Goal: Task Accomplishment & Management: Manage account settings

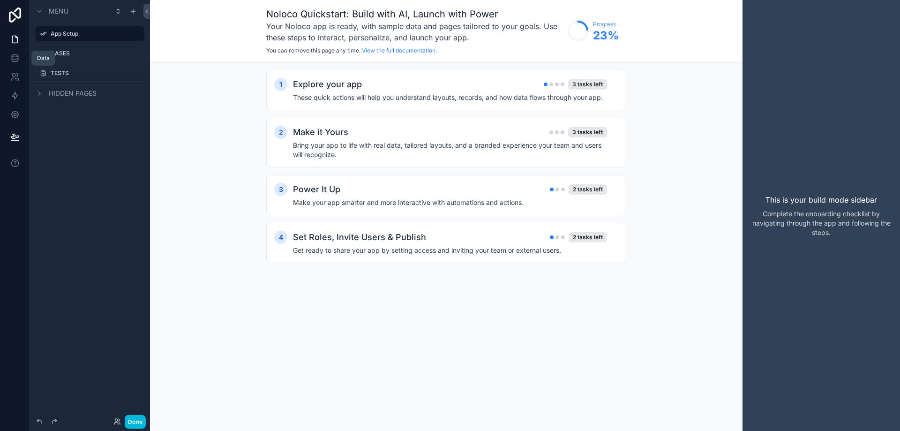
click at [12, 66] on link at bounding box center [15, 58] width 30 height 19
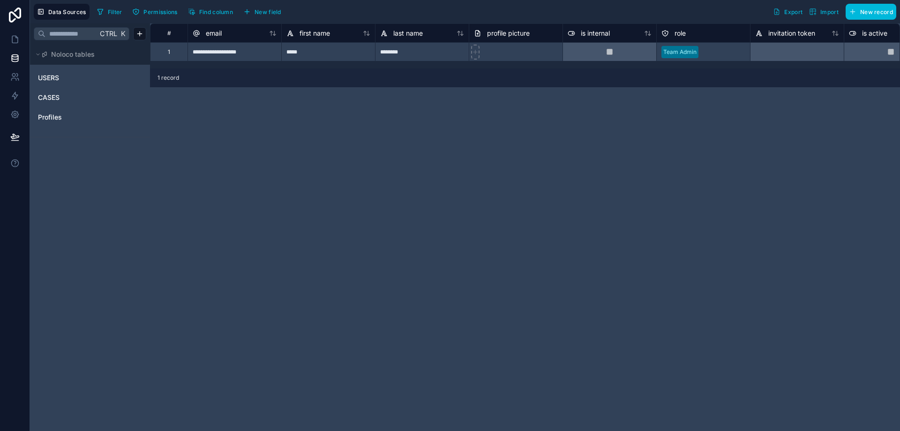
click at [53, 78] on span "USERS" at bounding box center [48, 77] width 21 height 9
click at [56, 96] on span "CASES" at bounding box center [49, 97] width 22 height 9
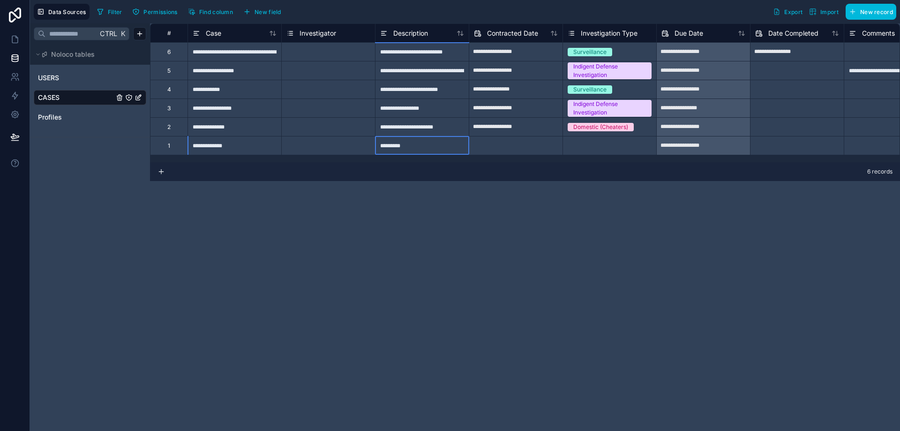
click at [408, 152] on div "*********" at bounding box center [422, 145] width 94 height 19
click at [382, 146] on input "*********" at bounding box center [422, 145] width 93 height 18
type input "********"
click at [415, 198] on div "**********" at bounding box center [525, 227] width 750 height 408
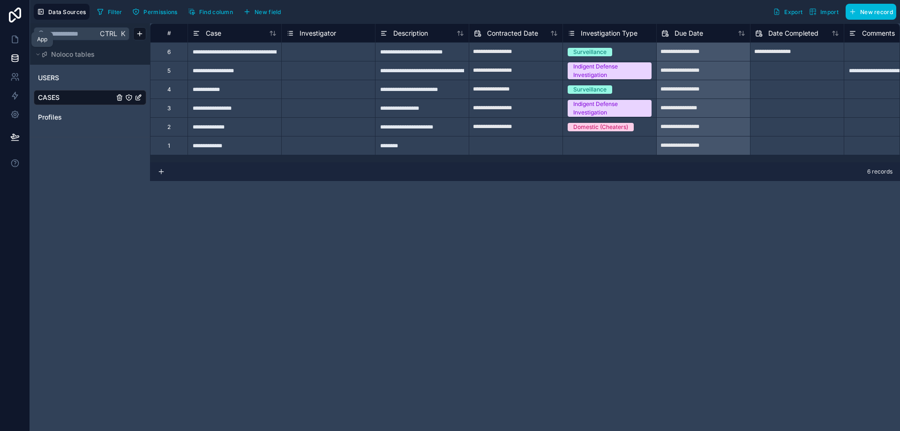
click at [12, 44] on icon at bounding box center [14, 39] width 9 height 9
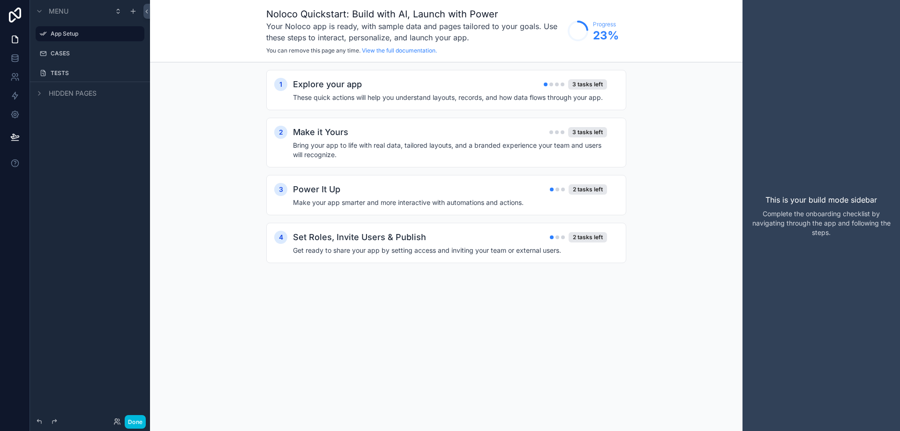
click at [554, 100] on h4 "These quick actions will help you understand layouts, records, and how data flo…" at bounding box center [450, 97] width 314 height 9
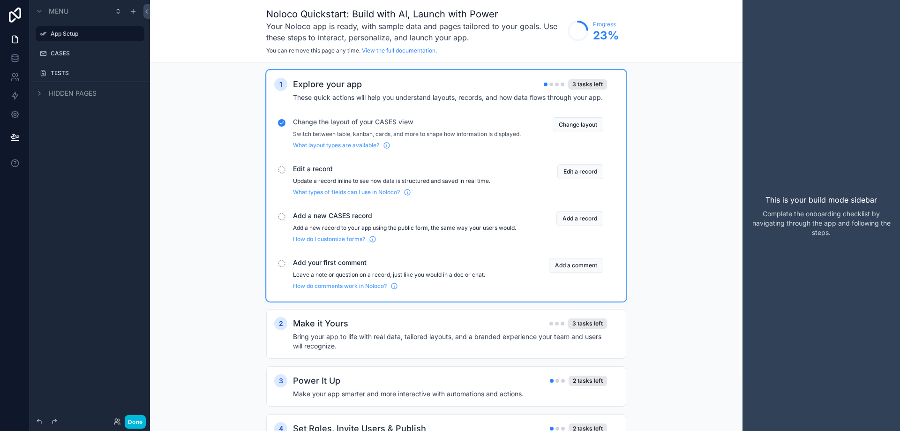
click at [570, 126] on button "Change layout" at bounding box center [578, 124] width 51 height 15
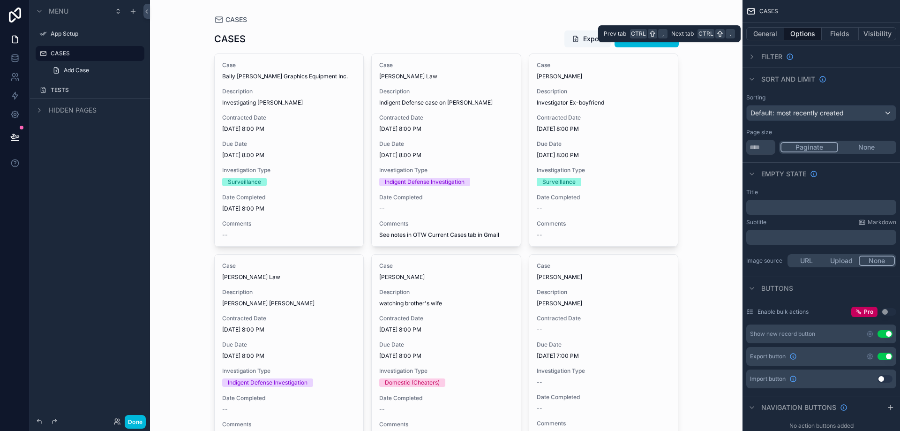
click at [771, 35] on button "General" at bounding box center [766, 33] width 38 height 13
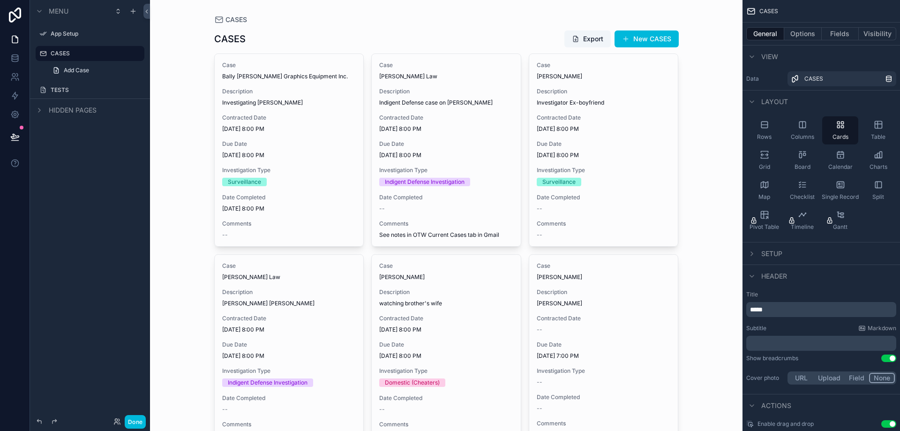
click at [808, 157] on div "Board" at bounding box center [803, 160] width 36 height 28
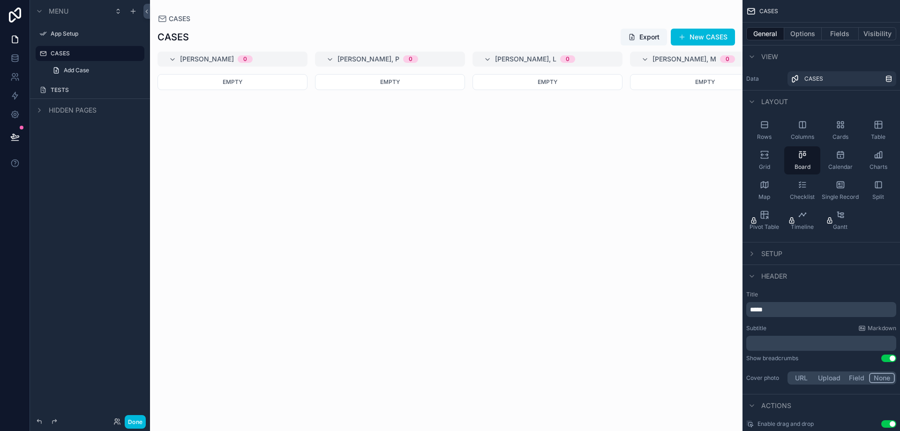
click at [837, 129] on div "Cards" at bounding box center [841, 130] width 36 height 28
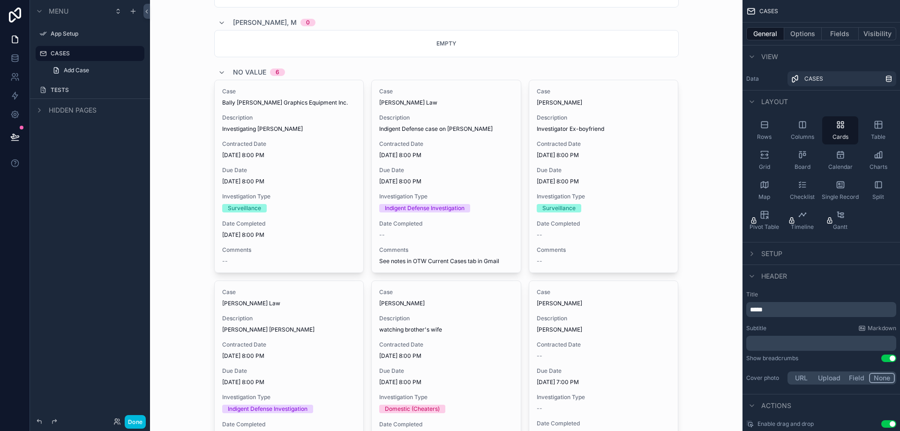
scroll to position [290, 0]
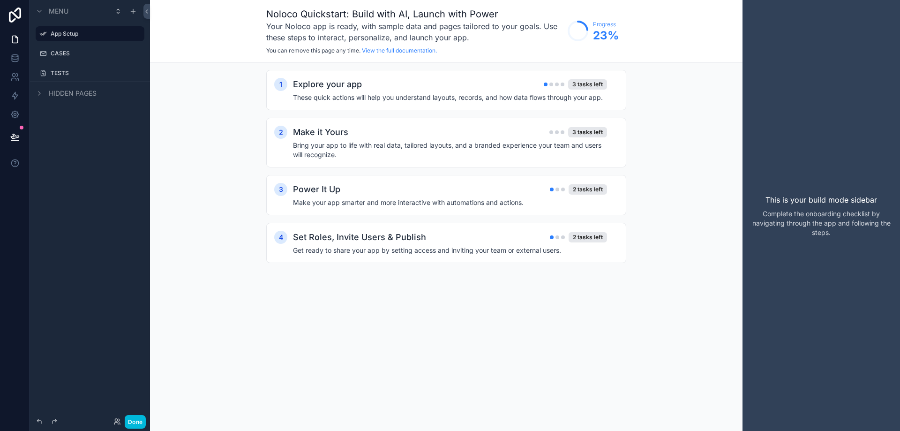
click at [436, 105] on div "1 Explore your app 3 tasks left These quick actions will help you understand la…" at bounding box center [446, 90] width 360 height 40
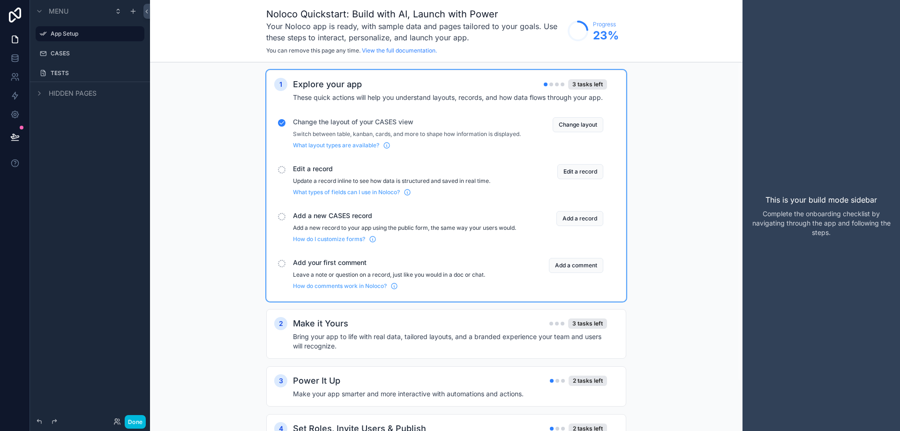
click at [566, 178] on button "Edit a record" at bounding box center [581, 171] width 46 height 15
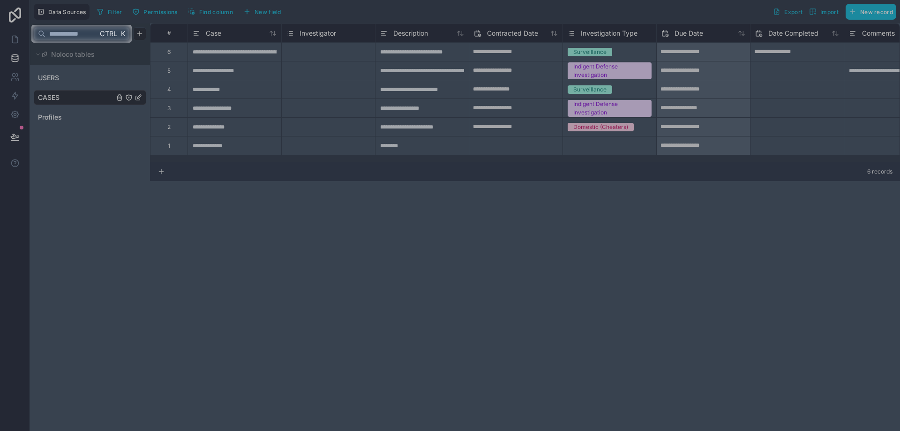
click at [302, 124] on div at bounding box center [450, 237] width 900 height 388
click at [406, 148] on div at bounding box center [450, 237] width 900 height 388
click at [622, 144] on div at bounding box center [450, 237] width 900 height 388
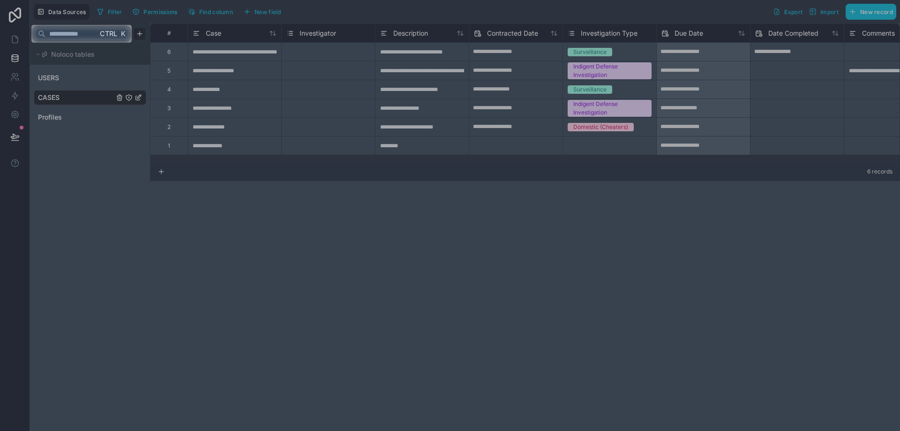
click at [95, 35] on input "text" at bounding box center [71, 33] width 52 height 17
click at [218, 67] on div at bounding box center [450, 237] width 900 height 388
click at [116, 36] on span "Ctrl" at bounding box center [108, 34] width 19 height 12
click at [58, 25] on body "**********" at bounding box center [450, 215] width 900 height 431
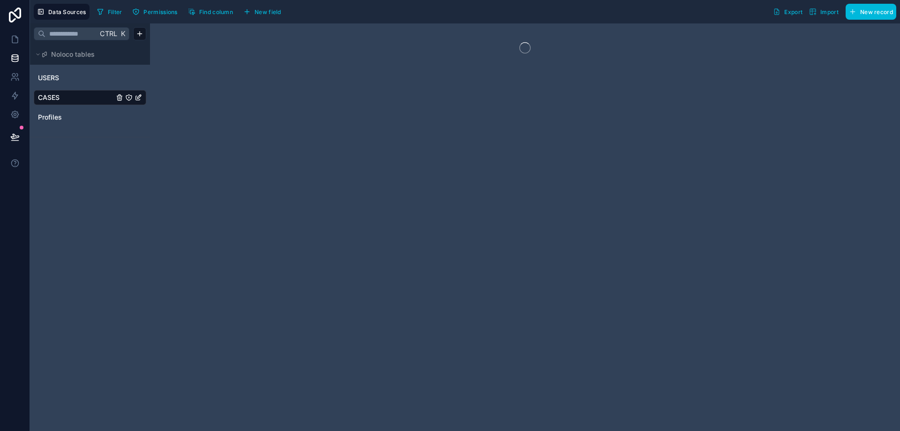
click at [64, 76] on link "USERS" at bounding box center [76, 77] width 76 height 9
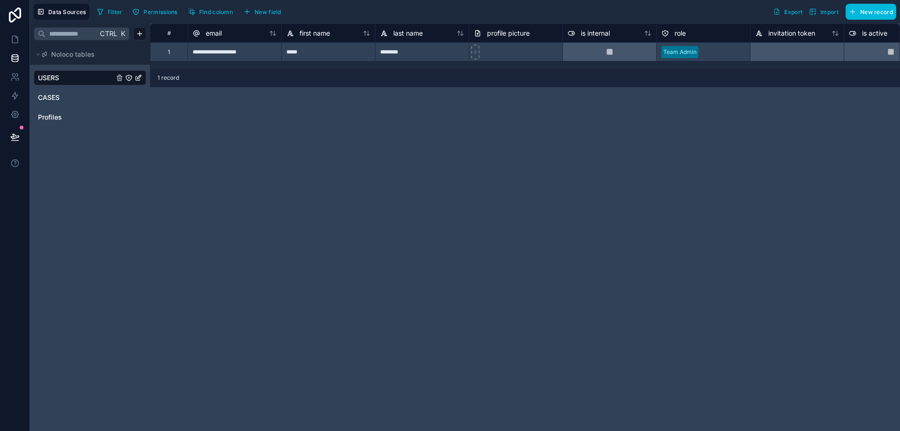
click at [77, 100] on link "CASES" at bounding box center [76, 97] width 76 height 9
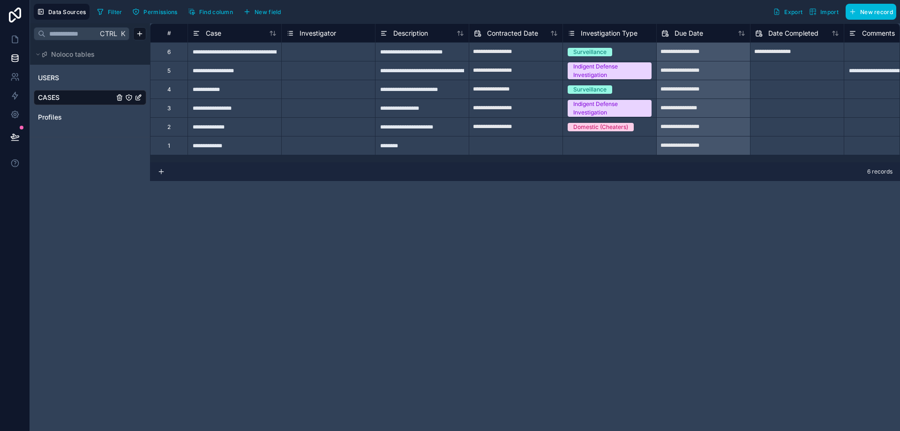
click at [75, 114] on link "Profiles" at bounding box center [76, 117] width 76 height 9
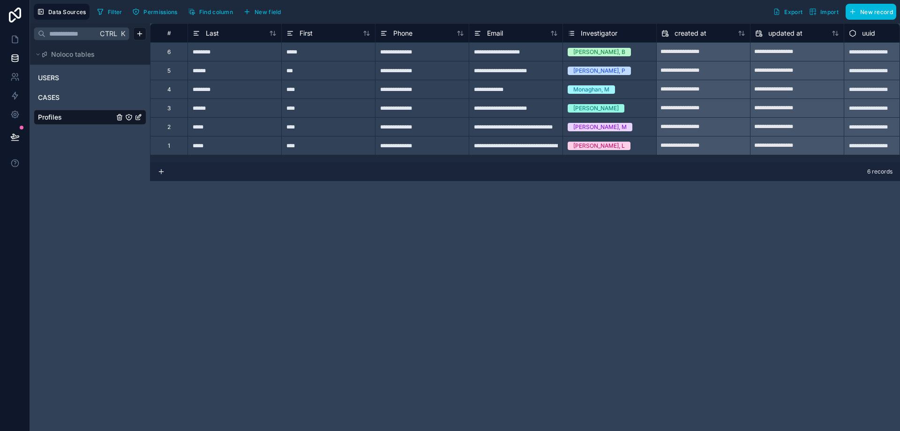
click at [141, 116] on icon "Profiles" at bounding box center [139, 117] width 8 height 8
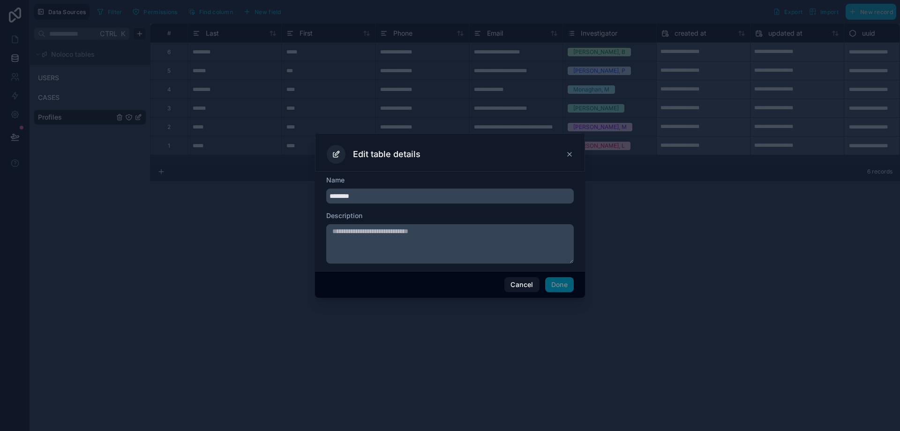
drag, startPoint x: 368, startPoint y: 198, endPoint x: 308, endPoint y: 198, distance: 59.6
click at [308, 198] on div "Edit table details Name ******** Description Cancel Done" at bounding box center [450, 215] width 900 height 431
type input "******"
click at [562, 284] on button "Done" at bounding box center [559, 284] width 29 height 15
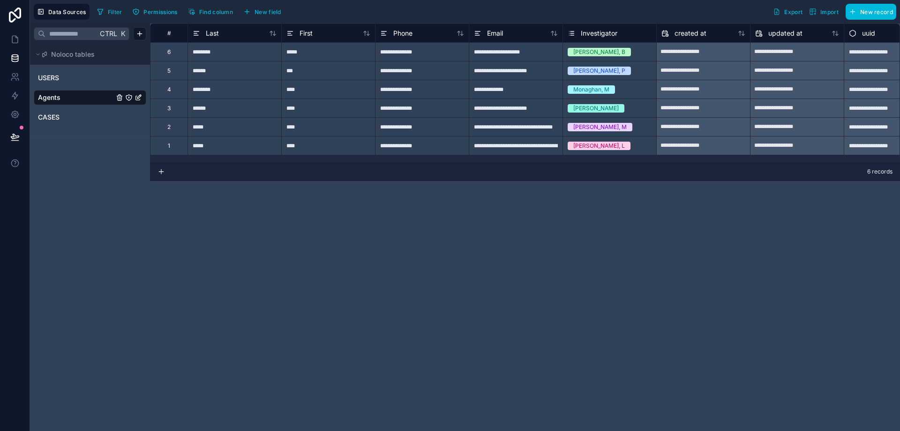
click at [270, 10] on span "New field" at bounding box center [268, 11] width 27 height 7
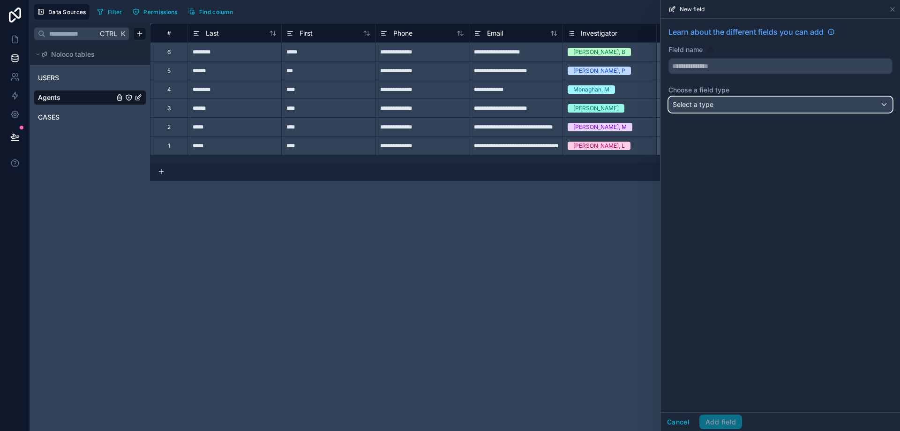
click at [719, 106] on div "Select a type" at bounding box center [780, 104] width 223 height 15
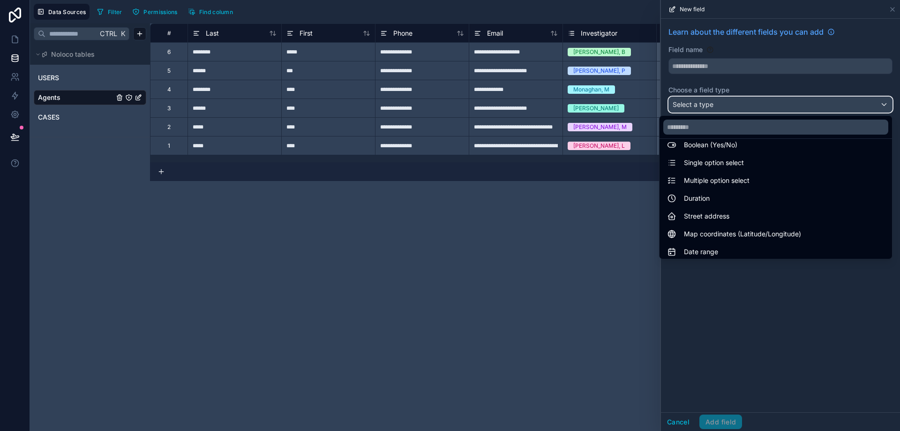
scroll to position [188, 0]
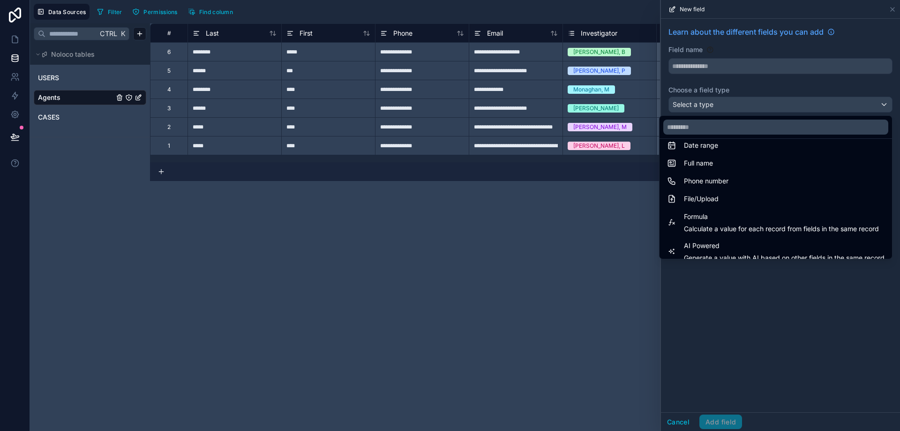
click at [700, 66] on div at bounding box center [780, 215] width 239 height 431
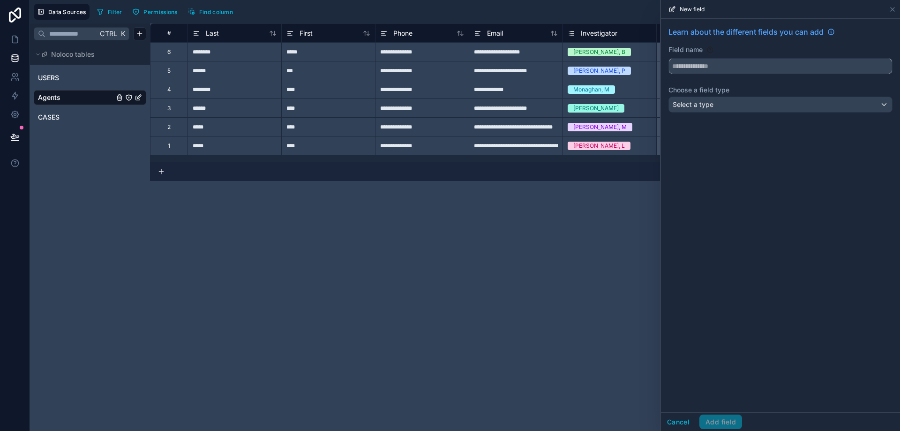
click at [701, 71] on input "text" at bounding box center [780, 66] width 223 height 15
type input "********"
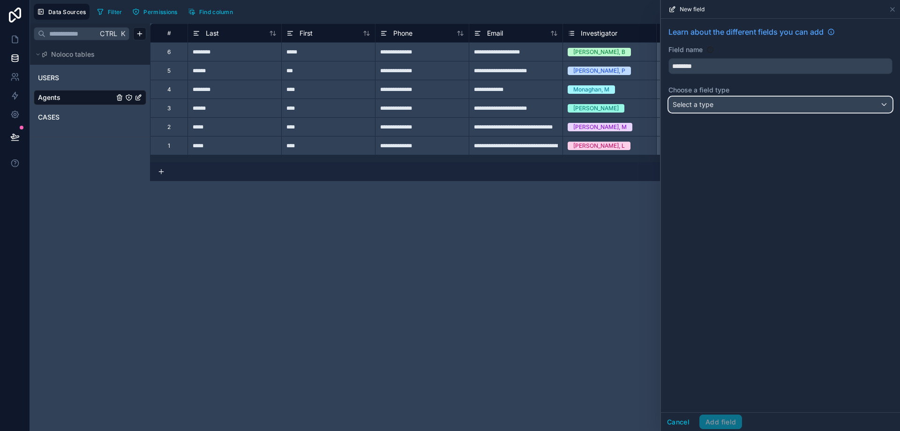
click at [710, 108] on span "Select a type" at bounding box center [693, 104] width 41 height 8
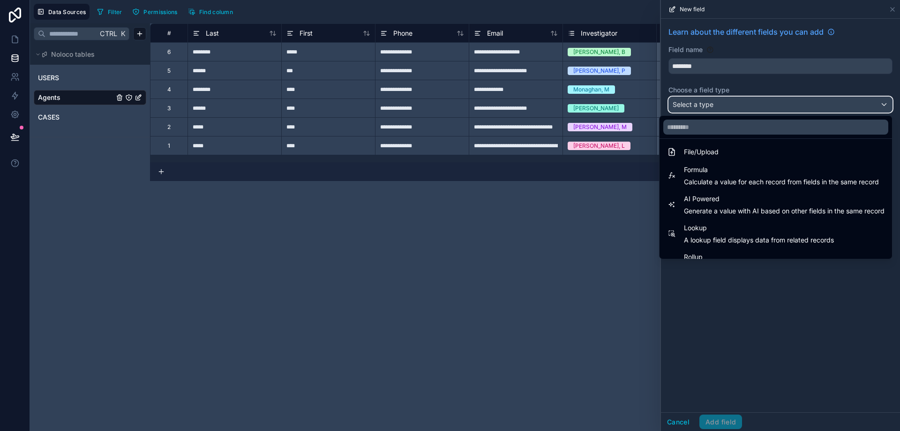
scroll to position [272, 0]
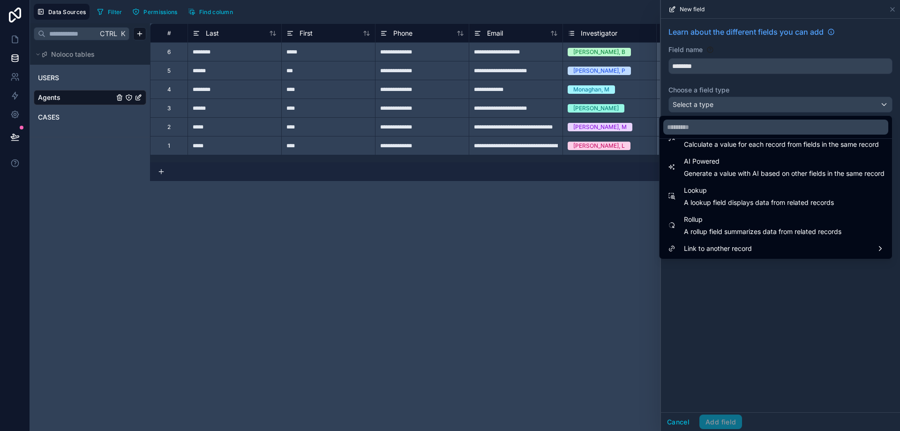
click at [730, 187] on span "Lookup" at bounding box center [759, 190] width 150 height 11
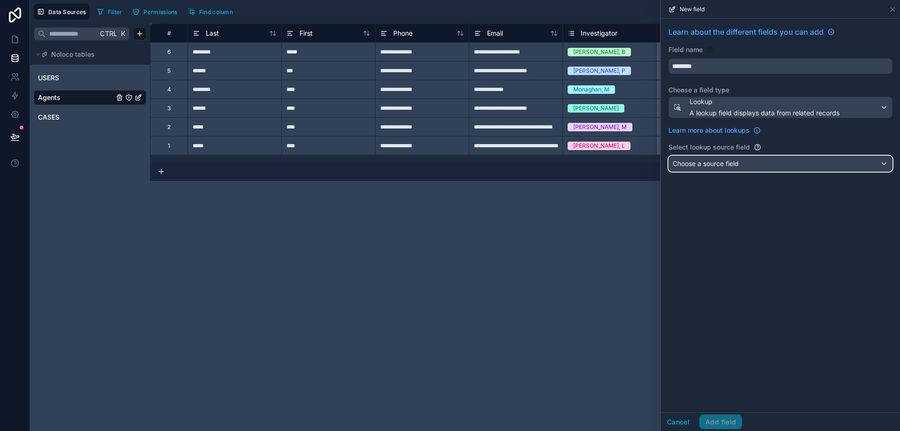
click at [736, 170] on div "Choose a source field" at bounding box center [780, 163] width 223 height 15
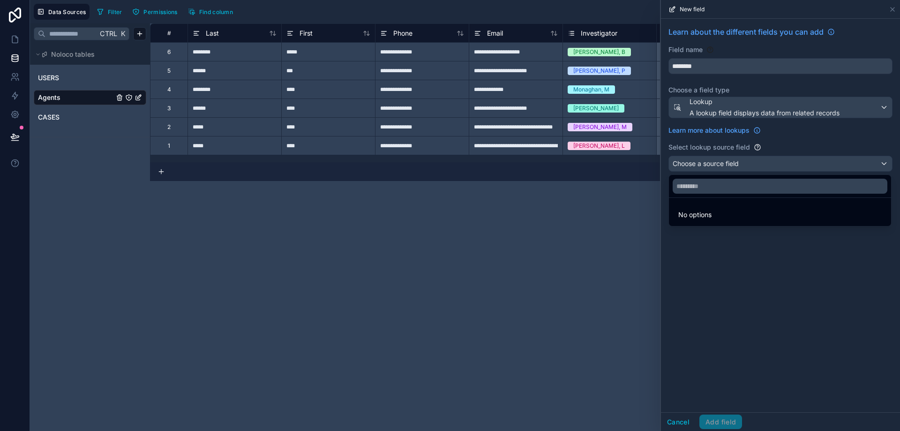
click at [740, 113] on div at bounding box center [780, 215] width 239 height 431
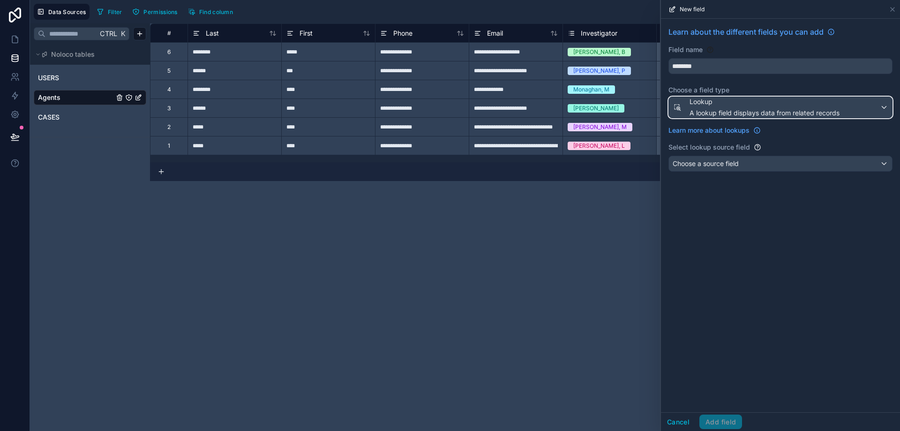
click at [739, 112] on span "A lookup field displays data from related records" at bounding box center [765, 112] width 150 height 9
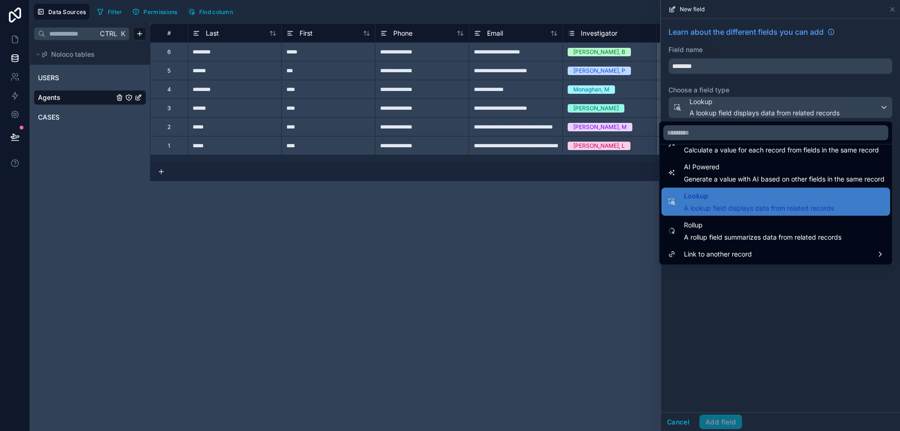
click at [732, 256] on span "Link to another record" at bounding box center [718, 254] width 68 height 11
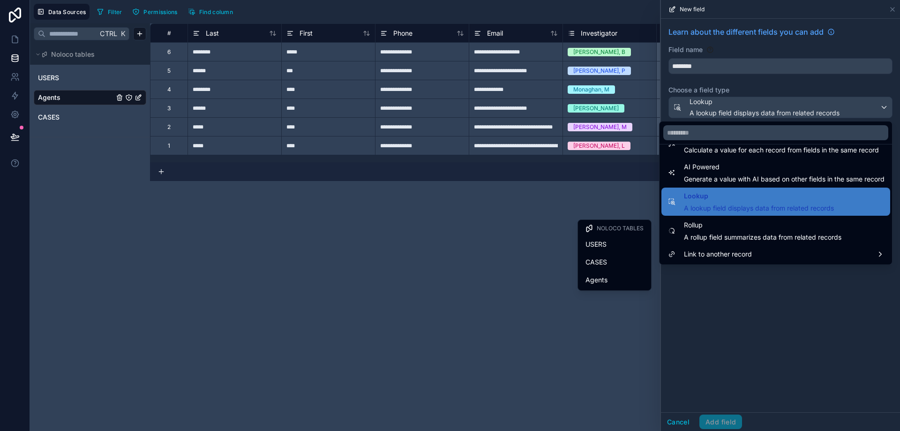
click at [681, 424] on div at bounding box center [780, 215] width 239 height 431
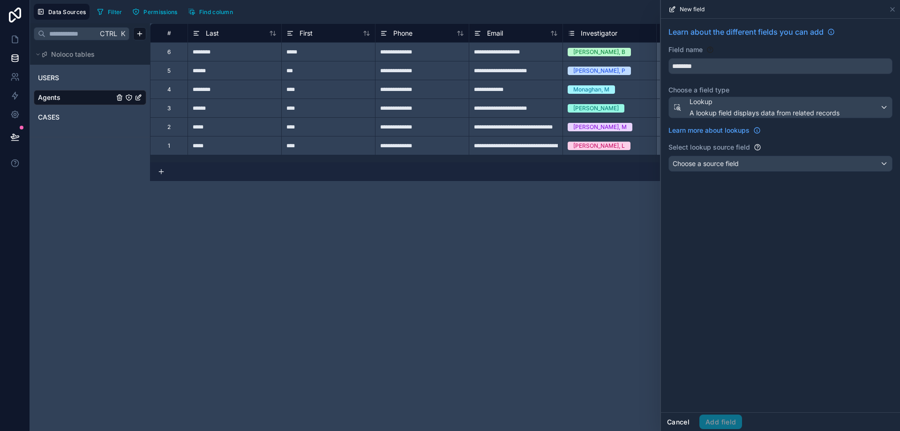
click at [681, 424] on button "Cancel" at bounding box center [678, 422] width 35 height 15
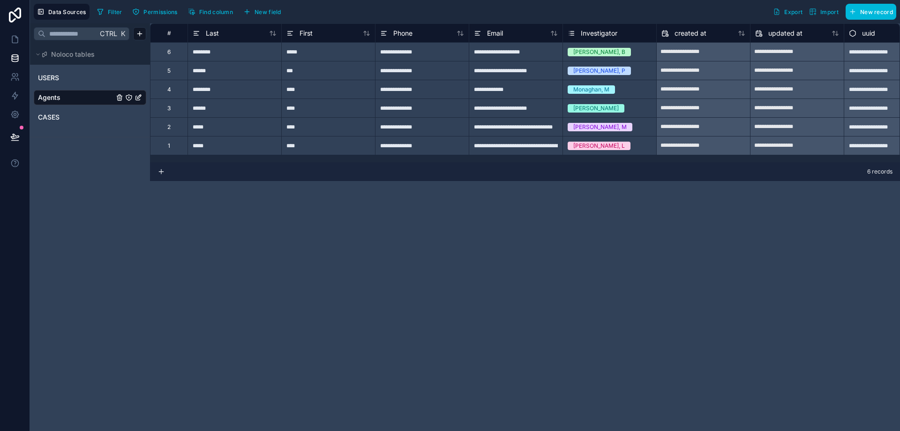
scroll to position [0, 38]
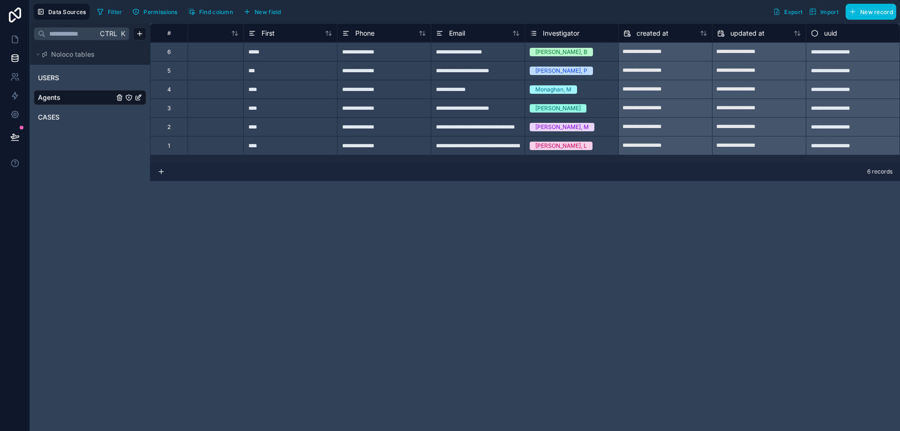
click at [743, 41] on div "updated at" at bounding box center [759, 32] width 94 height 19
click at [745, 38] on span "updated at" at bounding box center [748, 33] width 34 height 9
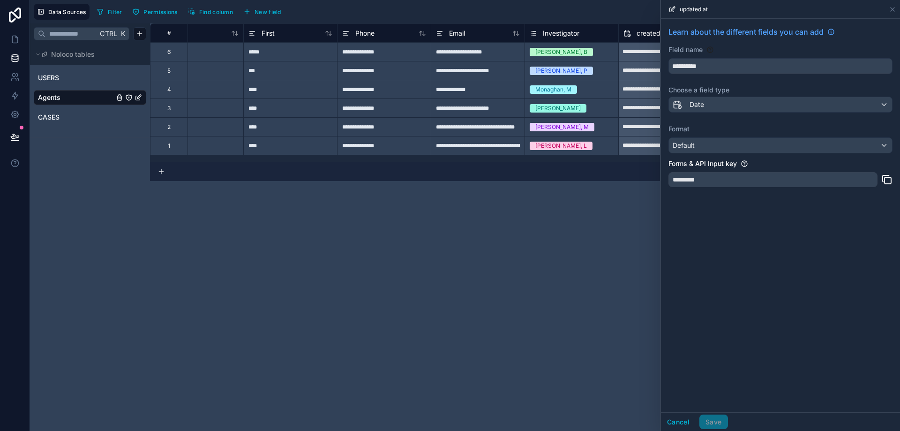
click at [891, 5] on div "updated at" at bounding box center [781, 9] width 232 height 18
click at [893, 8] on icon at bounding box center [893, 10] width 8 height 8
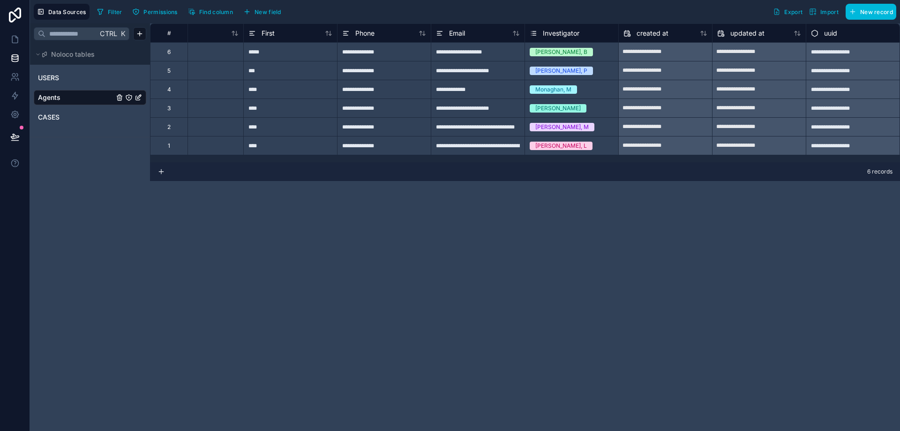
click at [78, 98] on link "Agents" at bounding box center [76, 97] width 76 height 9
click at [140, 98] on icon "Agents" at bounding box center [139, 98] width 8 height 8
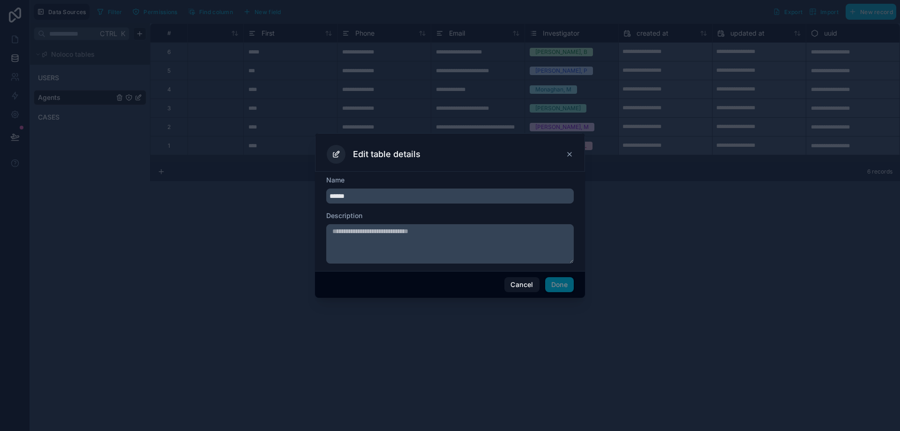
drag, startPoint x: 364, startPoint y: 197, endPoint x: 307, endPoint y: 195, distance: 56.8
click at [307, 195] on div "Edit table details Name ****** Description Cancel Done" at bounding box center [450, 215] width 900 height 431
type input "******"
click at [563, 279] on button "Done" at bounding box center [559, 284] width 29 height 15
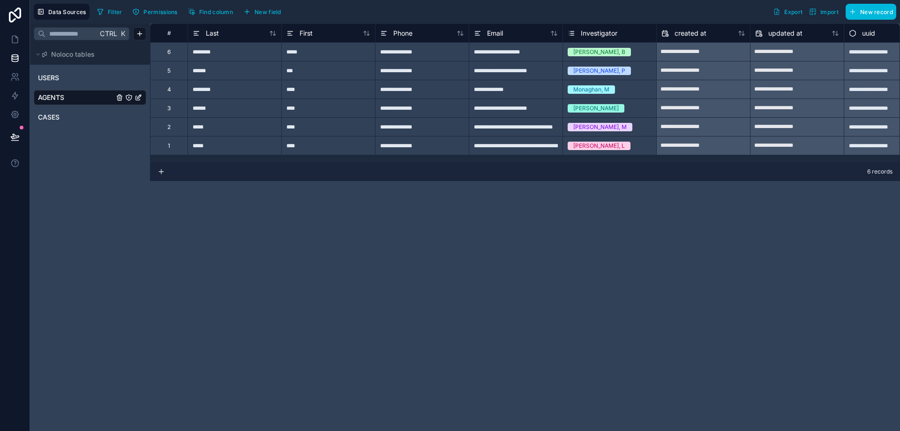
scroll to position [0, 38]
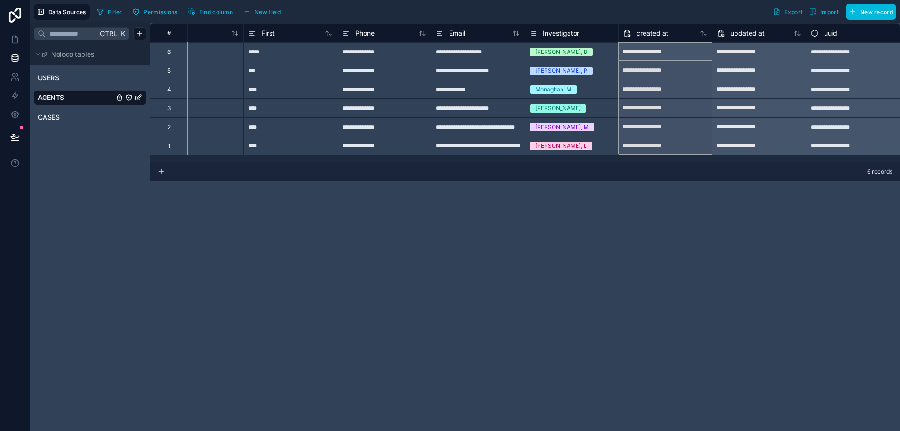
click at [678, 38] on div "created at" at bounding box center [666, 33] width 84 height 11
click at [677, 36] on div "created at" at bounding box center [666, 33] width 84 height 11
click at [727, 34] on div "updated at" at bounding box center [741, 33] width 47 height 11
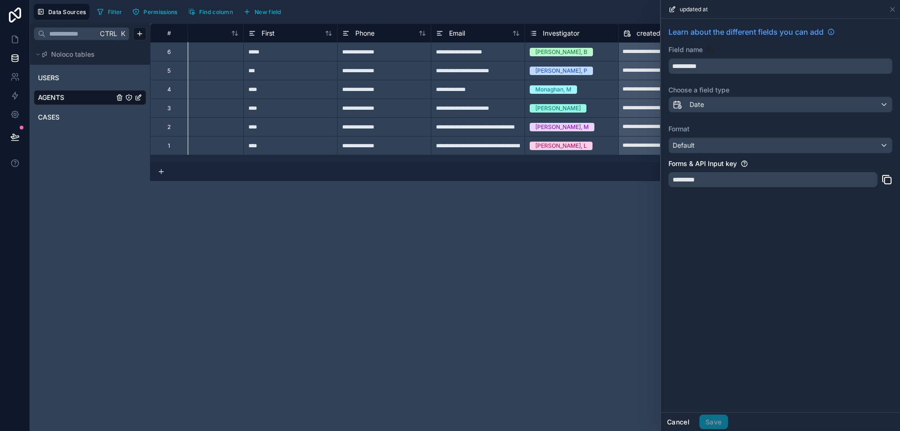
click at [686, 427] on button "Cancel" at bounding box center [678, 422] width 35 height 15
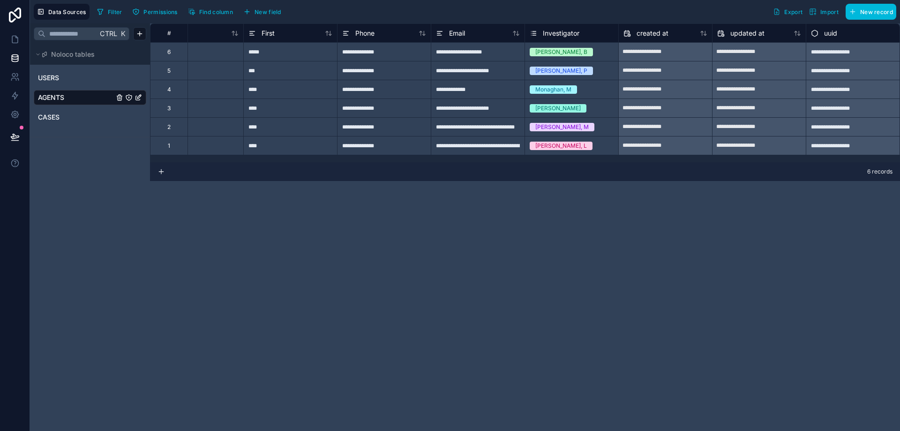
click at [397, 35] on div "Phone" at bounding box center [384, 33] width 84 height 11
click at [425, 35] on icon at bounding box center [424, 33] width 2 height 4
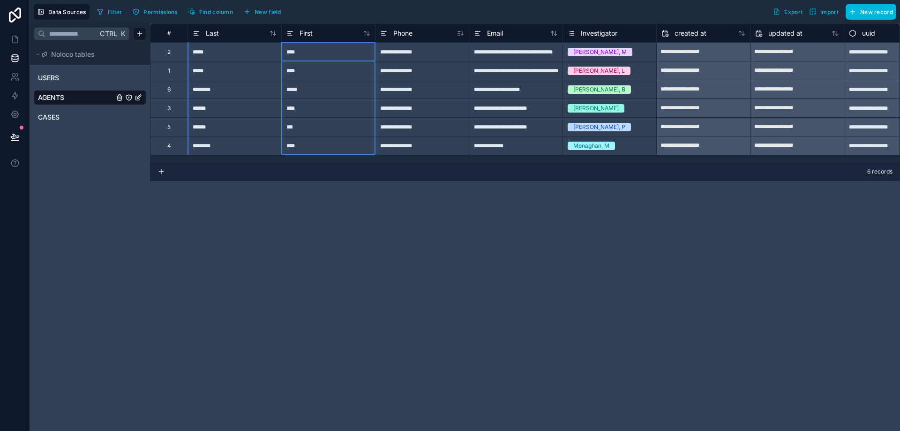
click at [336, 40] on div "First" at bounding box center [328, 32] width 94 height 19
click at [144, 203] on div "Ctrl K Noloco tables USERS AGENTS CASES" at bounding box center [90, 227] width 120 height 408
click at [101, 118] on link "CASES" at bounding box center [76, 117] width 76 height 9
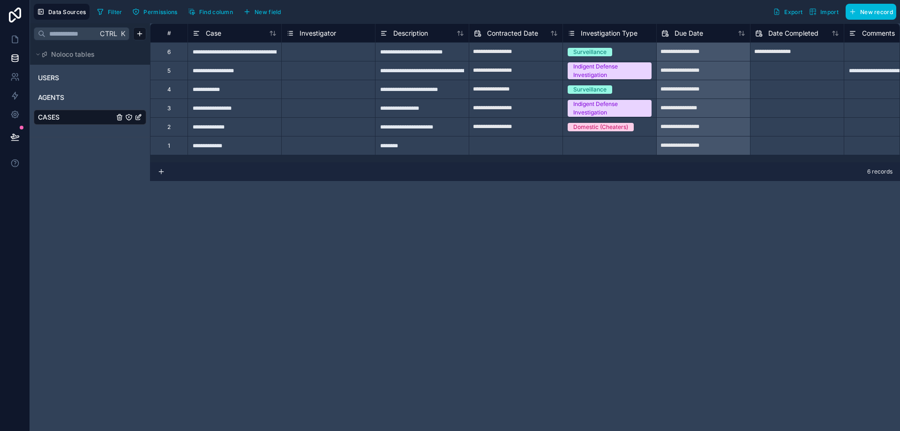
click at [366, 33] on div "Investigator" at bounding box center [329, 33] width 84 height 11
click at [363, 48] on div "Select a Investigator" at bounding box center [328, 51] width 93 height 9
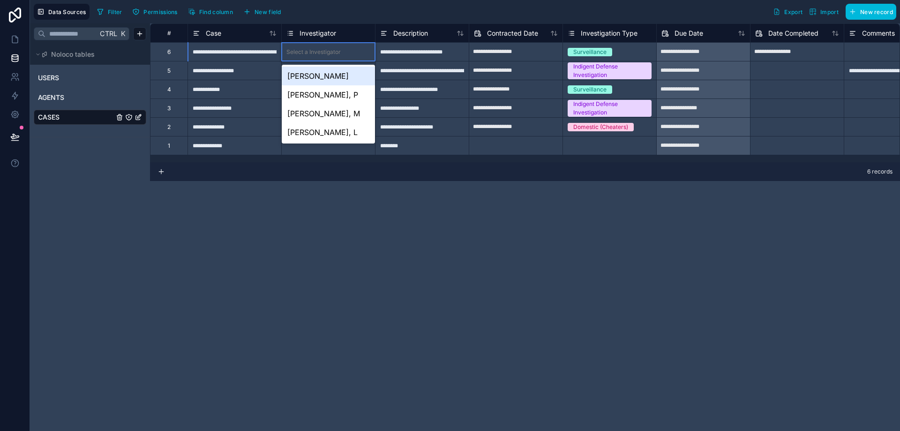
click at [349, 80] on div "[PERSON_NAME]" at bounding box center [328, 76] width 93 height 19
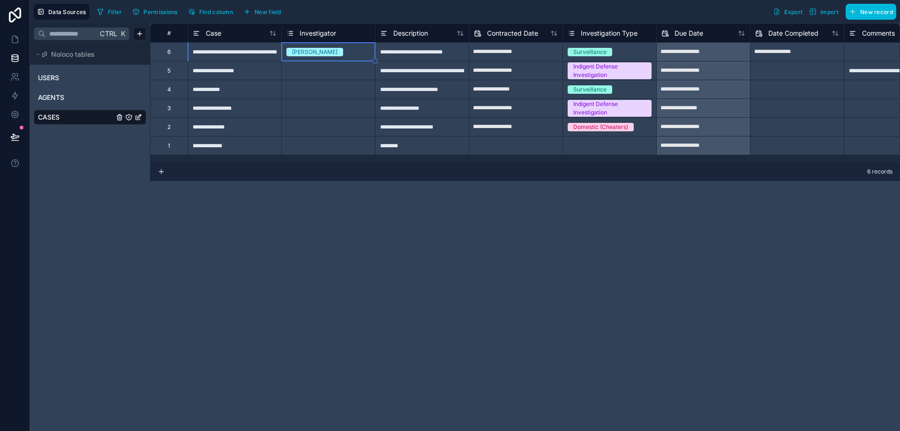
click at [347, 76] on div "Select a Investigator" at bounding box center [328, 70] width 93 height 18
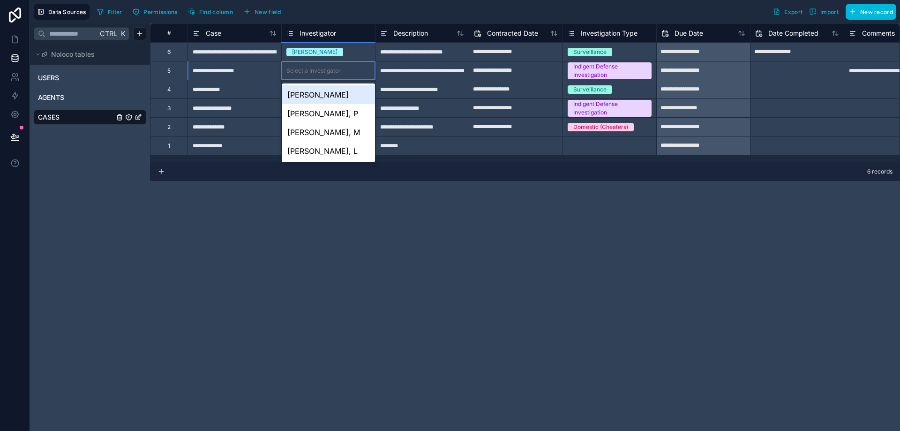
click at [347, 69] on div "Select a Investigator" at bounding box center [328, 70] width 93 height 9
click at [333, 109] on div "[PERSON_NAME], P" at bounding box center [328, 113] width 93 height 19
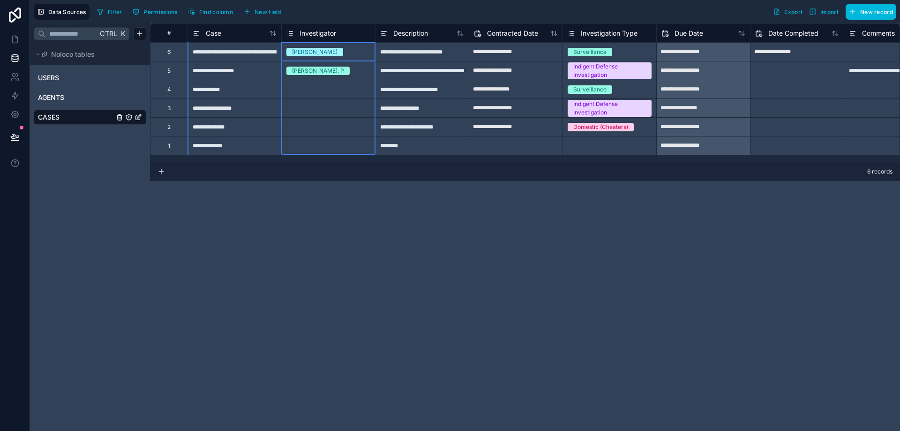
click at [359, 30] on div "Investigator" at bounding box center [329, 33] width 84 height 11
click at [359, 34] on div "Investigator" at bounding box center [329, 33] width 84 height 11
click at [344, 56] on div "[PERSON_NAME]" at bounding box center [328, 52] width 93 height 10
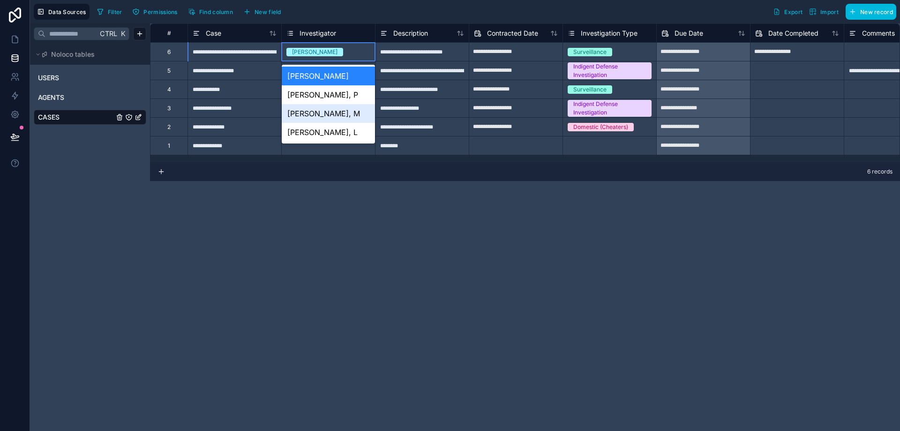
click at [325, 112] on div "[PERSON_NAME], M" at bounding box center [328, 113] width 93 height 19
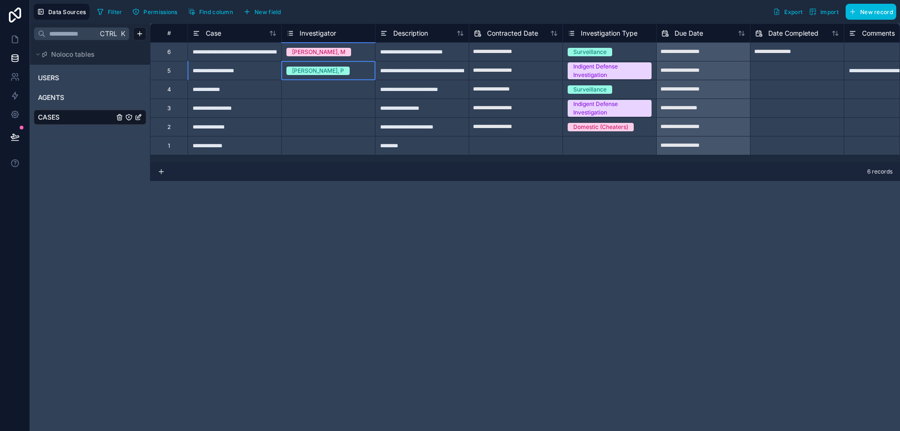
click at [334, 70] on div "[PERSON_NAME], P" at bounding box center [328, 71] width 93 height 10
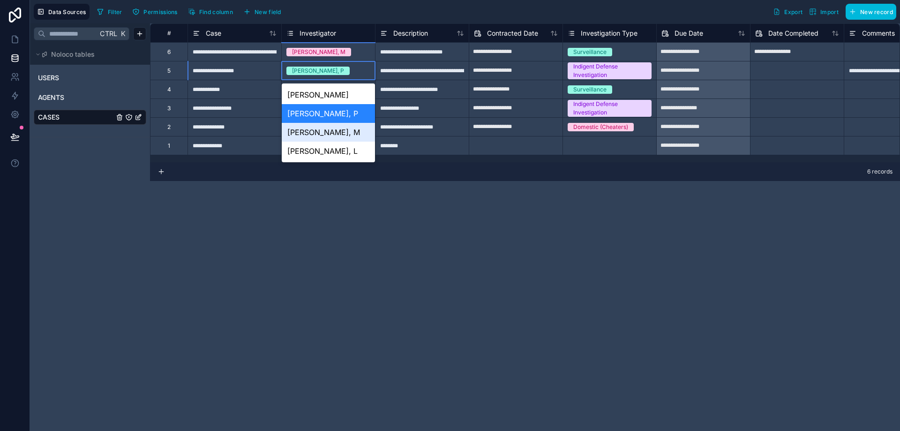
click at [333, 132] on div "[PERSON_NAME], M" at bounding box center [328, 132] width 93 height 19
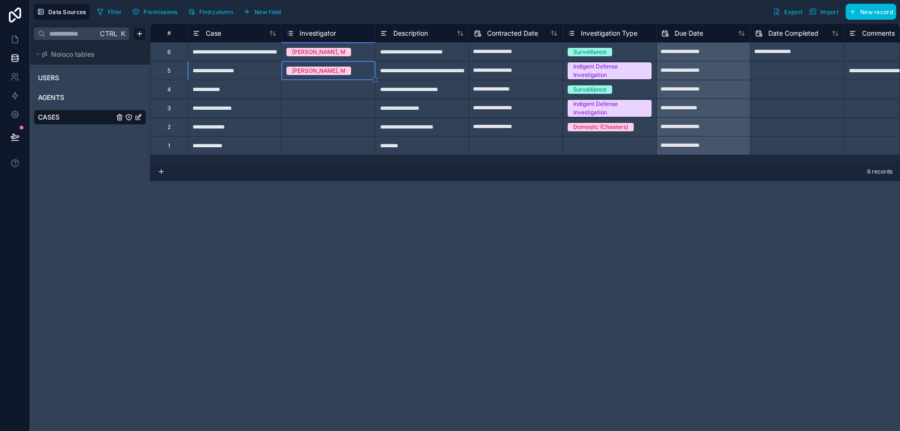
click at [85, 97] on link "AGENTS" at bounding box center [76, 97] width 76 height 9
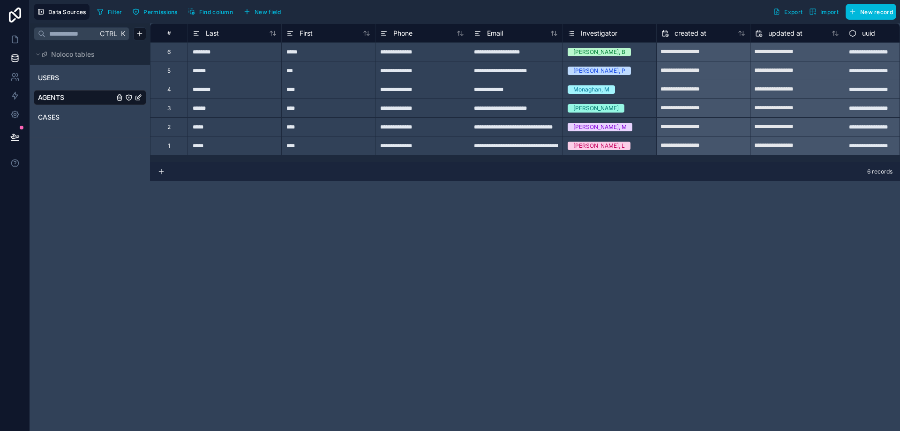
click at [38, 116] on span "CASES" at bounding box center [49, 117] width 22 height 9
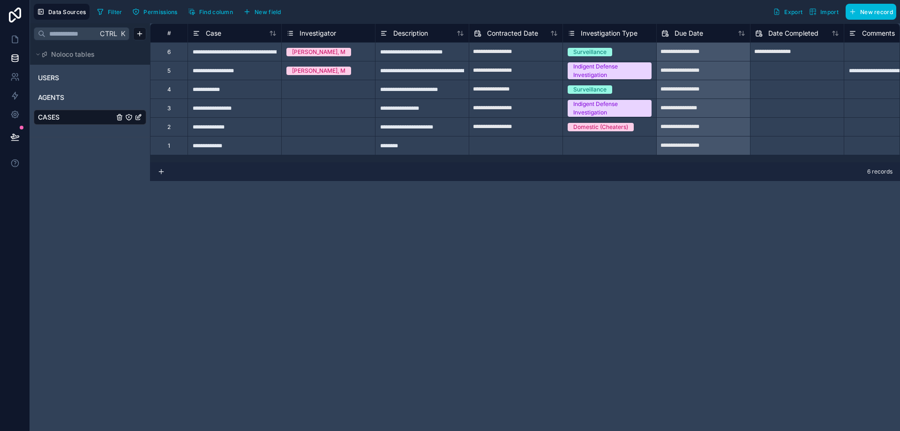
click at [64, 93] on span "AGENTS" at bounding box center [51, 97] width 26 height 9
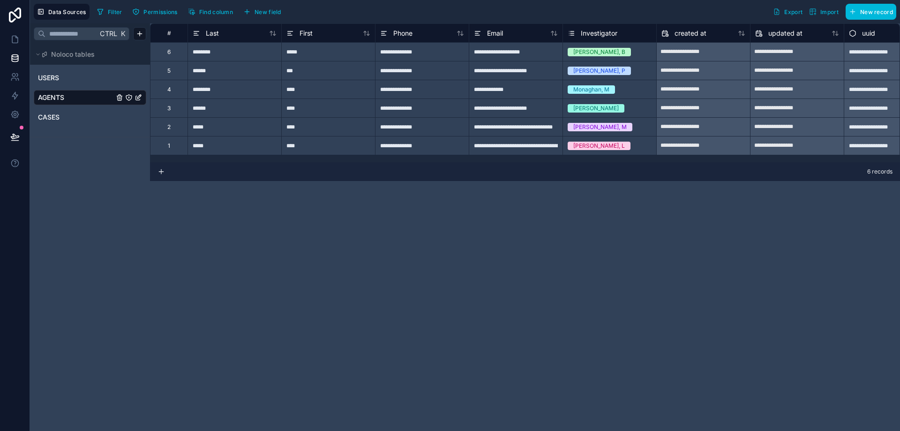
click at [54, 118] on span "CASES" at bounding box center [49, 117] width 22 height 9
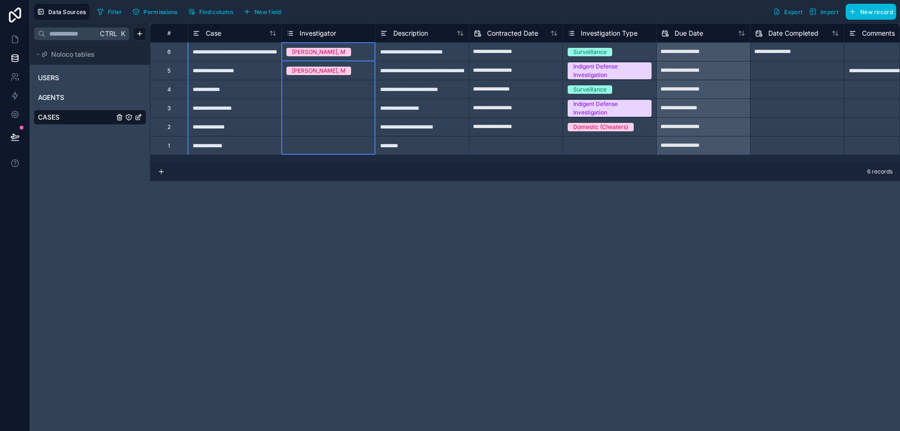
click at [290, 33] on icon at bounding box center [290, 33] width 3 height 0
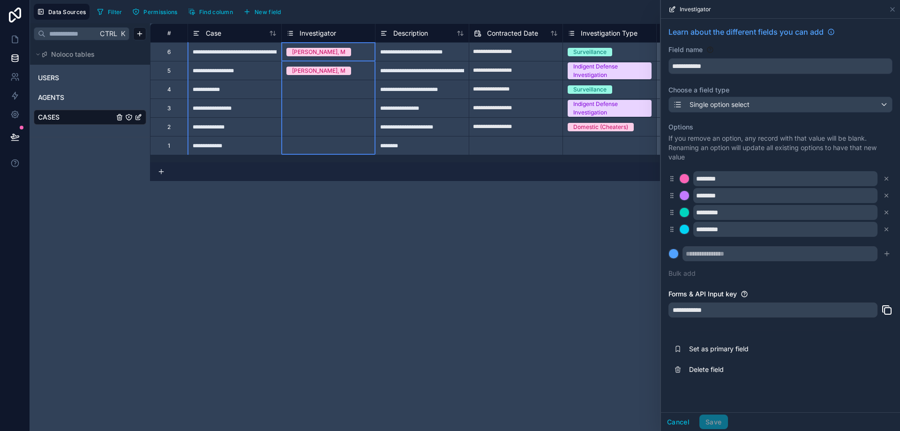
click at [290, 33] on icon at bounding box center [290, 33] width 3 height 0
click at [742, 370] on span "Delete field" at bounding box center [756, 369] width 135 height 9
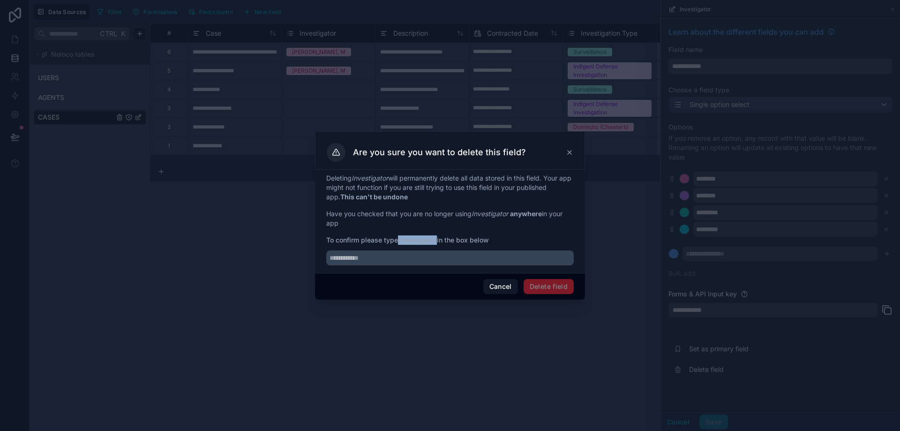
drag, startPoint x: 400, startPoint y: 240, endPoint x: 438, endPoint y: 243, distance: 38.1
click at [437, 243] on strong "Investigator" at bounding box center [417, 240] width 39 height 8
copy strong "Investigator"
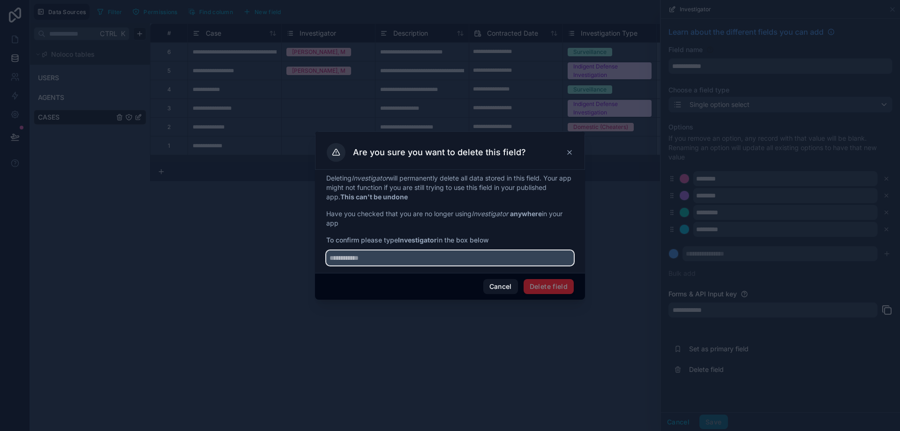
click at [358, 260] on input "text" at bounding box center [450, 257] width 248 height 15
paste input "**********"
type input "**********"
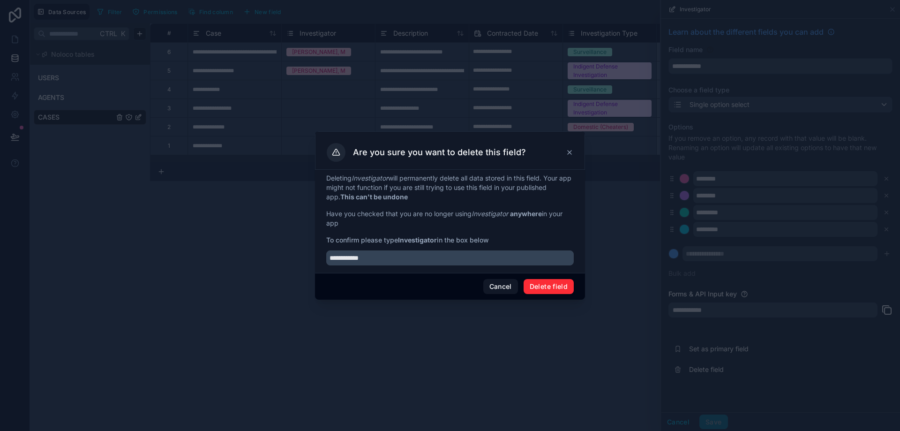
click at [535, 286] on button "Delete field" at bounding box center [549, 286] width 50 height 15
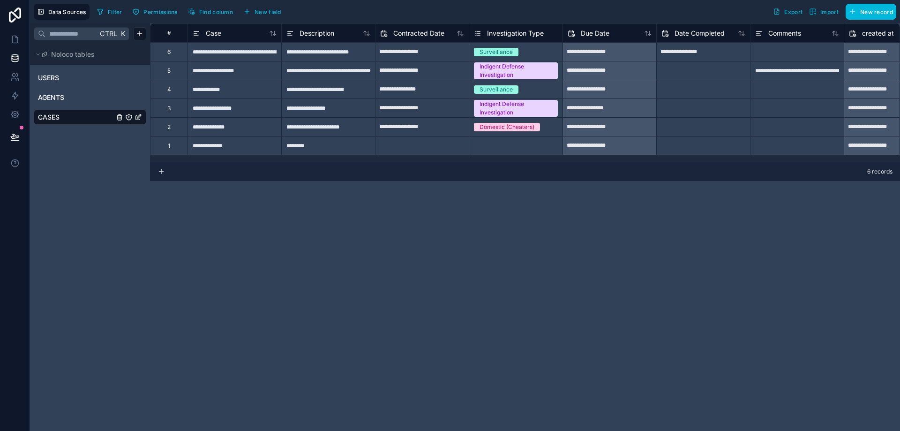
click at [261, 16] on button "New field" at bounding box center [262, 12] width 45 height 14
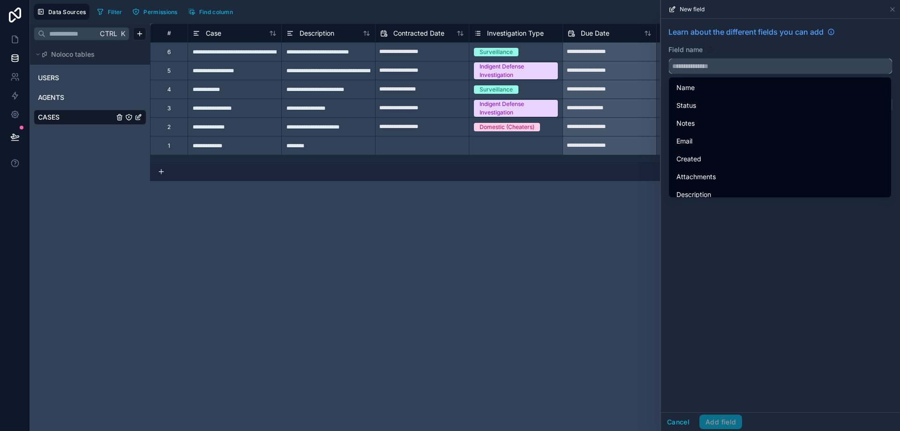
click at [698, 65] on input "text" at bounding box center [780, 66] width 223 height 15
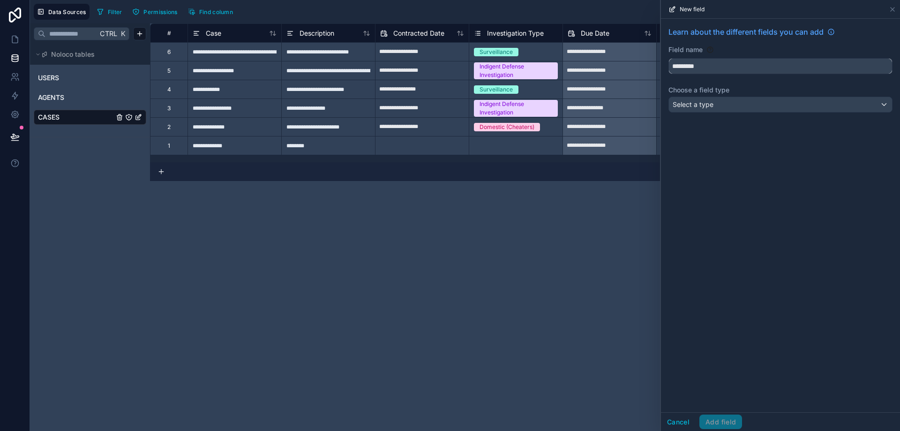
drag, startPoint x: 716, startPoint y: 67, endPoint x: 630, endPoint y: 67, distance: 86.3
click at [630, 67] on div "**********" at bounding box center [465, 215] width 870 height 431
type input "********"
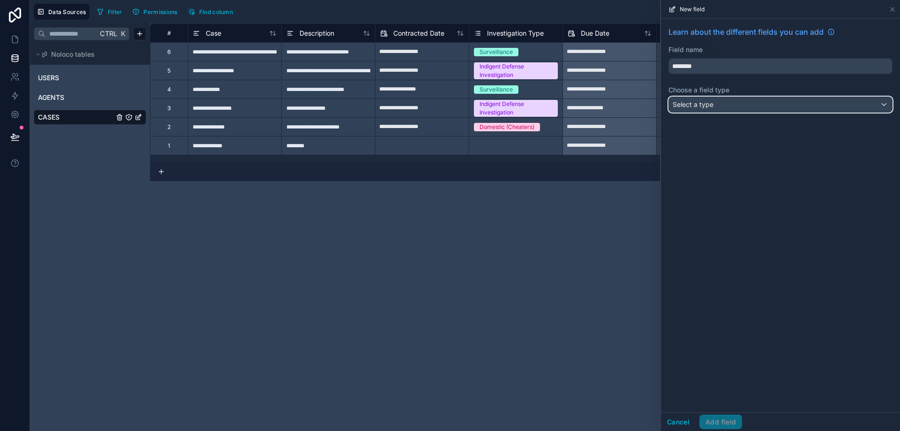
click at [744, 102] on div "Select a type" at bounding box center [780, 104] width 223 height 15
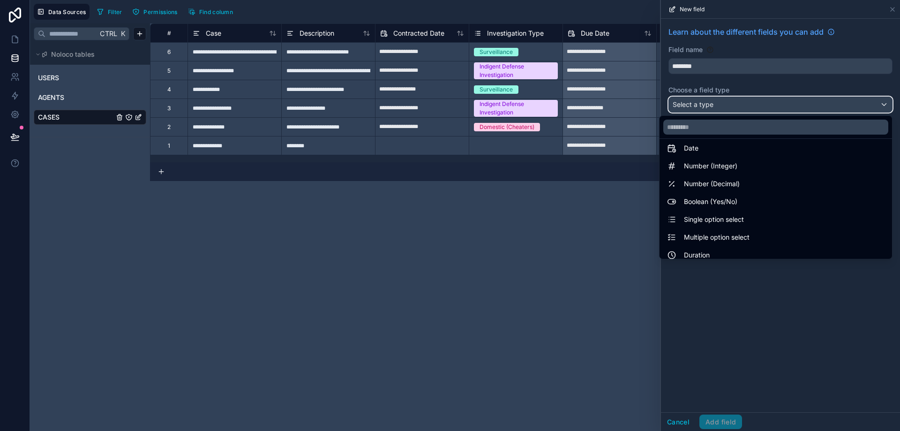
scroll to position [94, 0]
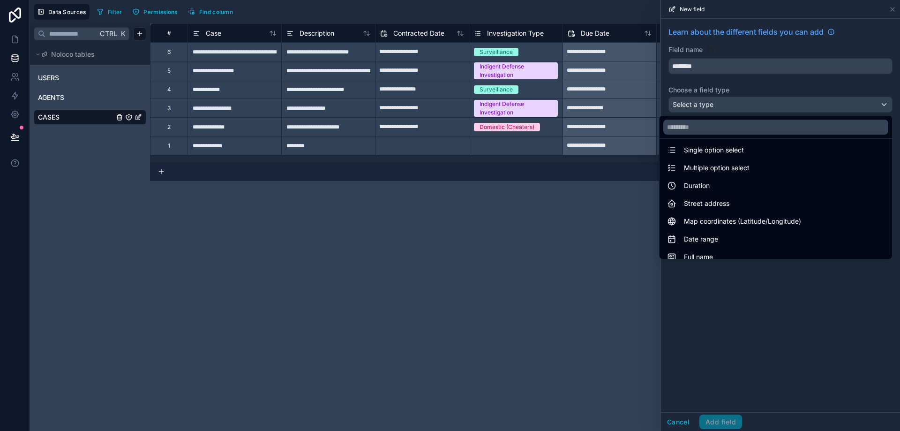
click at [744, 166] on div "Multiple option select" at bounding box center [776, 167] width 218 height 11
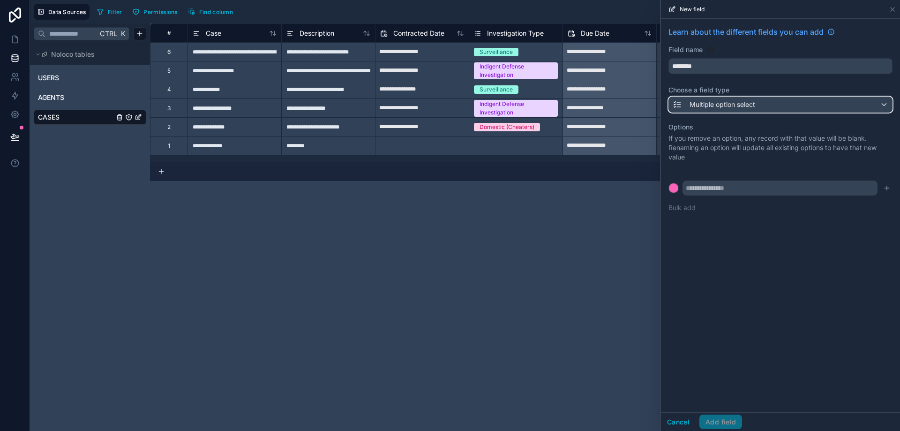
click at [737, 107] on span "Multiple option select" at bounding box center [723, 104] width 66 height 9
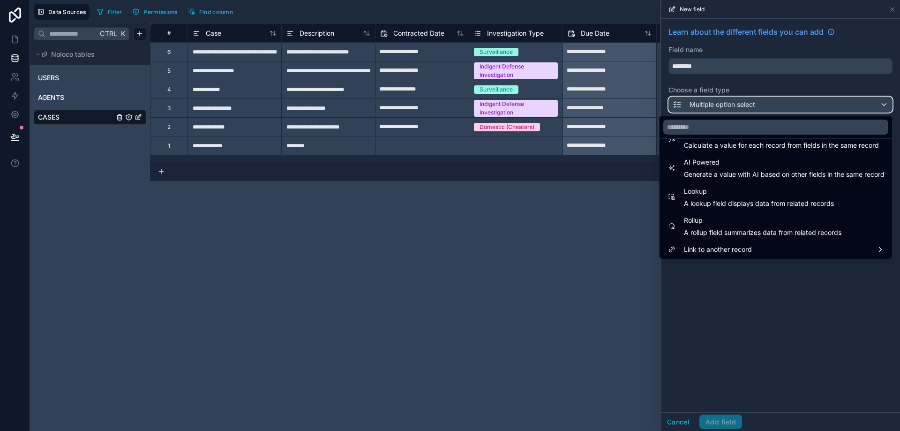
scroll to position [272, 0]
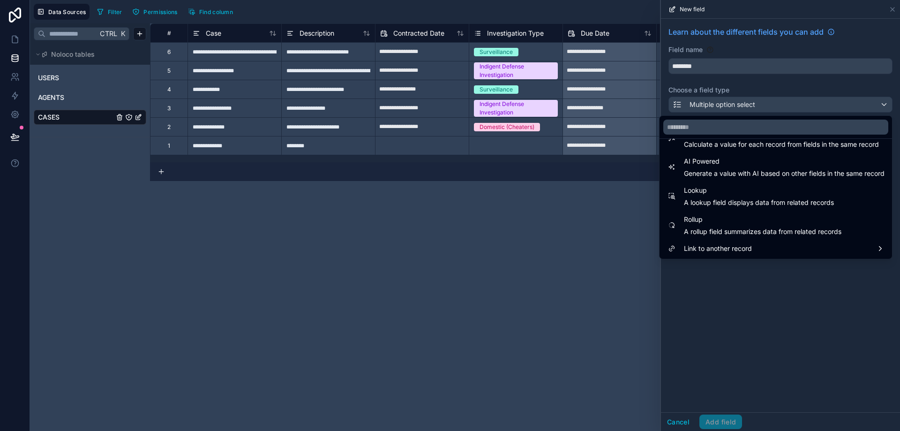
click at [719, 250] on span "Link to another record" at bounding box center [718, 248] width 68 height 11
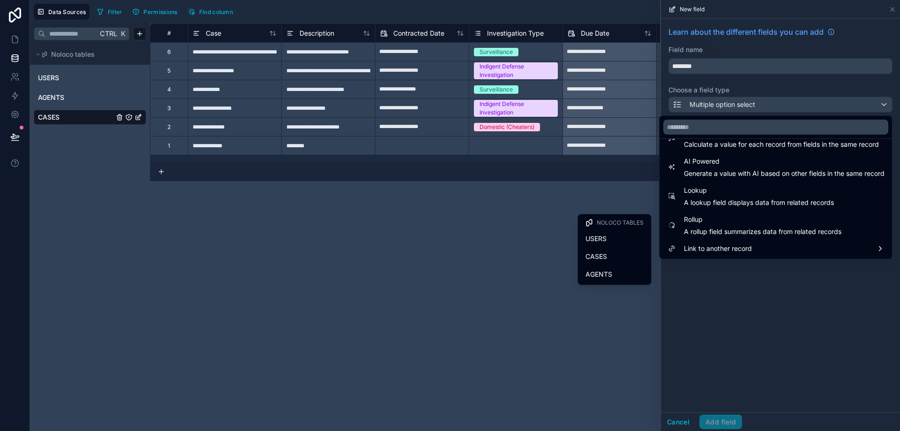
click at [621, 269] on div "AGENTS" at bounding box center [615, 274] width 58 height 11
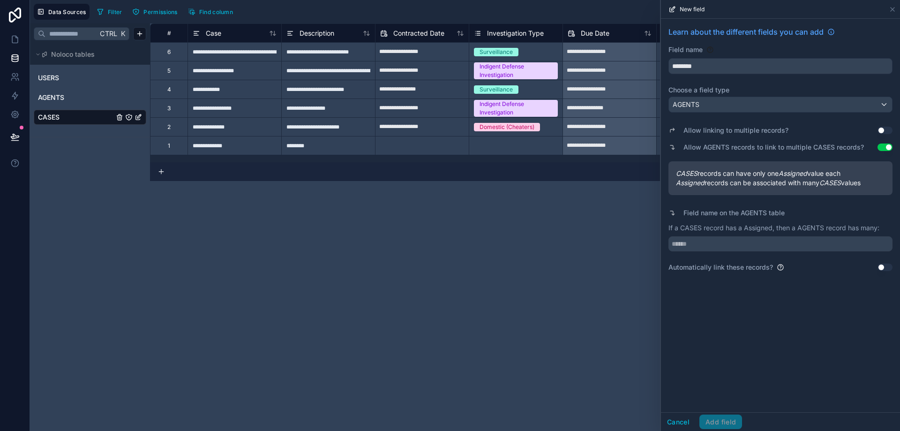
click at [889, 265] on button "Use setting" at bounding box center [885, 268] width 15 height 8
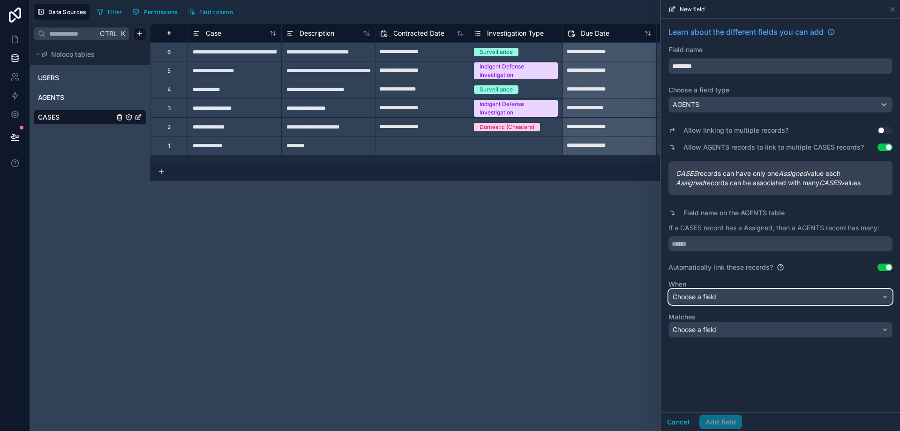
click at [827, 289] on div "Choose a field" at bounding box center [780, 296] width 223 height 15
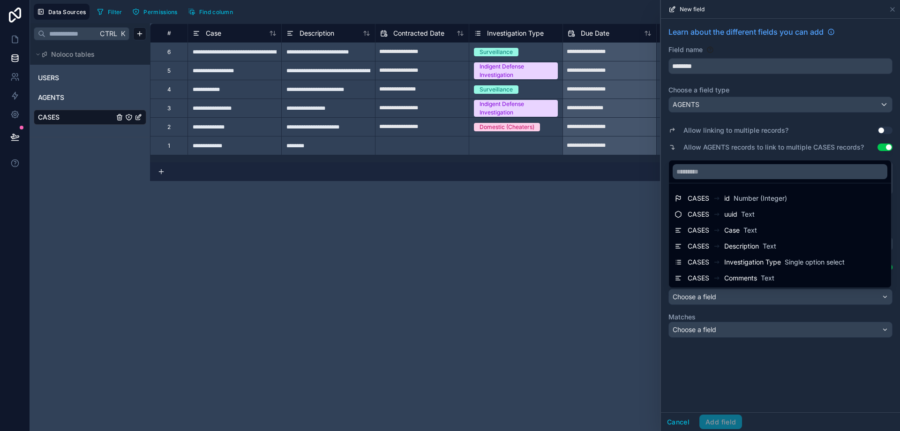
click at [750, 142] on div at bounding box center [780, 215] width 239 height 431
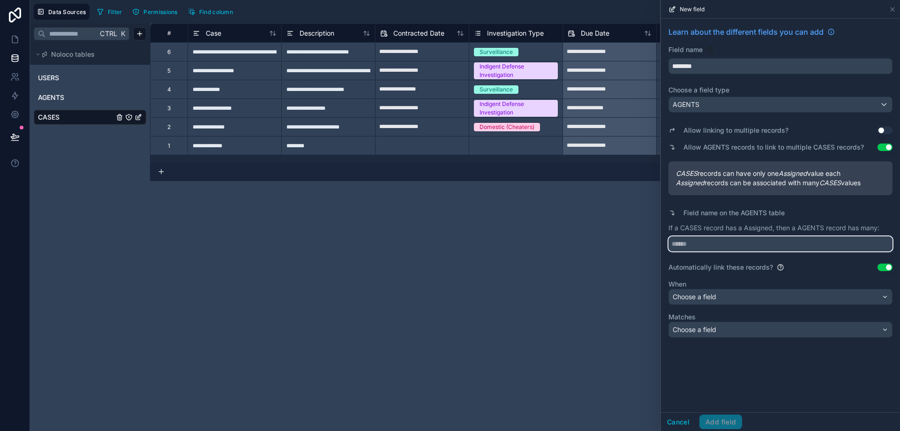
click at [726, 240] on input "text" at bounding box center [781, 243] width 224 height 15
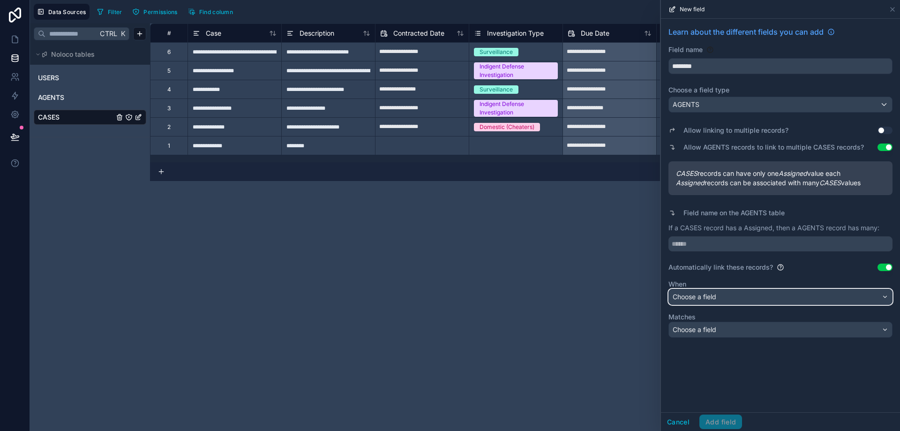
click at [723, 300] on div "Choose a field" at bounding box center [780, 296] width 223 height 15
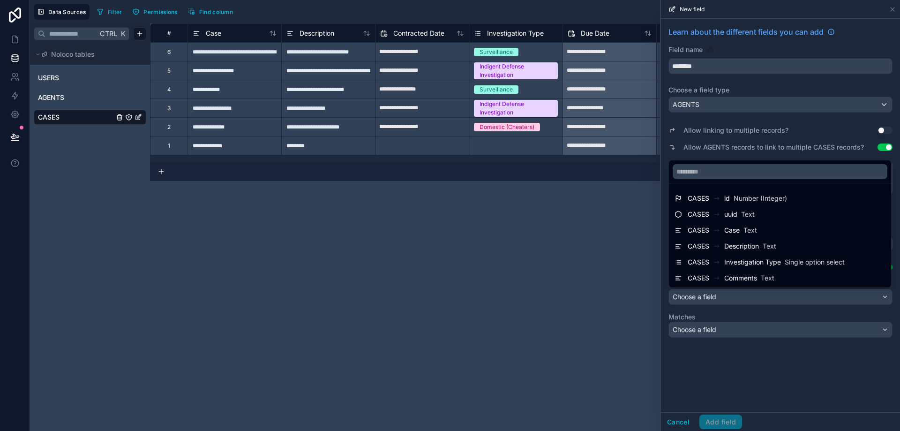
click at [741, 320] on div at bounding box center [780, 215] width 239 height 431
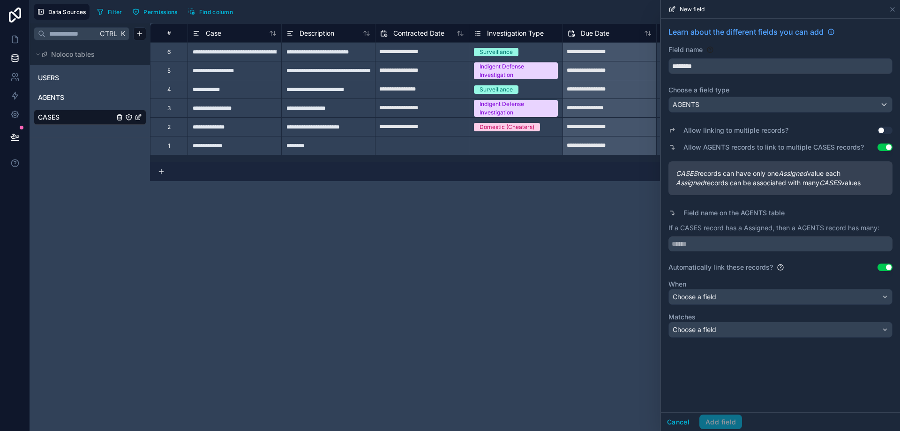
click at [881, 270] on button "Use setting" at bounding box center [885, 268] width 15 height 8
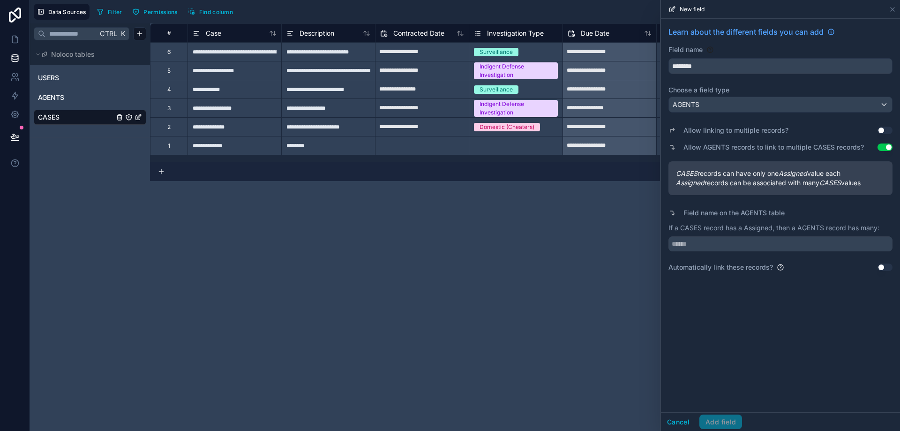
click at [884, 149] on button "Use setting" at bounding box center [885, 148] width 15 height 8
click at [888, 131] on button "Use setting" at bounding box center [885, 131] width 15 height 8
click at [852, 175] on span "CASES records can have multiple Assigned values" at bounding box center [780, 173] width 209 height 9
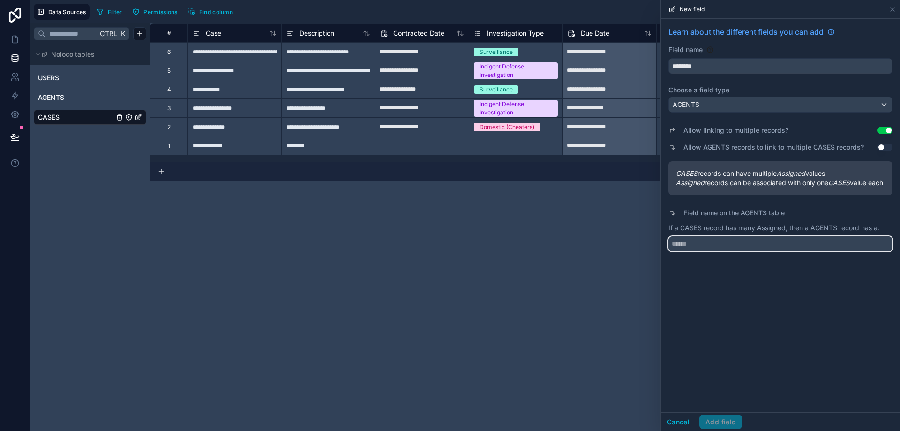
click at [775, 251] on input "text" at bounding box center [781, 243] width 224 height 15
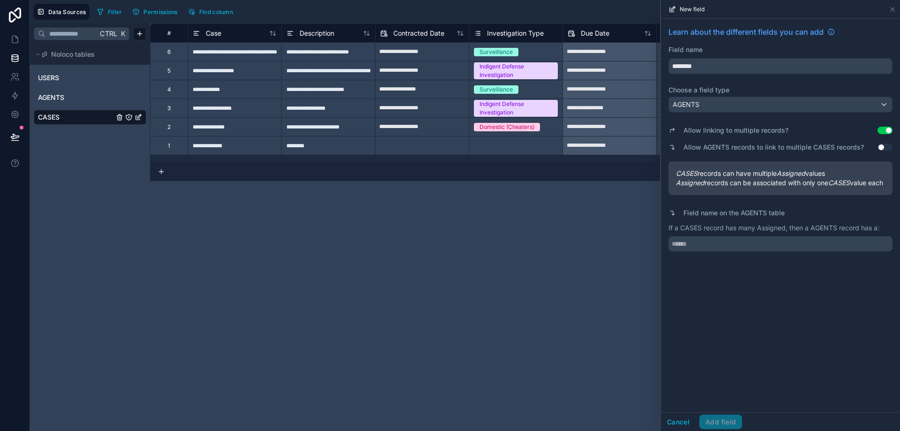
click at [69, 100] on link "AGENTS" at bounding box center [76, 97] width 76 height 9
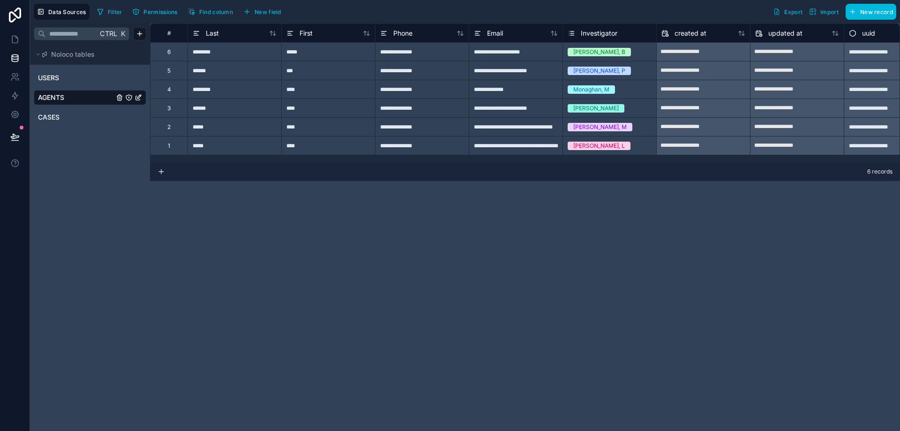
click at [602, 40] on div "Investigator" at bounding box center [610, 32] width 94 height 19
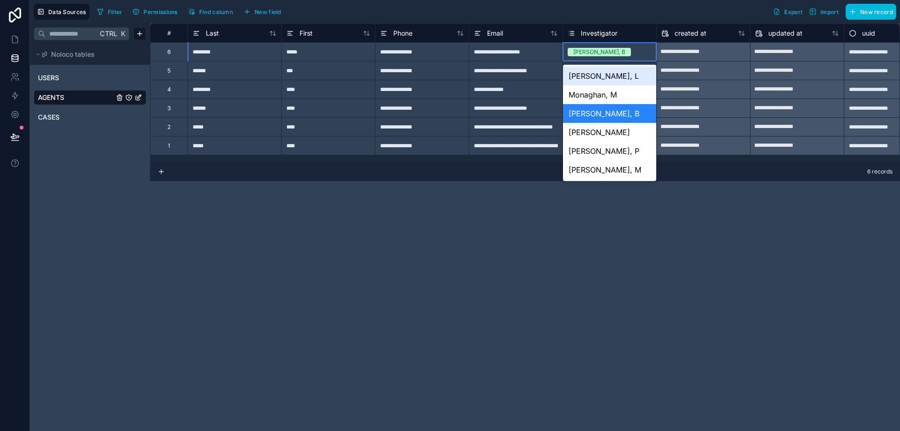
click at [613, 56] on div "Williams, B" at bounding box center [609, 52] width 93 height 10
click at [605, 80] on div "[PERSON_NAME], L" at bounding box center [609, 76] width 93 height 19
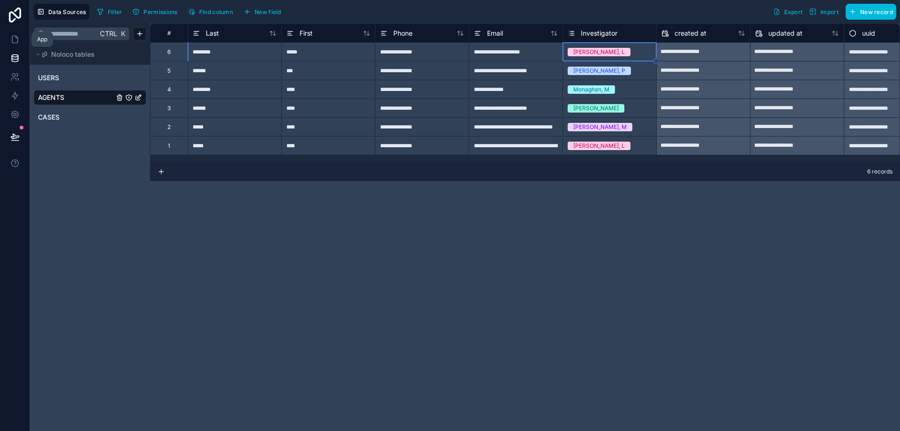
click at [15, 38] on icon at bounding box center [14, 39] width 9 height 9
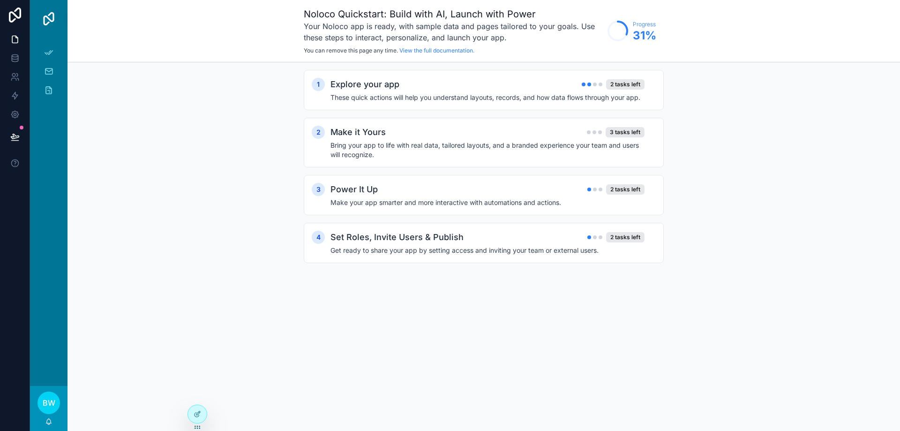
click at [431, 183] on div "Power It Up 2 tasks left" at bounding box center [488, 189] width 314 height 13
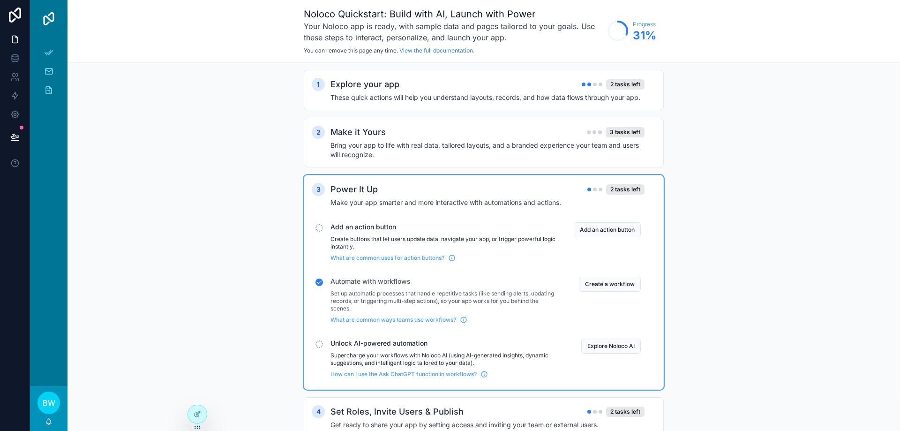
click at [425, 97] on h4 "These quick actions will help you understand layouts, records, and how data flo…" at bounding box center [488, 97] width 314 height 9
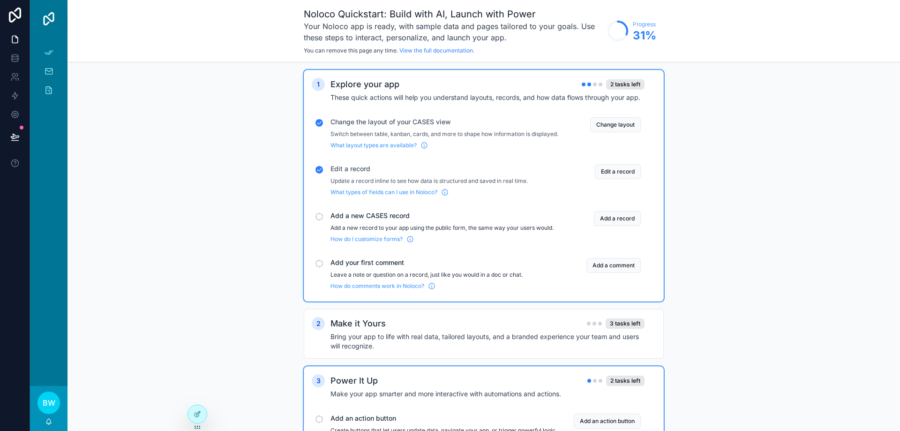
click at [380, 220] on span "Add a new CASES record" at bounding box center [445, 215] width 228 height 9
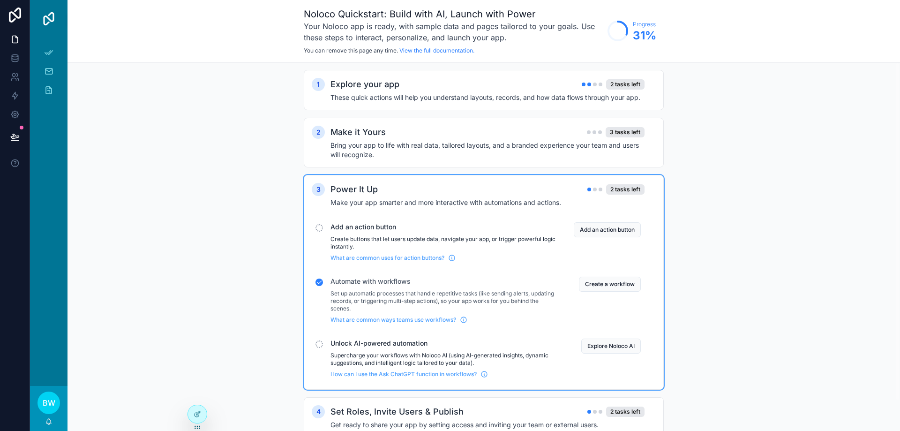
click at [404, 150] on h4 "Bring your app to life with real data, tailored layouts, and a branded experien…" at bounding box center [488, 150] width 314 height 19
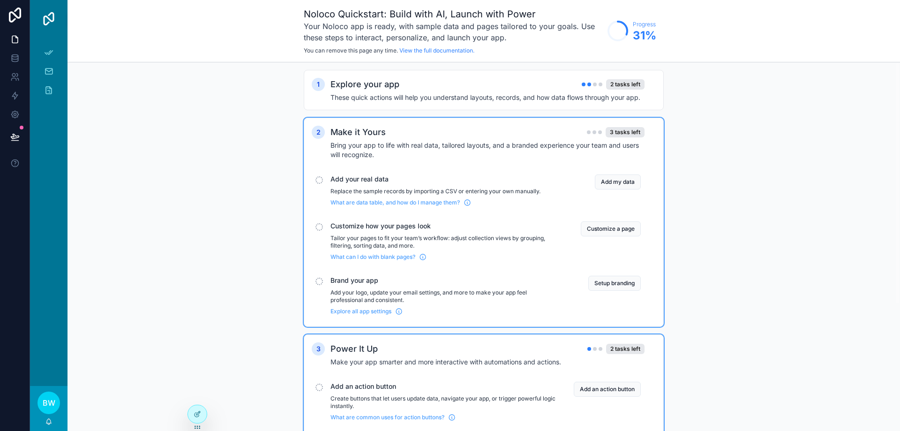
click at [617, 182] on button "Add my data" at bounding box center [618, 181] width 46 height 15
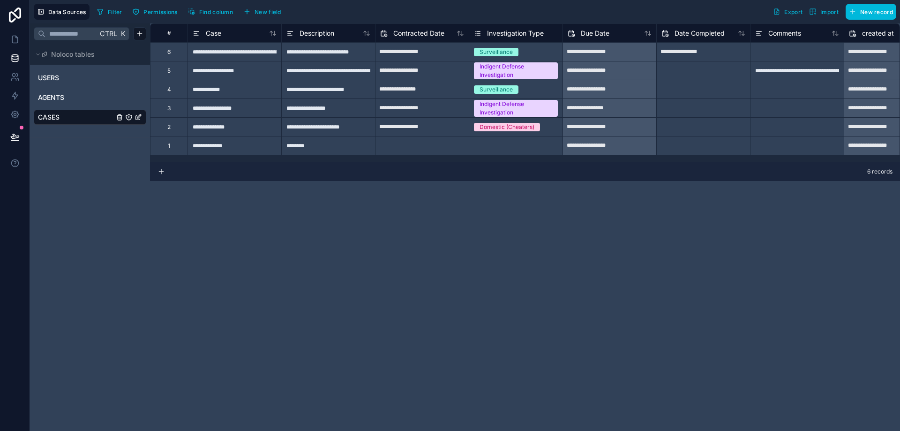
click at [216, 149] on div "**********" at bounding box center [235, 145] width 94 height 19
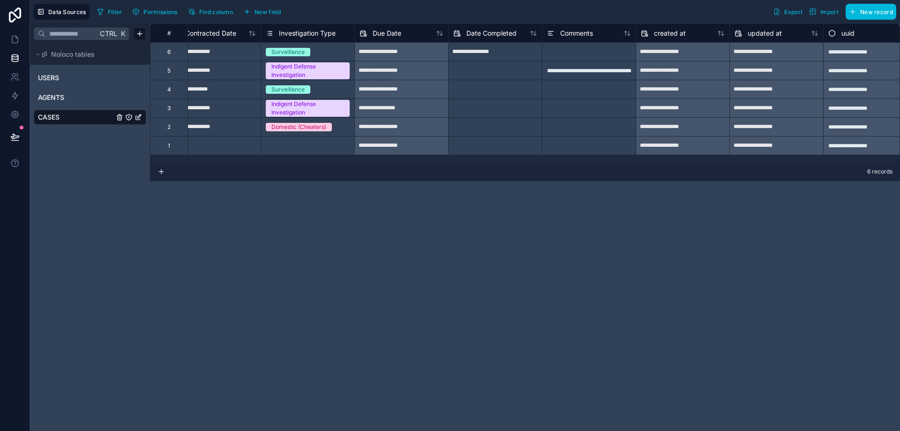
scroll to position [0, 226]
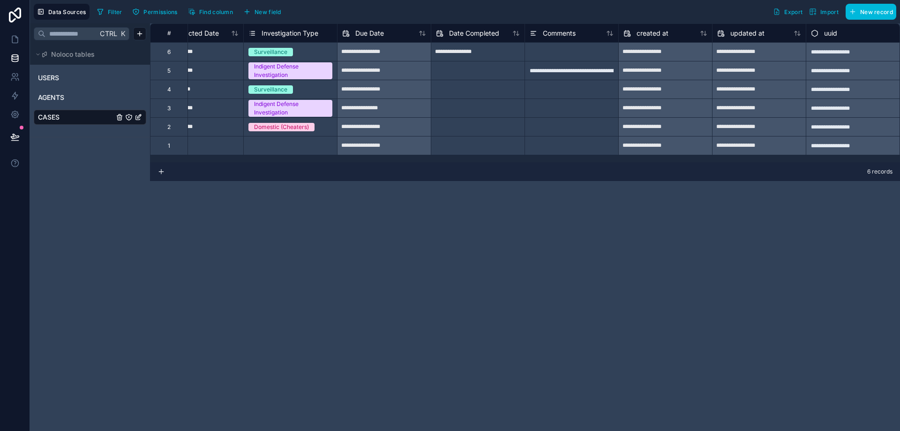
click at [858, 36] on div "uuid" at bounding box center [853, 33] width 84 height 11
click at [857, 36] on div "uuid" at bounding box center [853, 33] width 84 height 11
click at [892, 34] on div "uuid" at bounding box center [853, 33] width 84 height 11
drag, startPoint x: 892, startPoint y: 34, endPoint x: 874, endPoint y: 37, distance: 18.0
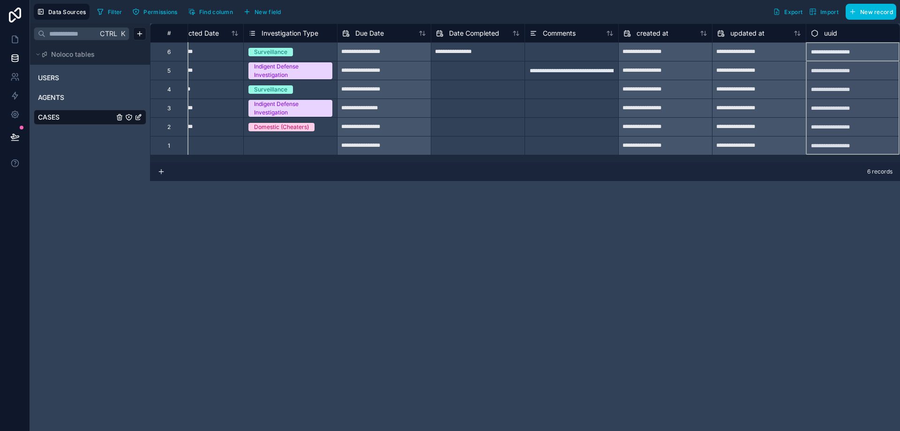
click at [888, 34] on div "uuid" at bounding box center [853, 33] width 84 height 11
click at [817, 38] on icon at bounding box center [815, 33] width 8 height 11
click at [817, 38] on div "**********" at bounding box center [465, 215] width 870 height 431
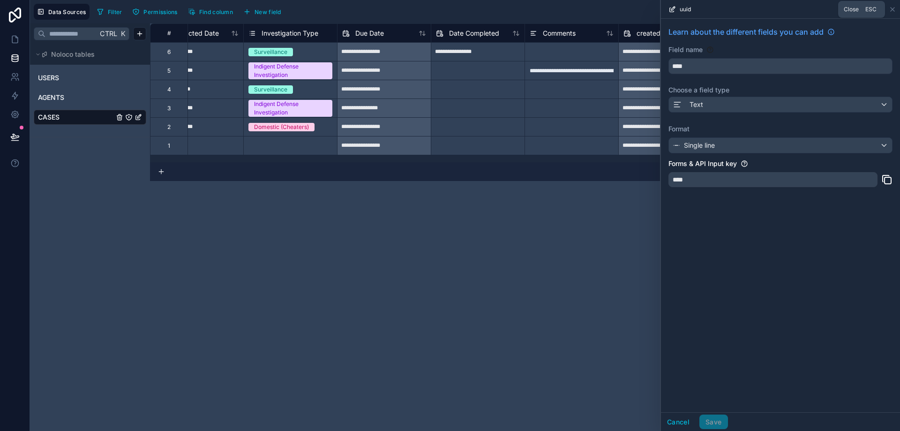
click at [893, 10] on icon at bounding box center [893, 10] width 8 height 8
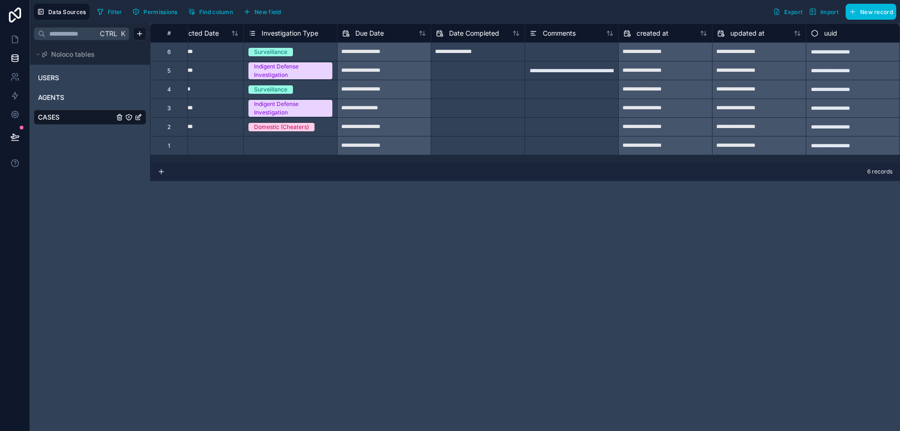
click at [70, 98] on link "AGENTS" at bounding box center [76, 97] width 76 height 9
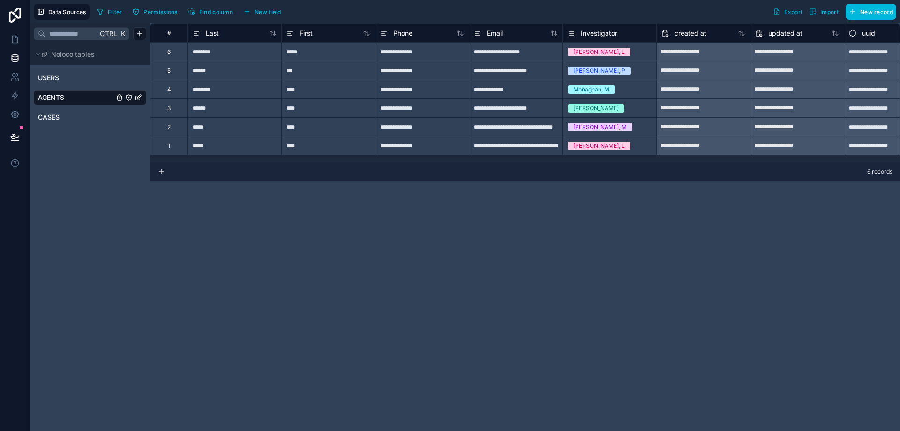
click at [42, 115] on span "CASES" at bounding box center [49, 117] width 22 height 9
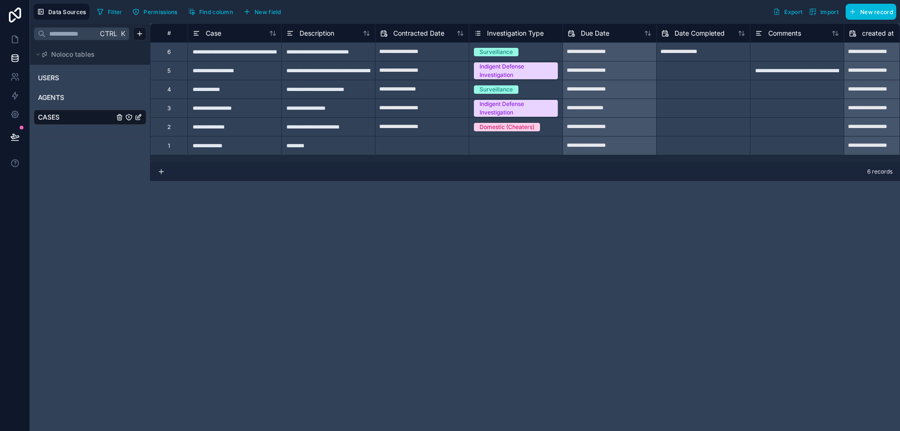
click at [62, 99] on span "AGENTS" at bounding box center [51, 97] width 26 height 9
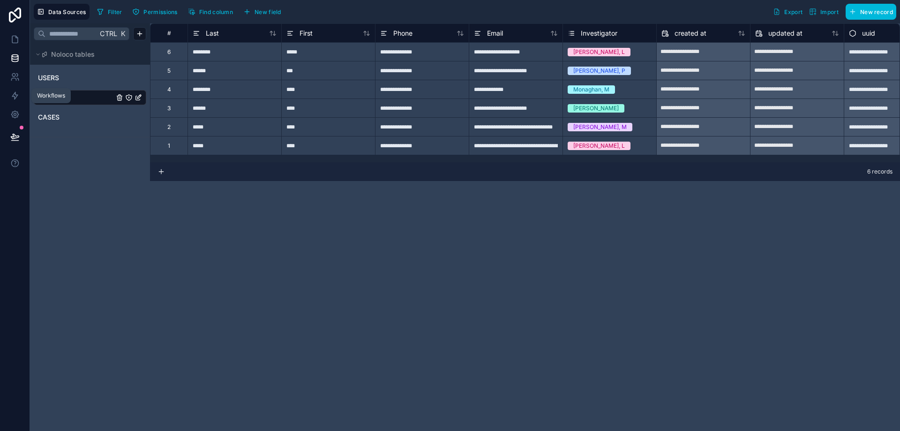
click at [16, 96] on icon at bounding box center [15, 95] width 6 height 7
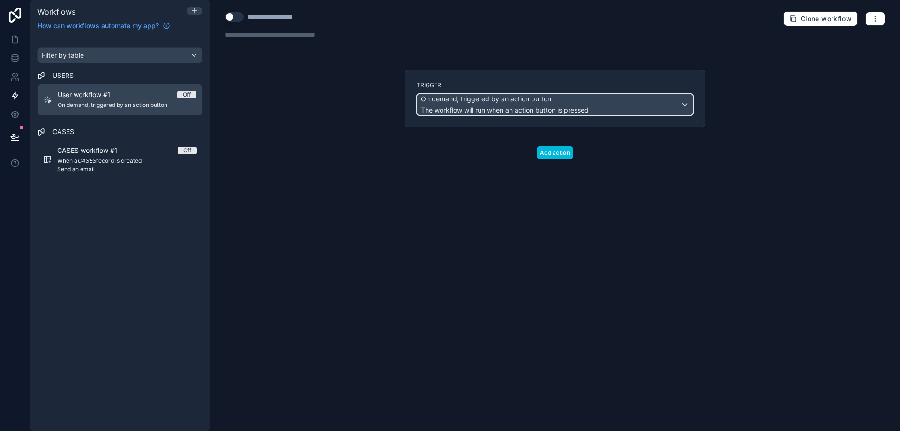
click at [531, 109] on span "The workflow will run when an action button is pressed" at bounding box center [505, 110] width 168 height 8
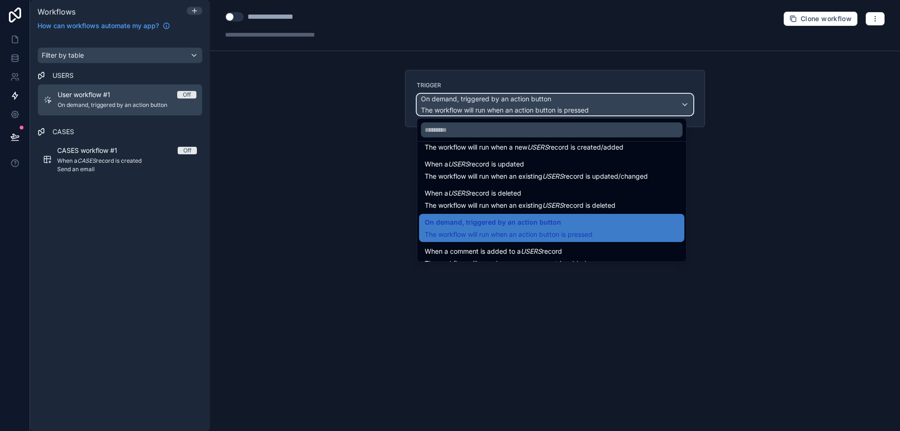
scroll to position [34, 0]
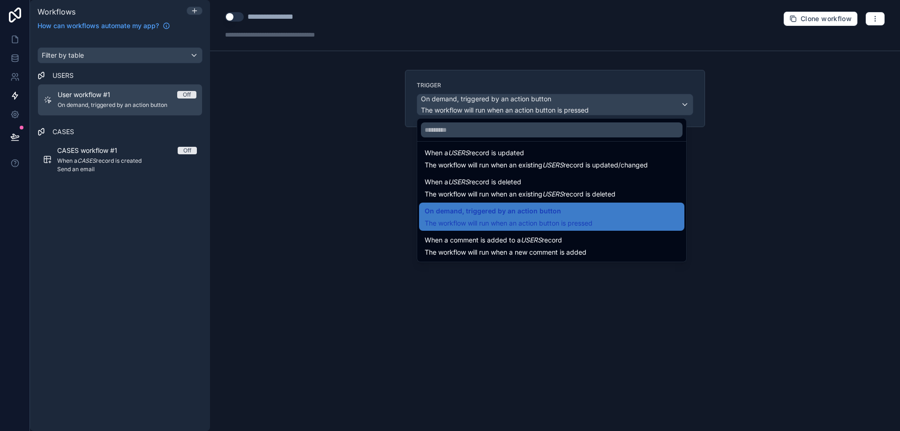
click at [719, 111] on div at bounding box center [450, 215] width 900 height 431
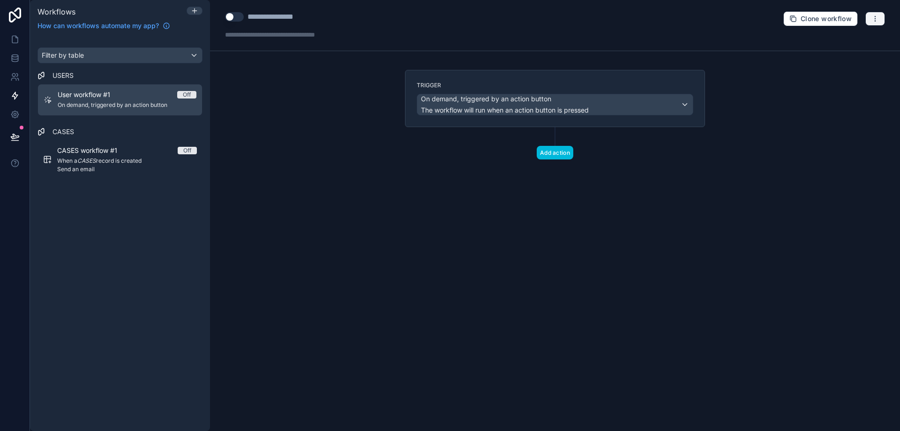
click at [868, 14] on button "button" at bounding box center [876, 19] width 20 height 14
click at [839, 68] on span "Delete workflow" at bounding box center [850, 71] width 45 height 8
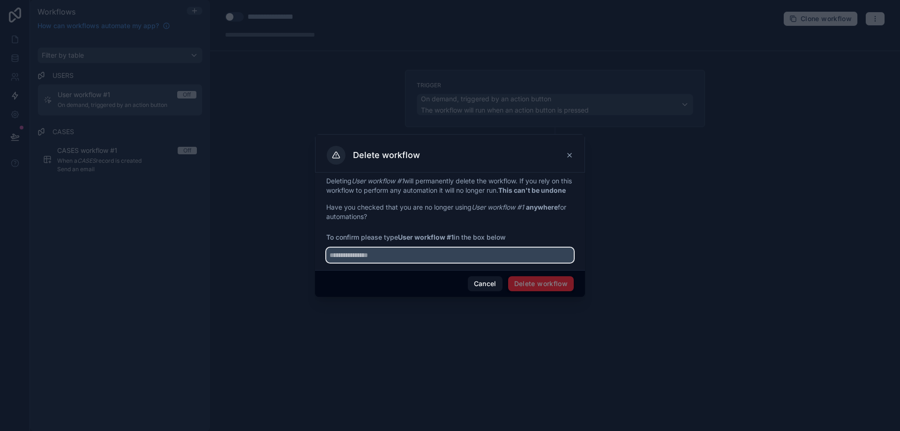
drag, startPoint x: 400, startPoint y: 263, endPoint x: 370, endPoint y: 262, distance: 30.0
click at [370, 262] on input "text" at bounding box center [450, 255] width 248 height 15
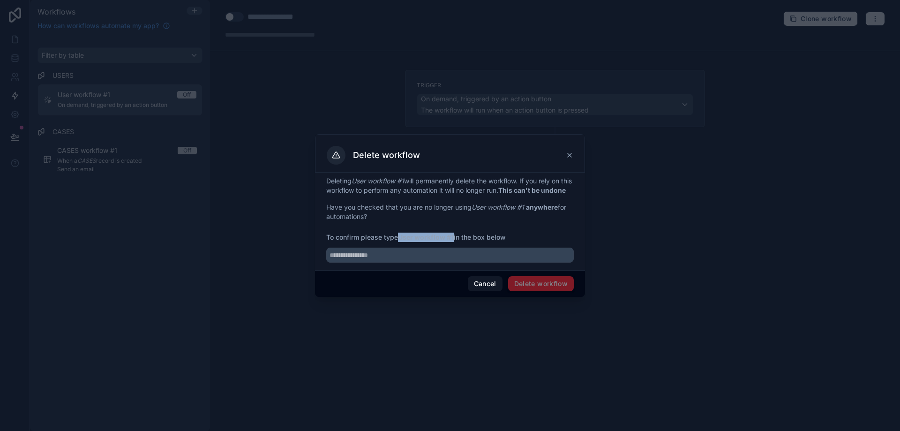
drag, startPoint x: 400, startPoint y: 242, endPoint x: 456, endPoint y: 238, distance: 56.4
click at [456, 238] on span "To confirm please type User workflow #1 in the box below" at bounding box center [450, 237] width 248 height 9
copy strong "User workflow #1"
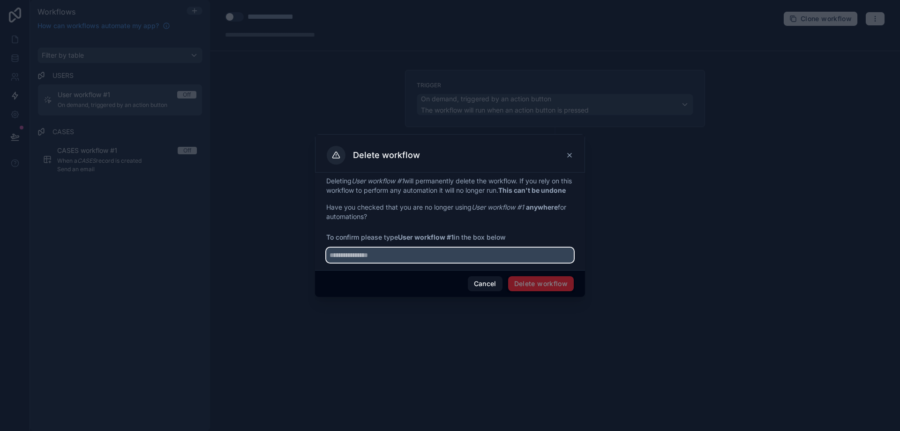
click at [378, 263] on input "text" at bounding box center [450, 255] width 248 height 15
paste input "**********"
type input "**********"
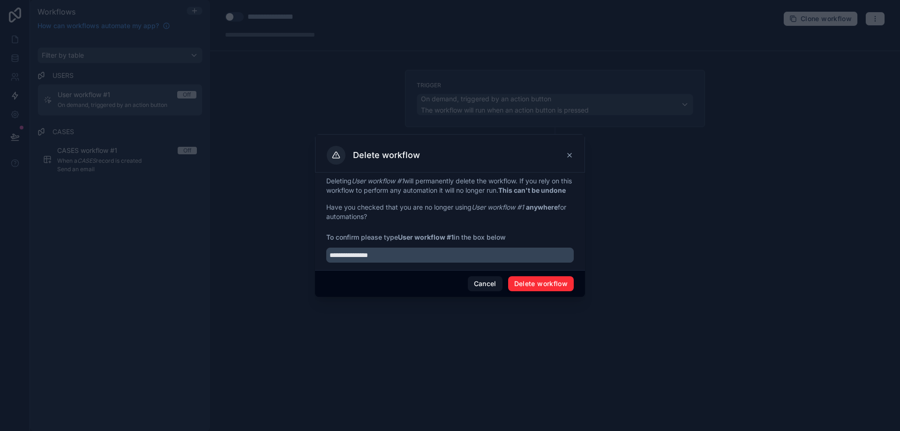
click at [528, 288] on button "Delete workflow" at bounding box center [541, 283] width 66 height 15
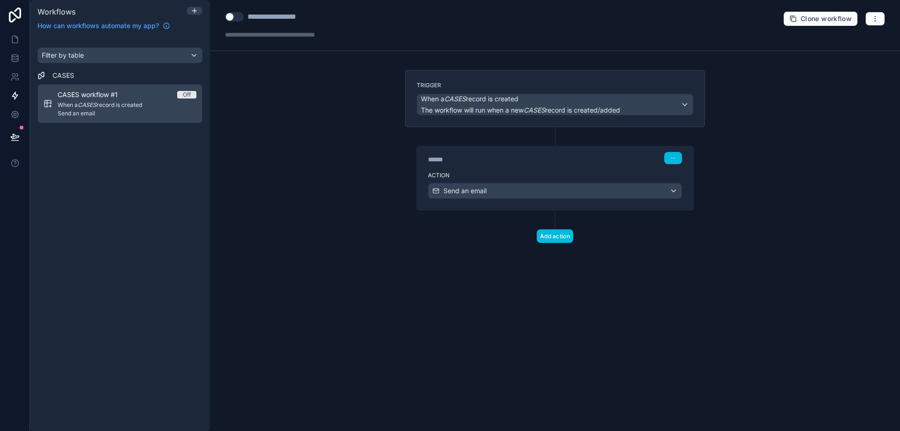
click at [129, 98] on span "CASES workflow #1" at bounding box center [93, 94] width 71 height 9
click at [574, 189] on div "Send an email" at bounding box center [555, 190] width 253 height 15
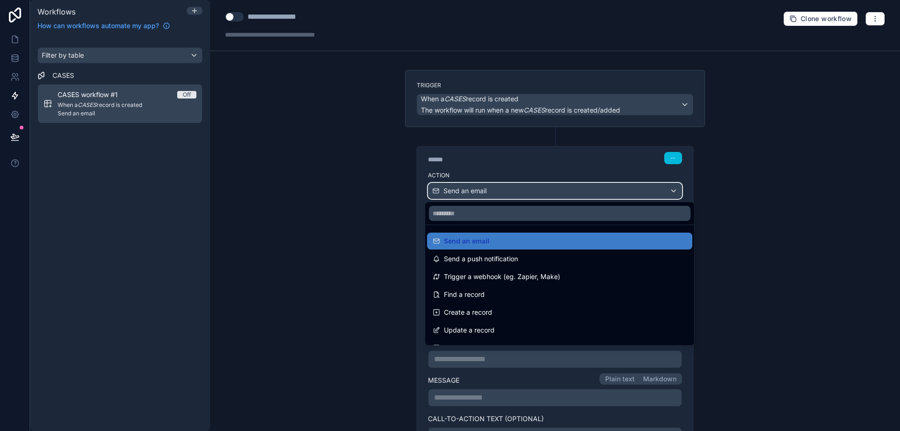
scroll to position [141, 0]
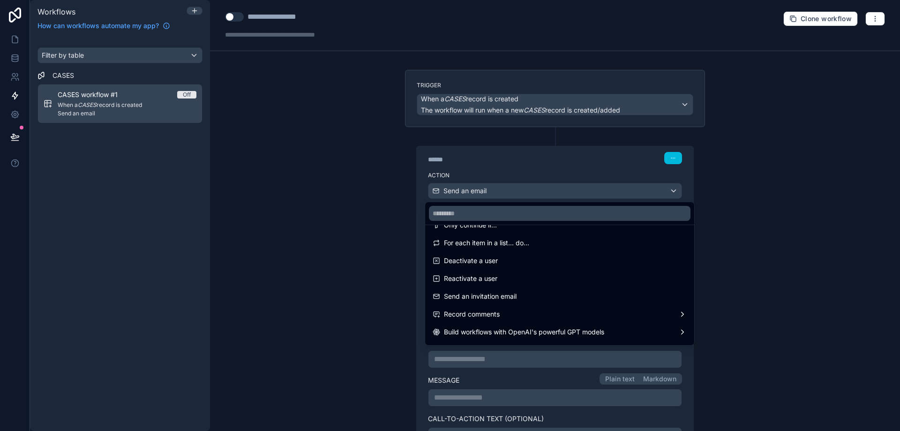
click at [628, 113] on div at bounding box center [450, 215] width 900 height 431
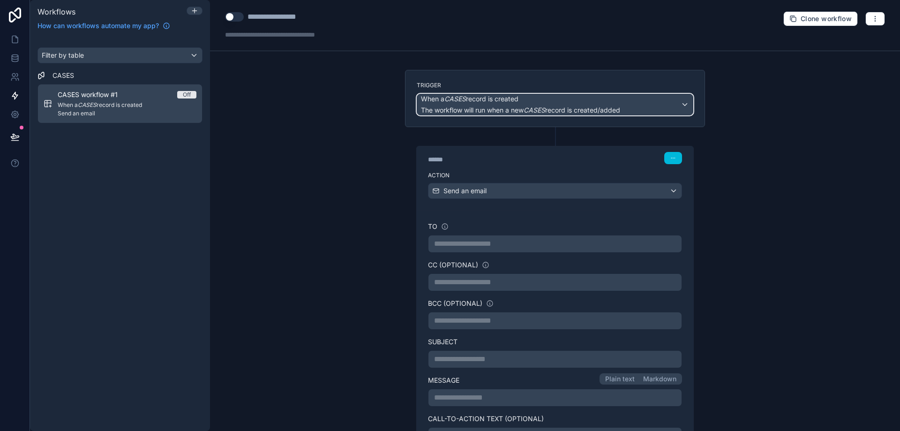
click at [644, 107] on div "When a CASES record is created The workflow will run when a new CASES record is…" at bounding box center [555, 104] width 276 height 21
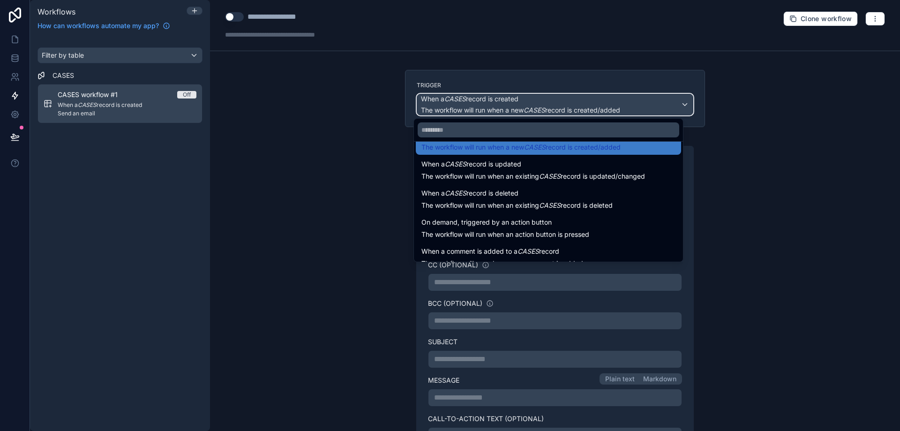
scroll to position [34, 0]
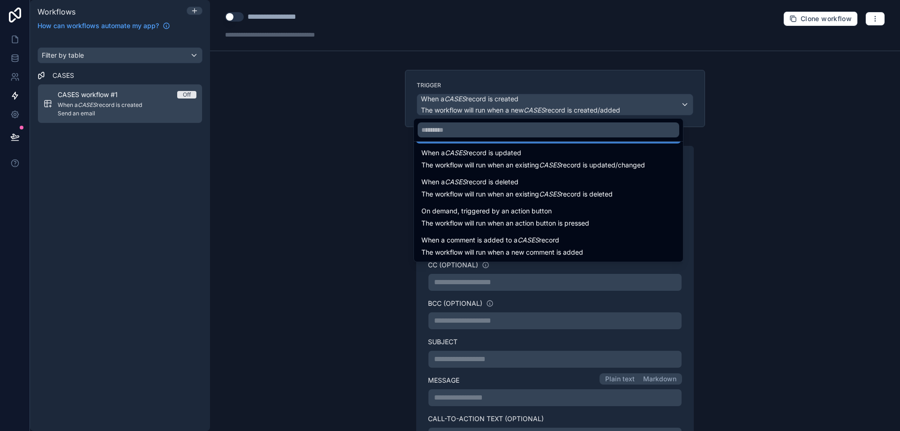
click at [869, 20] on div at bounding box center [450, 215] width 900 height 431
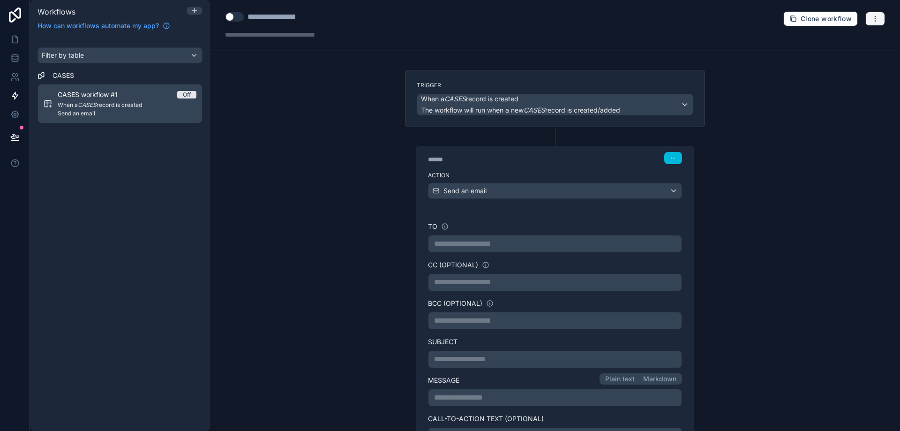
click at [872, 19] on icon "button" at bounding box center [876, 19] width 8 height 8
click at [845, 69] on span "Delete workflow" at bounding box center [843, 71] width 45 height 8
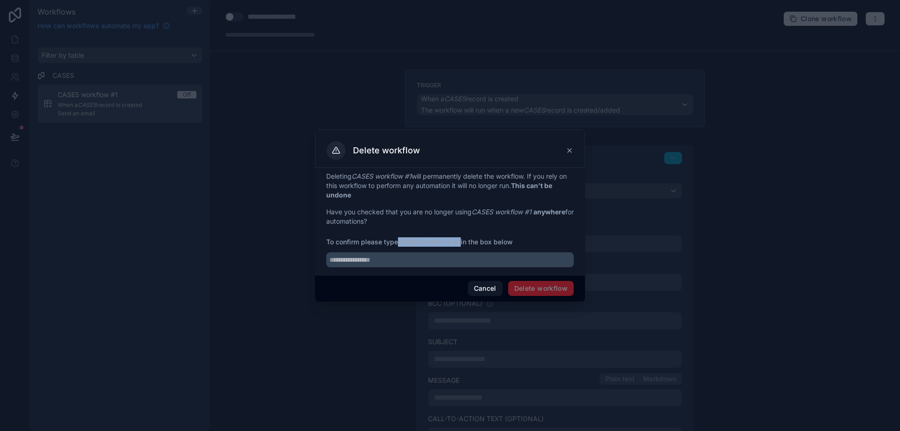
drag, startPoint x: 401, startPoint y: 242, endPoint x: 463, endPoint y: 242, distance: 61.4
click at [463, 242] on span "To confirm please type CASES workflow #1 in the box below" at bounding box center [450, 241] width 248 height 9
drag, startPoint x: 463, startPoint y: 242, endPoint x: 442, endPoint y: 231, distance: 23.3
click at [442, 231] on div "Deleting CASES workflow #1 will permanently delete the workflow. If you rely on…" at bounding box center [450, 220] width 248 height 96
drag, startPoint x: 400, startPoint y: 242, endPoint x: 463, endPoint y: 244, distance: 62.9
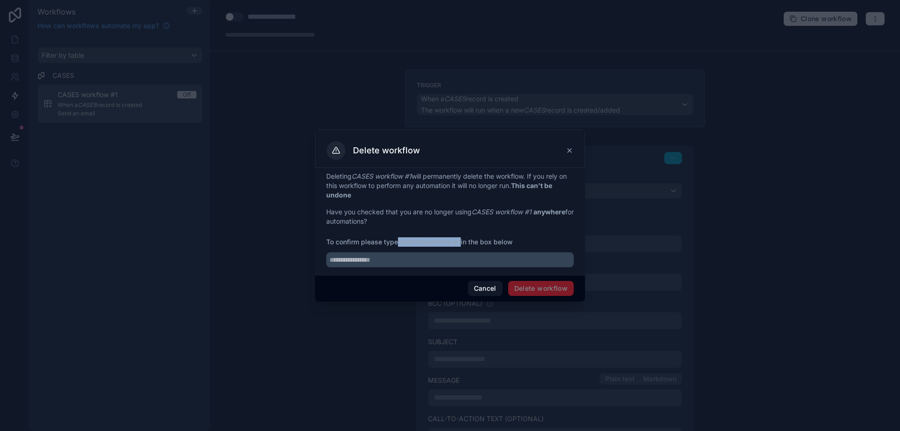
click at [463, 244] on span "To confirm please type CASES workflow #1 in the box below" at bounding box center [450, 241] width 248 height 9
copy strong "CASES workflow #1"
click at [389, 264] on input "text" at bounding box center [450, 259] width 248 height 15
paste input "**********"
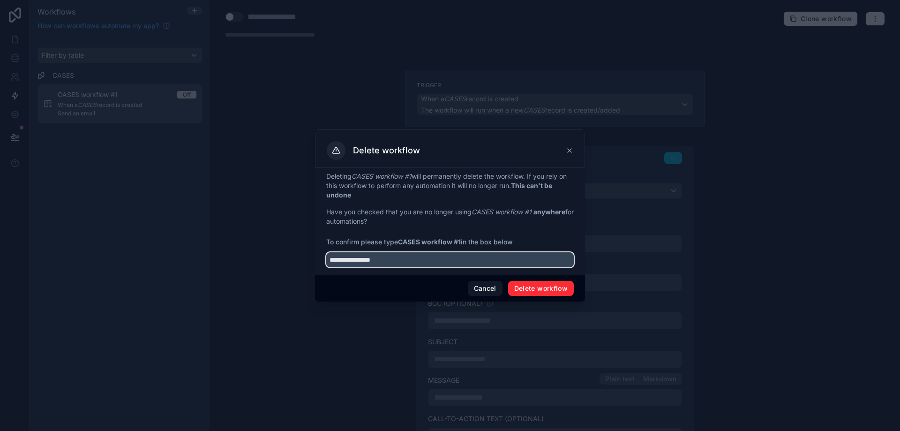
type input "**********"
click at [527, 287] on button "Delete workflow" at bounding box center [541, 288] width 66 height 15
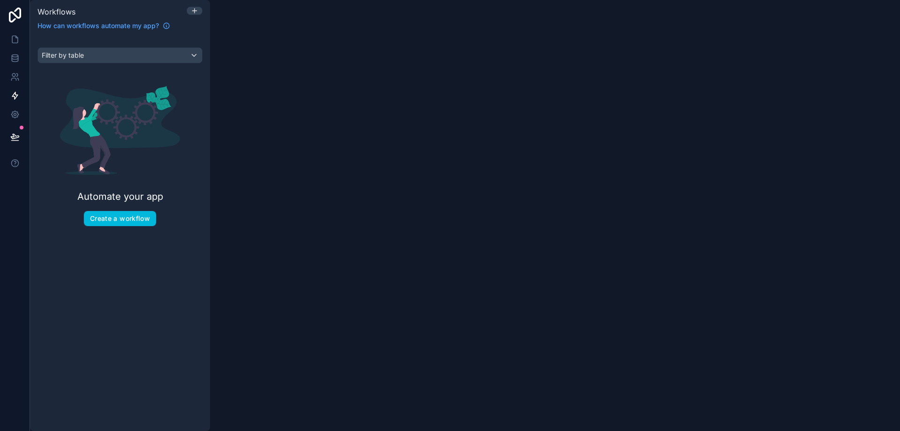
click at [138, 221] on button "Create a workflow" at bounding box center [120, 218] width 72 height 15
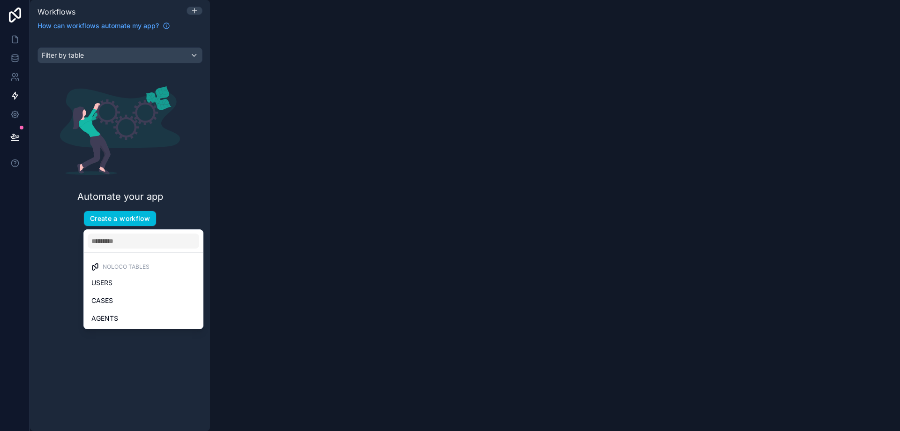
click at [129, 319] on div "AGENTS" at bounding box center [143, 318] width 104 height 11
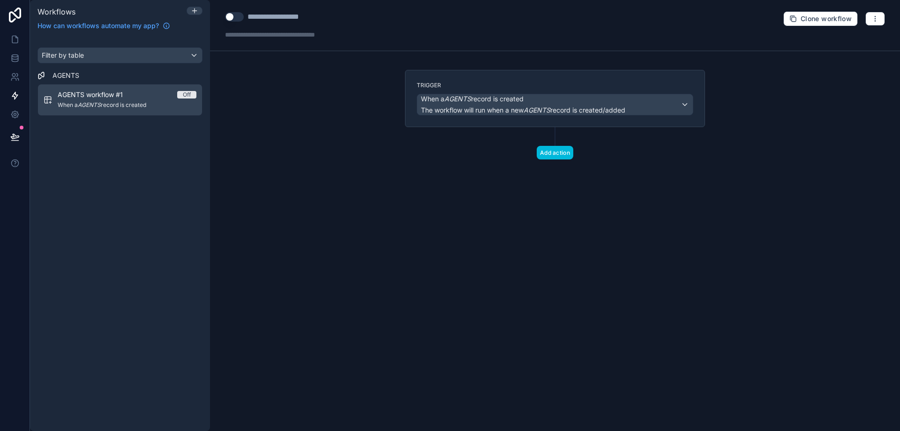
click at [561, 153] on button "Add action" at bounding box center [555, 153] width 37 height 14
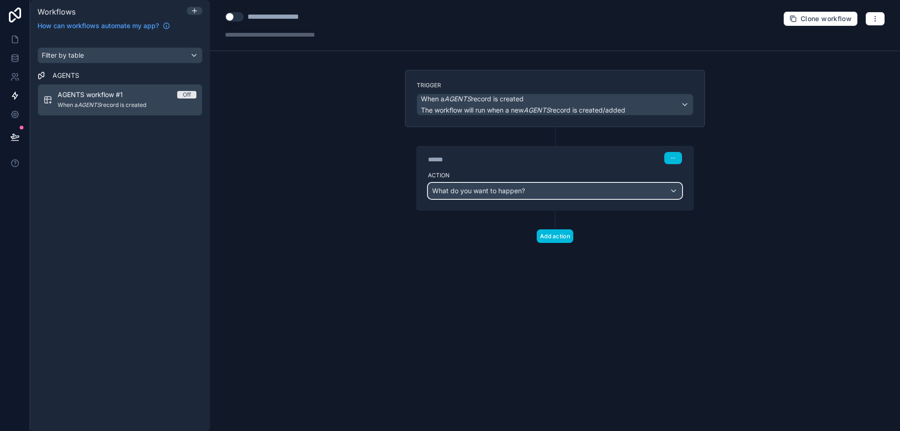
click at [525, 197] on div "What do you want to happen?" at bounding box center [555, 190] width 253 height 15
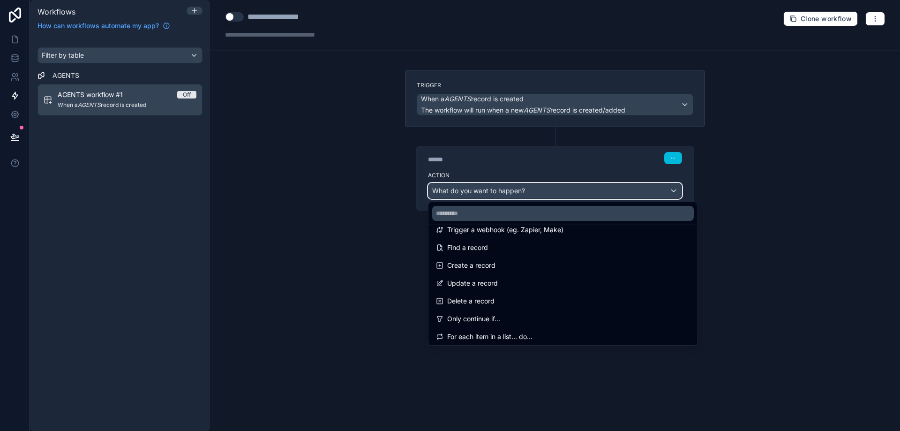
scroll to position [94, 0]
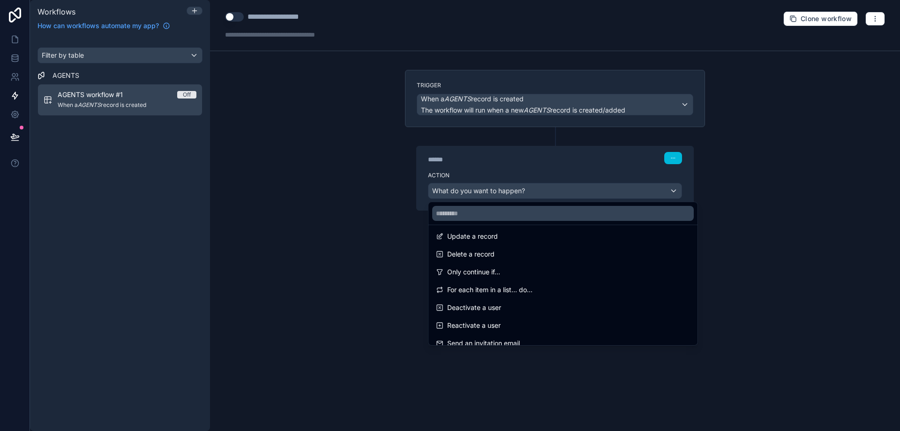
click at [505, 240] on div "Update a record" at bounding box center [563, 236] width 254 height 11
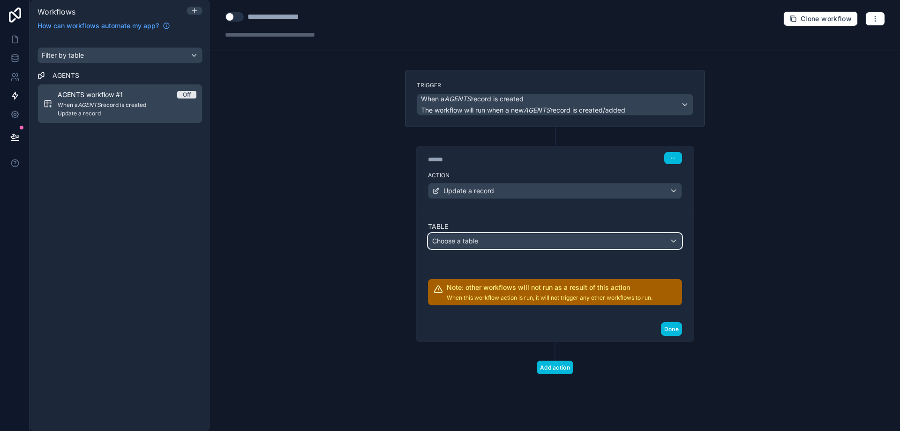
click at [505, 240] on div "Choose a table" at bounding box center [555, 241] width 253 height 15
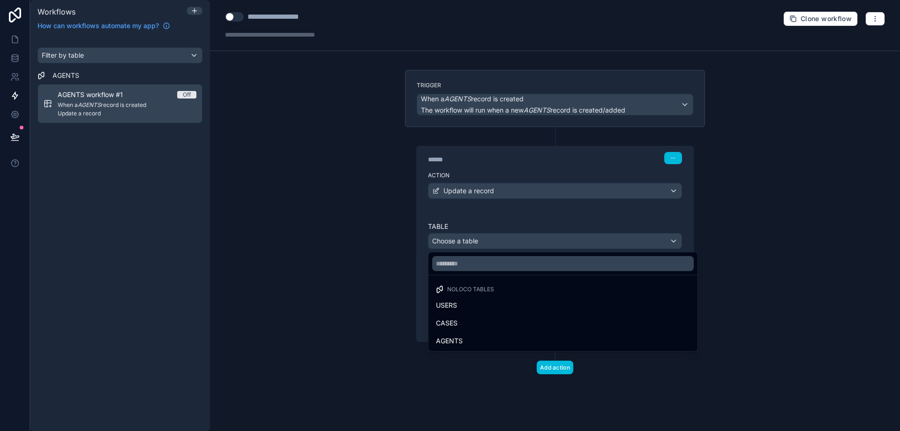
click at [477, 320] on div "CASES" at bounding box center [563, 323] width 254 height 11
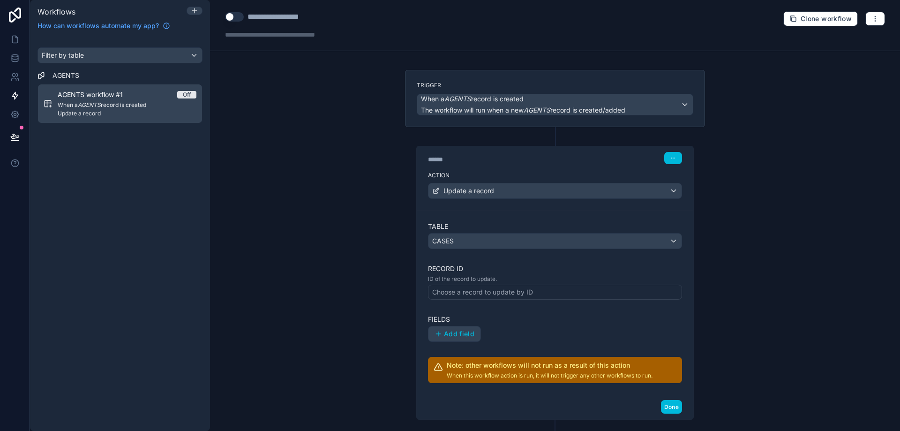
click at [474, 330] on button "Add field" at bounding box center [455, 333] width 52 height 15
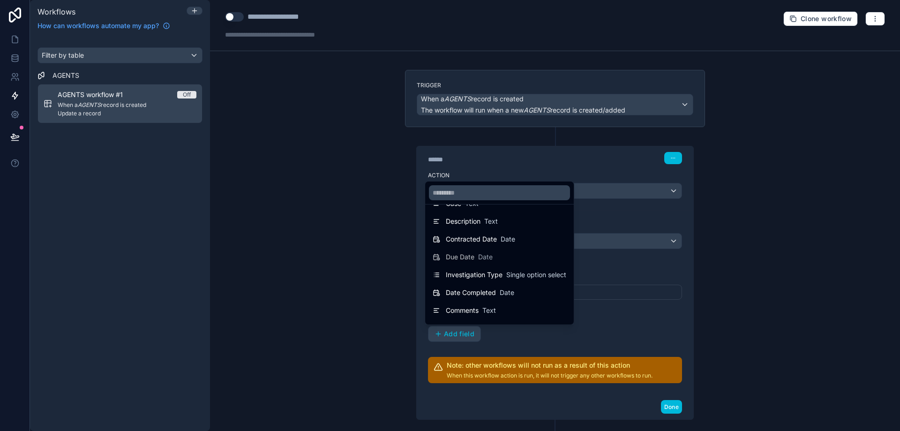
scroll to position [31, 0]
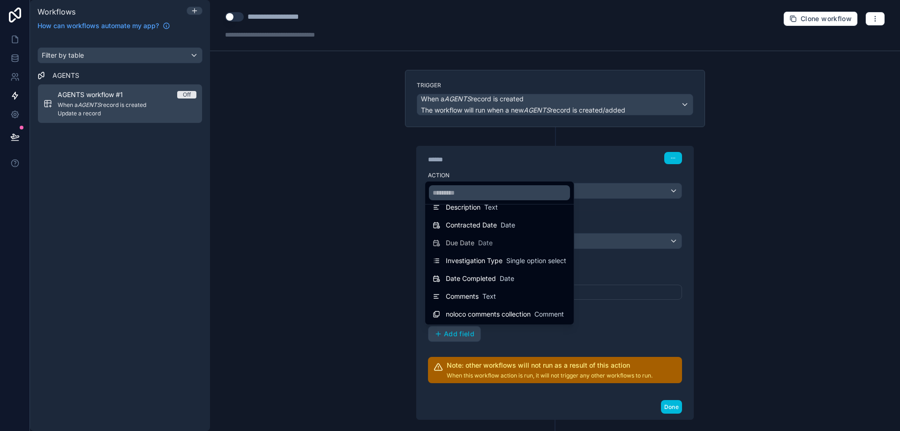
click at [633, 313] on div at bounding box center [450, 215] width 900 height 431
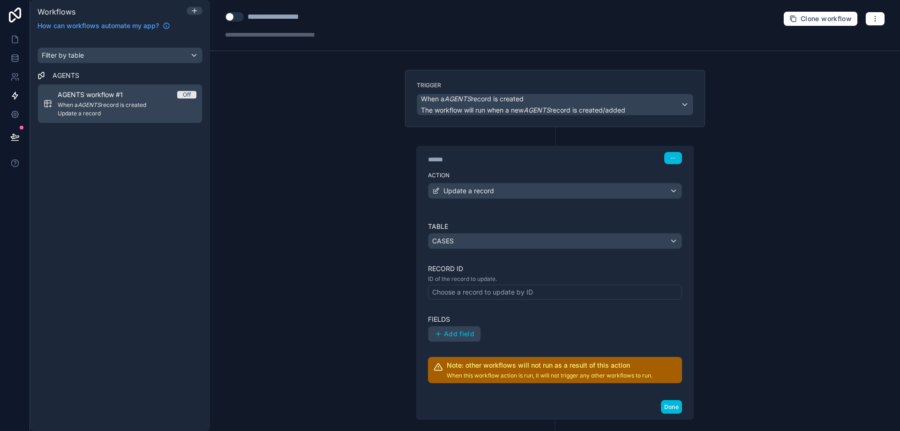
click at [593, 298] on div "Choose a record to update by ID" at bounding box center [555, 292] width 254 height 15
click at [592, 295] on div "Choose a record to update by ID" at bounding box center [555, 292] width 254 height 15
click at [313, 226] on div "**********" at bounding box center [555, 215] width 690 height 431
click at [16, 62] on icon at bounding box center [14, 57] width 9 height 9
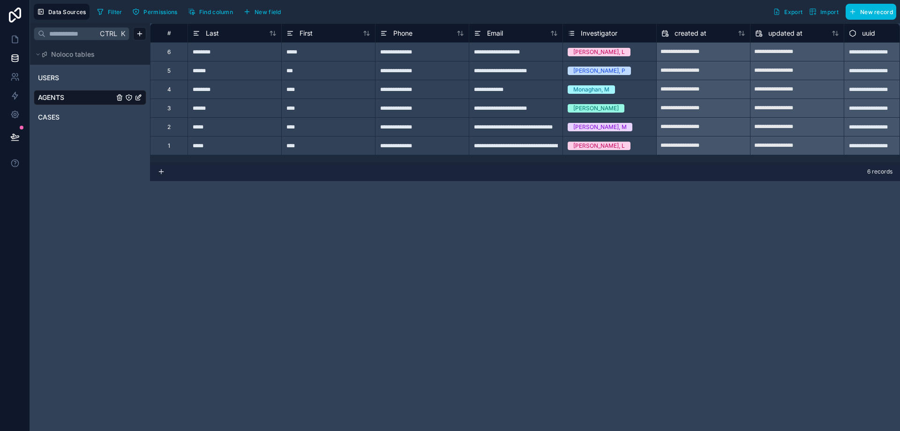
click at [269, 16] on button "New field" at bounding box center [262, 12] width 45 height 14
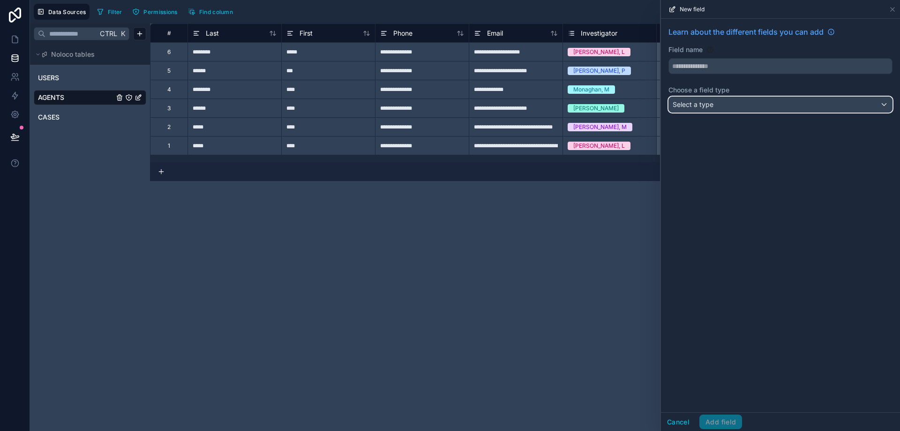
click at [711, 107] on span "Select a type" at bounding box center [693, 104] width 41 height 8
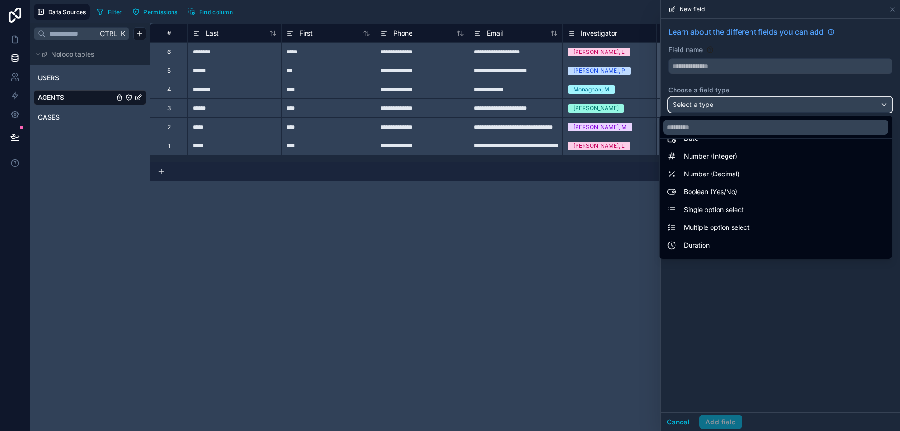
scroll to position [94, 0]
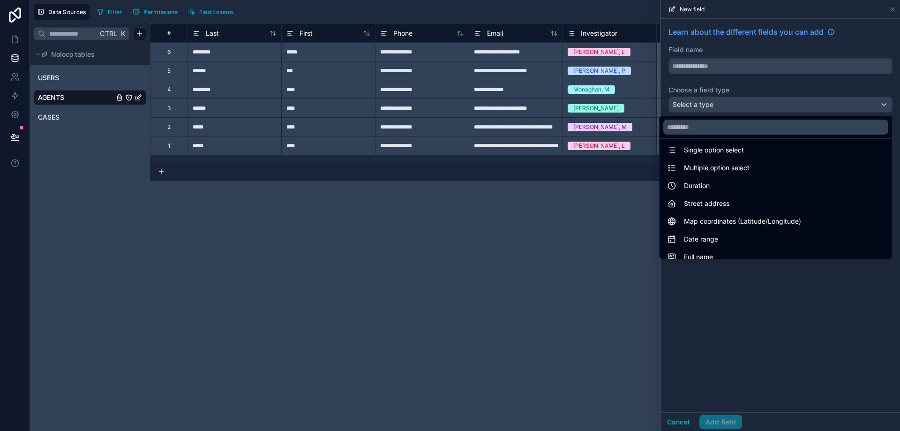
click at [584, 261] on div "**********" at bounding box center [525, 227] width 750 height 408
click at [63, 121] on link "CASES" at bounding box center [76, 117] width 76 height 9
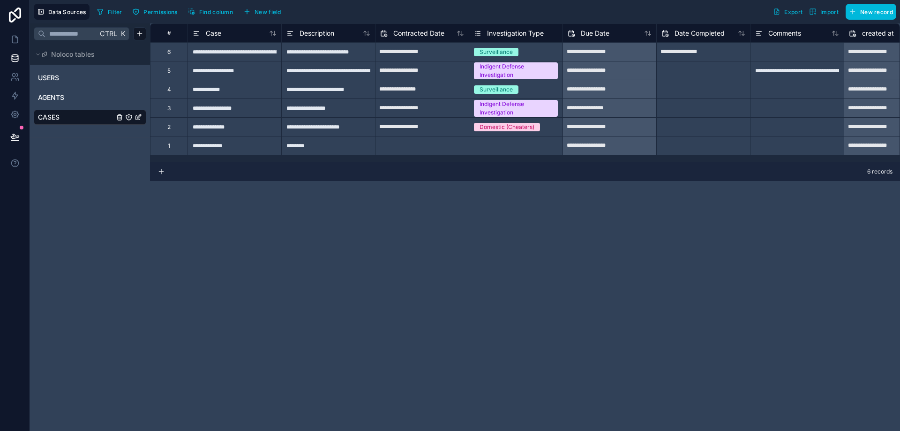
click at [272, 15] on span "New field" at bounding box center [268, 11] width 27 height 7
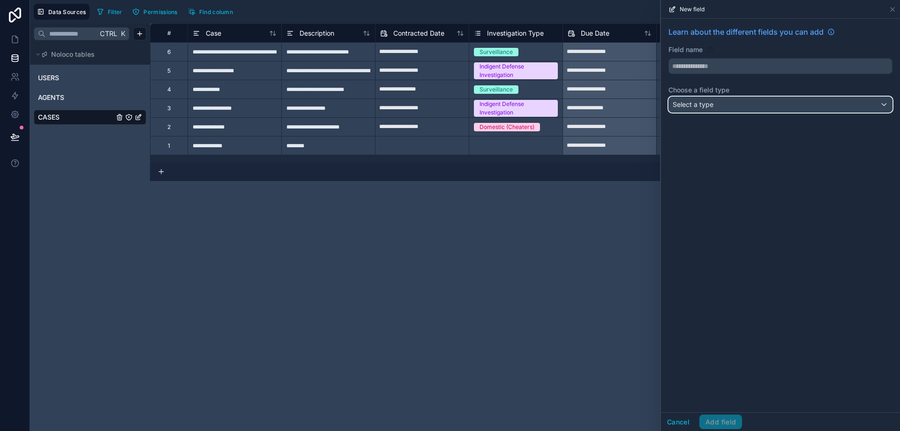
click at [717, 99] on div "Select a type" at bounding box center [780, 104] width 223 height 15
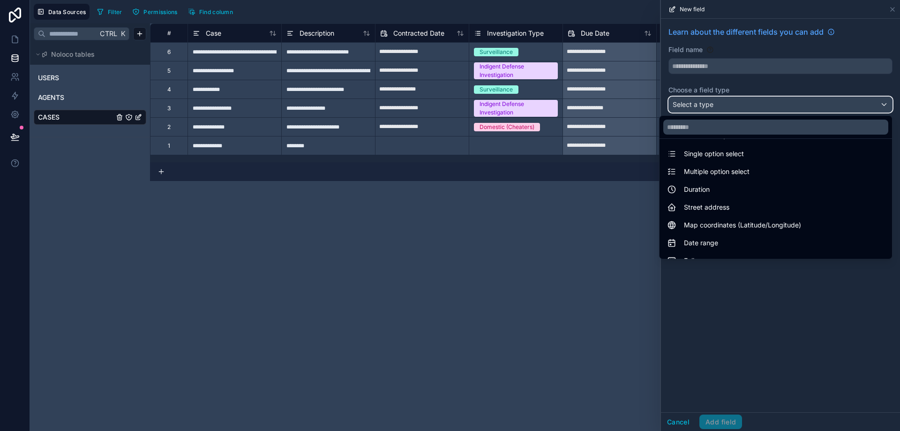
scroll to position [94, 0]
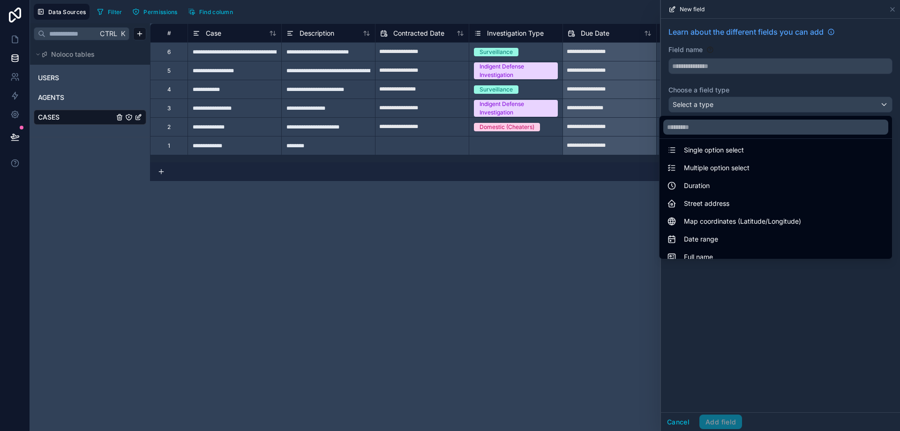
click at [720, 174] on div "Multiple option select" at bounding box center [776, 167] width 229 height 17
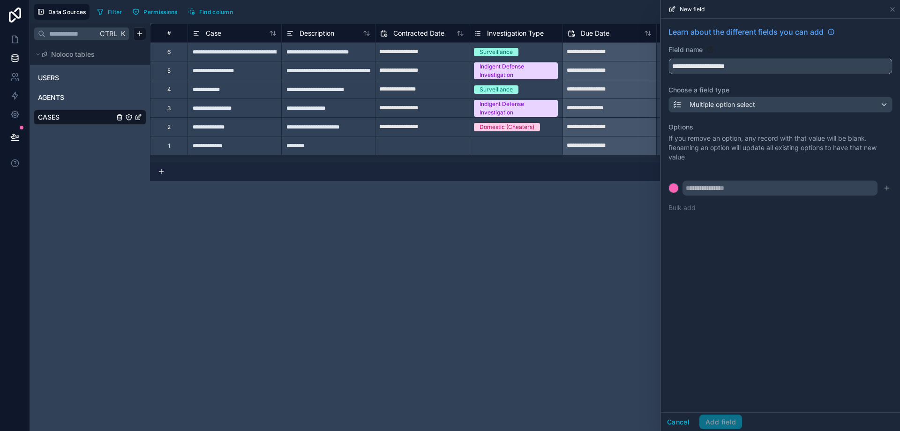
click at [703, 67] on input "**********" at bounding box center [780, 66] width 223 height 15
drag, startPoint x: 753, startPoint y: 67, endPoint x: 646, endPoint y: 67, distance: 107.4
click at [646, 67] on div "**********" at bounding box center [465, 215] width 870 height 431
type input "********"
click at [749, 125] on label "Options" at bounding box center [781, 126] width 224 height 9
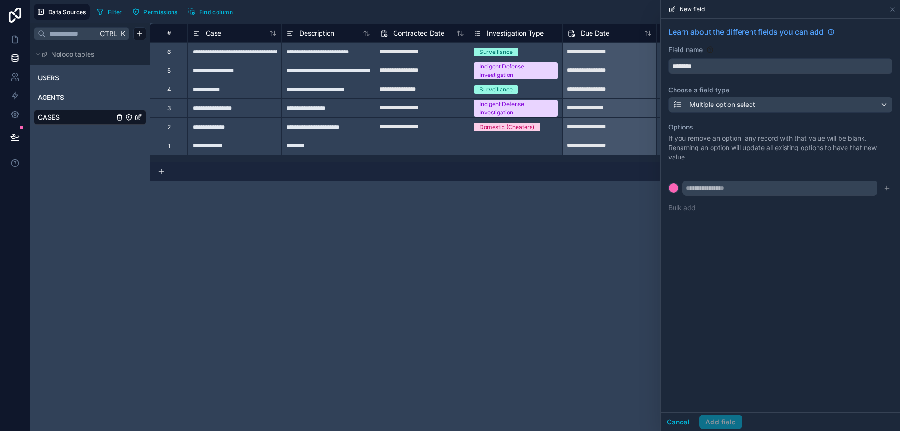
click at [685, 209] on button "Bulk add" at bounding box center [682, 207] width 27 height 9
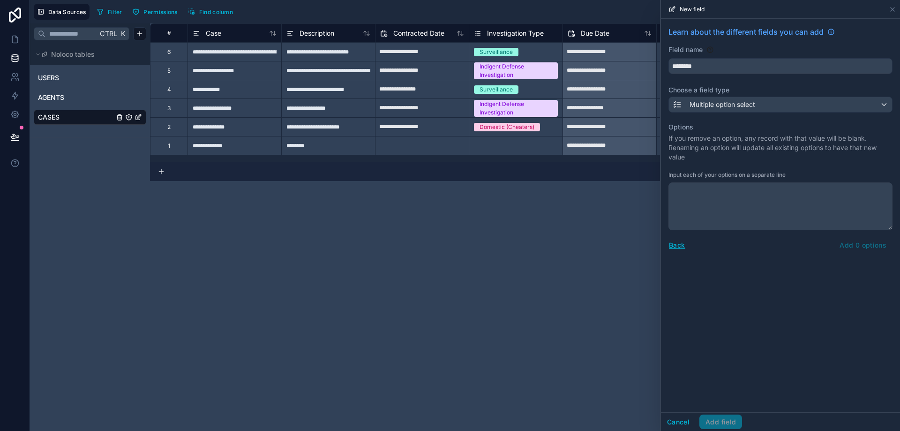
click at [682, 245] on button "Back" at bounding box center [677, 245] width 17 height 11
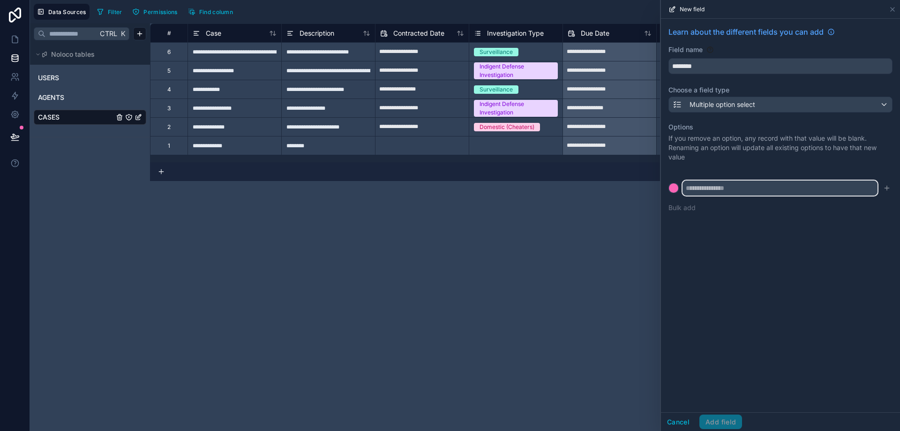
click at [771, 189] on input "text" at bounding box center [780, 188] width 195 height 15
click at [732, 188] on input "text" at bounding box center [780, 188] width 195 height 15
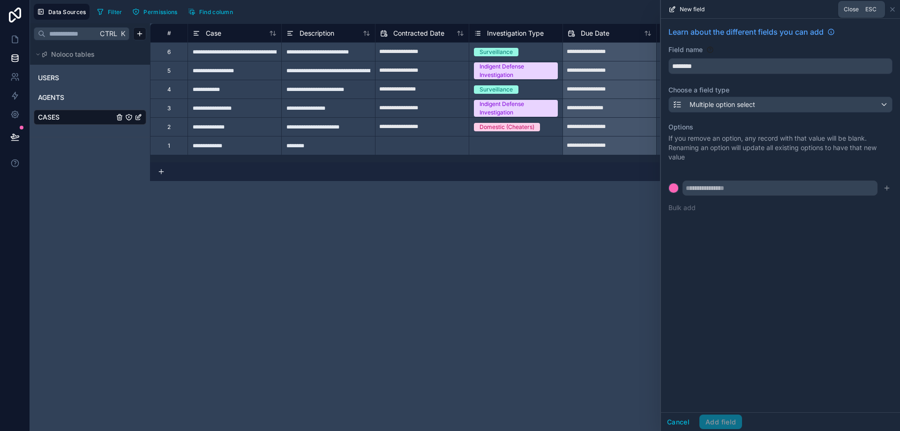
click at [893, 10] on icon at bounding box center [893, 10] width 8 height 8
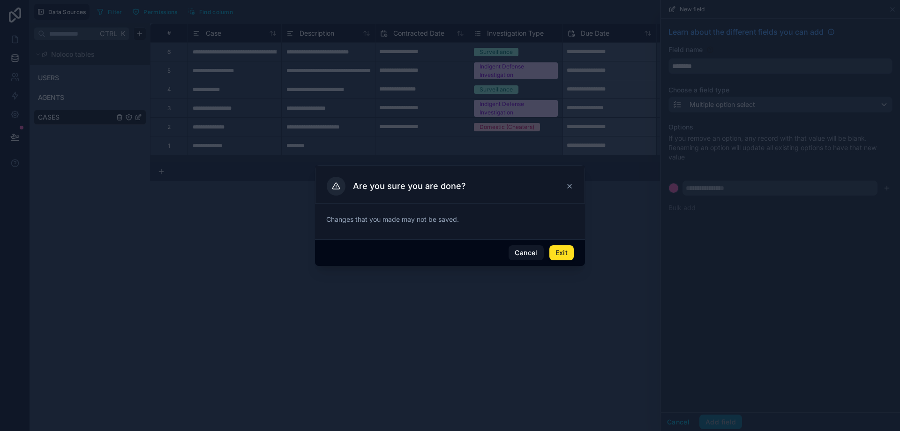
click at [567, 255] on button "Exit" at bounding box center [562, 252] width 24 height 15
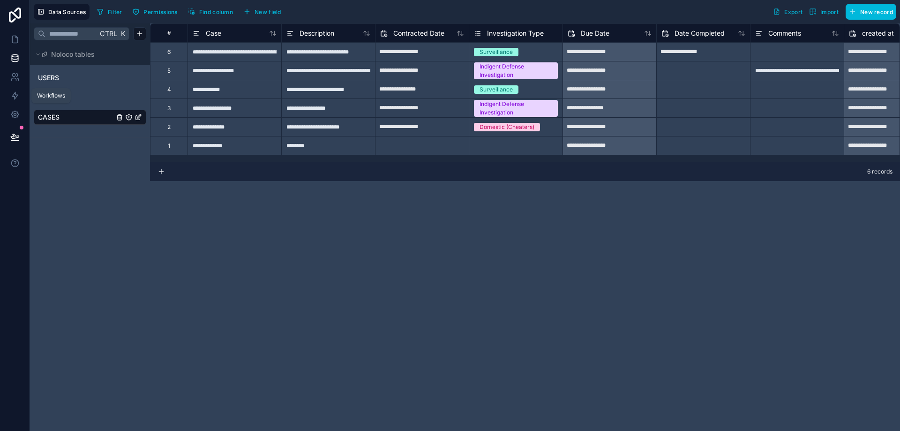
click at [19, 95] on icon at bounding box center [14, 95] width 9 height 9
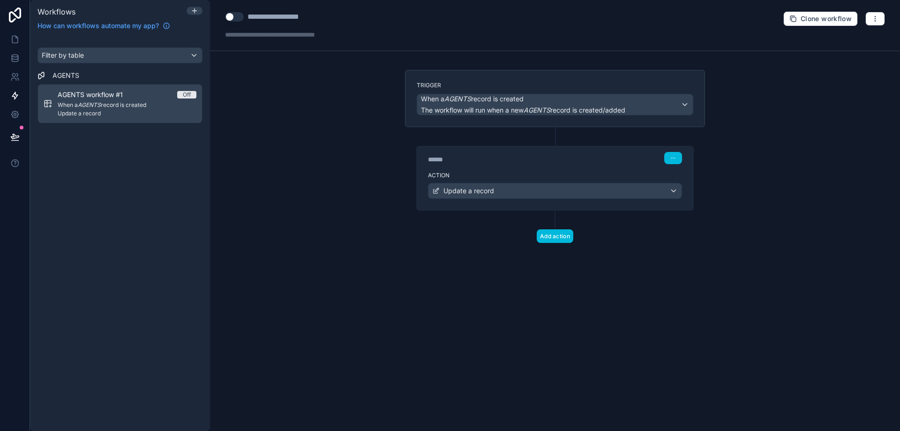
click at [113, 115] on span "Update a record" at bounding box center [127, 114] width 139 height 8
click at [551, 107] on em "AGENTS" at bounding box center [537, 110] width 27 height 8
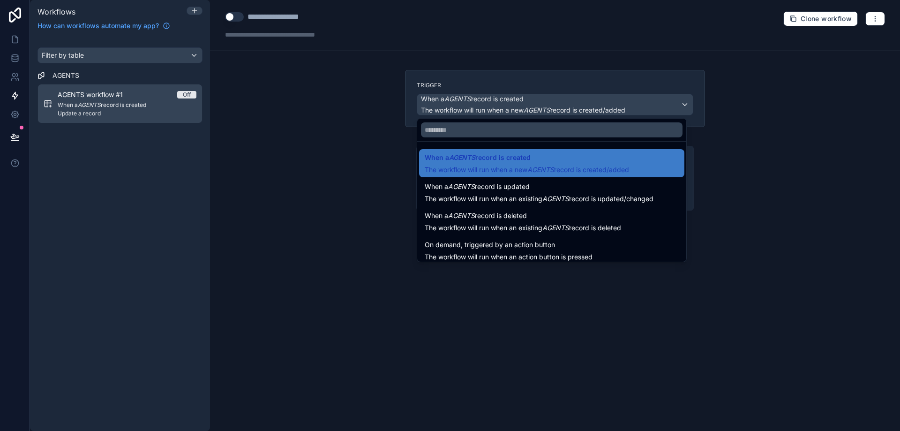
click at [553, 160] on span "When a AGENTS record is created" at bounding box center [527, 157] width 204 height 11
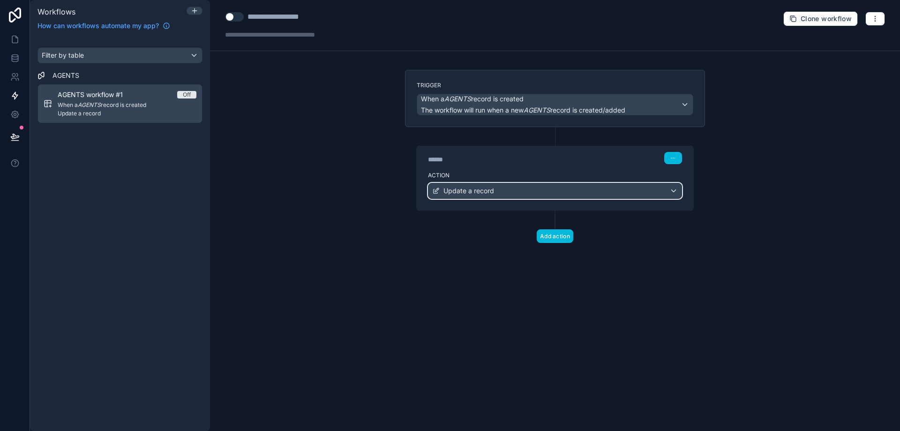
click at [545, 189] on div "Update a record" at bounding box center [555, 190] width 253 height 15
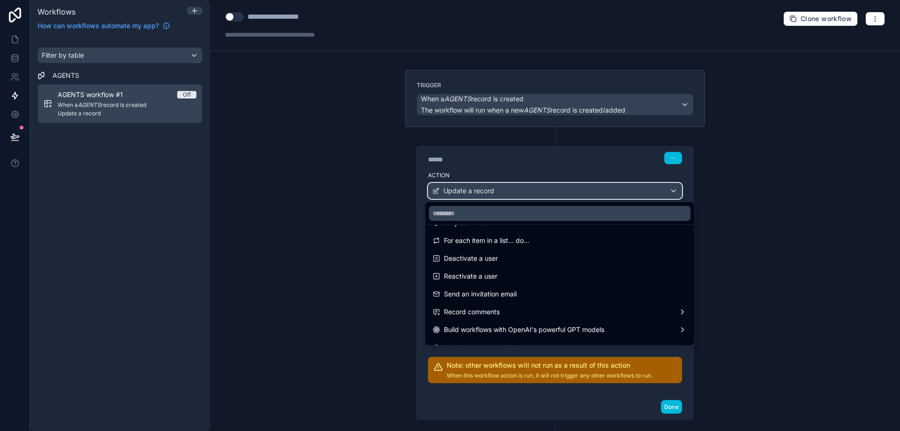
scroll to position [127, 0]
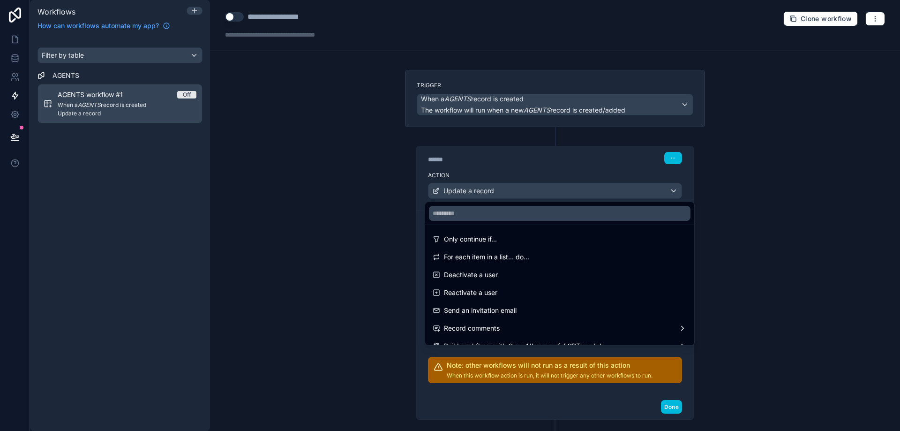
click at [547, 253] on div "For each item in a list... do..." at bounding box center [560, 256] width 254 height 11
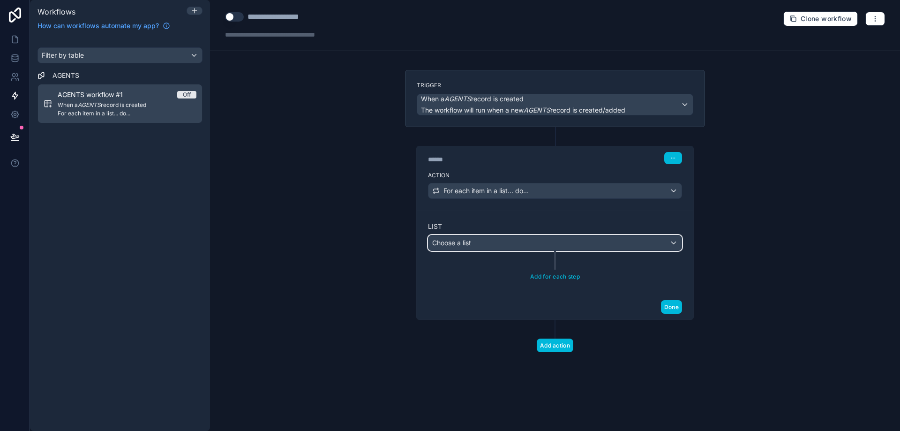
click at [547, 243] on div "Choose a list" at bounding box center [555, 242] width 253 height 15
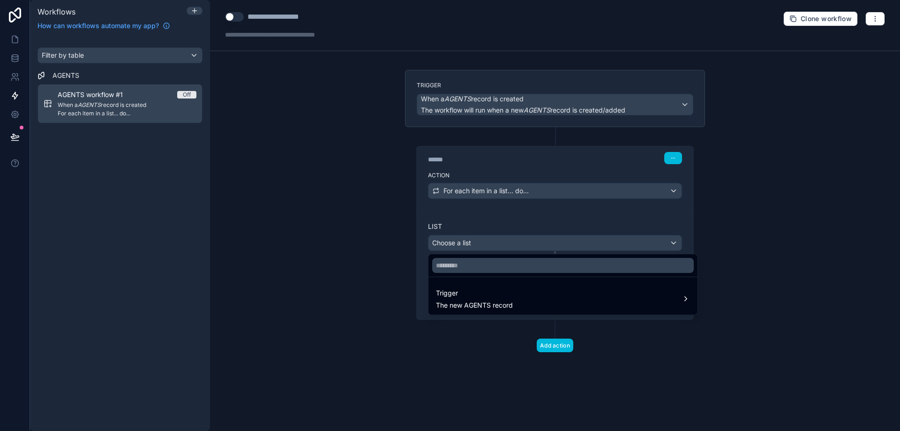
click at [528, 303] on div "Trigger The new AGENTS record" at bounding box center [563, 298] width 254 height 23
click at [498, 184] on div at bounding box center [450, 215] width 900 height 431
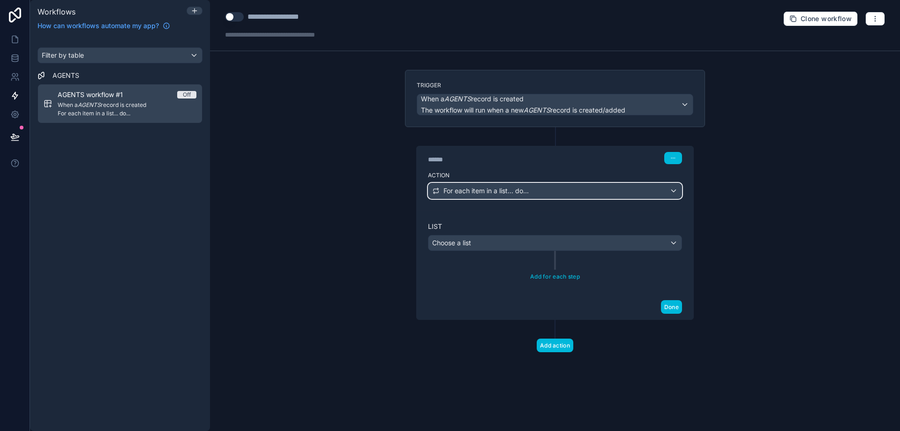
click at [495, 190] on span "For each item in a list... do..." at bounding box center [486, 190] width 85 height 9
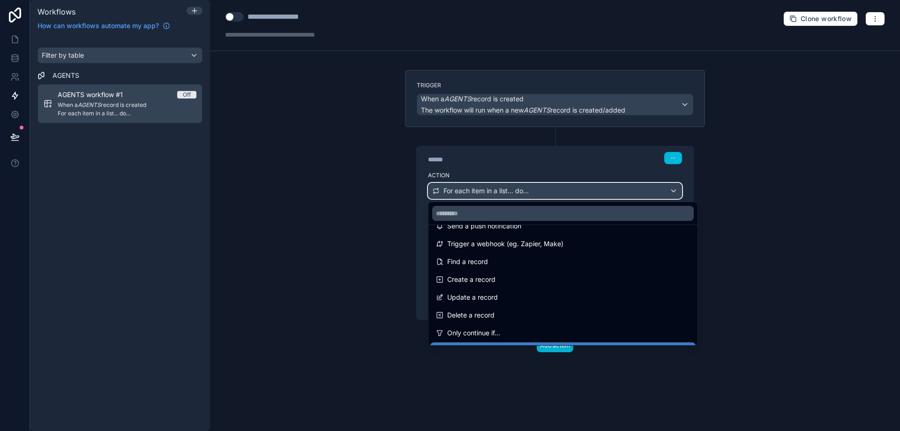
scroll to position [47, 0]
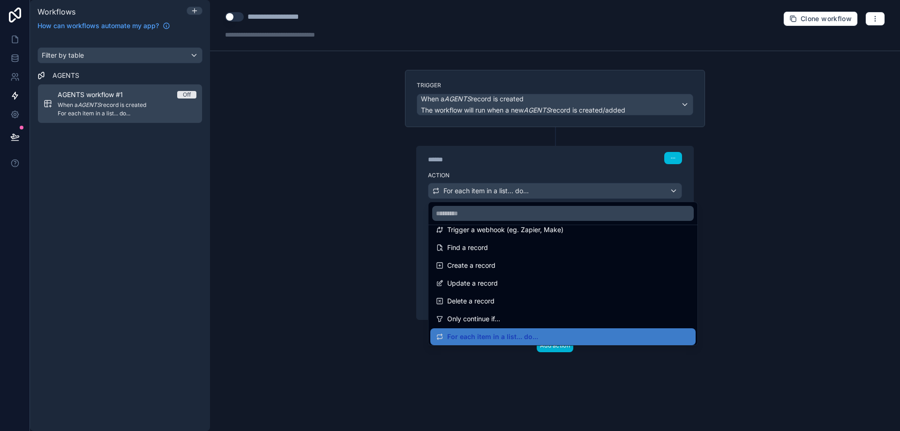
click at [499, 251] on div "Find a record" at bounding box center [563, 247] width 254 height 11
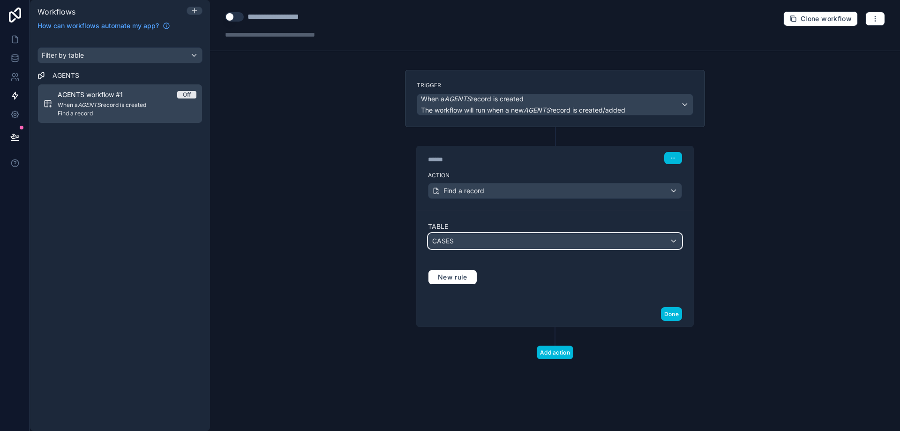
click at [498, 242] on div "CASES" at bounding box center [555, 241] width 253 height 15
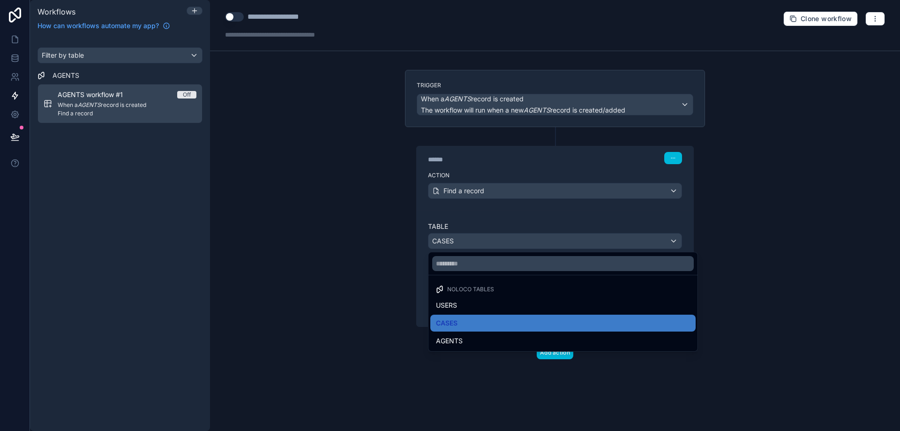
click at [503, 217] on div at bounding box center [450, 215] width 900 height 431
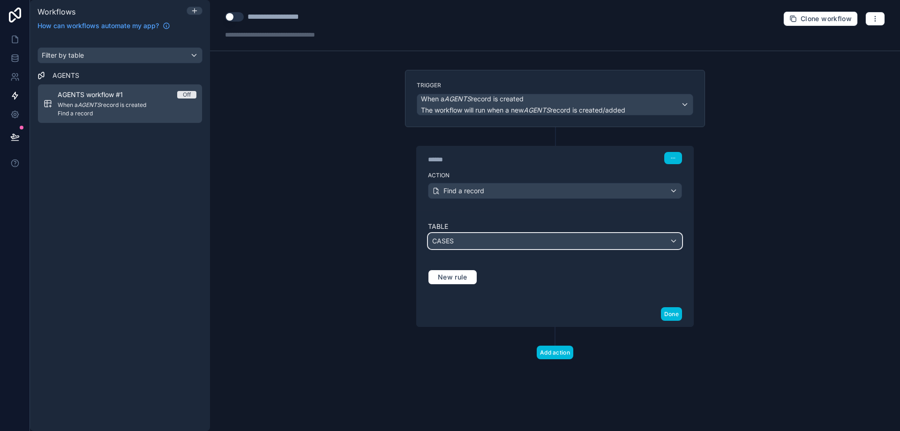
click at [500, 234] on button "CASES" at bounding box center [555, 241] width 254 height 16
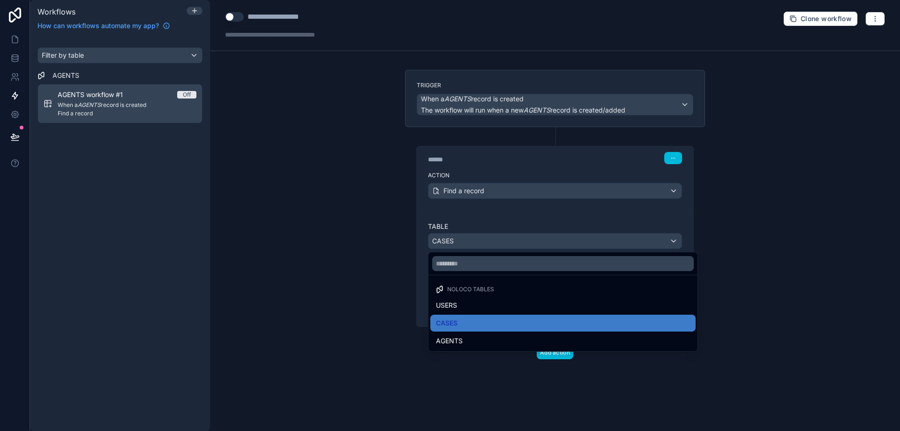
click at [487, 321] on div "CASES" at bounding box center [563, 323] width 254 height 11
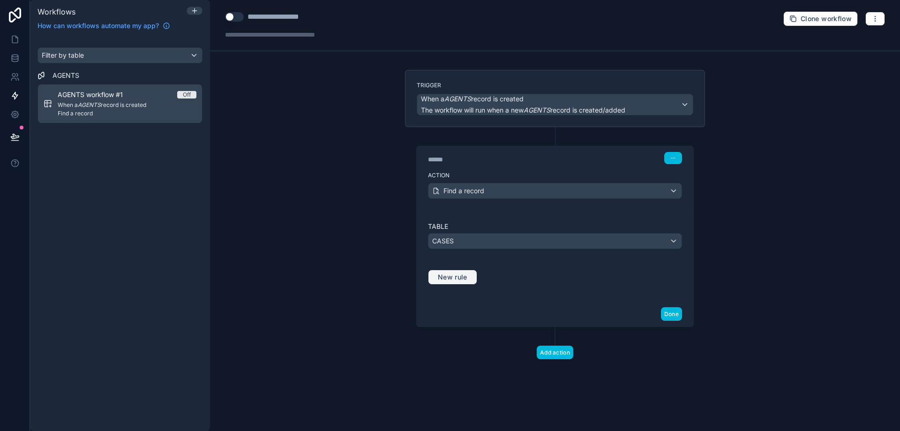
click at [470, 273] on button "New rule" at bounding box center [452, 277] width 49 height 15
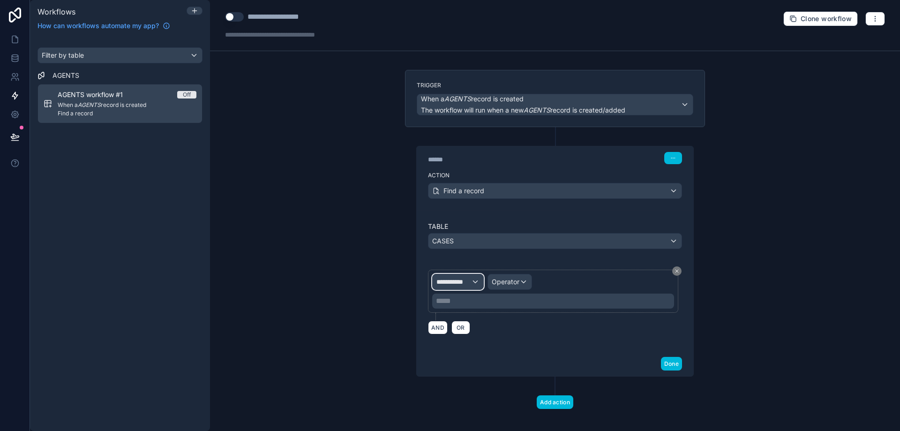
click at [470, 283] on div "**********" at bounding box center [458, 281] width 51 height 15
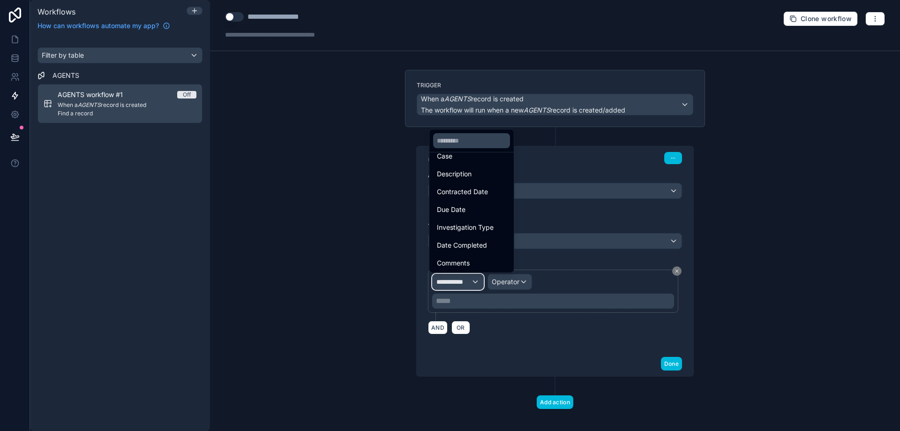
scroll to position [84, 0]
click at [486, 259] on div "Comments" at bounding box center [471, 262] width 69 height 11
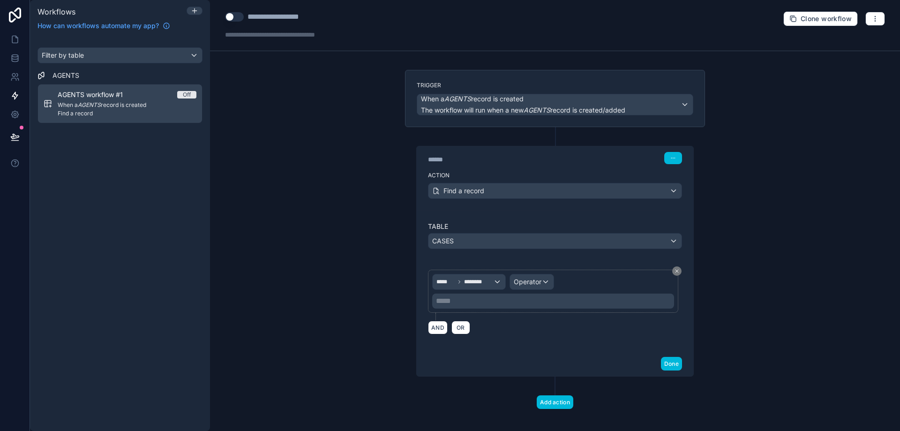
click at [504, 304] on p "***** ﻿" at bounding box center [554, 300] width 236 height 11
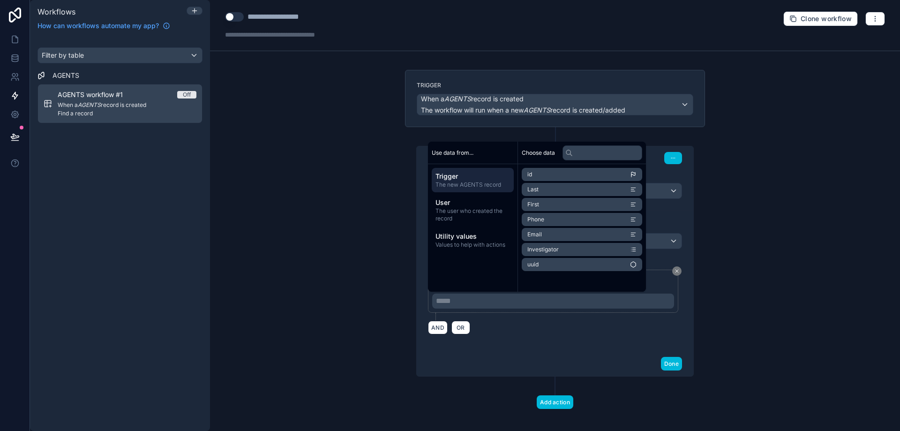
click at [488, 249] on div "Utility values Values to help with actions" at bounding box center [473, 240] width 82 height 24
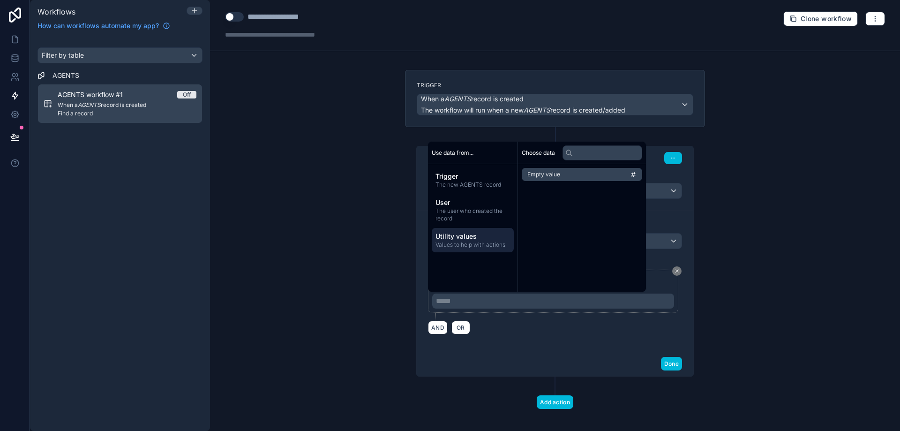
click at [471, 173] on span "Trigger" at bounding box center [473, 176] width 75 height 9
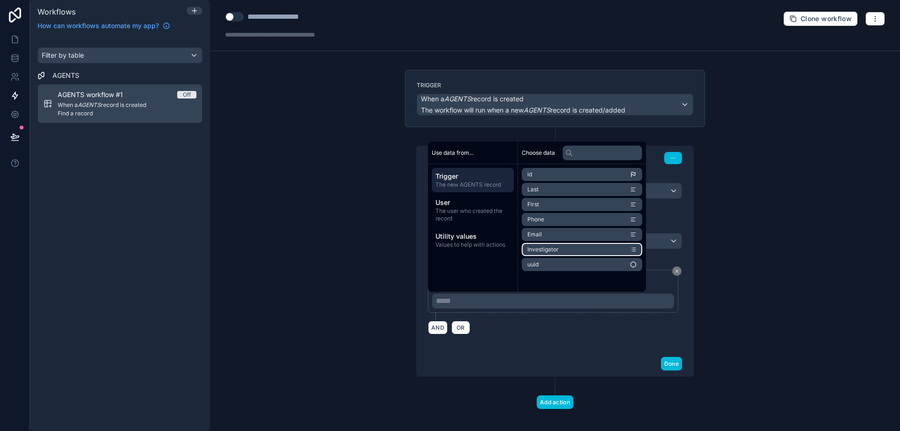
click at [546, 246] on span "Investigator" at bounding box center [543, 250] width 31 height 8
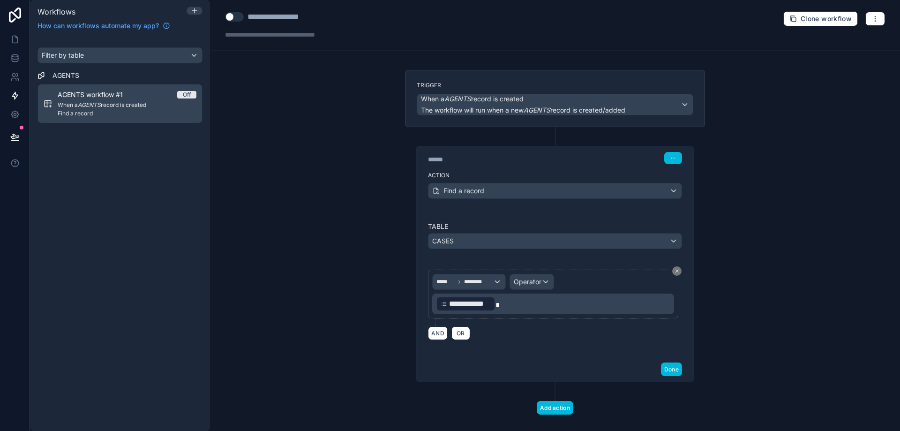
click at [524, 305] on p "**********" at bounding box center [554, 303] width 236 height 17
click at [671, 163] on button "button" at bounding box center [674, 158] width 18 height 12
click at [442, 333] on button "AND" at bounding box center [438, 333] width 20 height 14
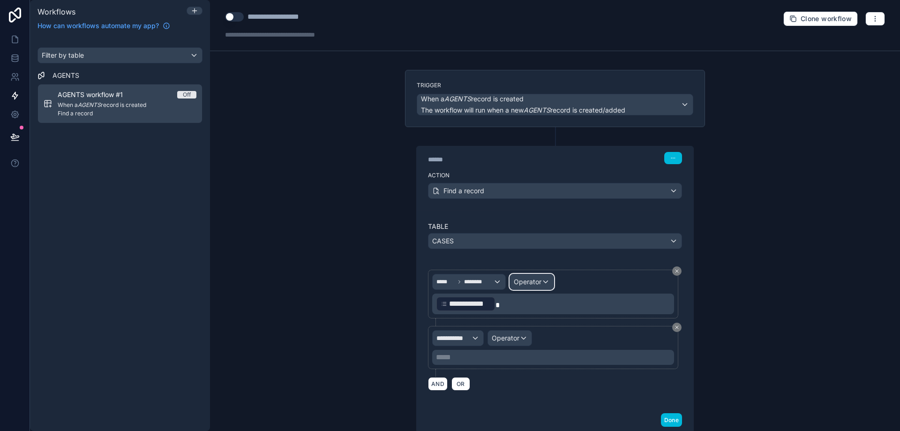
click at [535, 283] on span "Operator" at bounding box center [528, 282] width 28 height 8
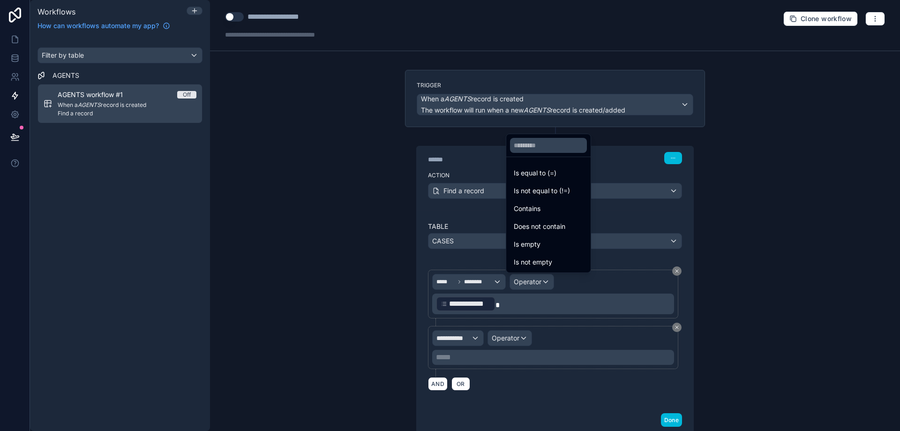
click at [673, 325] on div at bounding box center [450, 215] width 900 height 431
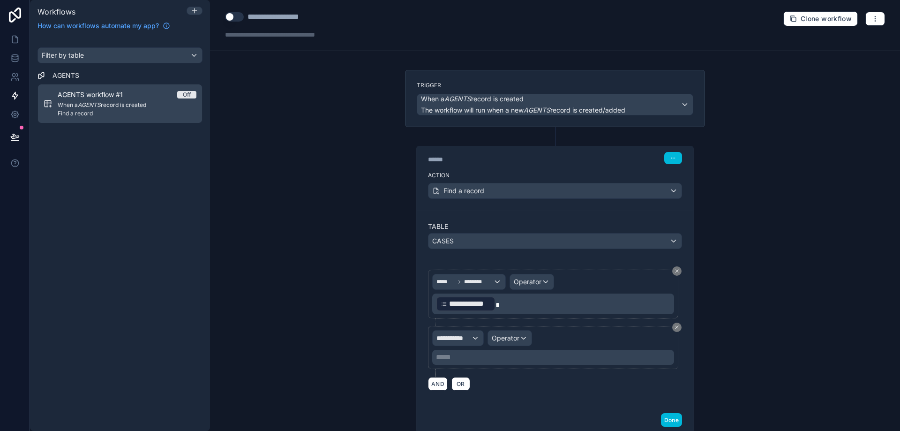
click at [674, 270] on icon at bounding box center [677, 271] width 6 height 6
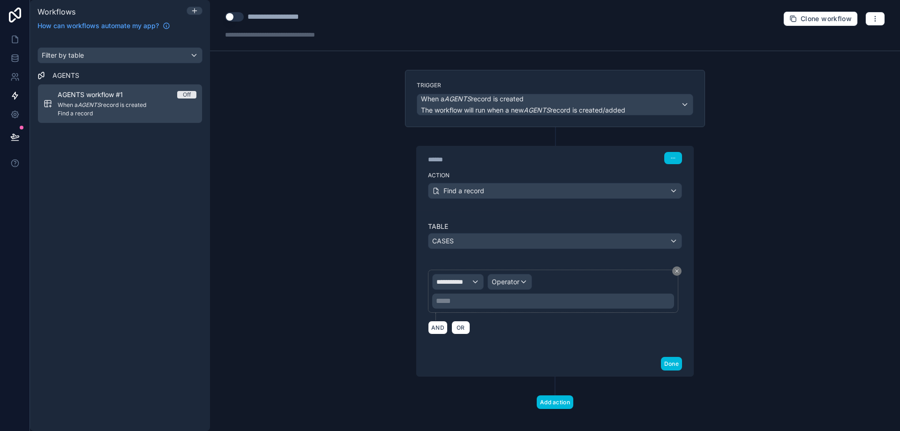
click at [670, 365] on button "Done" at bounding box center [671, 364] width 21 height 14
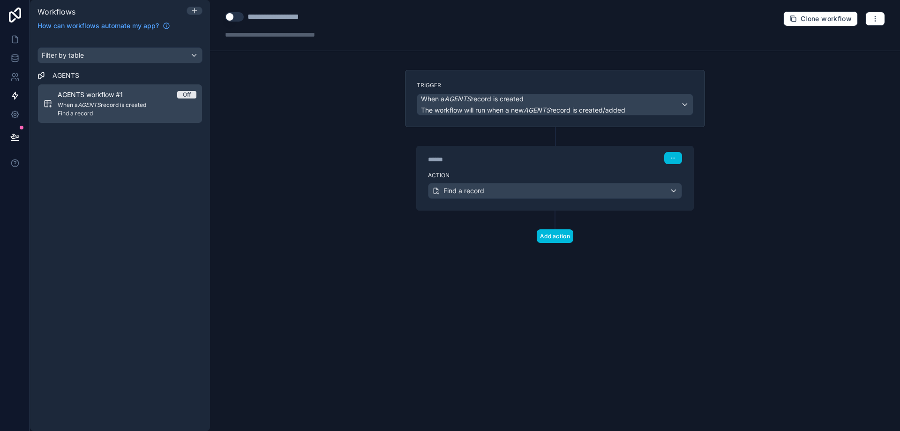
click at [682, 340] on div "**********" at bounding box center [555, 215] width 690 height 431
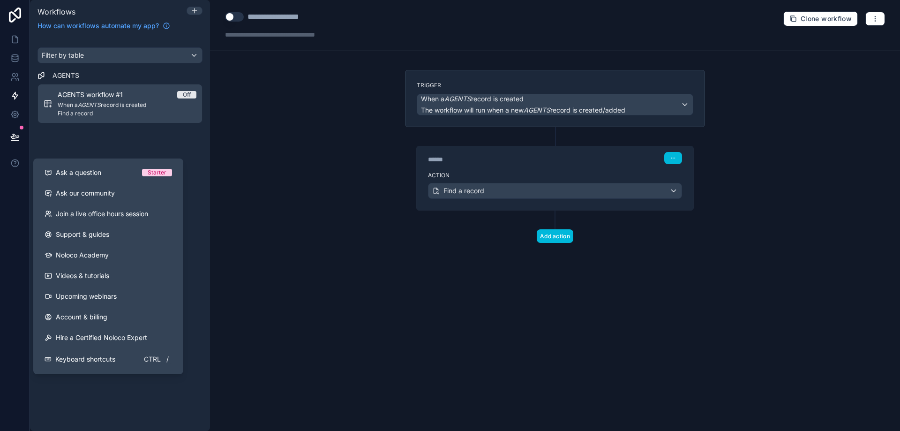
click at [110, 170] on div "Ask a question" at bounding box center [94, 172] width 98 height 9
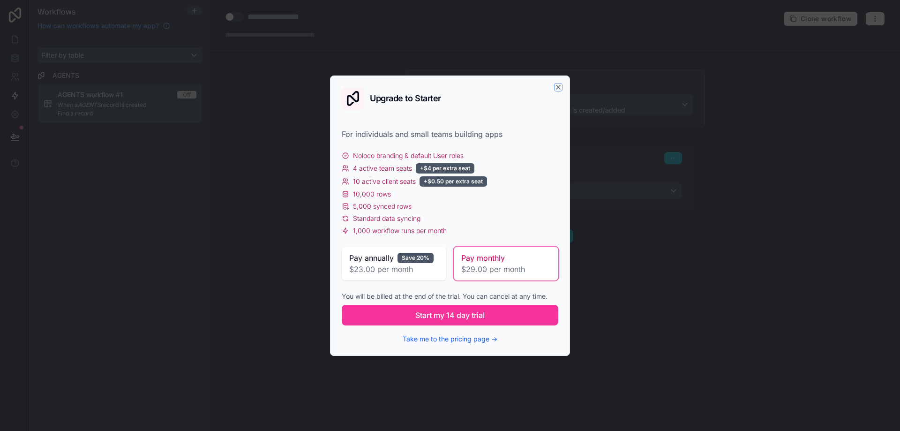
click at [559, 84] on icon "button" at bounding box center [559, 87] width 8 height 8
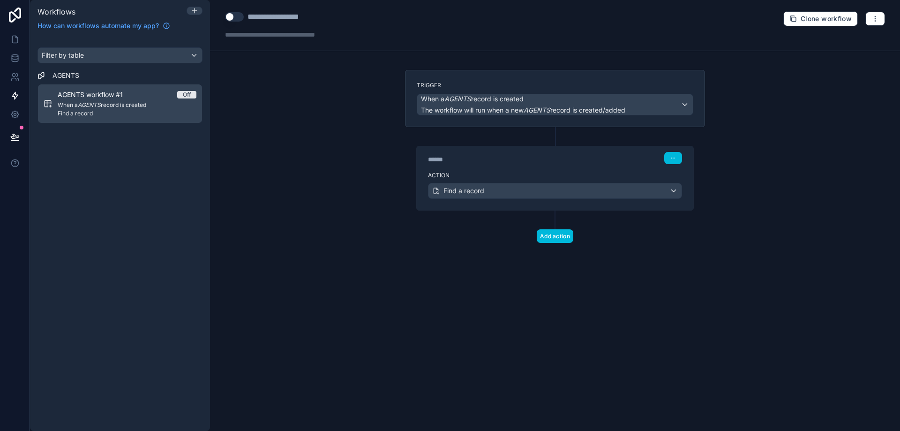
click at [18, 15] on icon at bounding box center [15, 15] width 19 height 15
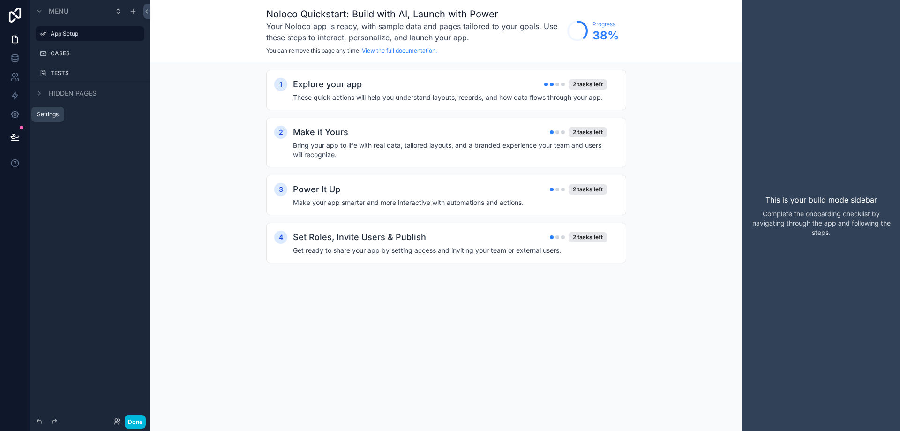
click at [15, 118] on icon at bounding box center [14, 114] width 7 height 7
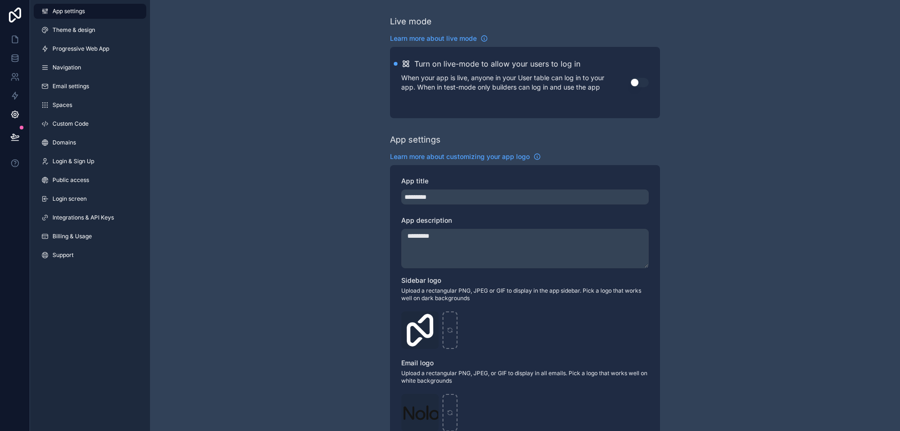
click at [72, 129] on link "Custom Code" at bounding box center [90, 123] width 113 height 15
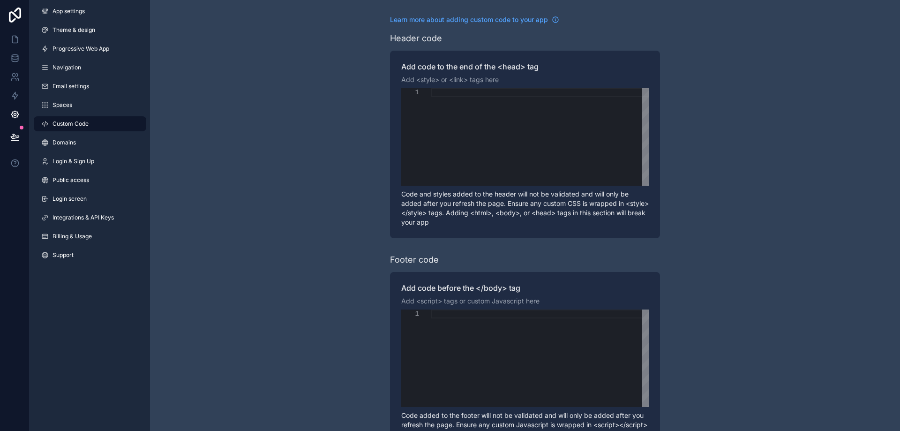
click at [76, 68] on span "Navigation" at bounding box center [67, 68] width 29 height 8
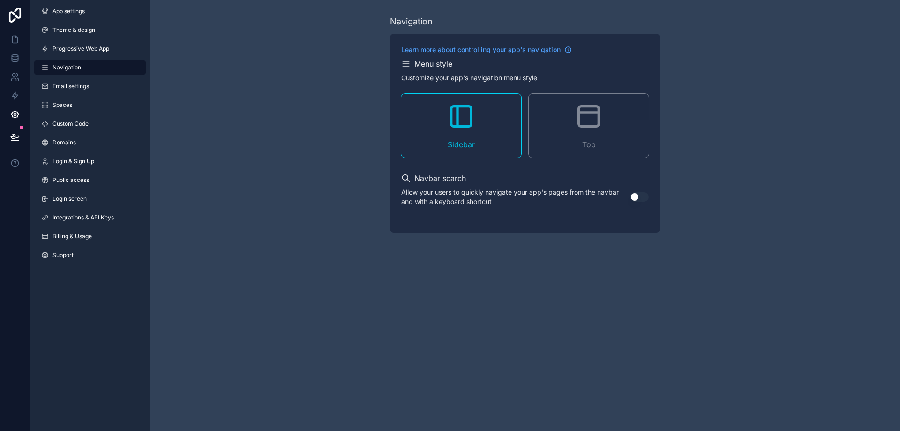
click at [573, 117] on div "Top" at bounding box center [589, 126] width 120 height 64
click at [15, 46] on link at bounding box center [15, 39] width 30 height 19
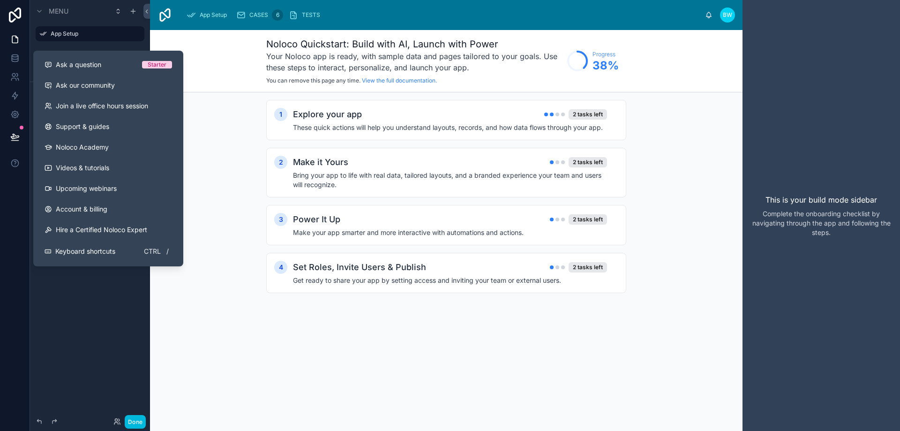
click at [14, 159] on button at bounding box center [15, 163] width 30 height 26
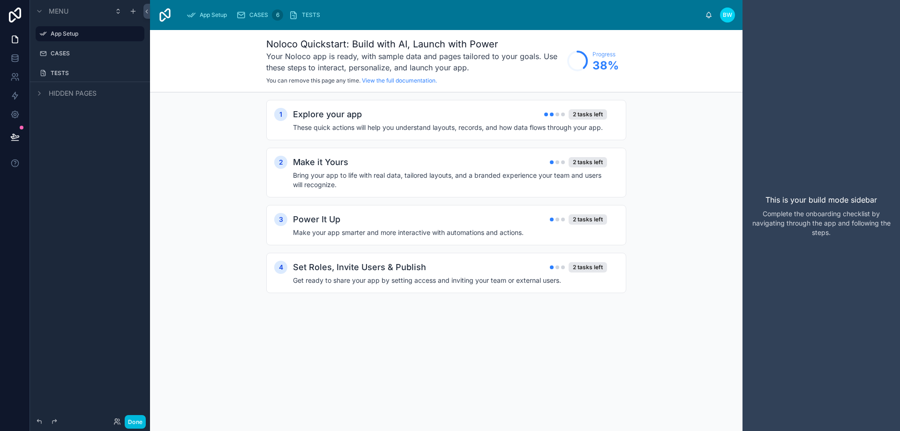
click at [401, 126] on h4 "These quick actions will help you understand layouts, records, and how data flo…" at bounding box center [450, 127] width 314 height 9
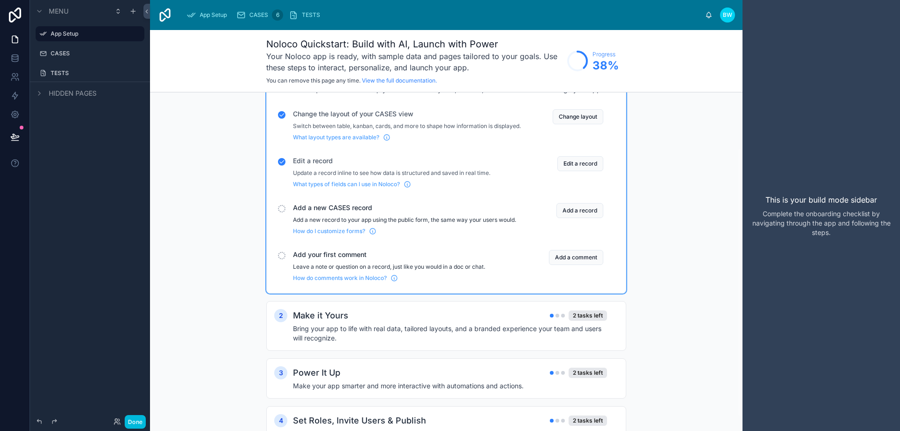
scroll to position [87, 0]
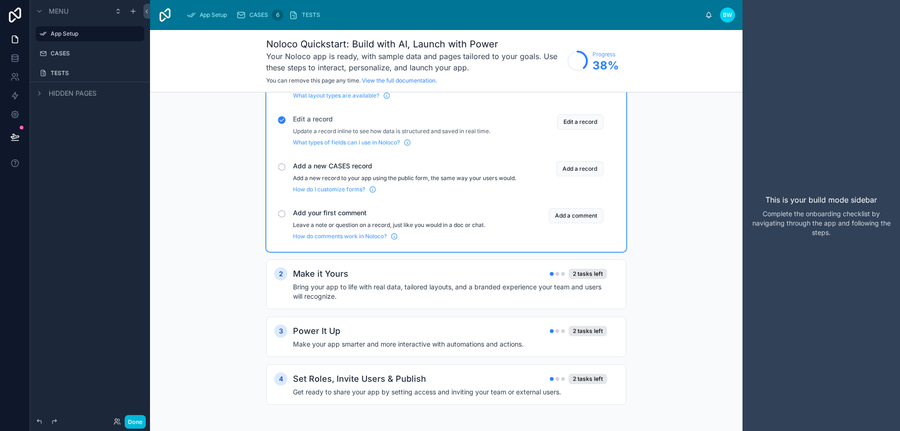
click at [407, 332] on div "Power It Up 2 tasks left" at bounding box center [450, 331] width 314 height 13
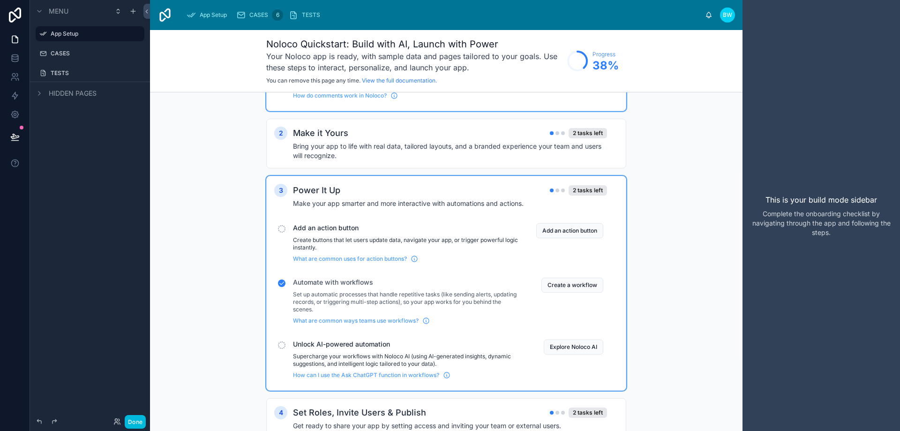
scroll to position [228, 0]
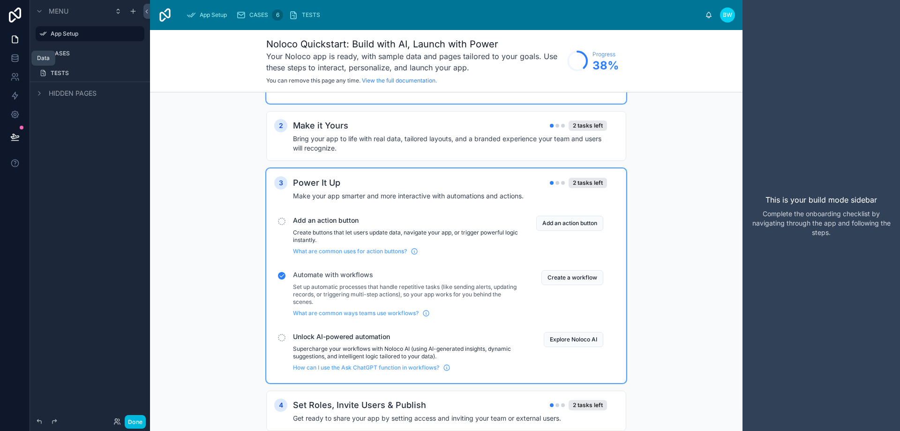
click at [20, 54] on link at bounding box center [15, 58] width 30 height 19
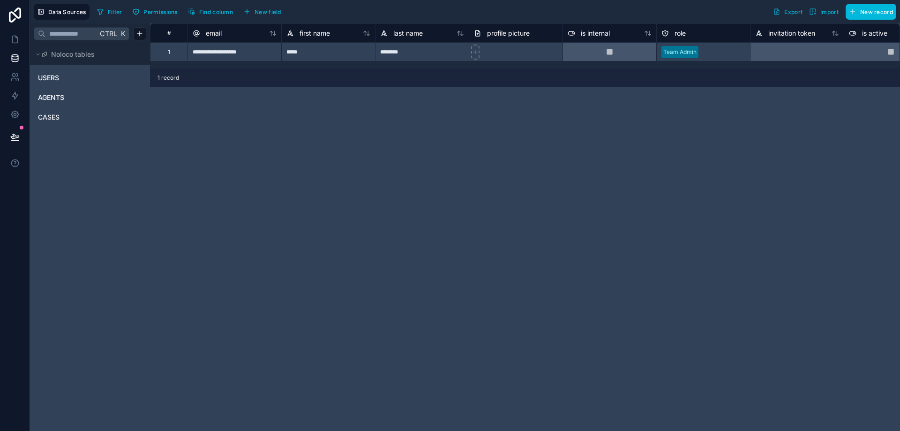
click at [50, 97] on span "AGENTS" at bounding box center [51, 97] width 26 height 9
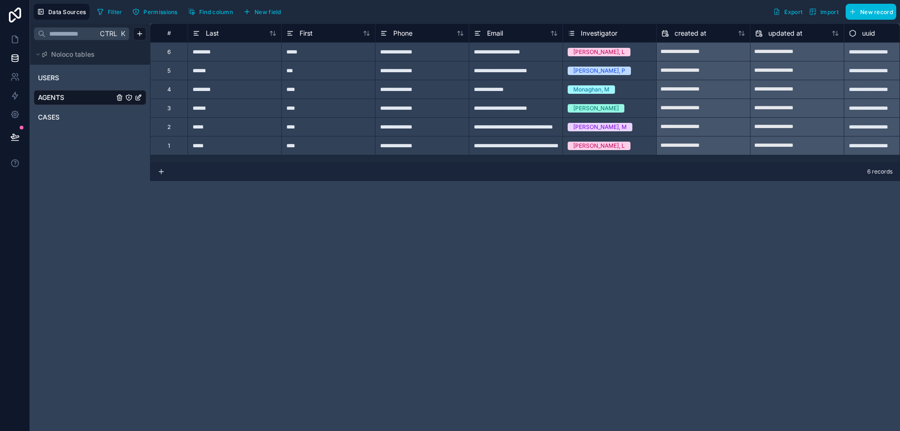
click at [82, 116] on link "CASES" at bounding box center [76, 117] width 76 height 9
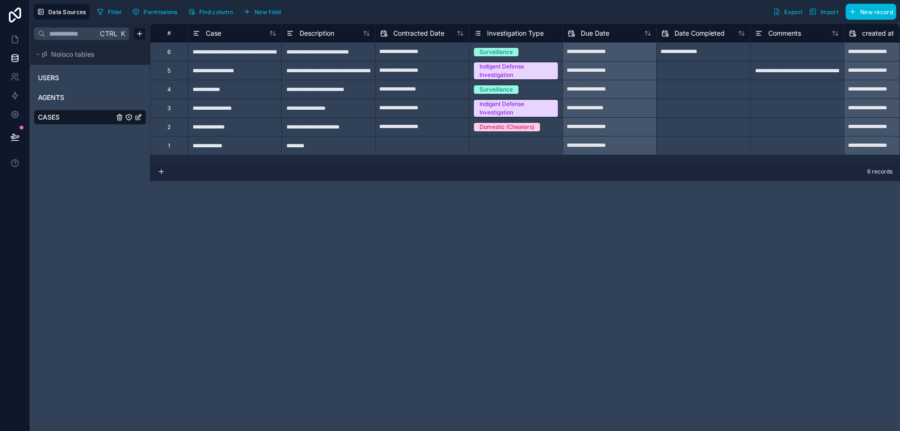
scroll to position [0, 226]
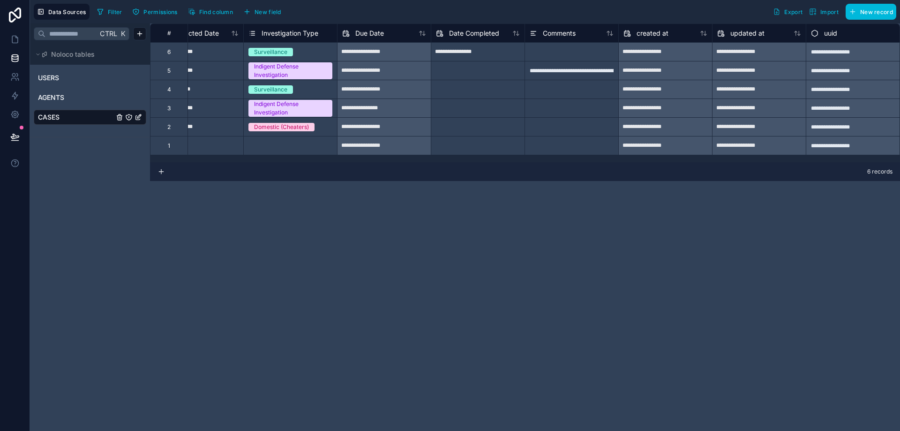
click at [260, 13] on span "New field" at bounding box center [268, 11] width 27 height 7
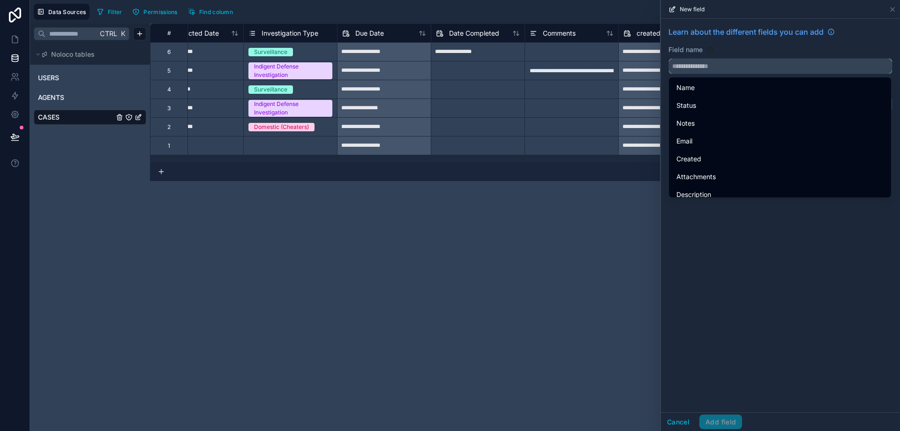
click at [733, 68] on input "text" at bounding box center [780, 66] width 223 height 15
click at [744, 42] on div "Learn about the different fields you can add" at bounding box center [781, 35] width 224 height 19
click at [748, 286] on div "Learn about the different fields you can add Field name Choose a field type Sel…" at bounding box center [780, 215] width 239 height 393
click at [709, 313] on div "Learn about the different fields you can add Field name Choose a field type Sel…" at bounding box center [780, 215] width 239 height 393
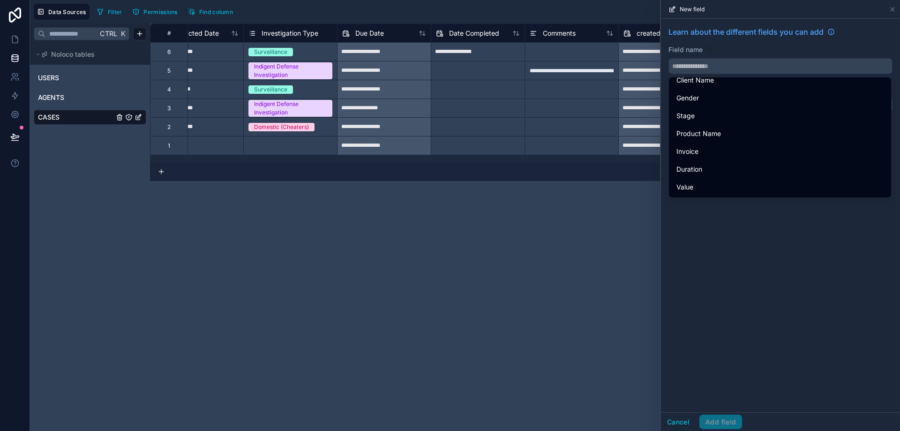
click at [758, 52] on div "Field name" at bounding box center [781, 49] width 224 height 9
click at [790, 266] on div "Learn about the different fields you can add Field name Choose a field type Sel…" at bounding box center [780, 215] width 239 height 393
drag, startPoint x: 679, startPoint y: 427, endPoint x: 712, endPoint y: 325, distance: 107.7
click at [679, 426] on button "Cancel" at bounding box center [678, 422] width 35 height 15
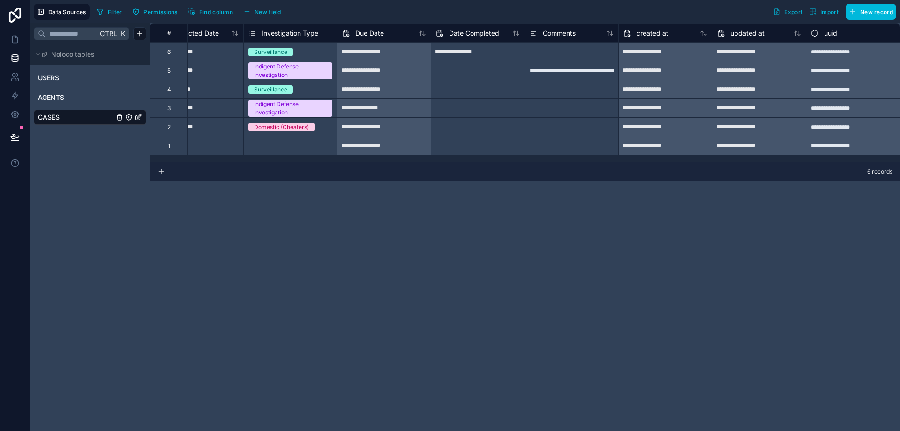
click at [260, 12] on span "New field" at bounding box center [268, 11] width 27 height 7
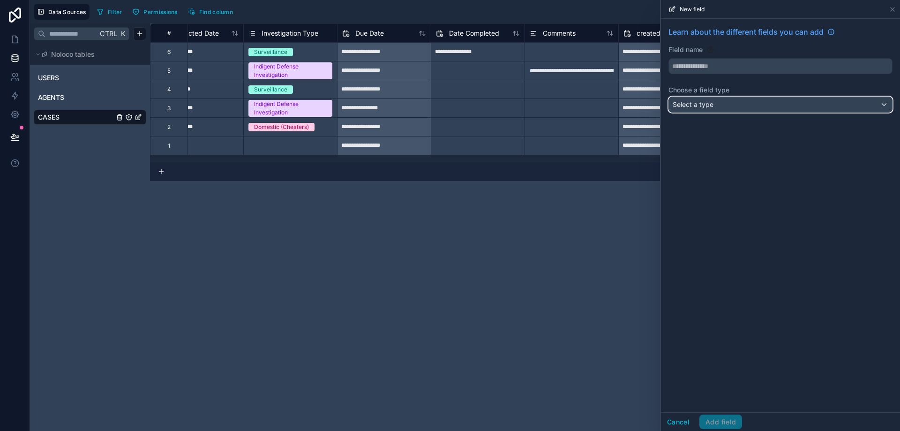
click at [731, 108] on div "Select a type" at bounding box center [780, 104] width 223 height 15
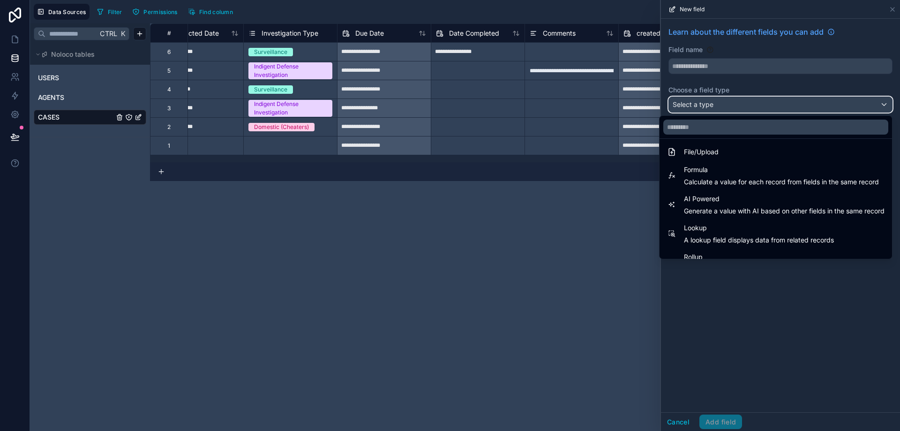
scroll to position [272, 0]
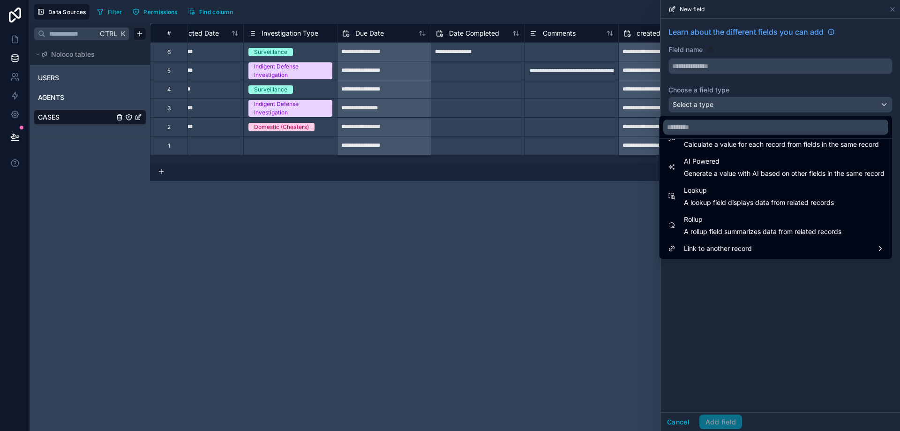
click at [729, 194] on span "Lookup" at bounding box center [759, 190] width 150 height 11
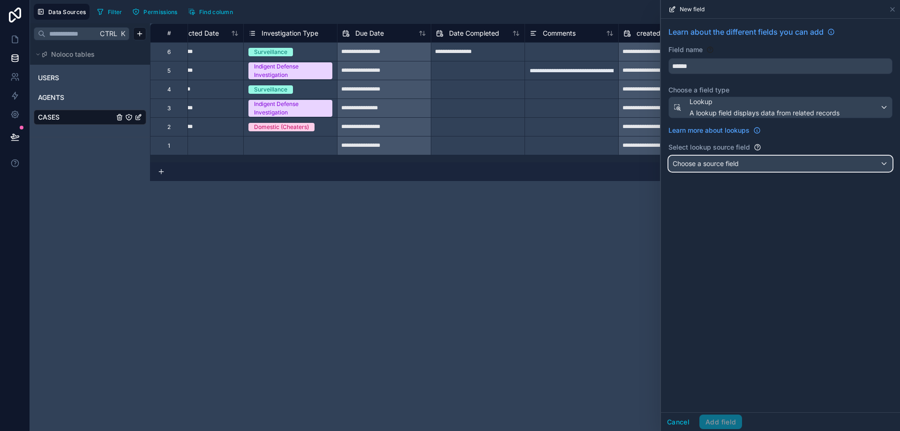
click at [731, 163] on span "Choose a source field" at bounding box center [706, 163] width 66 height 8
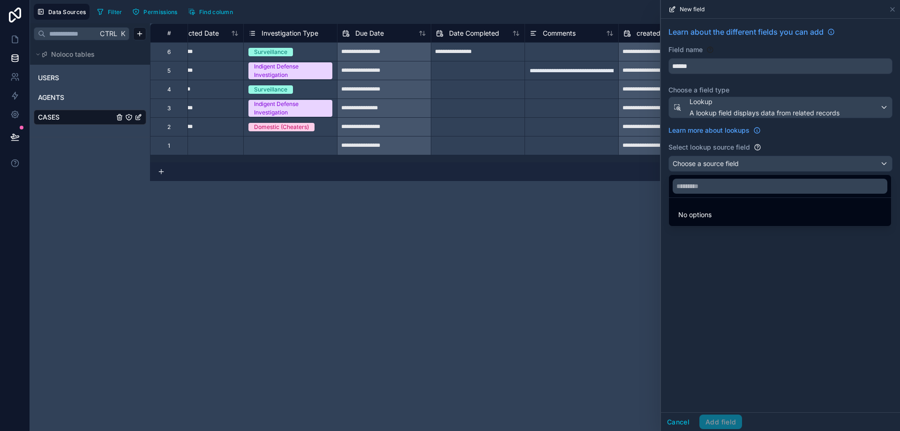
drag, startPoint x: 891, startPoint y: 19, endPoint x: 888, endPoint y: 23, distance: 4.8
drag, startPoint x: 888, startPoint y: 23, endPoint x: 892, endPoint y: 12, distance: 11.6
click at [892, 12] on div at bounding box center [780, 215] width 239 height 431
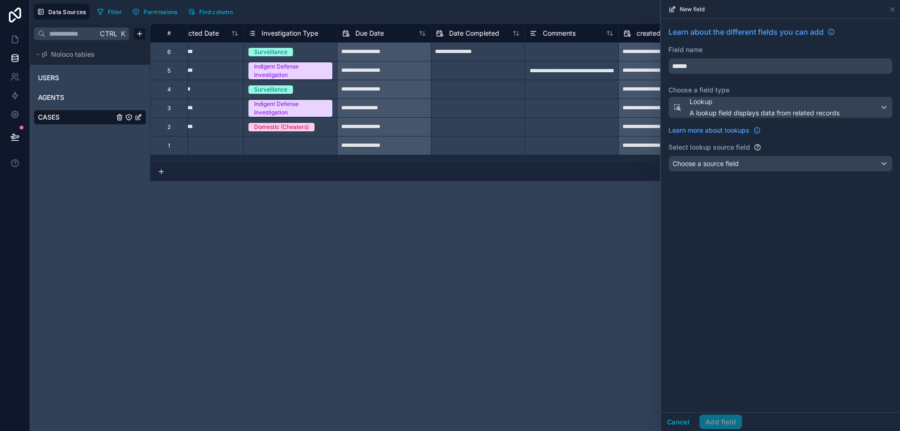
click at [892, 2] on div "New field" at bounding box center [781, 9] width 232 height 18
click at [792, 106] on span "Lookup" at bounding box center [765, 101] width 150 height 9
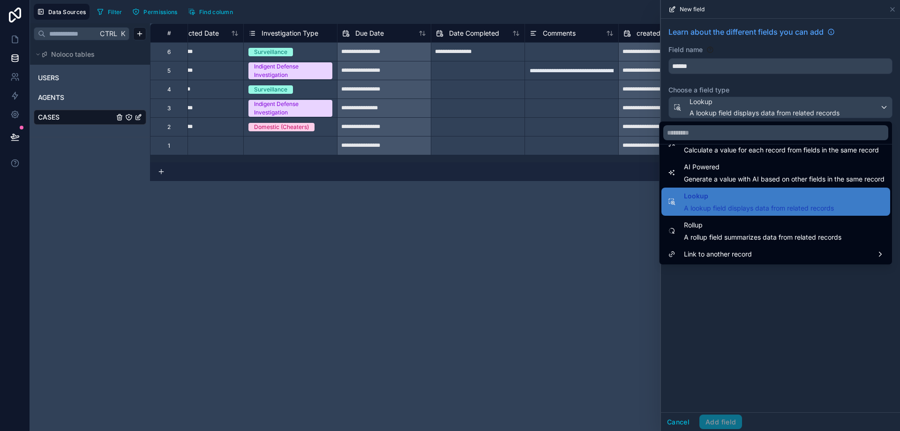
click at [730, 252] on span "Link to another record" at bounding box center [718, 254] width 68 height 11
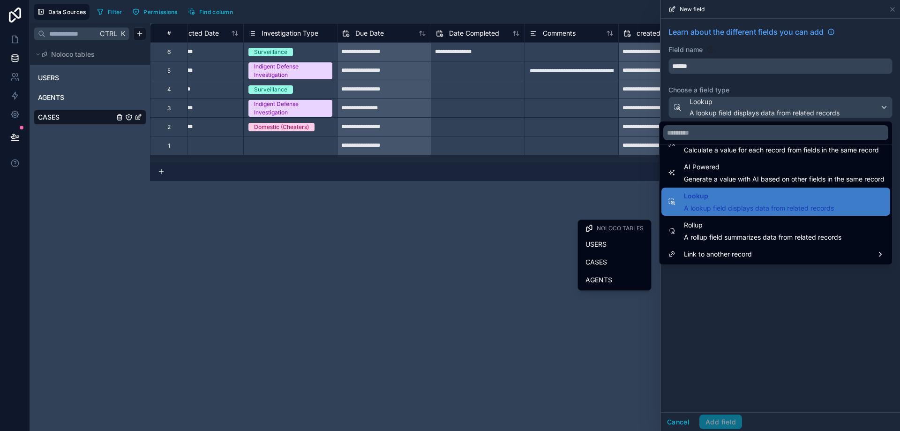
click at [609, 281] on span "AGENTS" at bounding box center [599, 279] width 27 height 11
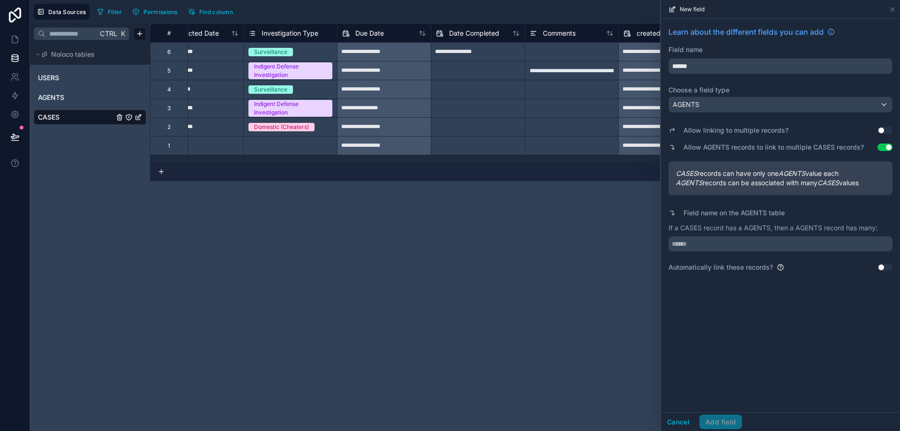
type input "******"
click at [880, 145] on button "Use setting" at bounding box center [885, 148] width 15 height 8
click at [886, 129] on button "Use setting" at bounding box center [885, 131] width 15 height 8
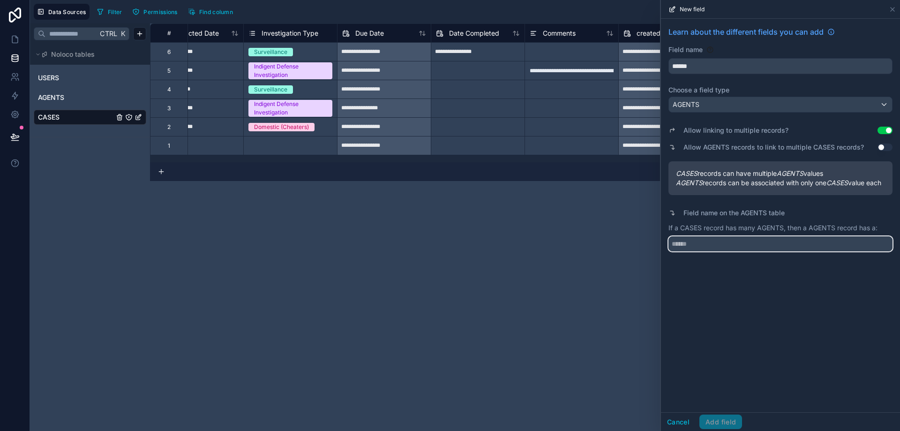
click at [763, 251] on input "text" at bounding box center [781, 243] width 224 height 15
click at [730, 251] on input "text" at bounding box center [781, 243] width 224 height 15
drag, startPoint x: 730, startPoint y: 251, endPoint x: 658, endPoint y: 256, distance: 71.9
click at [658, 256] on div "**********" at bounding box center [465, 215] width 870 height 431
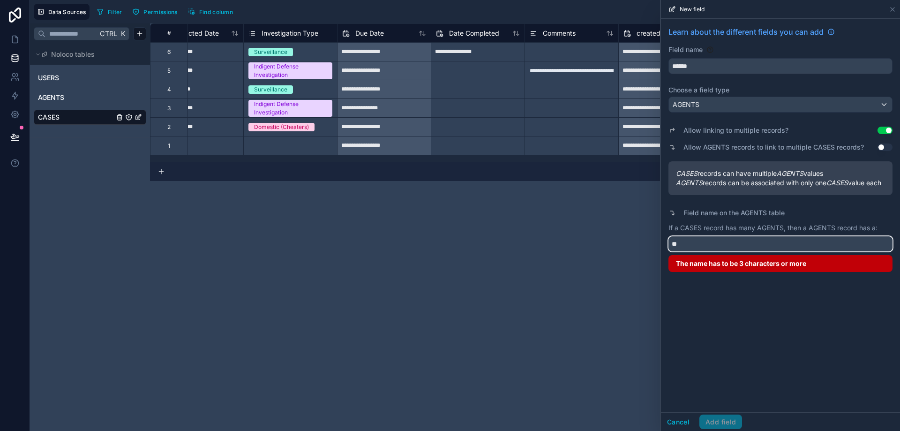
type input "*"
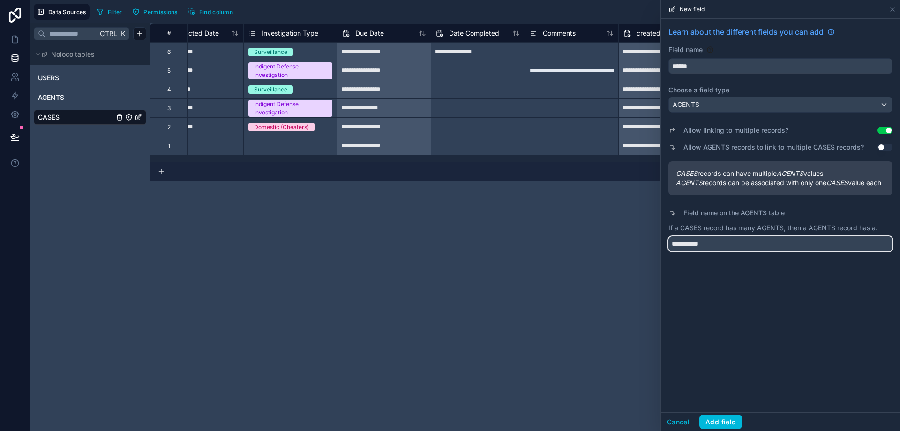
type input "**********"
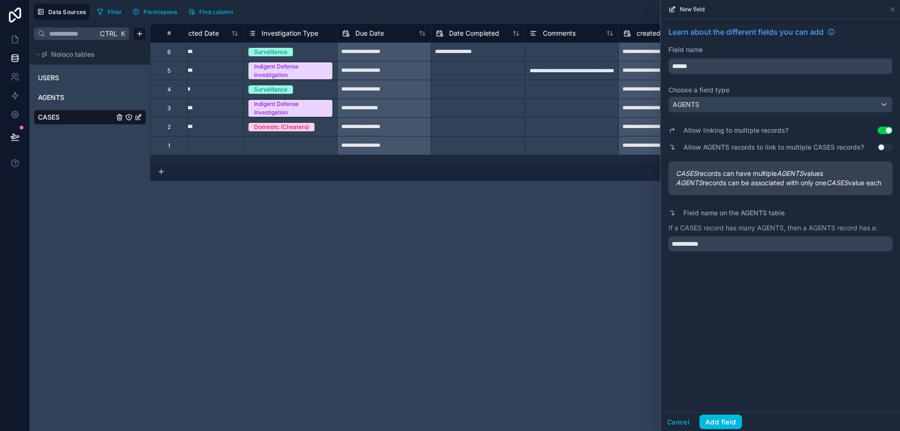
click at [892, 147] on button "Use setting" at bounding box center [885, 148] width 15 height 8
click at [712, 420] on button "Add field" at bounding box center [721, 422] width 43 height 15
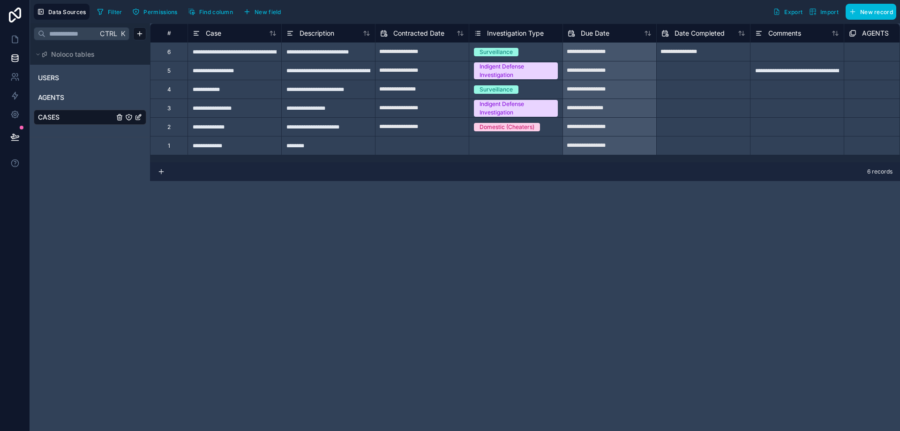
scroll to position [0, 319]
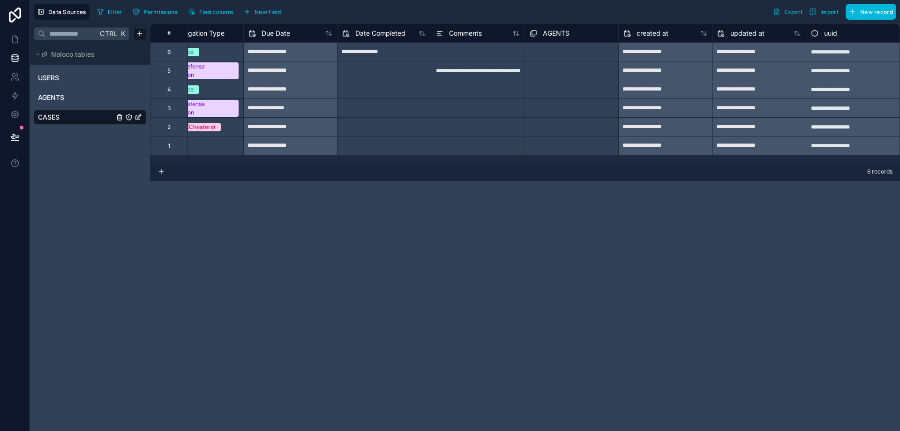
click at [528, 51] on div at bounding box center [526, 55] width 1 height 9
click at [573, 431] on div "[PERSON_NAME]" at bounding box center [450, 436] width 900 height 11
click at [584, 50] on div at bounding box center [583, 49] width 1 height 9
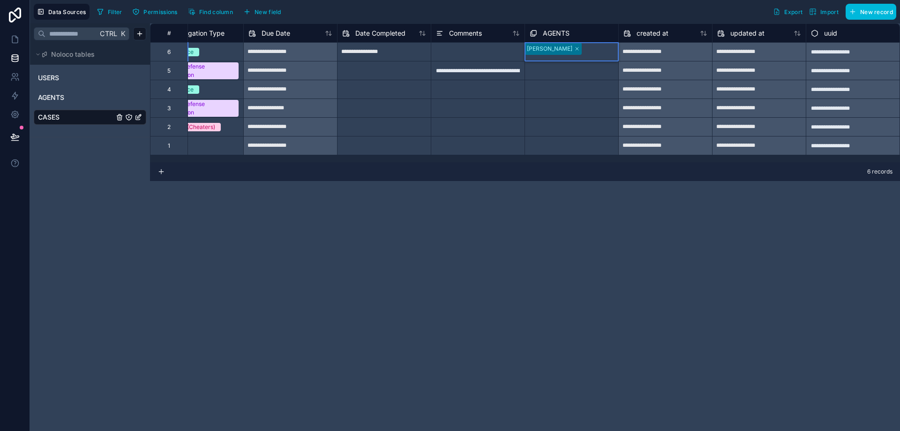
click at [58, 94] on span "AGENTS" at bounding box center [51, 97] width 26 height 9
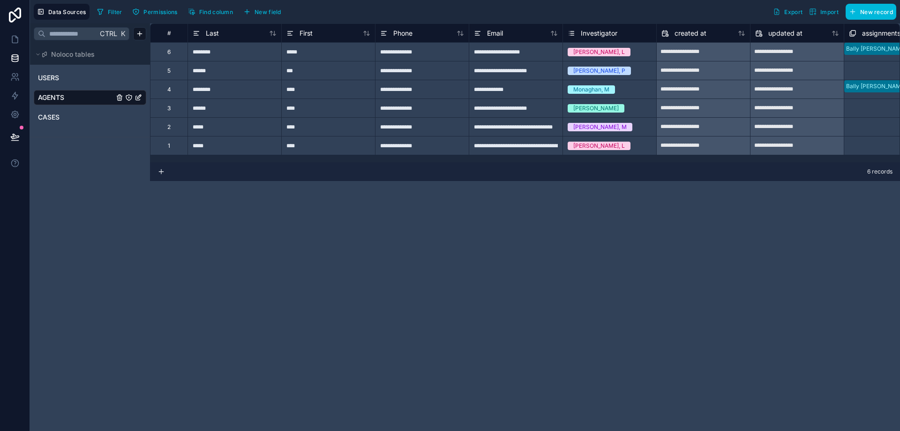
click at [69, 121] on link "CASES" at bounding box center [76, 117] width 76 height 9
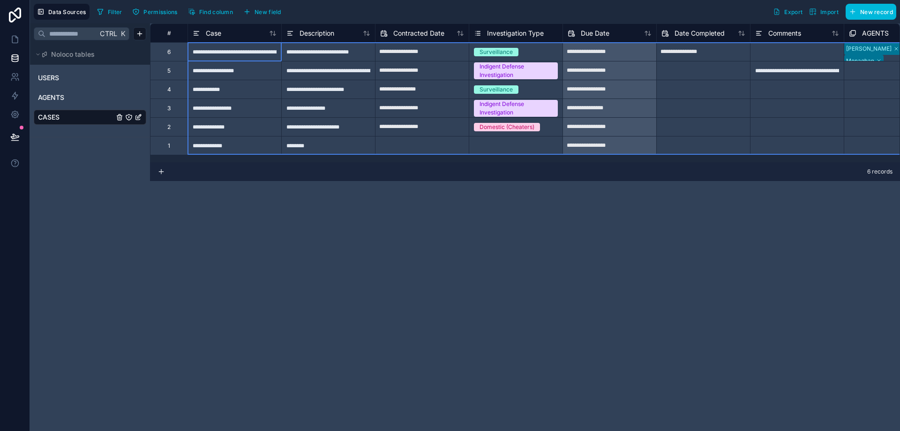
click at [169, 37] on div "#" at bounding box center [169, 32] width 38 height 19
click at [170, 33] on div "#" at bounding box center [169, 33] width 23 height 7
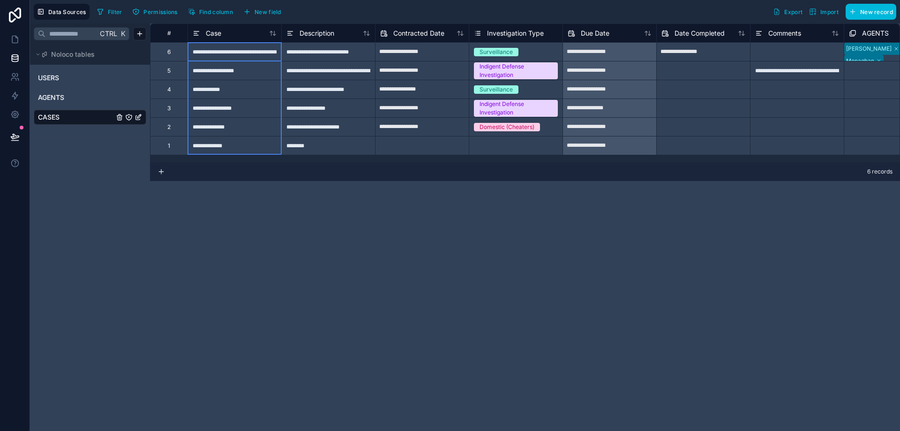
click at [215, 31] on span "Case" at bounding box center [213, 33] width 15 height 9
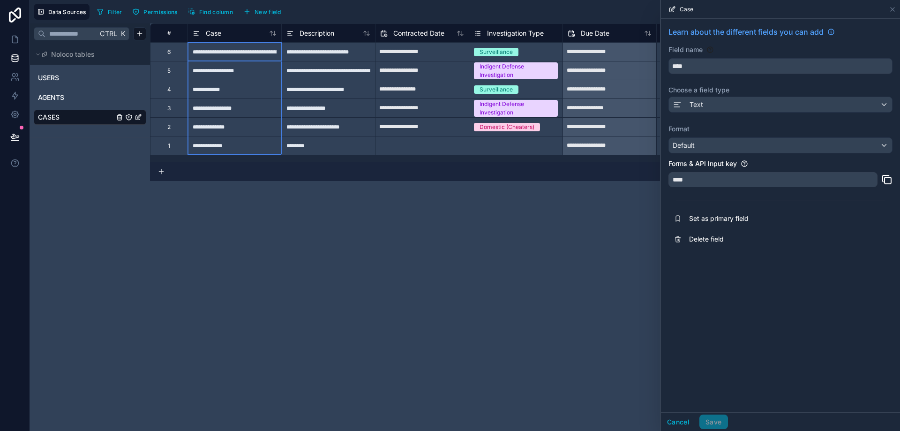
click at [172, 32] on div "#" at bounding box center [169, 33] width 23 height 7
click at [894, 8] on icon at bounding box center [893, 10] width 4 height 4
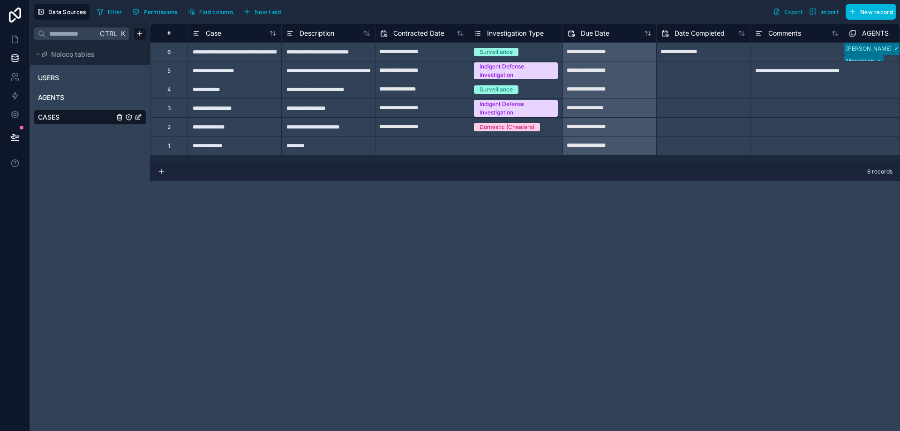
click at [68, 103] on div "AGENTS" at bounding box center [90, 97] width 113 height 15
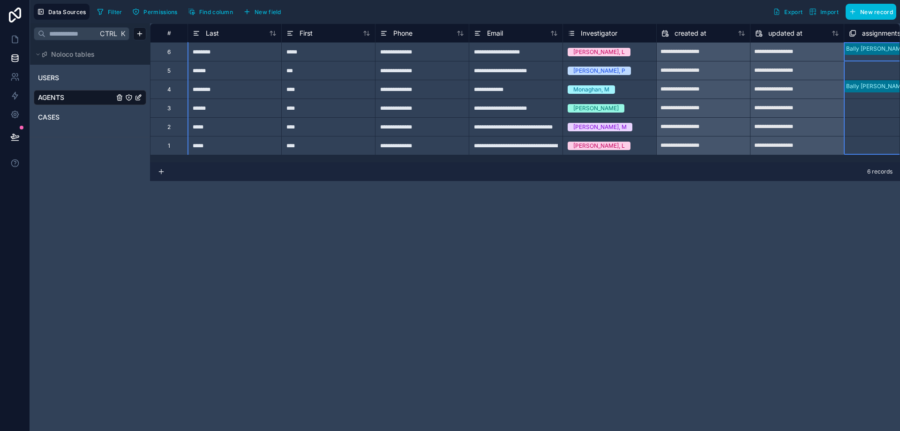
scroll to position [0, 38]
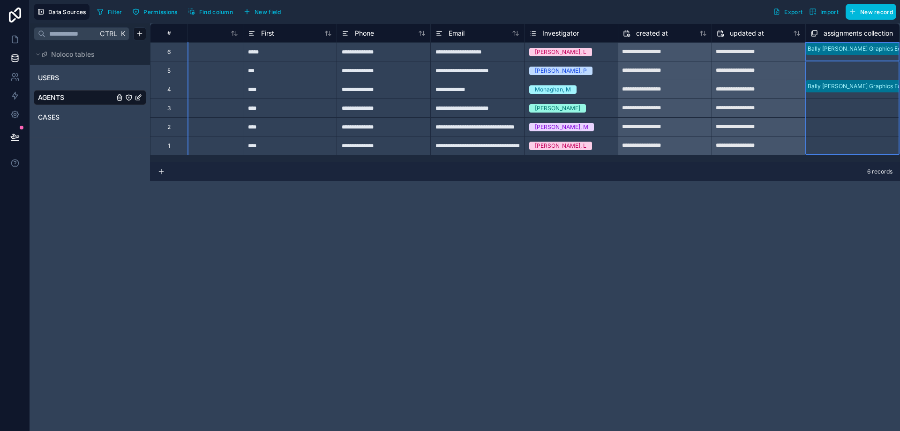
click at [867, 35] on span "assignments collection" at bounding box center [858, 33] width 69 height 9
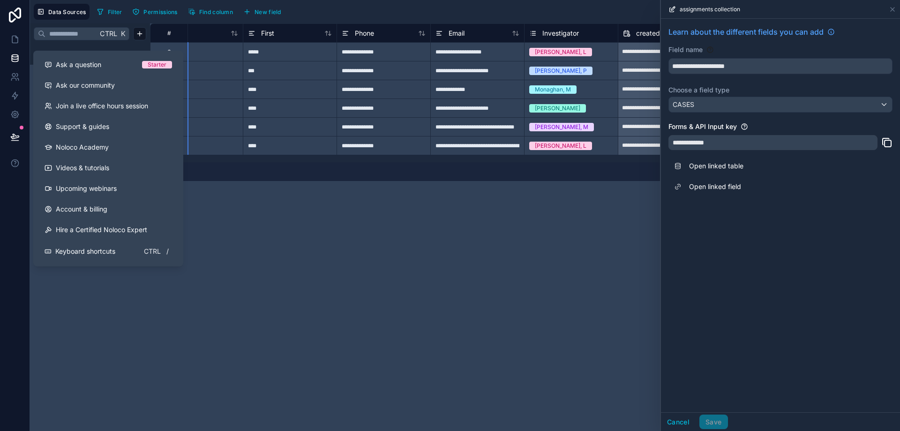
click at [306, 376] on div "**********" at bounding box center [525, 227] width 750 height 408
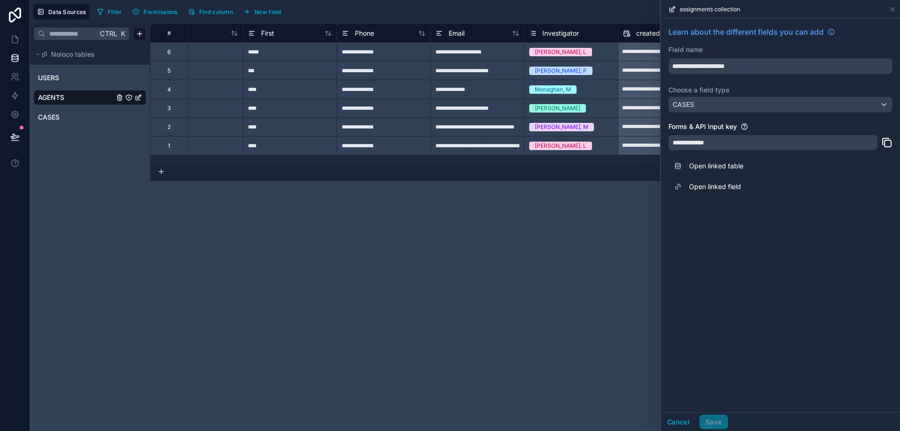
click at [61, 121] on link "CASES" at bounding box center [76, 117] width 76 height 9
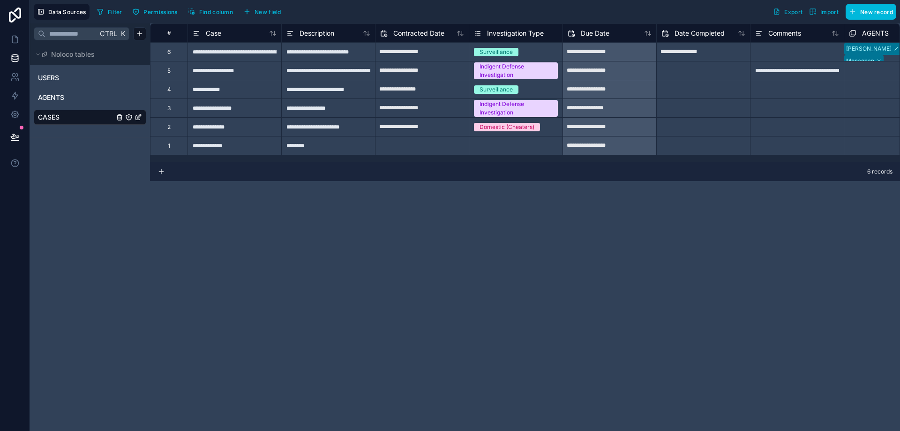
scroll to position [0, 319]
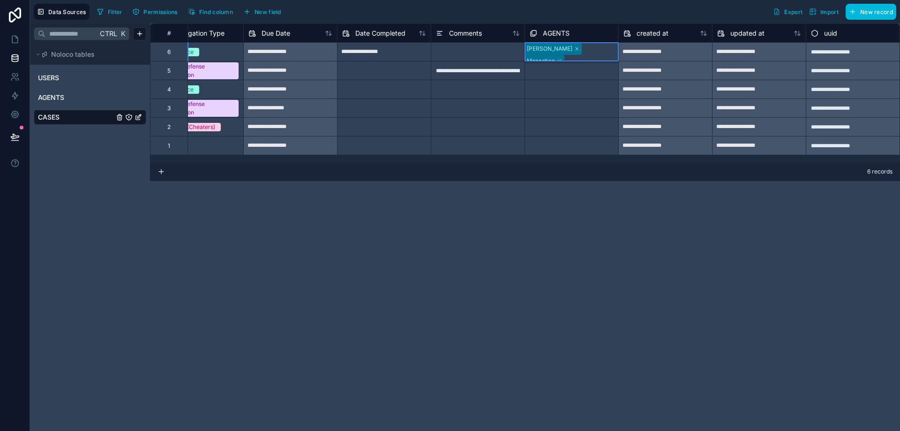
click at [558, 431] on div "[PERSON_NAME]" at bounding box center [450, 436] width 900 height 11
click at [590, 31] on div "AGENTS" at bounding box center [572, 33] width 84 height 11
click at [590, 32] on div "AGENTS" at bounding box center [572, 33] width 84 height 11
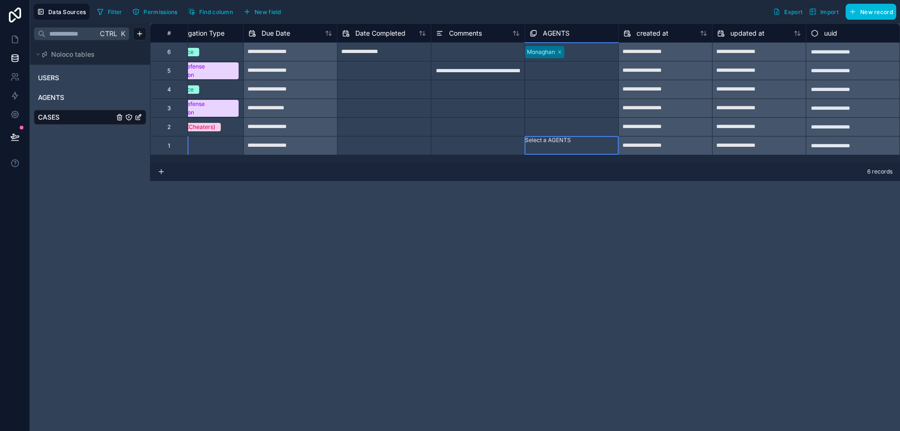
click at [597, 147] on div "Select a AGENTS" at bounding box center [571, 145] width 93 height 19
click at [547, 30] on span "AGENTS" at bounding box center [556, 33] width 27 height 9
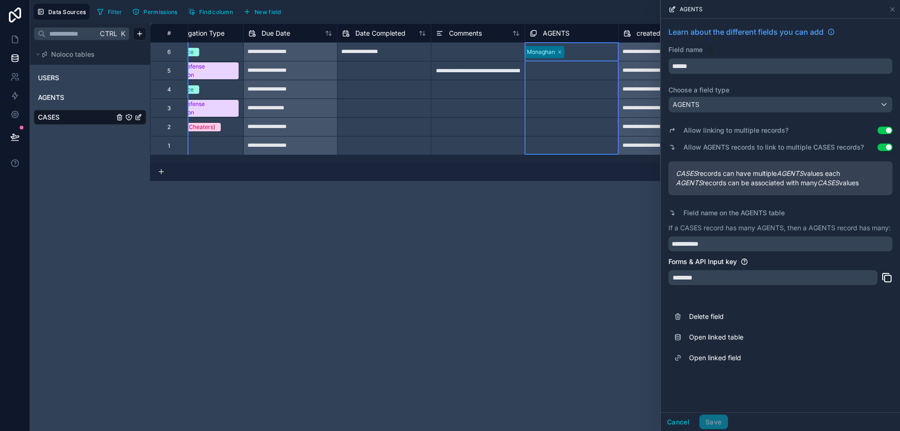
click at [536, 30] on icon at bounding box center [534, 32] width 4 height 4
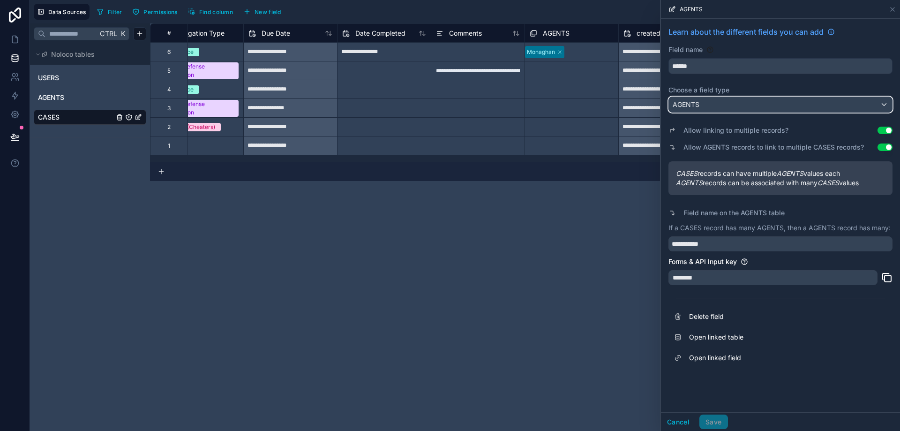
click at [853, 99] on div "AGENTS" at bounding box center [780, 104] width 223 height 15
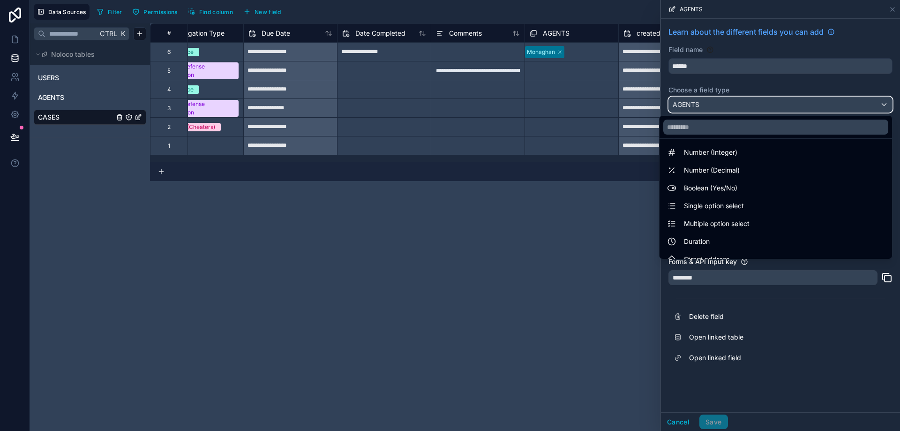
scroll to position [94, 0]
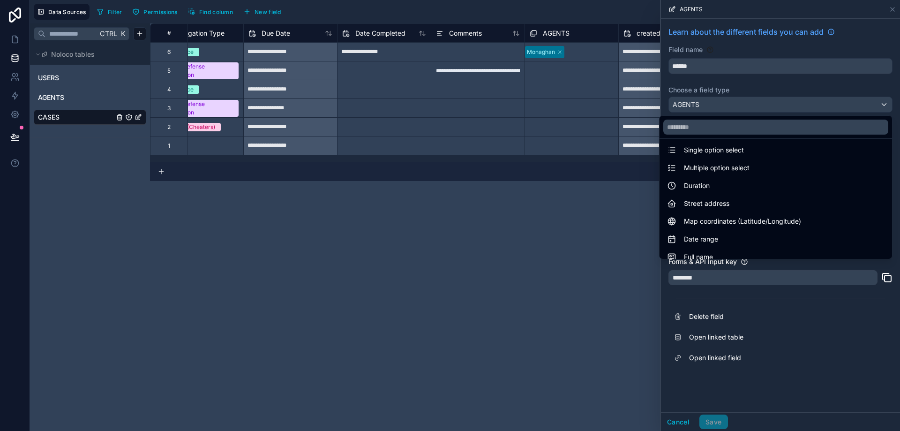
click at [817, 87] on div at bounding box center [780, 215] width 239 height 431
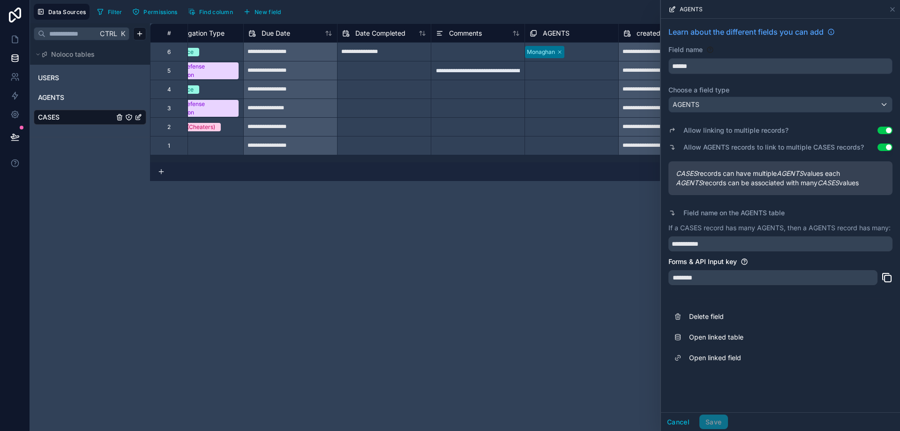
click at [723, 354] on link "Open linked field" at bounding box center [781, 358] width 224 height 21
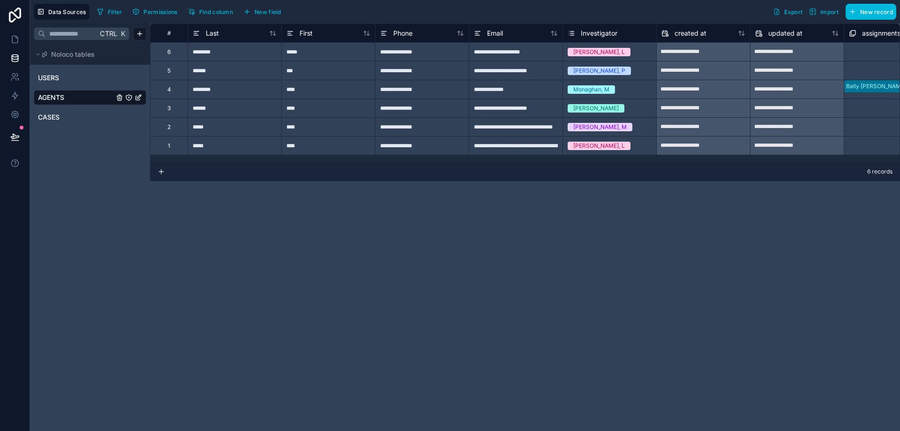
click at [61, 118] on link "CASES" at bounding box center [76, 117] width 76 height 9
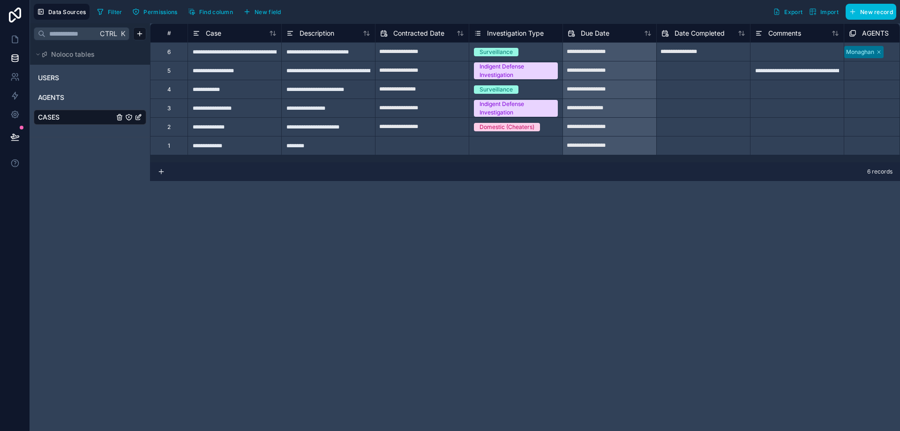
scroll to position [0, 38]
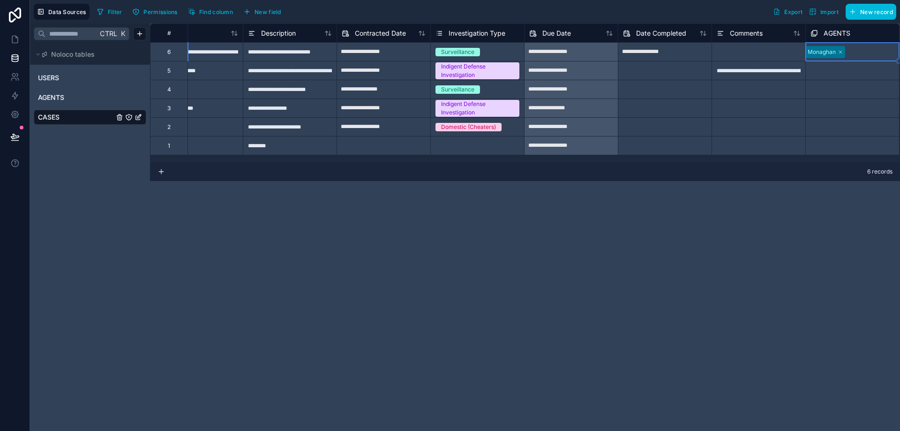
click at [848, 53] on div at bounding box center [847, 52] width 1 height 9
click at [847, 34] on span "AGENTS" at bounding box center [837, 33] width 27 height 9
click at [847, 34] on div "**********" at bounding box center [465, 215] width 870 height 431
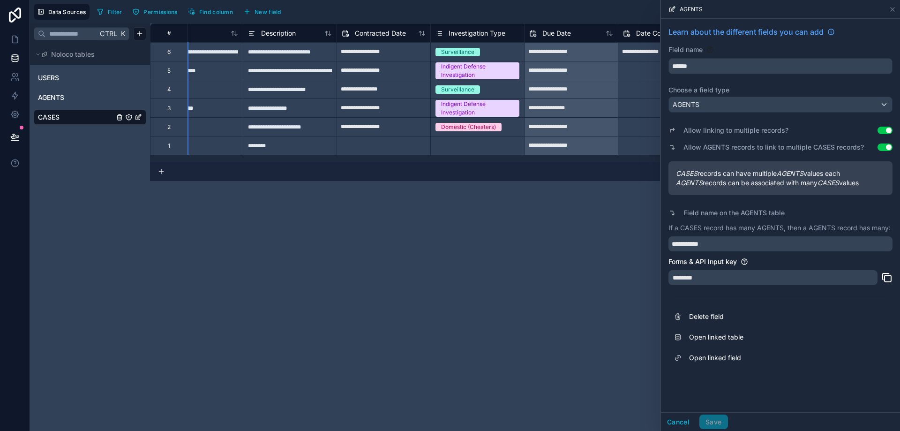
click at [744, 340] on link "Open linked table" at bounding box center [781, 337] width 224 height 21
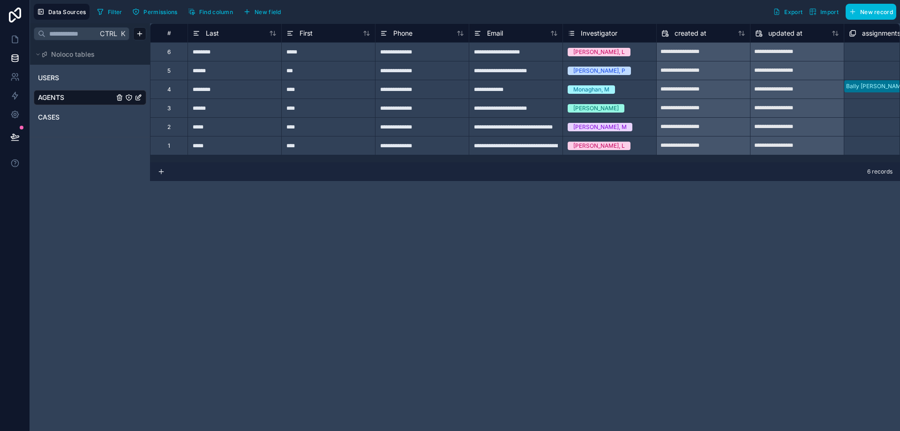
click at [53, 117] on span "CASES" at bounding box center [49, 117] width 22 height 9
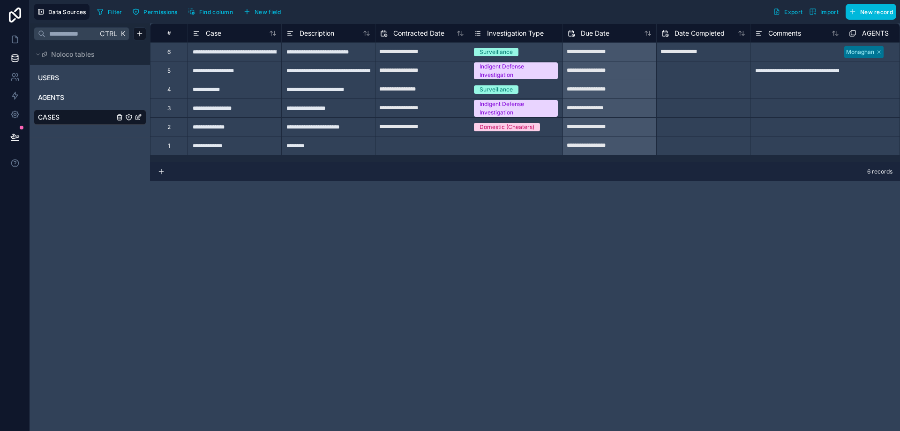
scroll to position [0, 38]
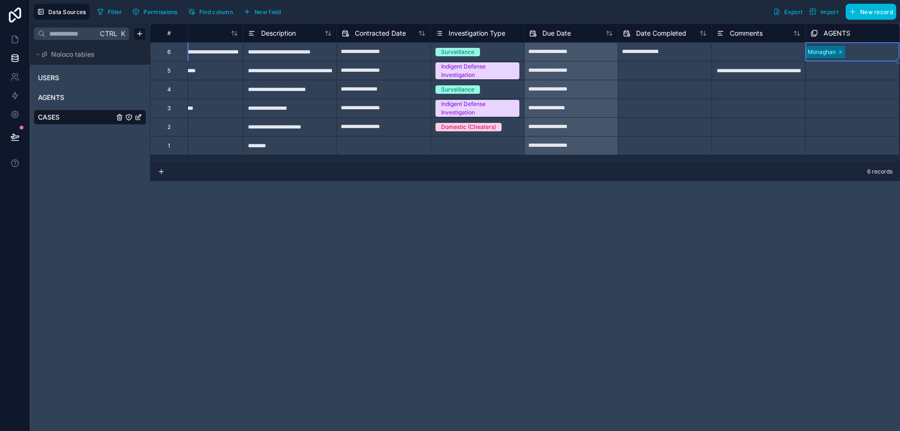
click at [856, 33] on div "AGENTS" at bounding box center [853, 33] width 84 height 11
click at [53, 103] on div "AGENTS" at bounding box center [90, 97] width 113 height 15
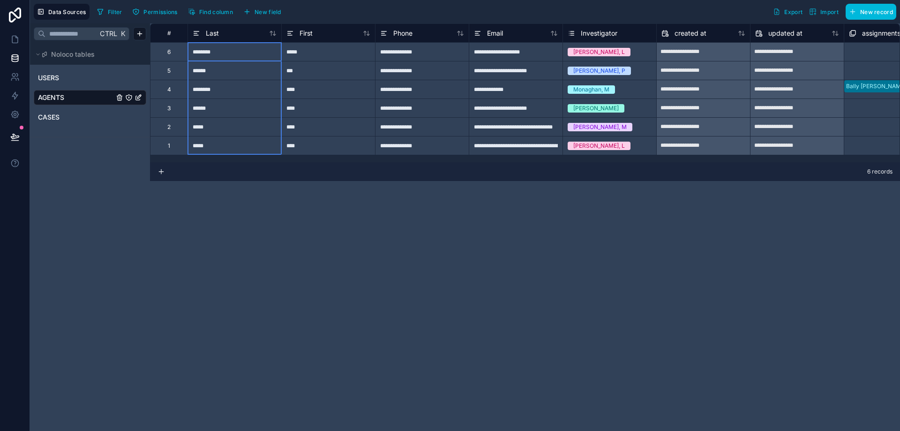
click at [260, 38] on div "Last" at bounding box center [235, 33] width 84 height 11
click at [266, 34] on div "Last" at bounding box center [235, 33] width 84 height 11
click at [208, 34] on span "Last" at bounding box center [212, 33] width 13 height 9
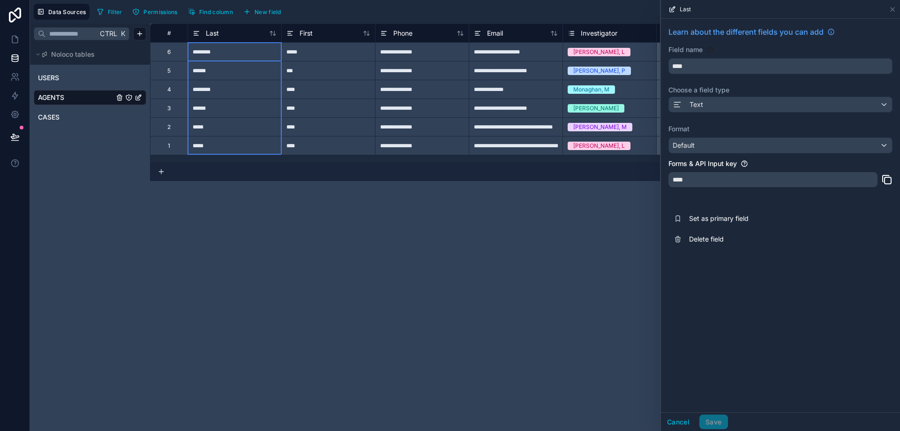
click at [208, 34] on span "Last" at bounding box center [212, 33] width 13 height 9
click at [686, 418] on button "Cancel" at bounding box center [678, 422] width 35 height 15
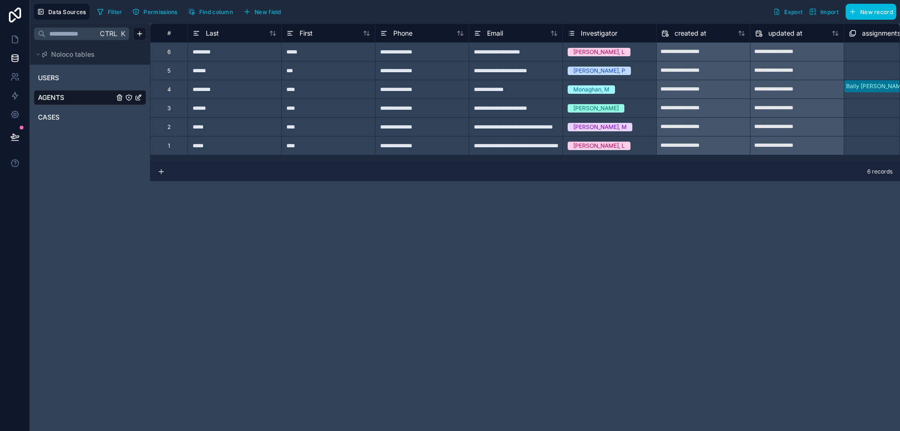
click at [171, 36] on div "#" at bounding box center [169, 33] width 23 height 7
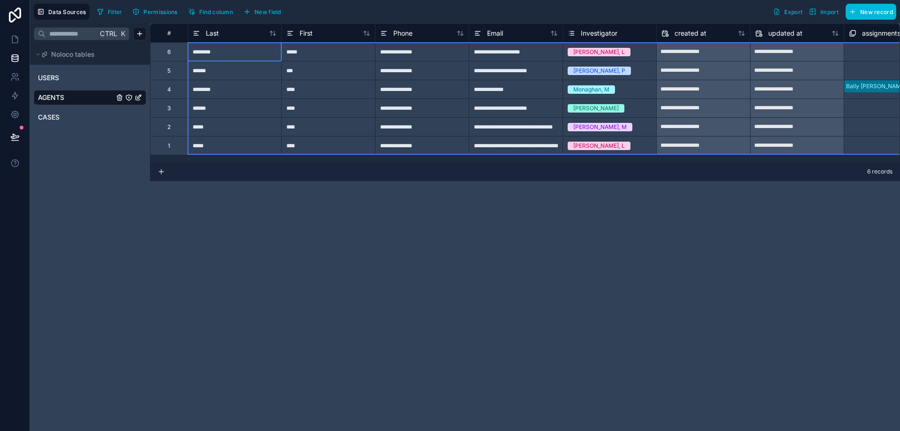
click at [171, 36] on div "#" at bounding box center [169, 33] width 23 height 7
click at [162, 32] on div "#" at bounding box center [169, 33] width 23 height 7
click at [168, 79] on div "5" at bounding box center [169, 70] width 38 height 19
click at [168, 32] on div "#" at bounding box center [169, 33] width 23 height 7
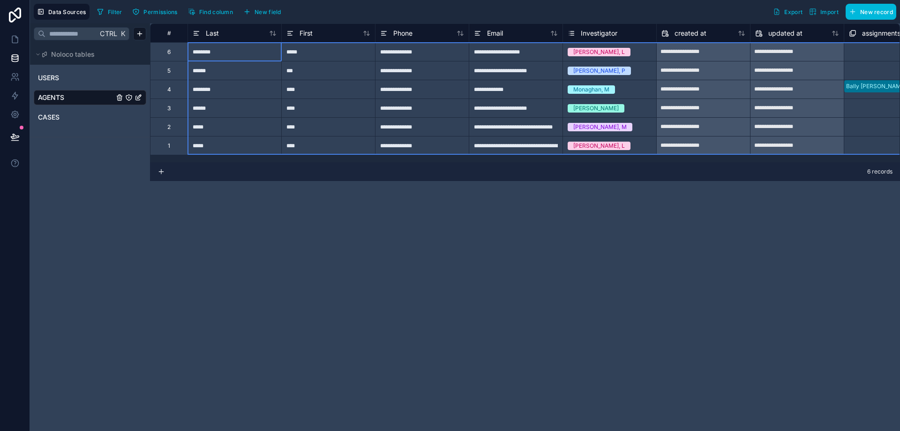
click at [168, 32] on div "#" at bounding box center [169, 33] width 23 height 7
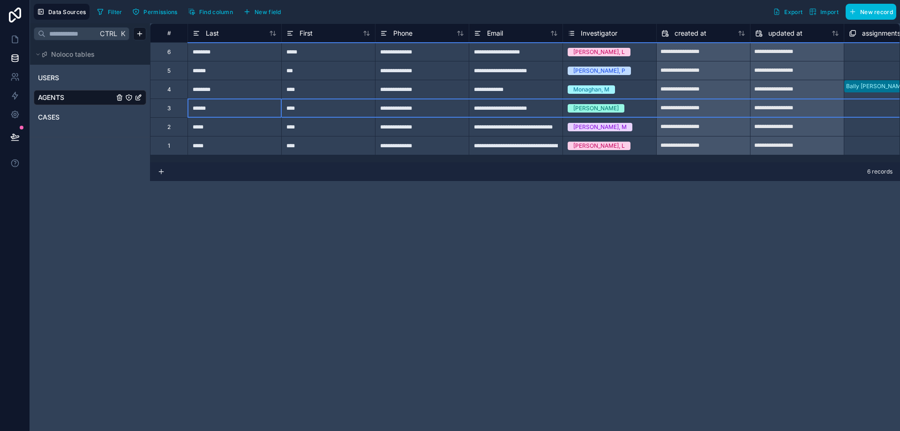
drag, startPoint x: 158, startPoint y: 101, endPoint x: 166, endPoint y: 113, distance: 13.9
click at [158, 101] on div "3" at bounding box center [169, 107] width 38 height 19
click at [166, 113] on div "3" at bounding box center [169, 107] width 38 height 19
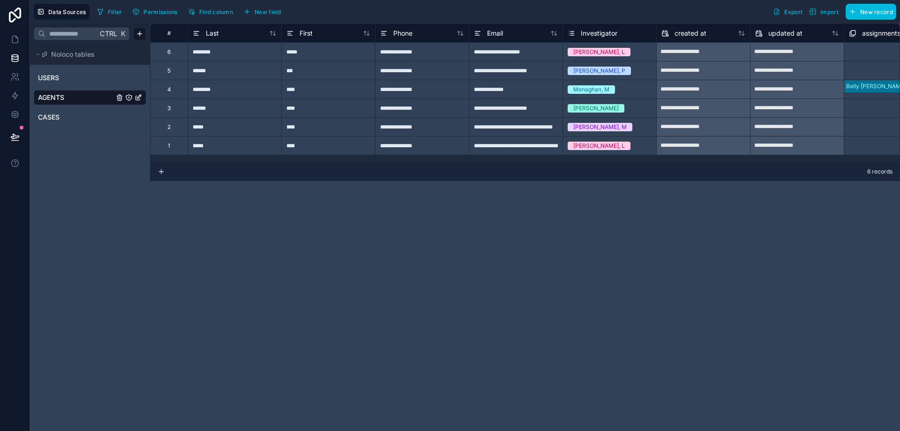
click at [64, 112] on div "CASES" at bounding box center [90, 117] width 113 height 15
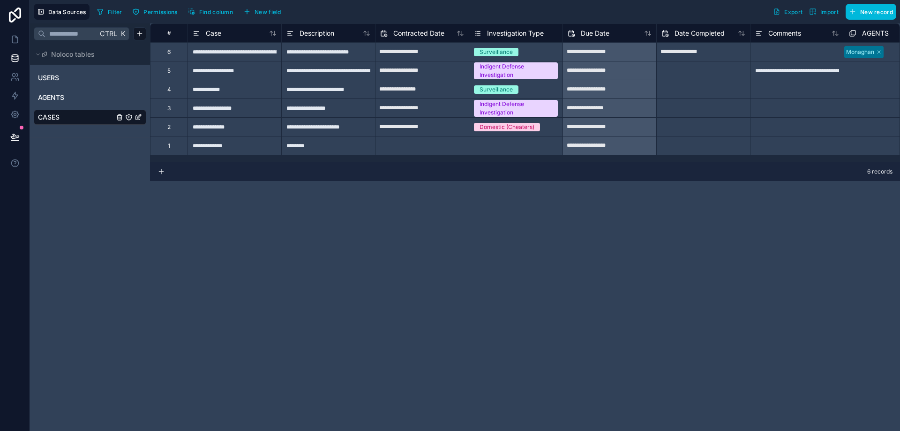
click at [60, 96] on span "AGENTS" at bounding box center [51, 97] width 26 height 9
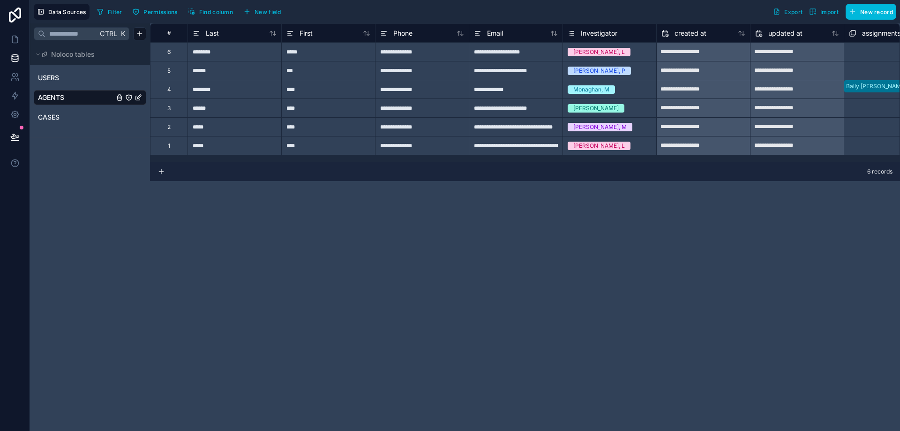
click at [618, 34] on div "Investigator" at bounding box center [610, 33] width 84 height 11
click at [574, 33] on icon at bounding box center [572, 33] width 3 height 0
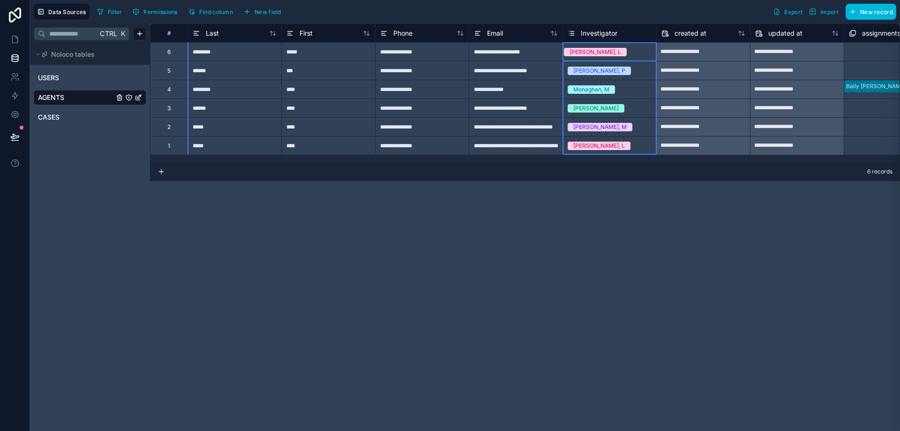
click at [574, 33] on icon at bounding box center [572, 33] width 3 height 0
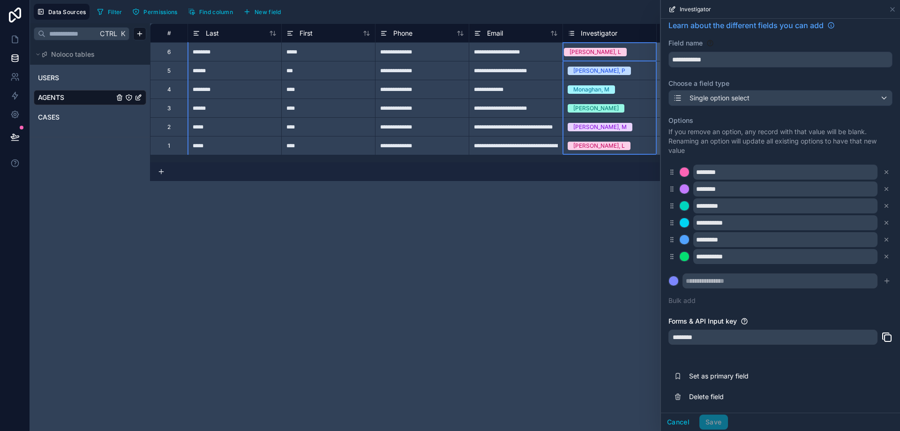
scroll to position [8, 0]
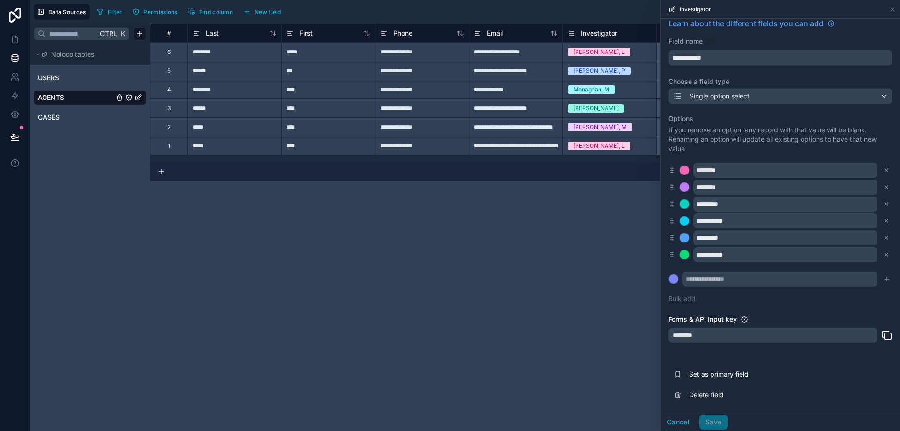
click at [722, 371] on span "Set as primary field" at bounding box center [756, 374] width 135 height 9
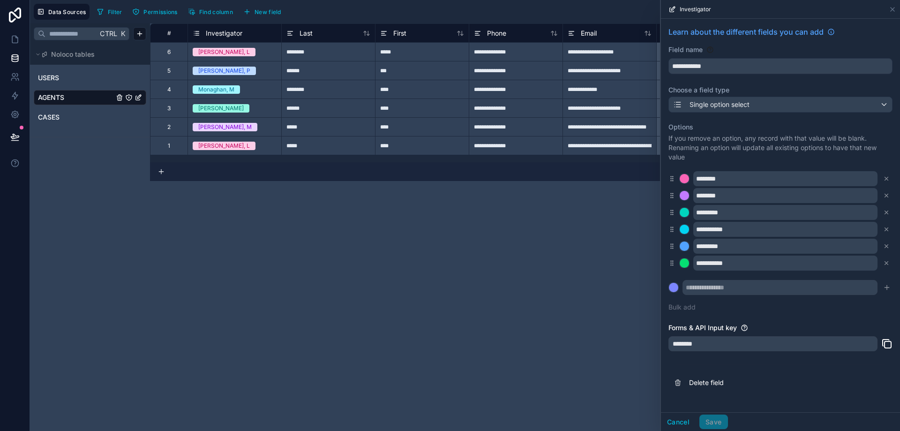
click at [64, 115] on link "CASES" at bounding box center [76, 117] width 76 height 9
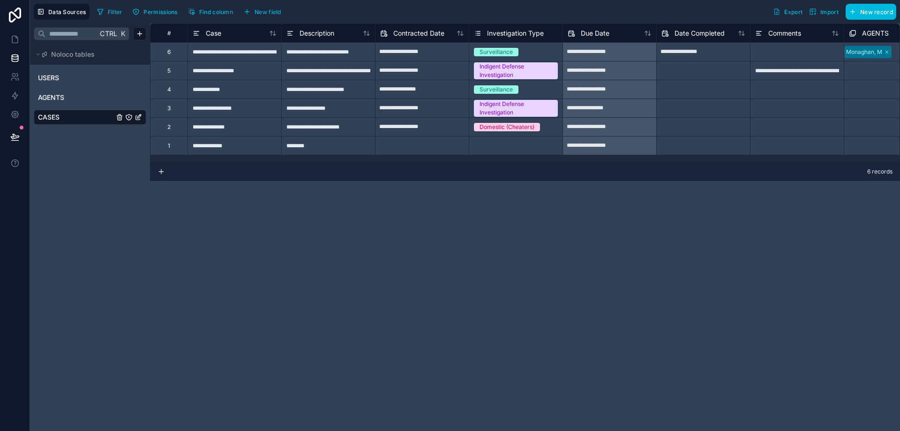
scroll to position [0, 38]
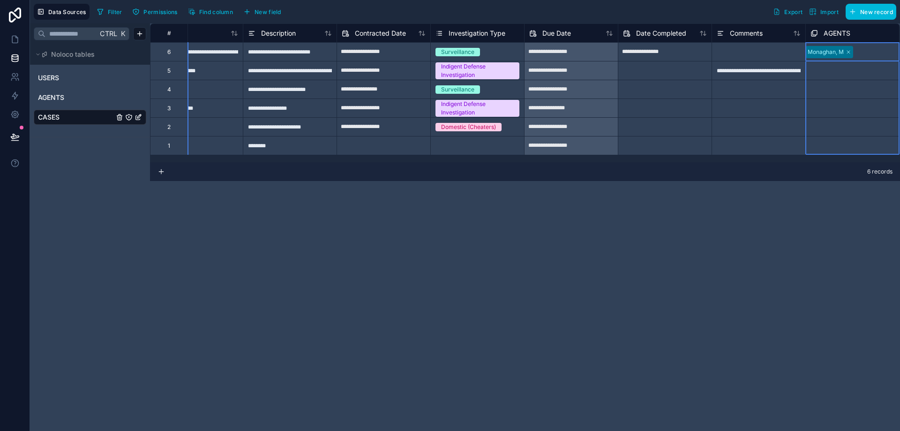
drag, startPoint x: 868, startPoint y: 31, endPoint x: 784, endPoint y: 35, distance: 84.0
click at [772, 35] on div "# Case Description Contracted Date Investigation Type Due Date Date Completed C…" at bounding box center [646, 32] width 1069 height 19
click at [834, 31] on span "AGENTS" at bounding box center [837, 33] width 27 height 9
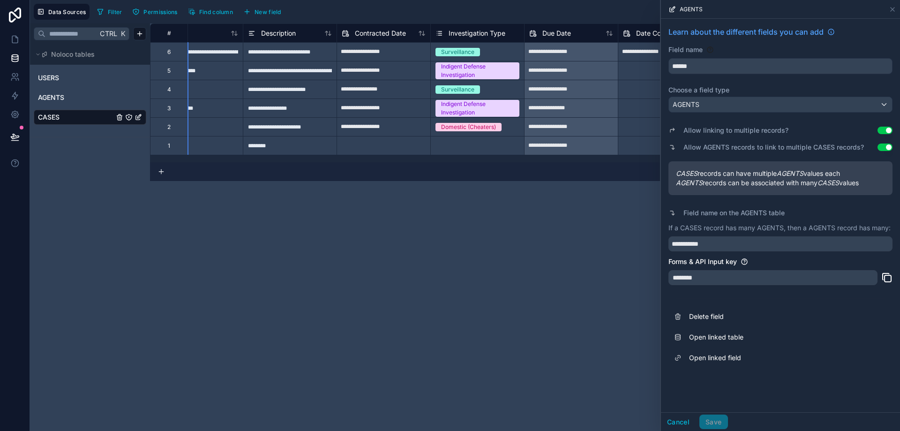
click at [624, 269] on div "**********" at bounding box center [525, 227] width 750 height 408
click at [689, 426] on button "Cancel" at bounding box center [678, 422] width 35 height 15
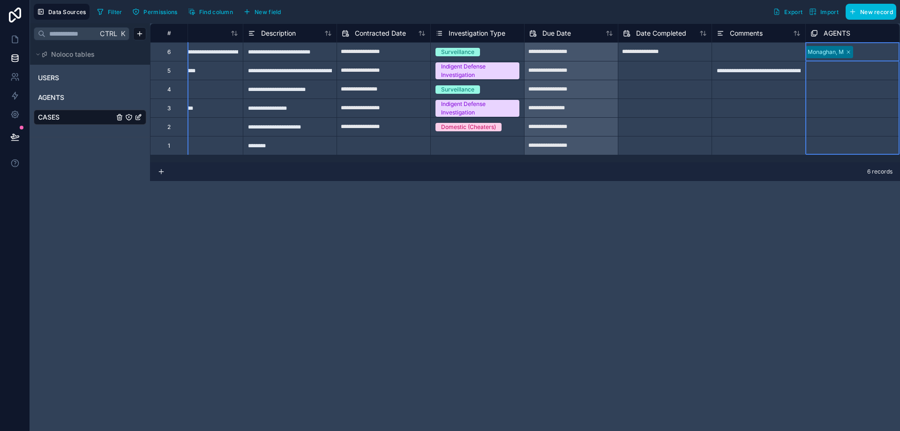
click at [823, 30] on div "AGENTS" at bounding box center [831, 33] width 40 height 11
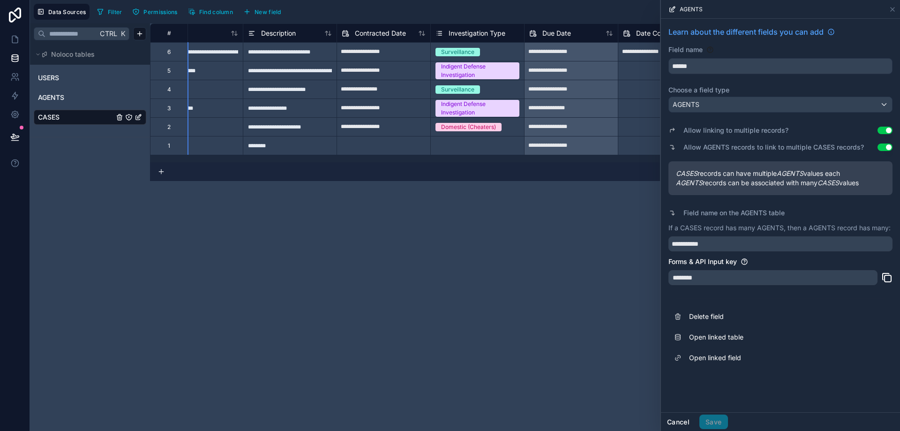
click at [671, 420] on button "Cancel" at bounding box center [678, 422] width 35 height 15
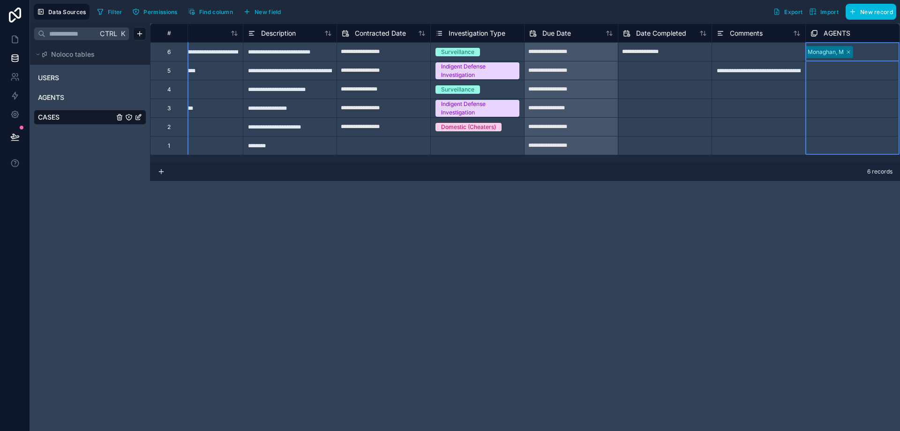
drag, startPoint x: 820, startPoint y: 30, endPoint x: 835, endPoint y: 47, distance: 22.6
click at [830, 55] on div "**********" at bounding box center [646, 88] width 1069 height 131
click at [207, 9] on span "Find column" at bounding box center [216, 11] width 34 height 7
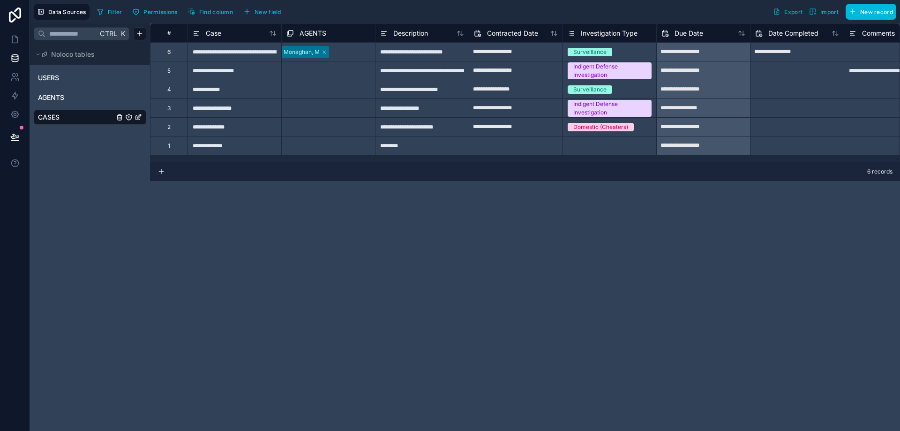
click at [369, 242] on div "**********" at bounding box center [525, 227] width 750 height 408
click at [364, 33] on div "AGENTS" at bounding box center [329, 33] width 84 height 11
click at [318, 33] on span "AGENTS" at bounding box center [313, 33] width 27 height 9
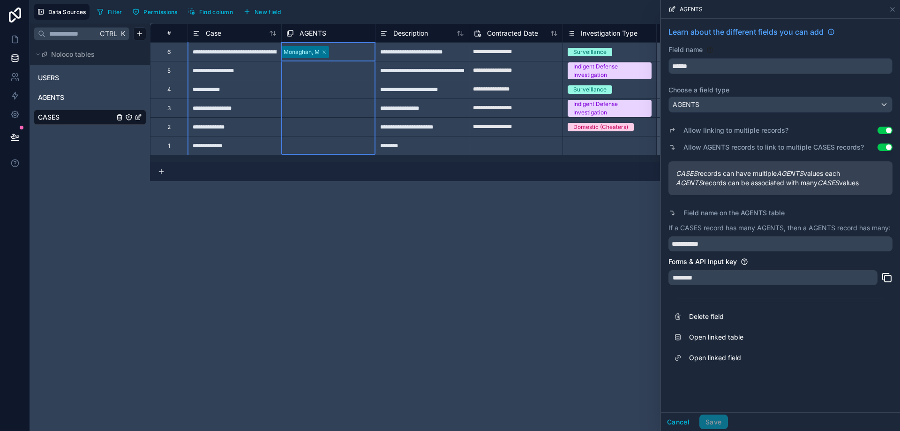
drag, startPoint x: 389, startPoint y: 185, endPoint x: 365, endPoint y: 161, distance: 33.2
click at [387, 184] on div "**********" at bounding box center [525, 227] width 750 height 408
click at [332, 54] on div at bounding box center [330, 49] width 1 height 9
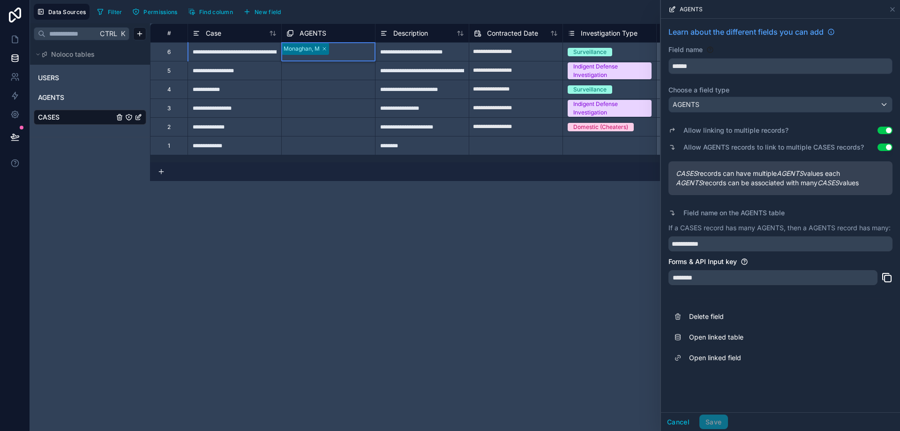
click at [332, 54] on div at bounding box center [330, 49] width 1 height 9
click at [332, 50] on div at bounding box center [330, 49] width 1 height 9
click at [332, 49] on div at bounding box center [330, 49] width 1 height 9
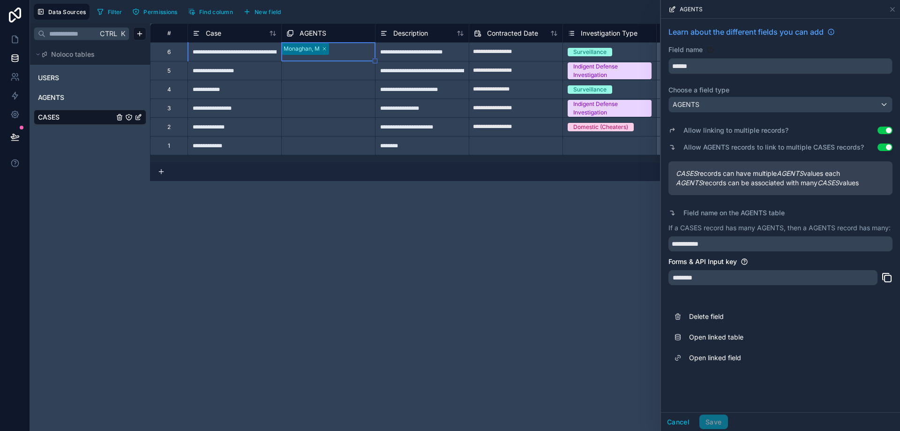
click at [336, 100] on div "Select a AGENTS" at bounding box center [328, 108] width 93 height 18
click at [332, 52] on div at bounding box center [330, 49] width 1 height 9
drag, startPoint x: 377, startPoint y: 61, endPoint x: 396, endPoint y: 60, distance: 19.3
click at [396, 60] on div "**********" at bounding box center [684, 88] width 1069 height 131
click at [284, 145] on div at bounding box center [283, 149] width 1 height 9
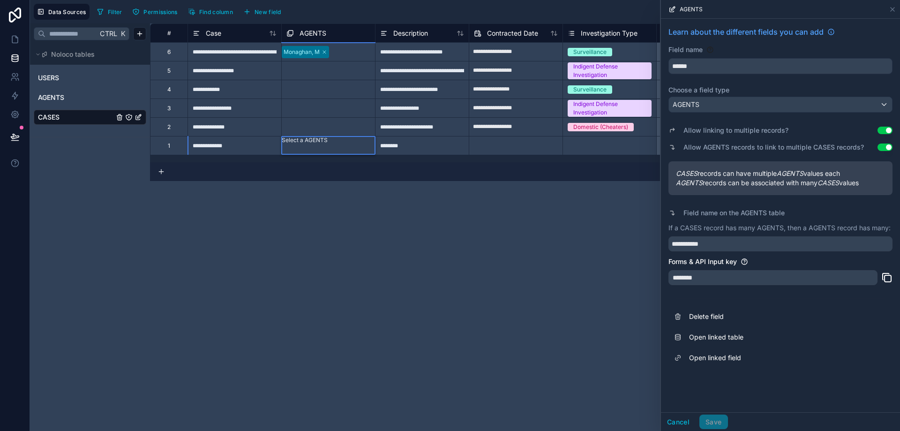
click at [284, 150] on div at bounding box center [283, 149] width 1 height 9
click at [327, 144] on div "Select a AGENTS" at bounding box center [328, 140] width 93 height 8
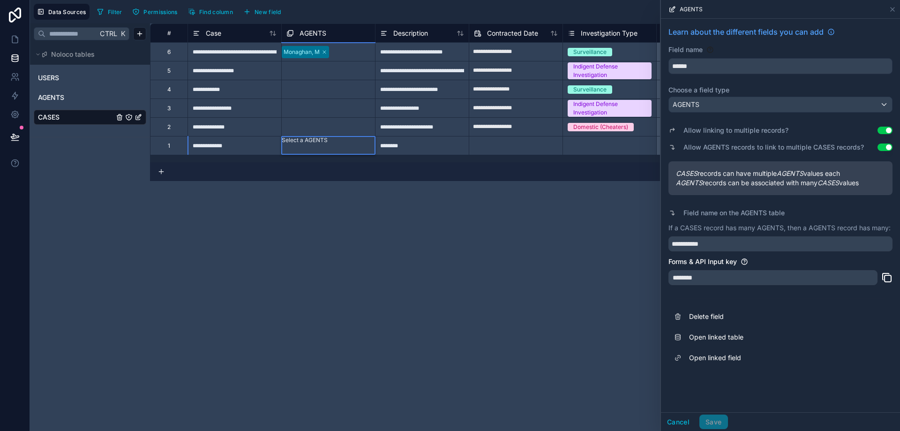
click at [318, 144] on div "Select a AGENTS" at bounding box center [328, 140] width 93 height 8
click at [302, 217] on div "**********" at bounding box center [525, 227] width 750 height 408
click at [333, 52] on div "Monaghan, M" at bounding box center [307, 52] width 51 height 12
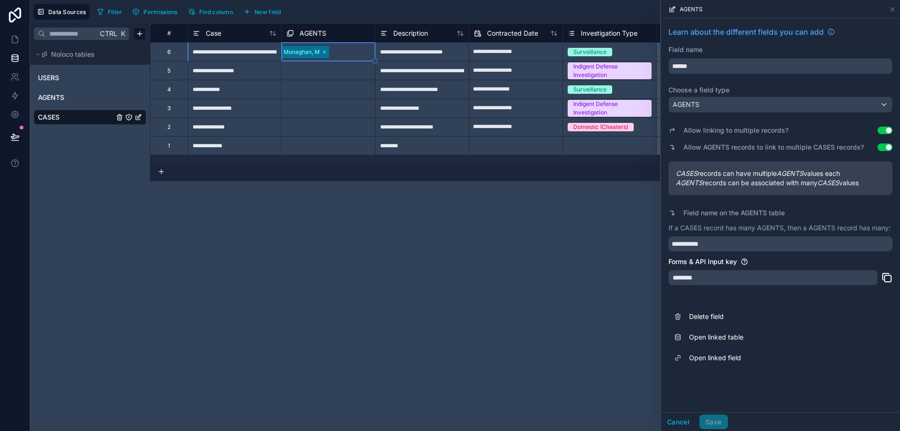
click at [332, 53] on div at bounding box center [330, 52] width 1 height 9
click at [332, 54] on div at bounding box center [330, 49] width 1 height 9
click at [355, 55] on div "Monaghan, M" at bounding box center [328, 49] width 93 height 12
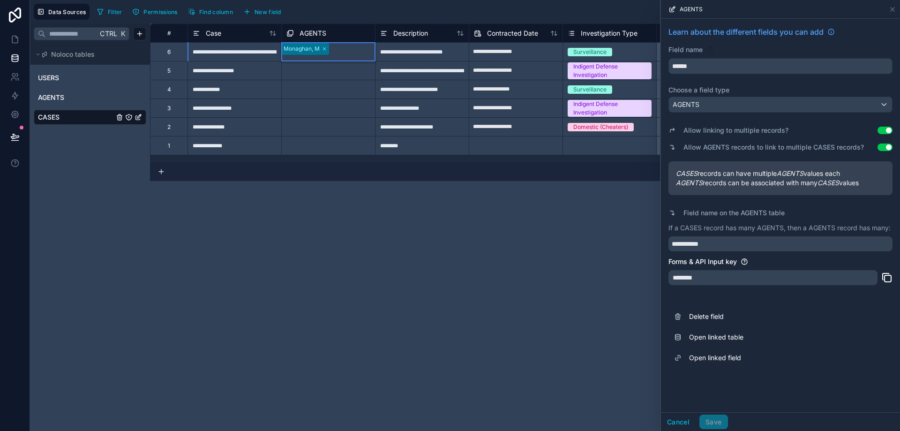
click at [326, 144] on div "Select a AGENTS" at bounding box center [328, 140] width 93 height 8
drag, startPoint x: 327, startPoint y: 223, endPoint x: 169, endPoint y: 107, distance: 196.3
click at [327, 224] on div "**********" at bounding box center [525, 227] width 750 height 408
click at [340, 61] on div "Monaghan, M" at bounding box center [328, 52] width 93 height 18
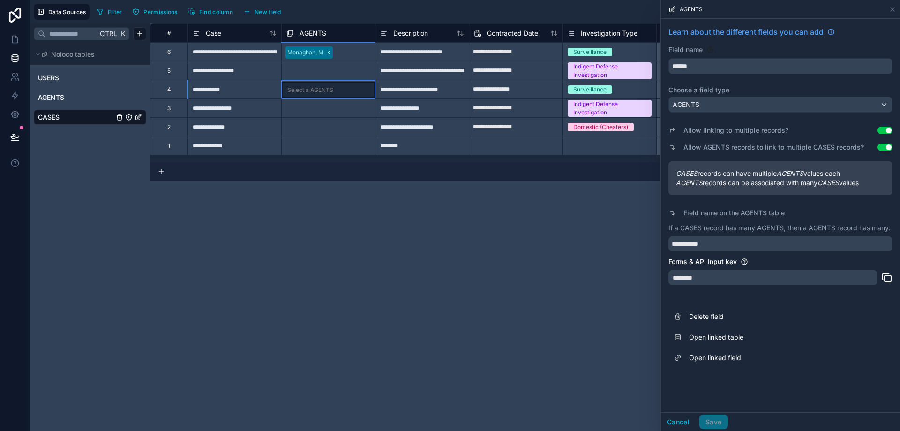
click at [337, 80] on div "Select a AGENTS" at bounding box center [328, 89] width 94 height 19
click at [337, 89] on input "text" at bounding box center [337, 90] width 1 height 8
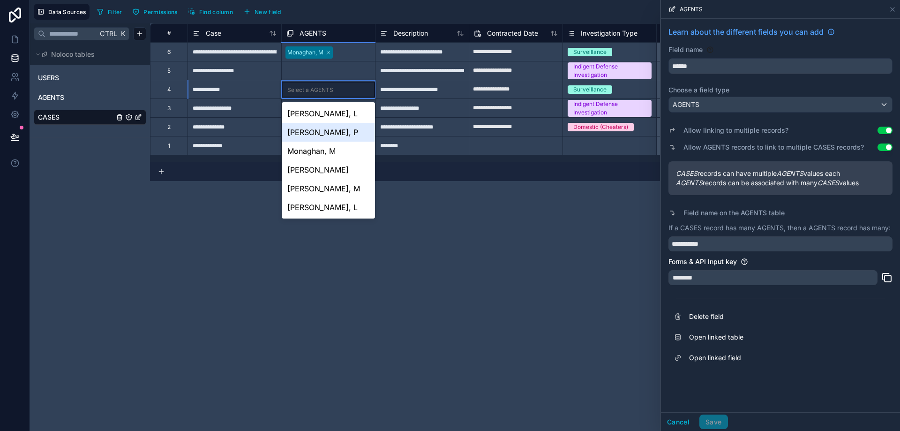
click at [349, 132] on div "[PERSON_NAME], P" at bounding box center [328, 132] width 93 height 19
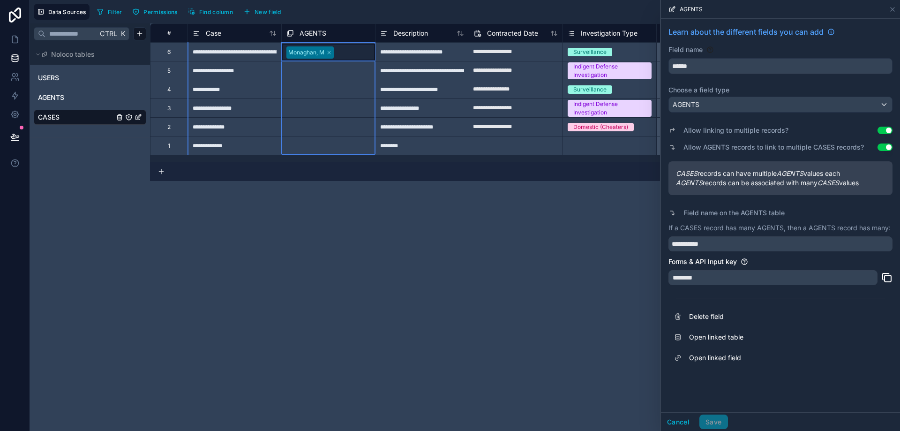
click at [290, 31] on icon at bounding box center [291, 33] width 8 height 11
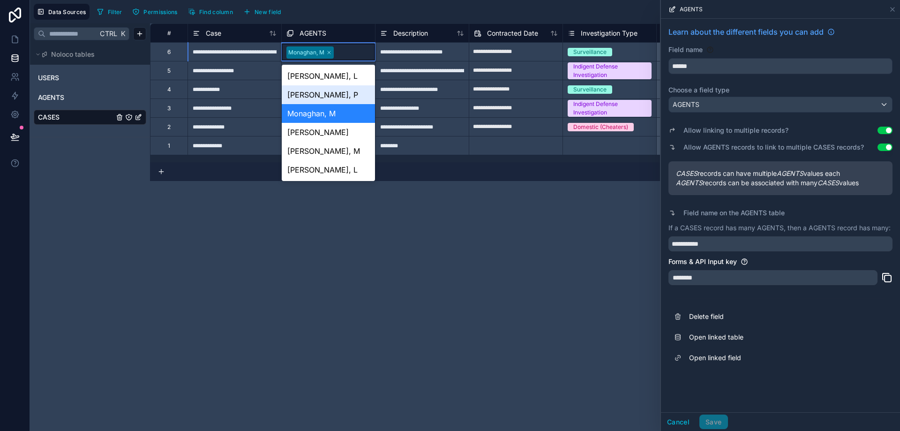
click at [314, 98] on div "[PERSON_NAME], P" at bounding box center [328, 94] width 93 height 19
click at [307, 97] on div "[PERSON_NAME], P" at bounding box center [328, 94] width 93 height 19
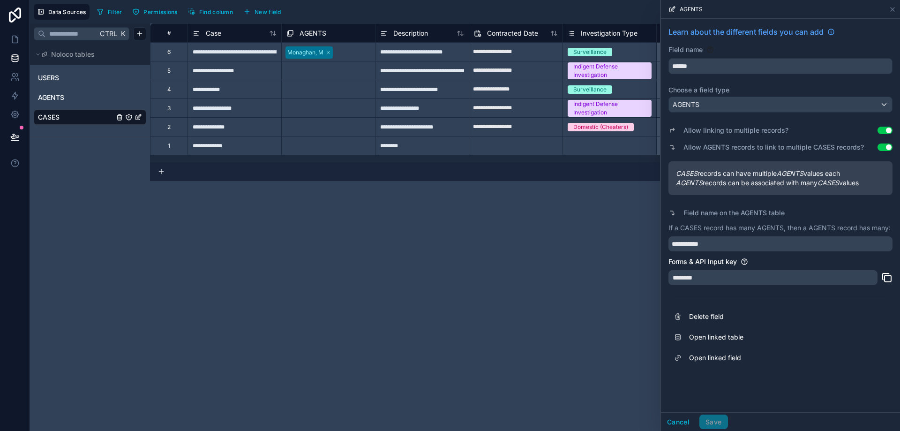
click at [70, 99] on link "AGENTS" at bounding box center [76, 97] width 76 height 9
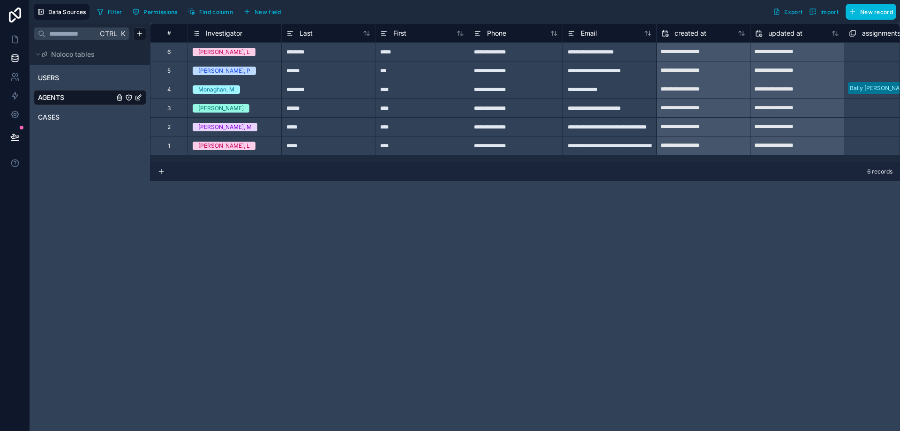
scroll to position [0, 132]
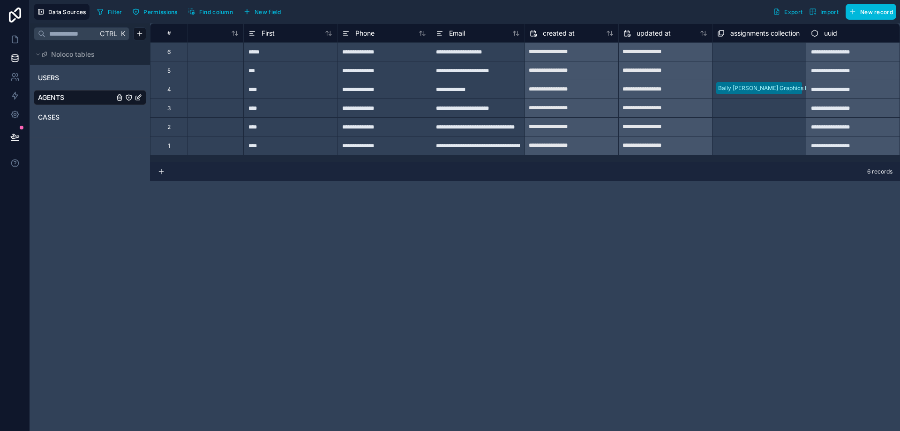
click at [81, 121] on link "CASES" at bounding box center [76, 117] width 76 height 9
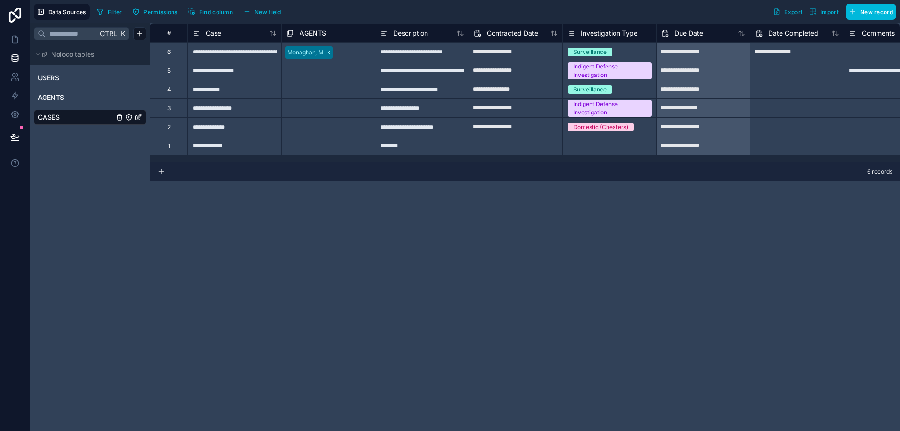
click at [68, 93] on link "AGENTS" at bounding box center [76, 97] width 76 height 9
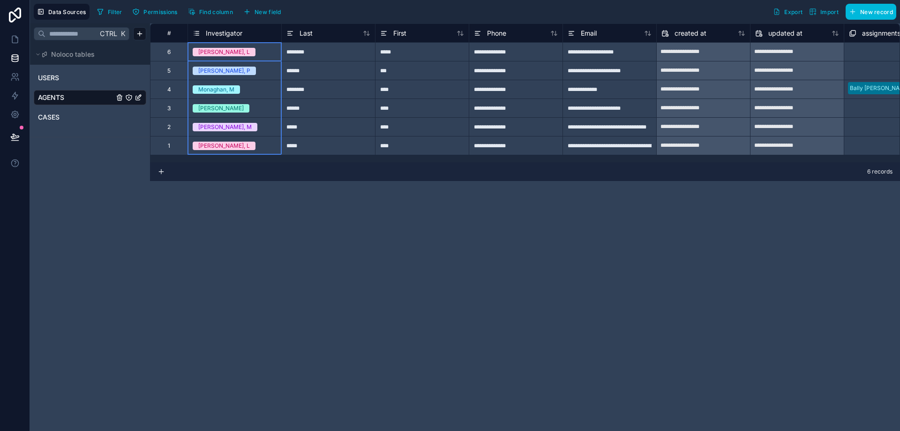
click at [266, 35] on div "Investigator" at bounding box center [235, 33] width 84 height 11
click at [65, 119] on link "CASES" at bounding box center [76, 117] width 76 height 9
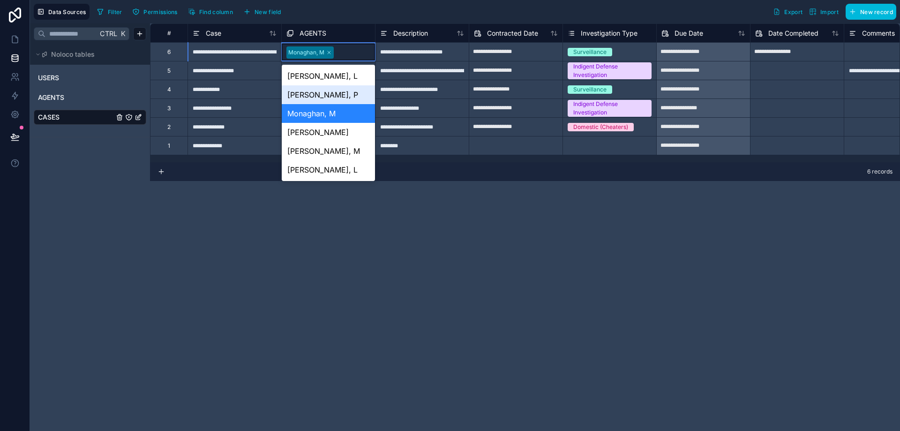
click at [320, 100] on div "[PERSON_NAME], P" at bounding box center [328, 94] width 93 height 19
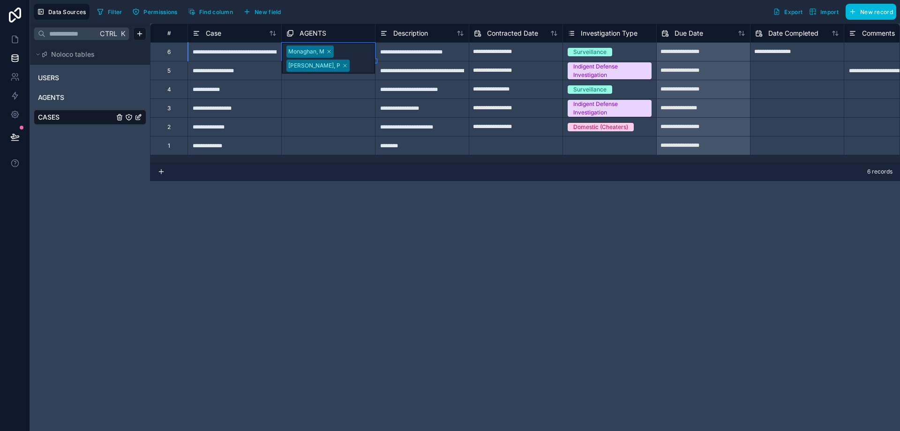
click at [320, 100] on div "Select a AGENTS" at bounding box center [328, 108] width 93 height 18
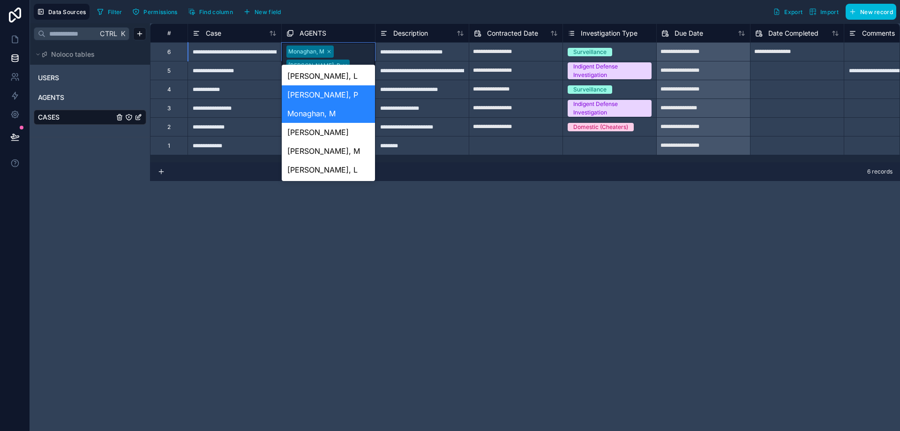
click at [313, 99] on div "[PERSON_NAME], P" at bounding box center [328, 94] width 93 height 19
click at [320, 116] on div "Monaghan, M" at bounding box center [328, 113] width 93 height 19
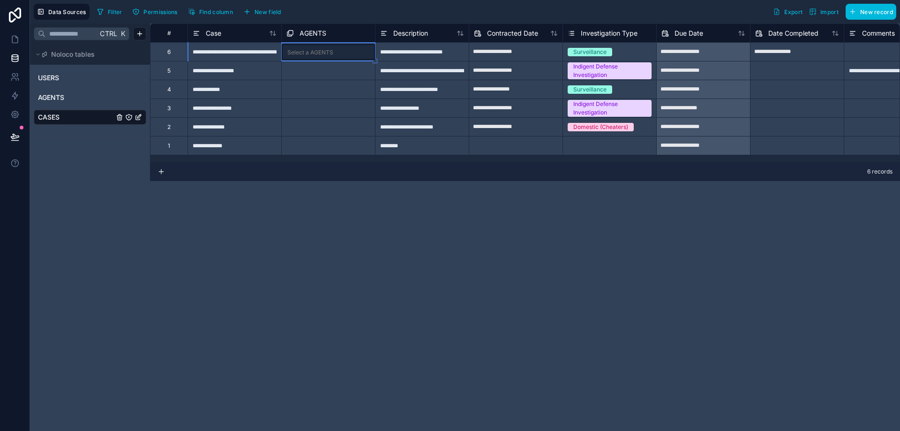
click at [331, 55] on div "Select a AGENTS" at bounding box center [310, 53] width 46 height 8
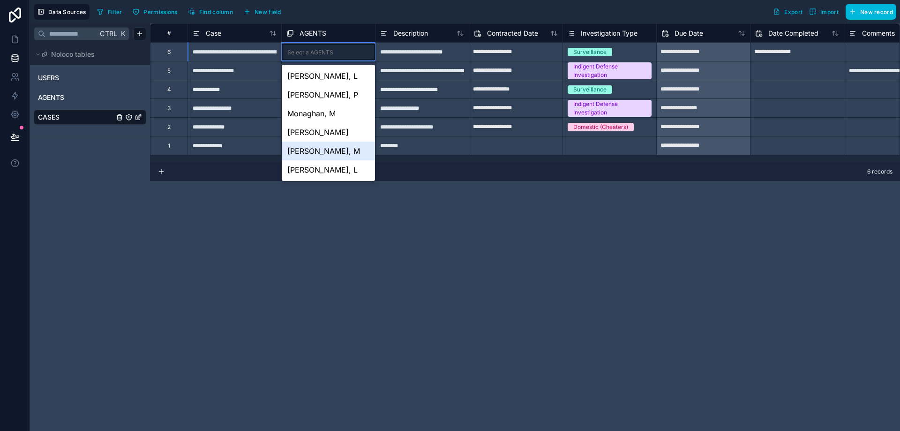
click at [315, 150] on div "[PERSON_NAME], M" at bounding box center [328, 151] width 93 height 19
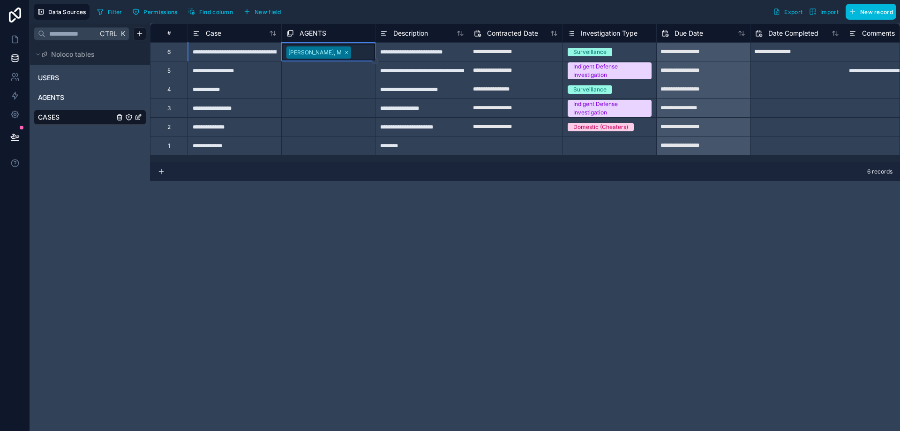
drag, startPoint x: 376, startPoint y: 61, endPoint x: 363, endPoint y: 147, distance: 86.4
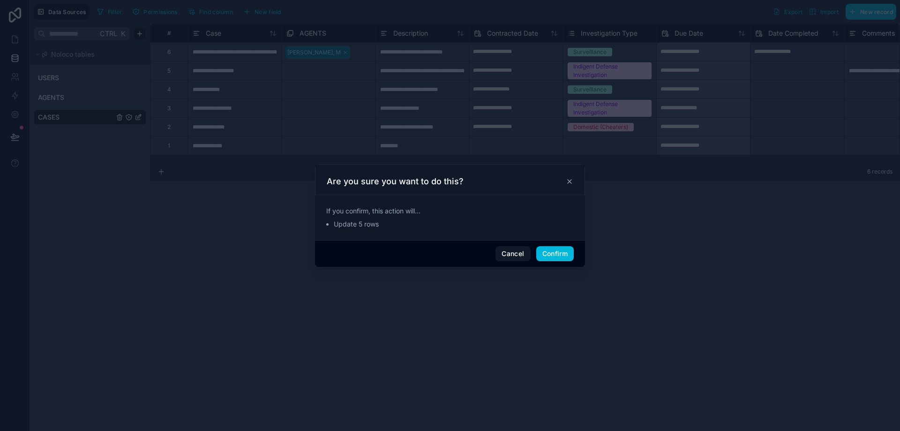
click at [554, 258] on button "Confirm" at bounding box center [556, 253] width 38 height 15
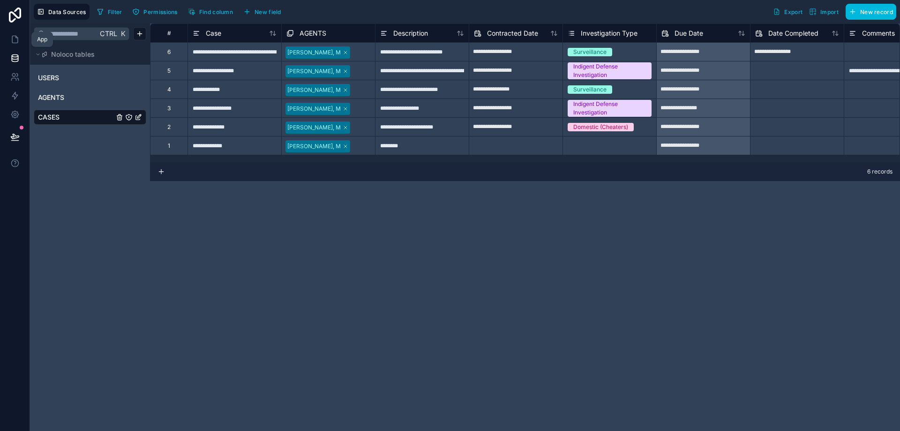
click at [20, 44] on link at bounding box center [15, 39] width 30 height 19
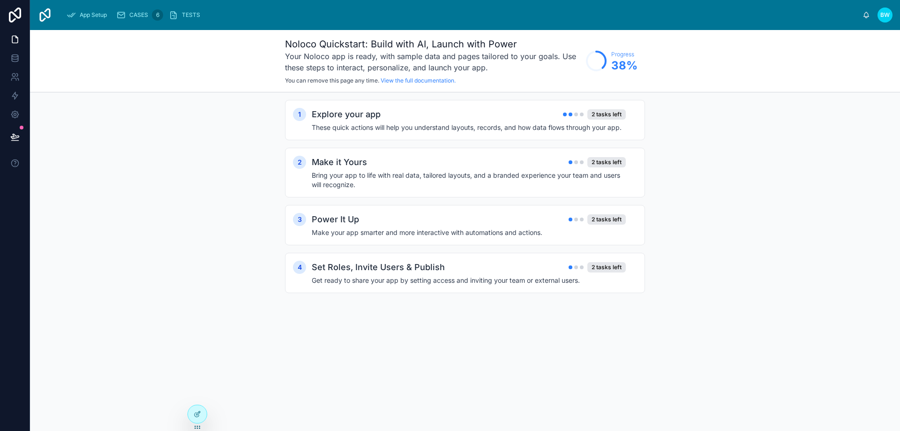
click at [132, 22] on div "CASES 6" at bounding box center [139, 15] width 47 height 15
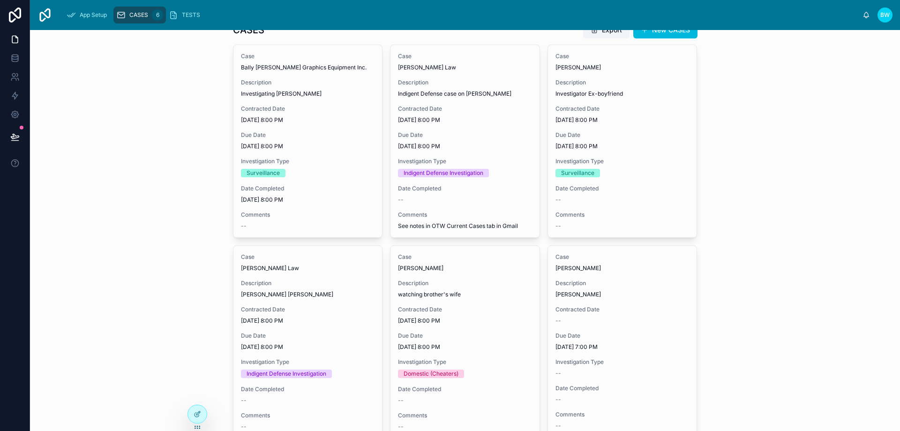
scroll to position [117, 0]
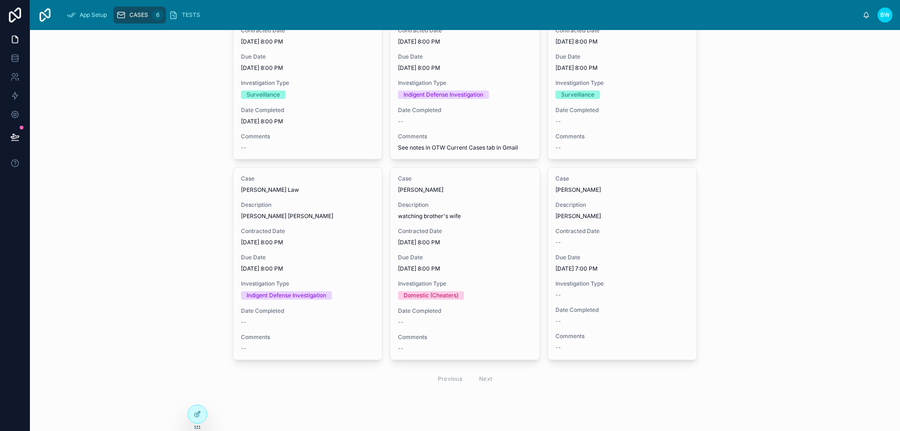
click at [316, 220] on div "Case Jeff Williams Law Description James Nolan Burns Contracted Date 8/19/2024 …" at bounding box center [308, 263] width 149 height 192
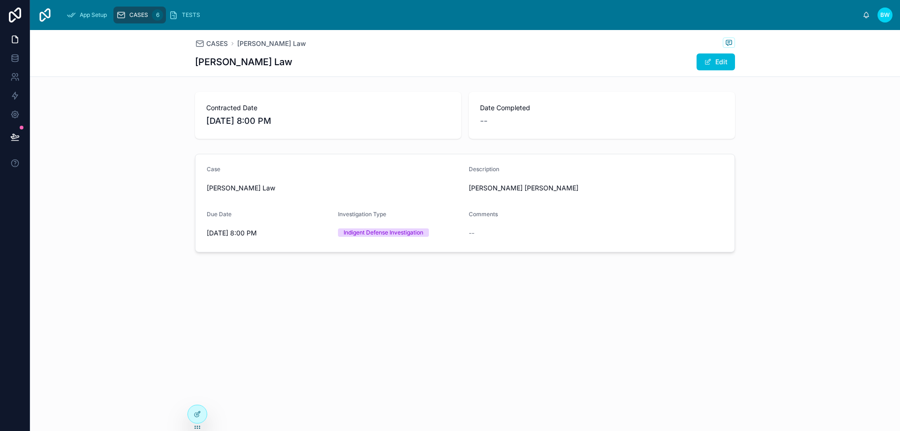
click at [705, 58] on button "Edit" at bounding box center [716, 61] width 38 height 17
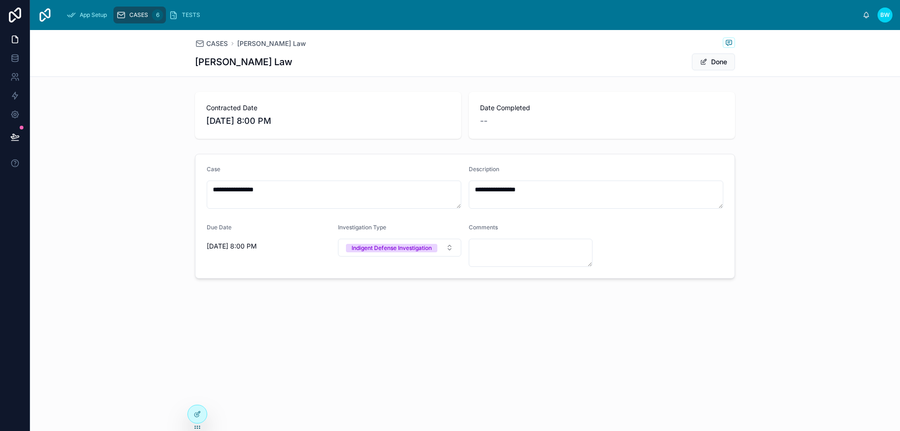
click at [438, 246] on span "Indigent Defense Investigation" at bounding box center [391, 248] width 91 height 8
click at [293, 239] on div "[DATE] 8:00 PM" at bounding box center [269, 246] width 124 height 15
click at [136, 21] on div "CASES 6" at bounding box center [139, 15] width 47 height 15
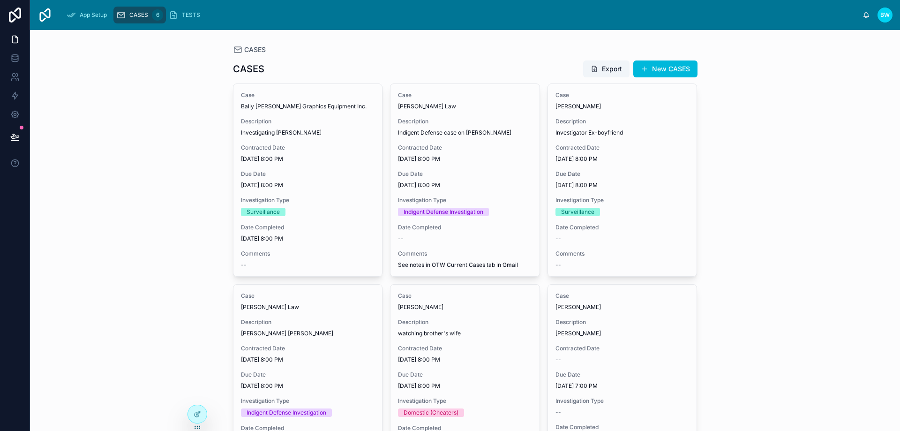
click at [91, 18] on span "App Setup" at bounding box center [93, 15] width 27 height 8
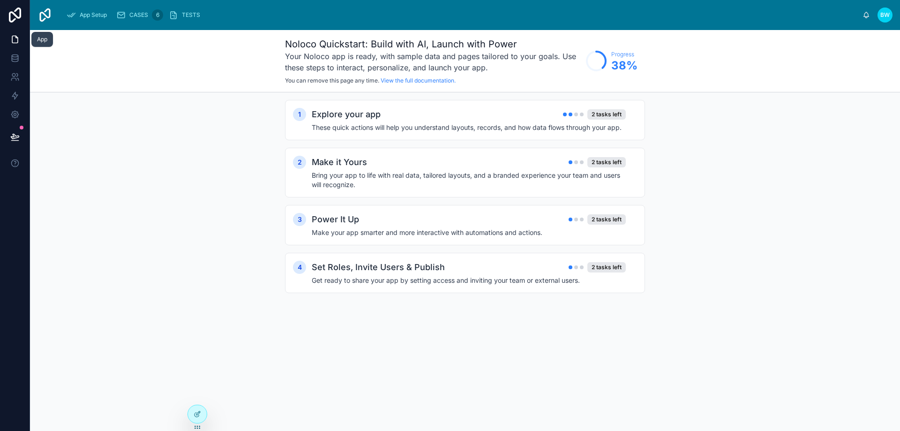
click at [15, 43] on icon at bounding box center [15, 39] width 6 height 7
click at [434, 123] on h4 "These quick actions will help you understand layouts, records, and how data flo…" at bounding box center [469, 127] width 314 height 9
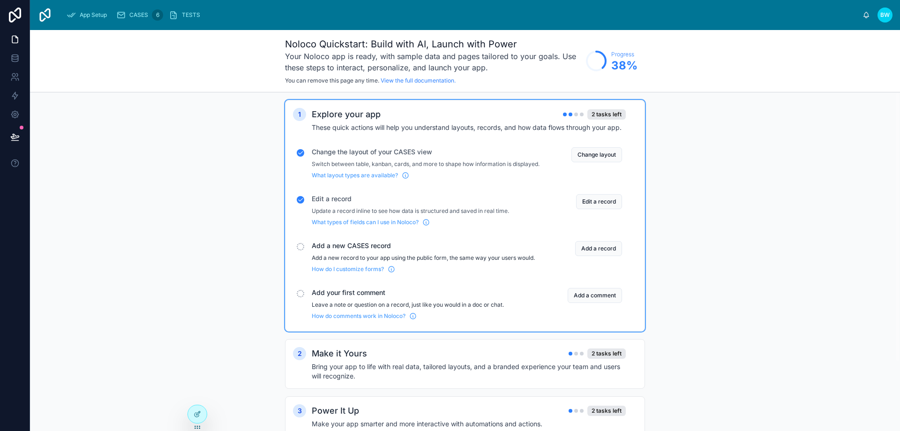
click at [453, 374] on h4 "Bring your app to life with real data, tailored layouts, and a branded experien…" at bounding box center [469, 371] width 314 height 19
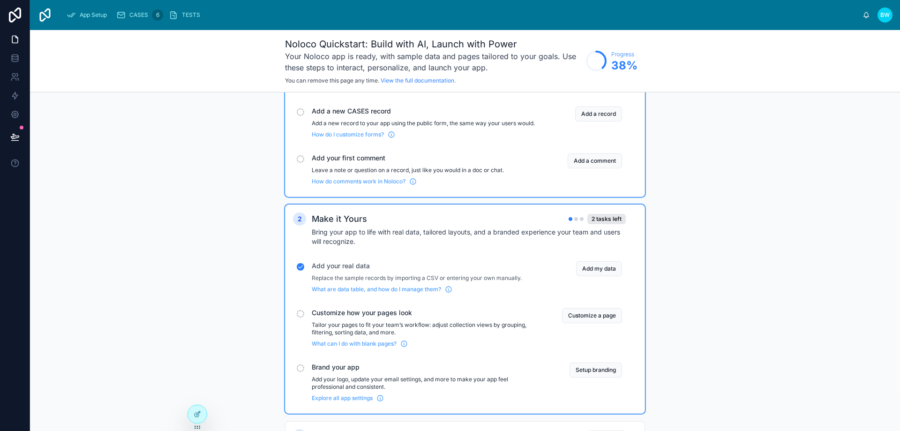
scroll to position [188, 0]
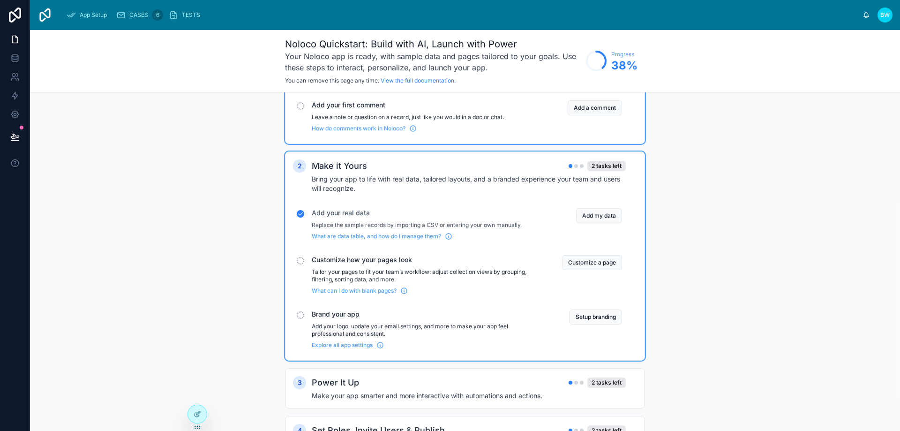
click at [578, 270] on button "Customize a page" at bounding box center [592, 262] width 60 height 15
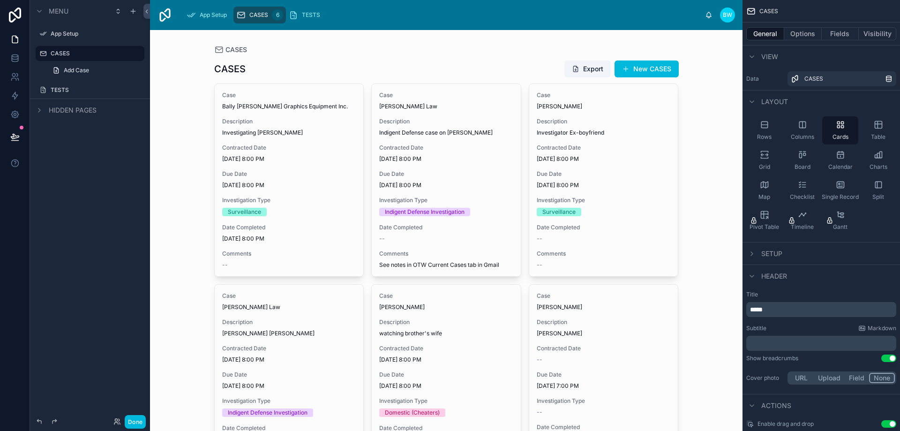
click at [685, 211] on div "CASES CASES Export New CASES Case Bally Mohan, Crystal Graphics Equipment Inc. …" at bounding box center [446, 230] width 593 height 401
click at [389, 76] on div at bounding box center [447, 283] width 480 height 507
drag, startPoint x: 877, startPoint y: 165, endPoint x: 616, endPoint y: 142, distance: 261.8
click at [616, 142] on div "Case Kierra Davis Description Investigator Ex-boyfriend Contracted Date 4/8/202…" at bounding box center [603, 180] width 149 height 192
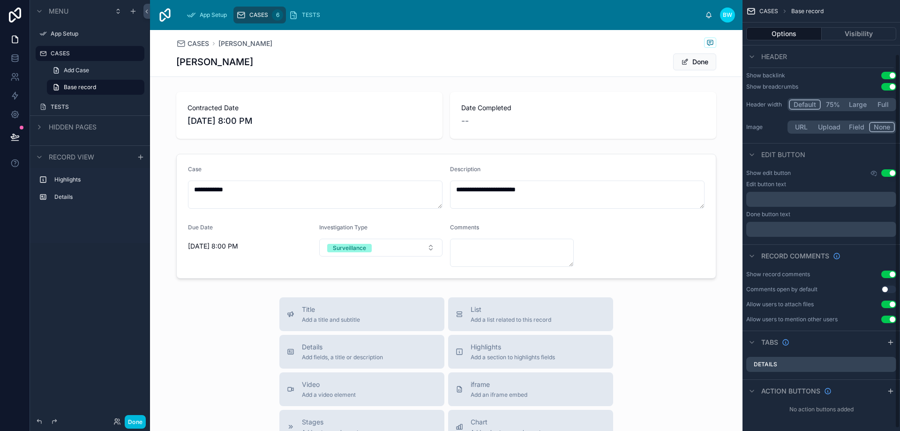
scroll to position [65, 0]
click at [255, 15] on span "CASES" at bounding box center [259, 15] width 19 height 8
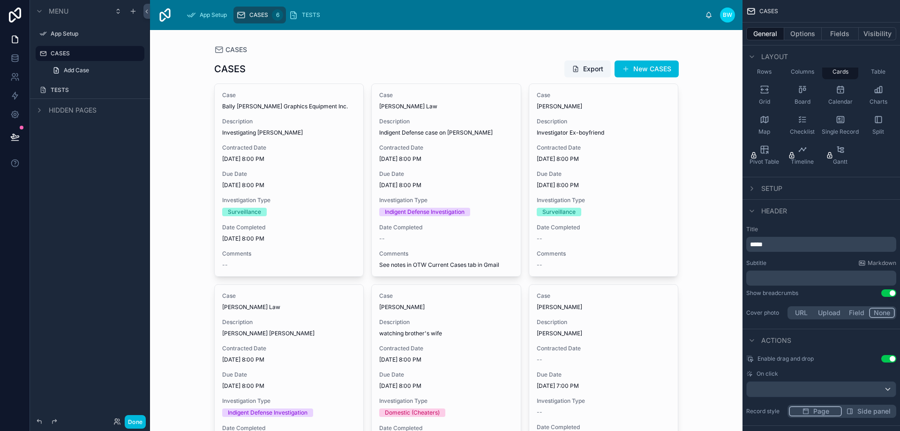
click at [67, 91] on label "TESTS" at bounding box center [95, 90] width 88 height 8
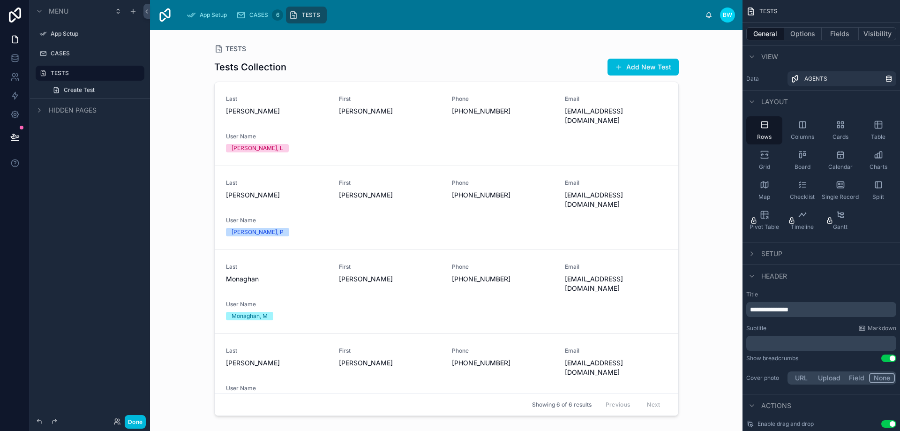
click at [847, 133] on div "Cards" at bounding box center [841, 130] width 36 height 28
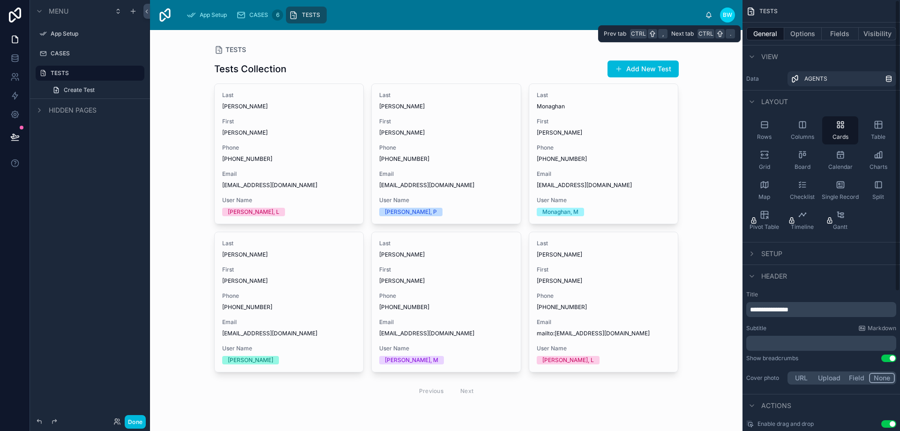
click at [804, 37] on button "Options" at bounding box center [804, 33] width 38 height 13
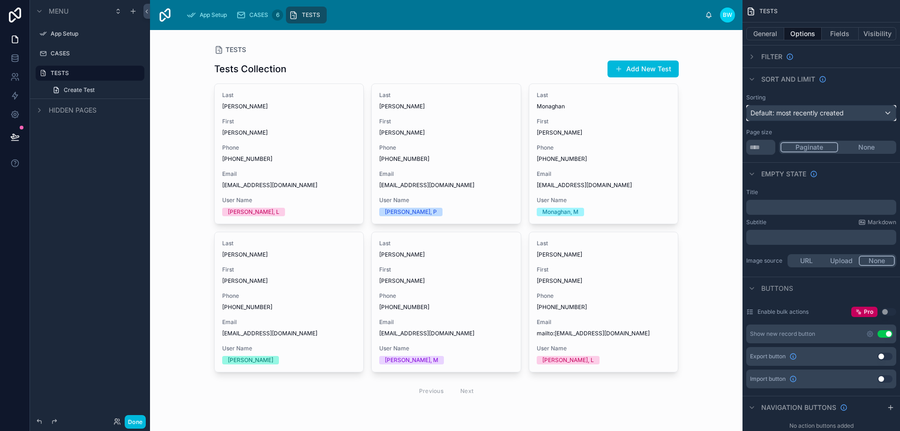
click at [841, 114] on span "Default: most recently created" at bounding box center [797, 113] width 93 height 8
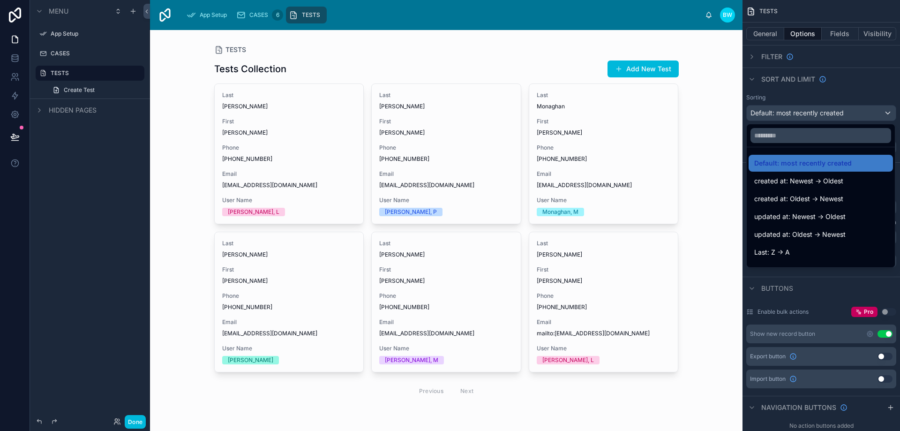
click at [841, 114] on div "scrollable content" at bounding box center [450, 215] width 900 height 431
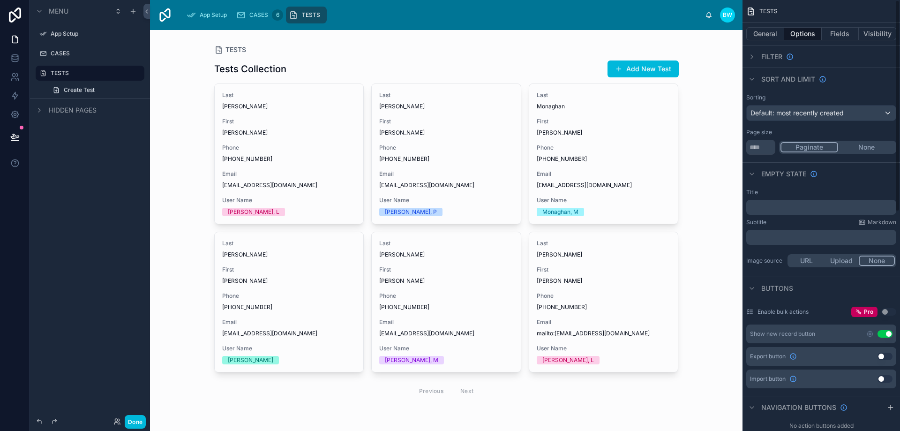
click at [838, 35] on button "Fields" at bounding box center [841, 33] width 38 height 13
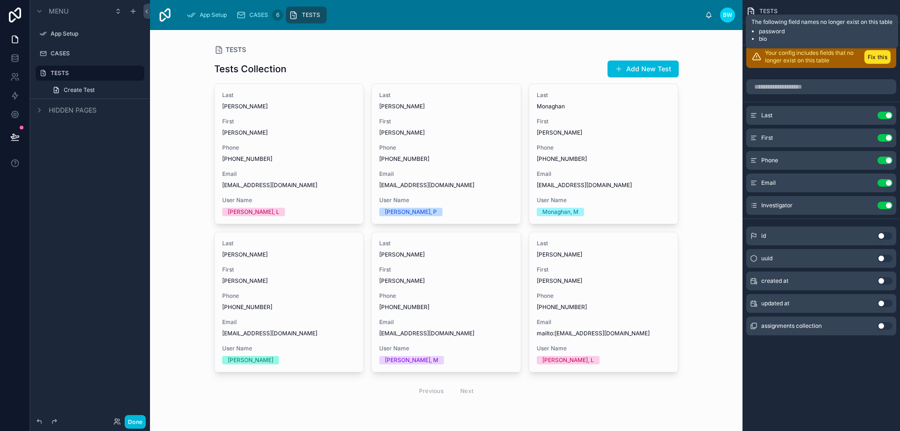
click at [871, 56] on button "Fix this" at bounding box center [878, 57] width 26 height 14
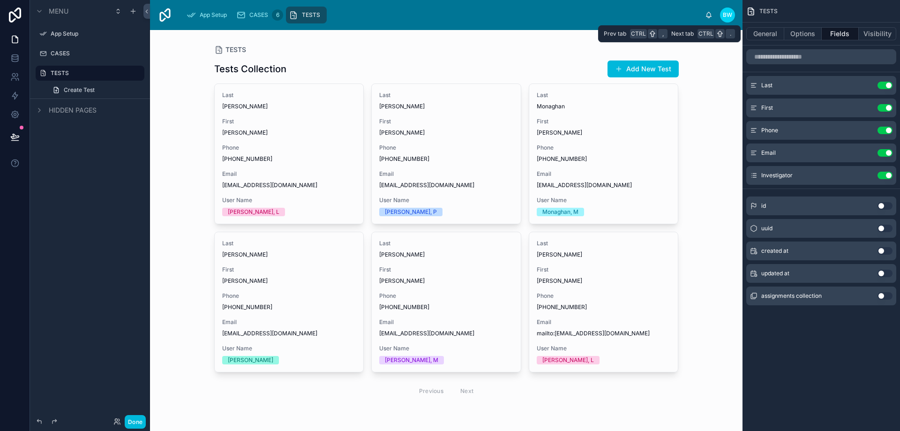
click at [762, 35] on button "General" at bounding box center [766, 33] width 38 height 13
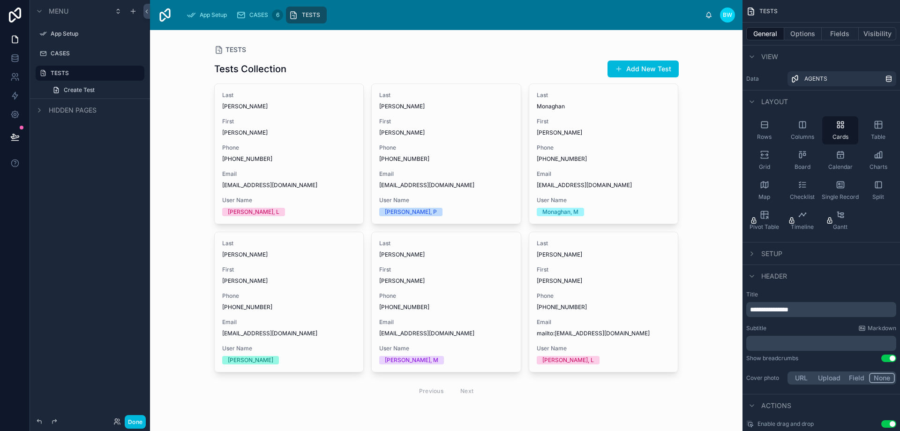
click at [877, 158] on icon "scrollable content" at bounding box center [879, 158] width 6 height 0
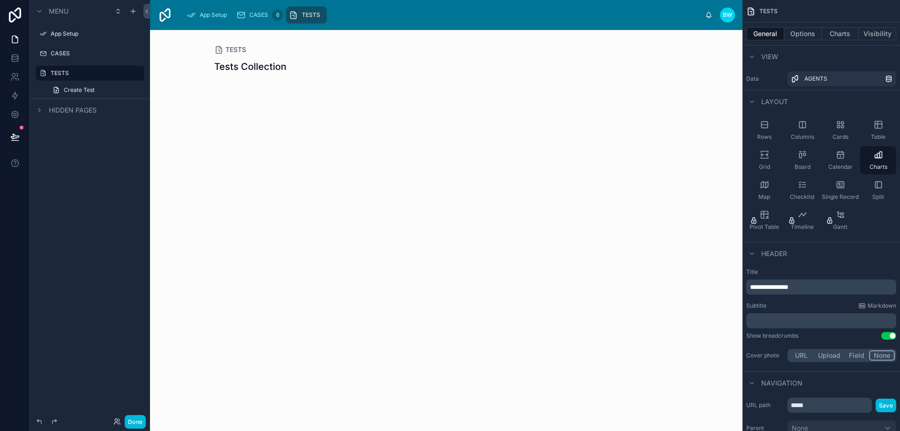
click at [767, 154] on icon "scrollable content" at bounding box center [766, 155] width 3 height 2
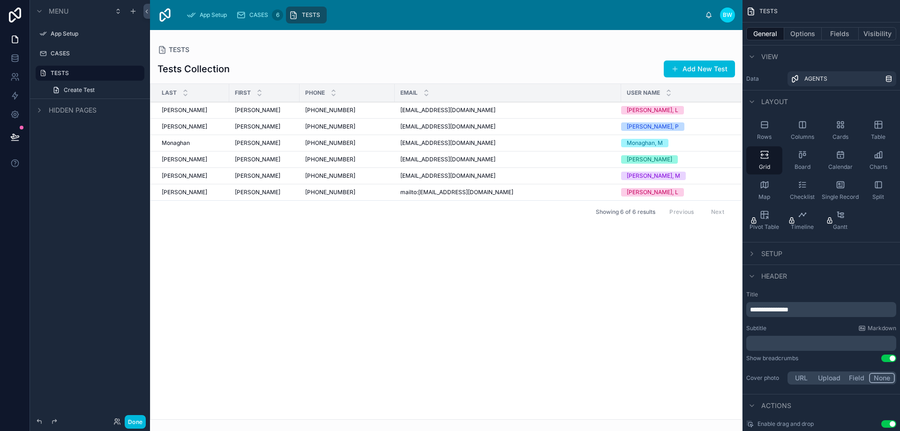
click at [803, 154] on icon "scrollable content" at bounding box center [802, 154] width 9 height 9
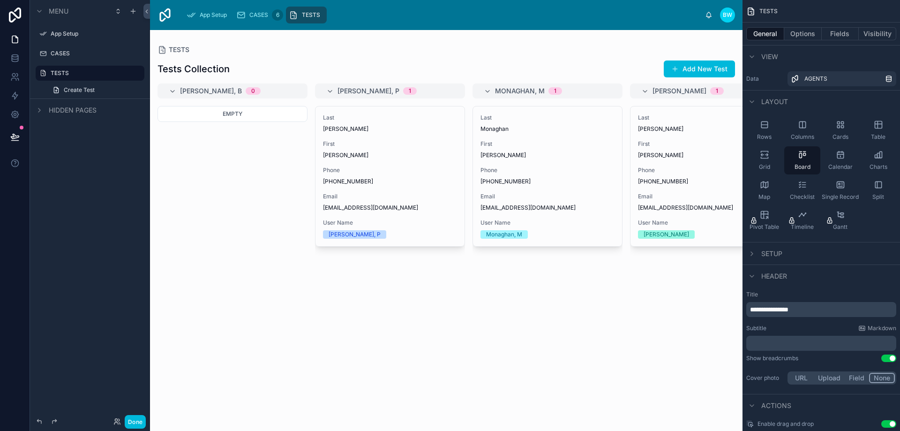
click at [841, 130] on div "Cards" at bounding box center [841, 130] width 36 height 28
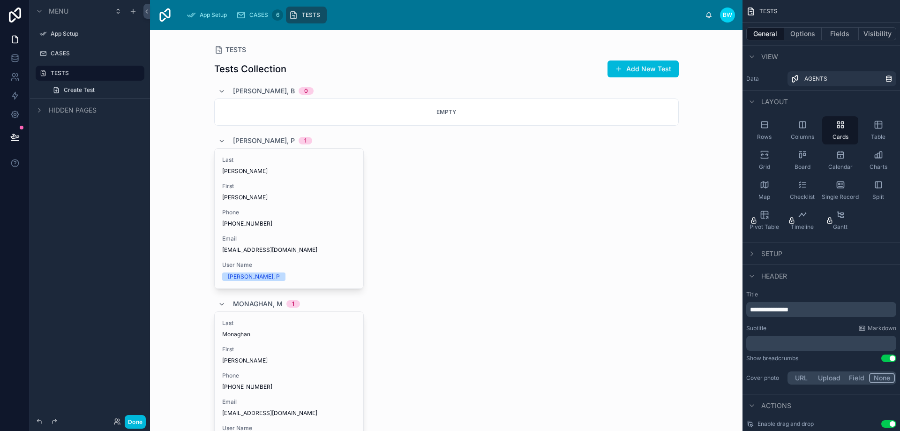
click at [802, 159] on icon "scrollable content" at bounding box center [802, 154] width 9 height 9
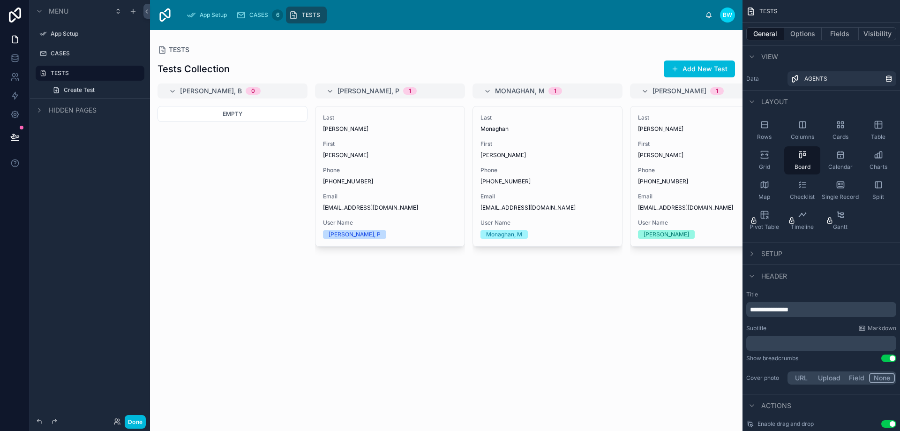
click at [775, 157] on div "Grid" at bounding box center [765, 160] width 36 height 28
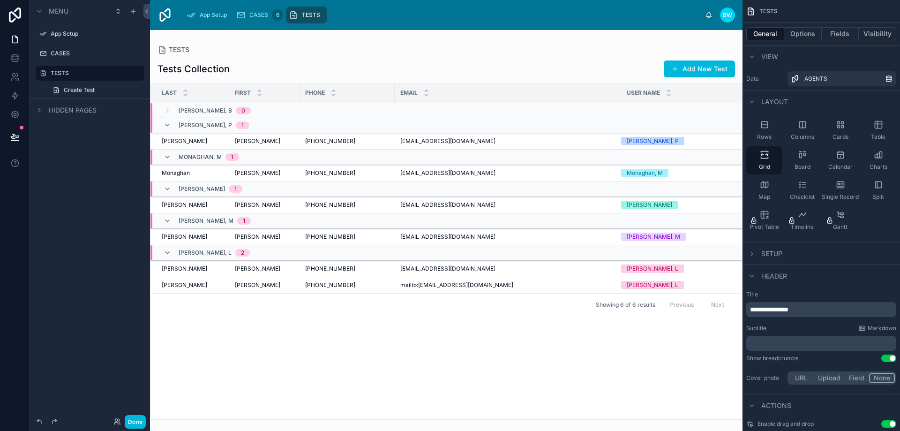
click at [834, 126] on div "Cards" at bounding box center [841, 130] width 36 height 28
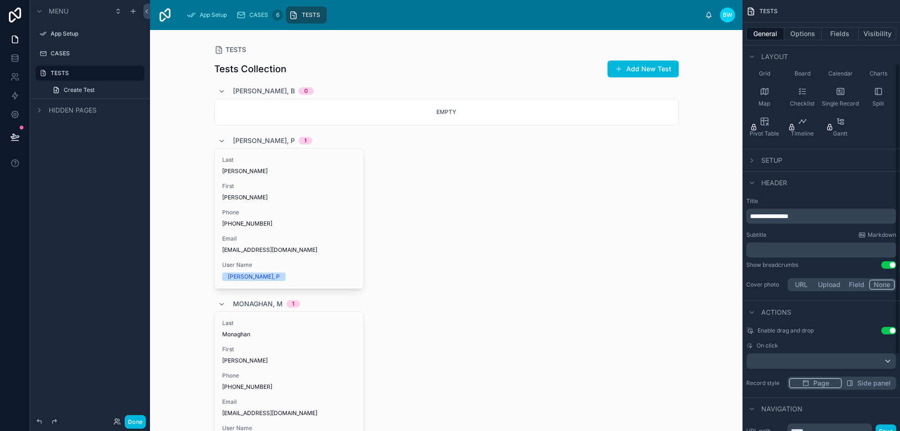
scroll to position [94, 0]
click at [0, 0] on icon "scrollable content" at bounding box center [0, 0] width 0 height 0
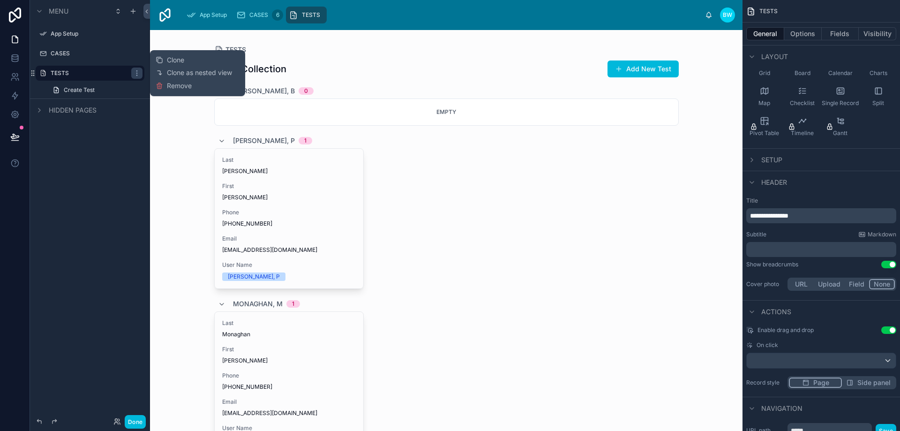
click at [184, 84] on span "Remove" at bounding box center [179, 85] width 25 height 9
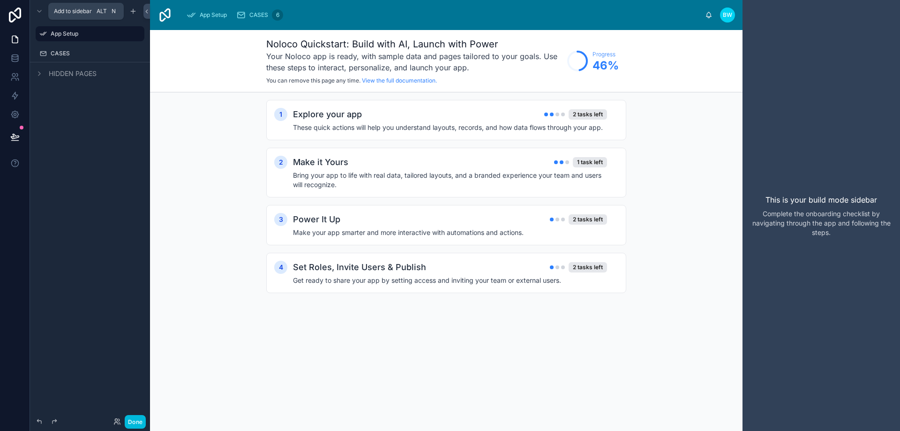
click at [132, 15] on div "scrollable content" at bounding box center [133, 11] width 11 height 11
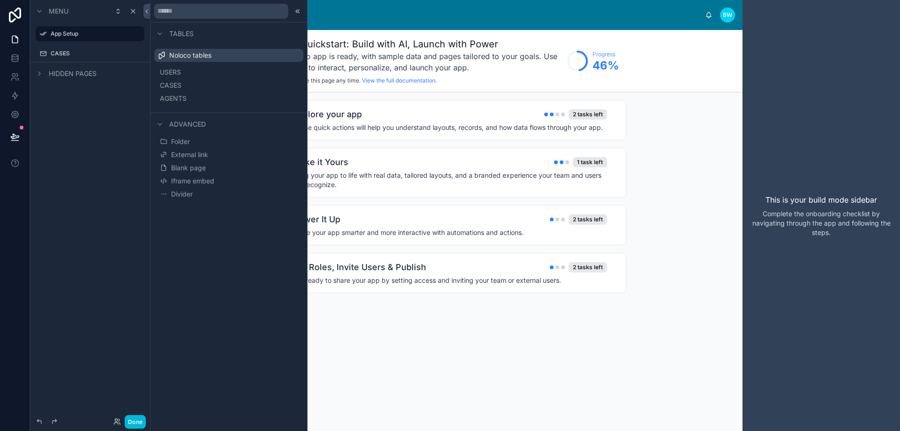
click at [201, 167] on span "Blank page" at bounding box center [188, 167] width 35 height 9
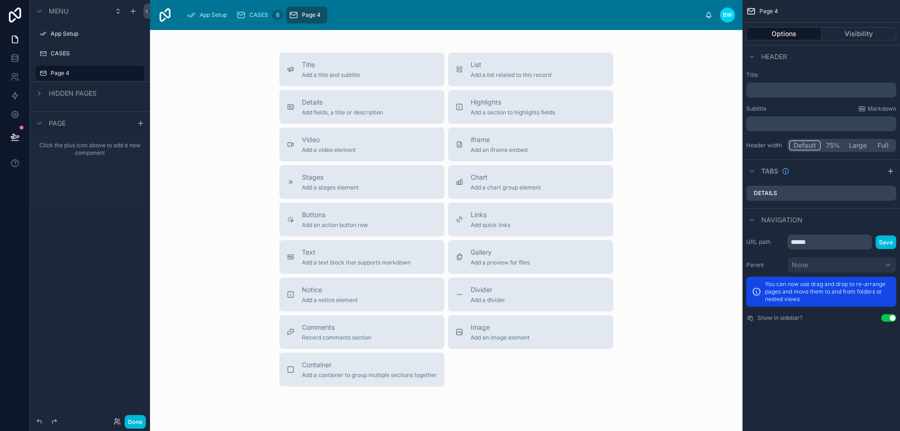
click at [97, 73] on label "Page 4" at bounding box center [95, 73] width 88 height 8
click at [507, 263] on span "Add a preview for files" at bounding box center [500, 263] width 59 height 8
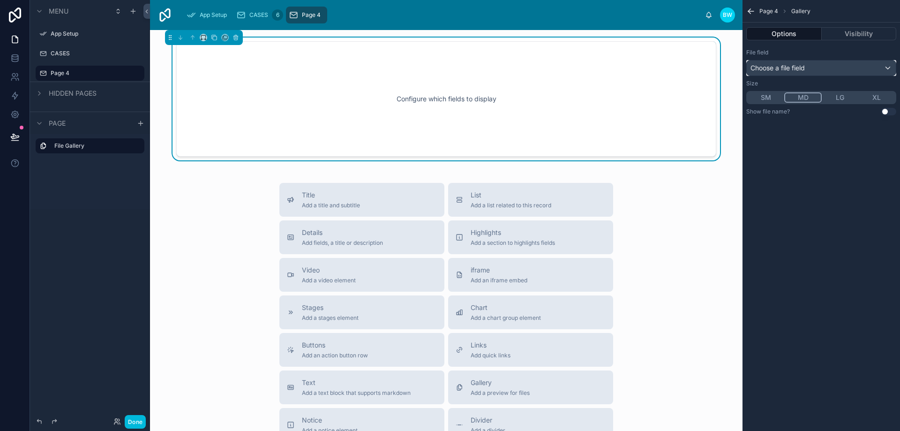
click at [791, 68] on span "Choose a file field" at bounding box center [778, 68] width 54 height 8
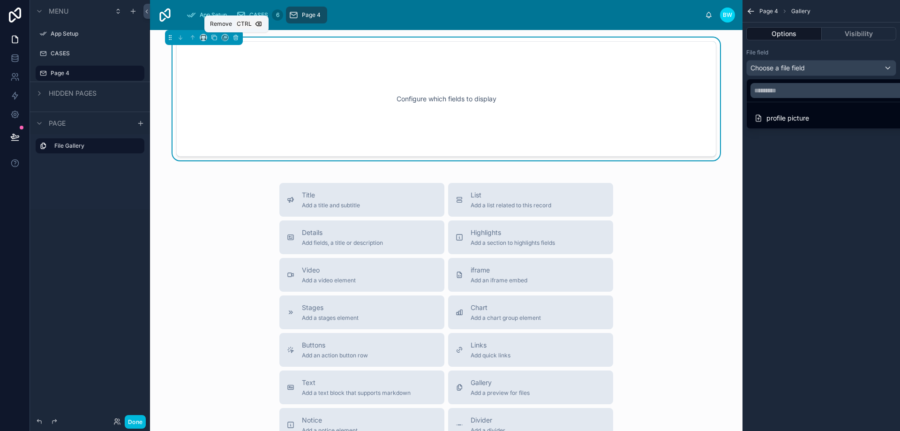
click at [235, 41] on button at bounding box center [236, 37] width 10 height 10
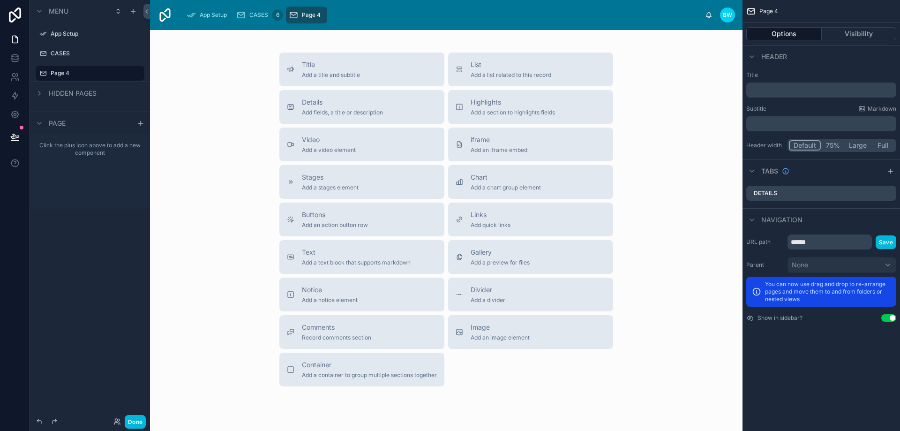
click at [554, 71] on div "List Add a list related to this record" at bounding box center [531, 69] width 150 height 19
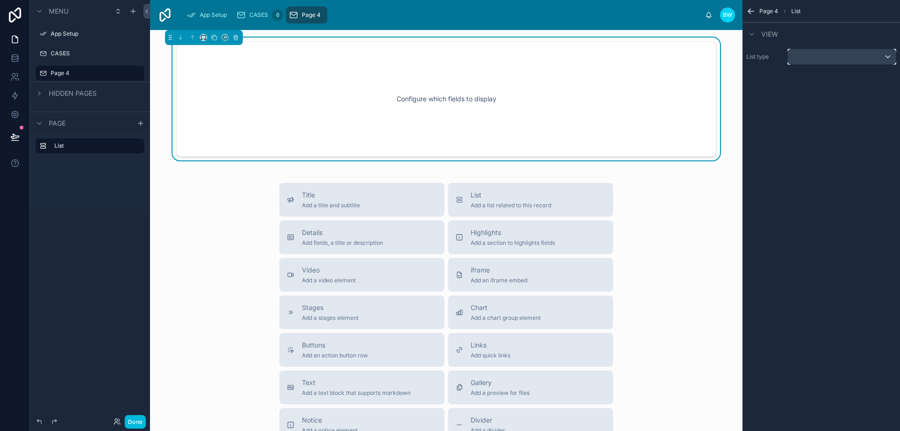
click at [858, 58] on div "scrollable content" at bounding box center [842, 56] width 108 height 15
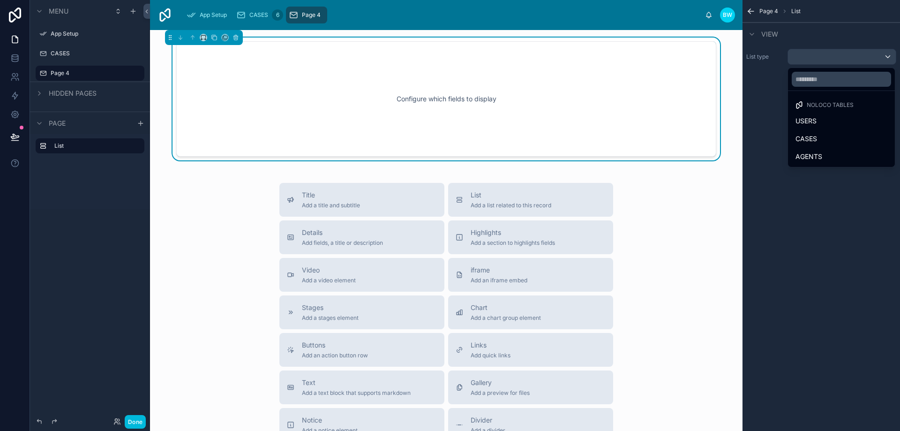
click at [833, 156] on div "AGENTS" at bounding box center [842, 156] width 92 height 11
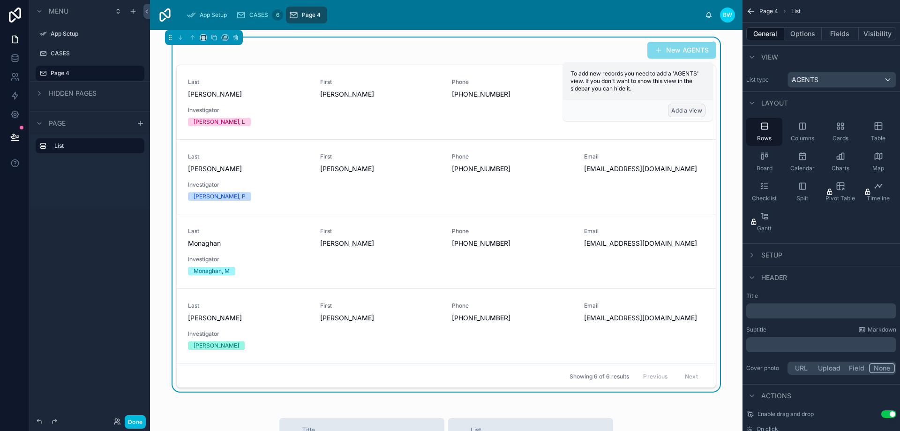
click at [677, 113] on button "Add a view" at bounding box center [687, 111] width 38 height 14
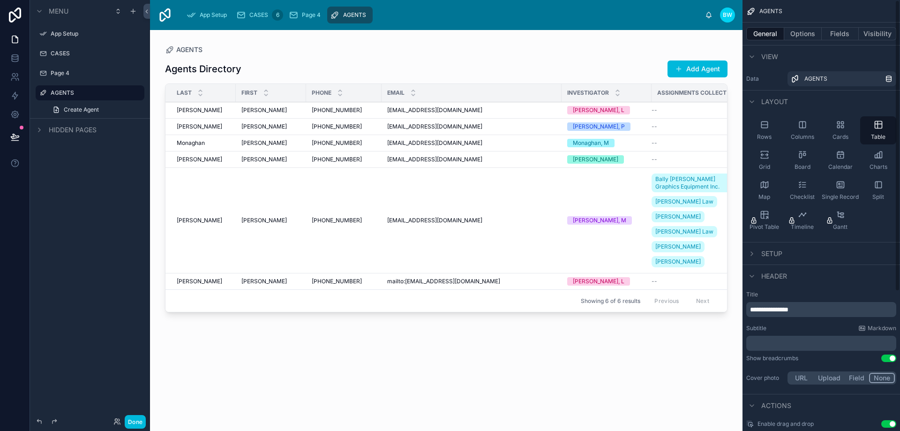
click at [829, 129] on div "Cards" at bounding box center [841, 130] width 36 height 28
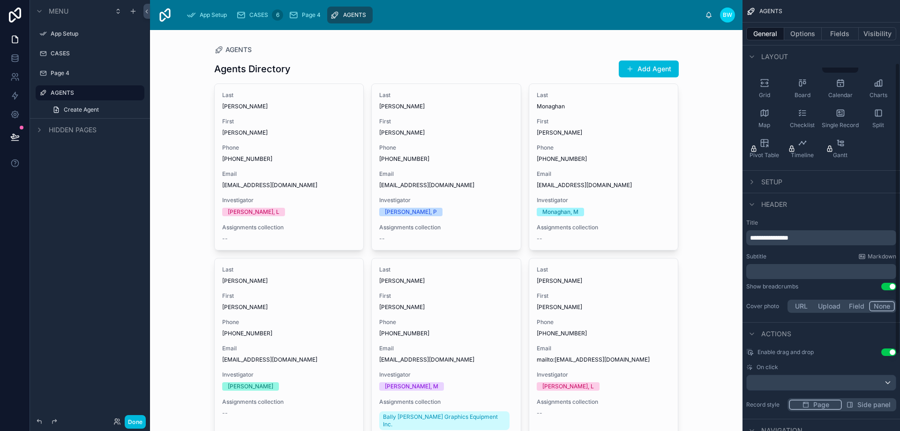
scroll to position [94, 0]
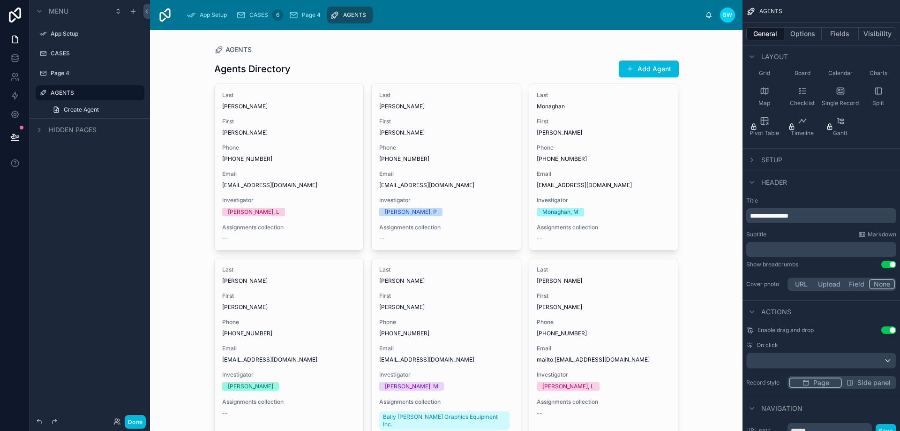
click at [834, 283] on button "Upload" at bounding box center [829, 284] width 31 height 10
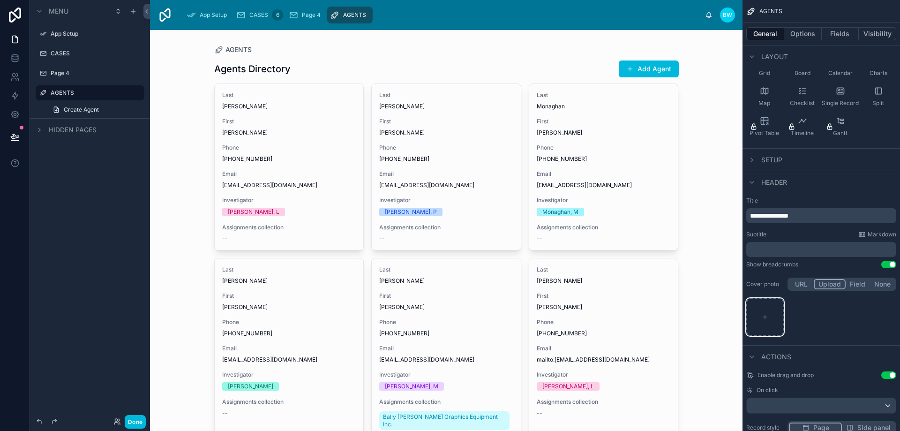
click at [767, 314] on icon "scrollable content" at bounding box center [765, 317] width 7 height 7
type input "**********"
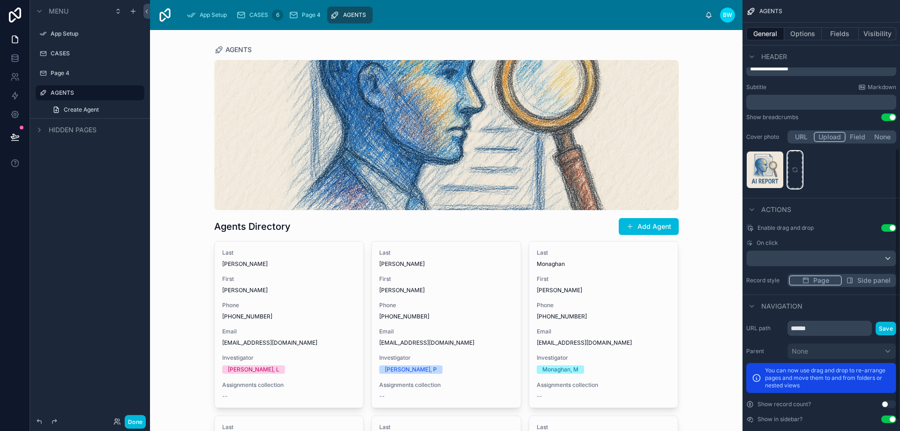
scroll to position [252, 0]
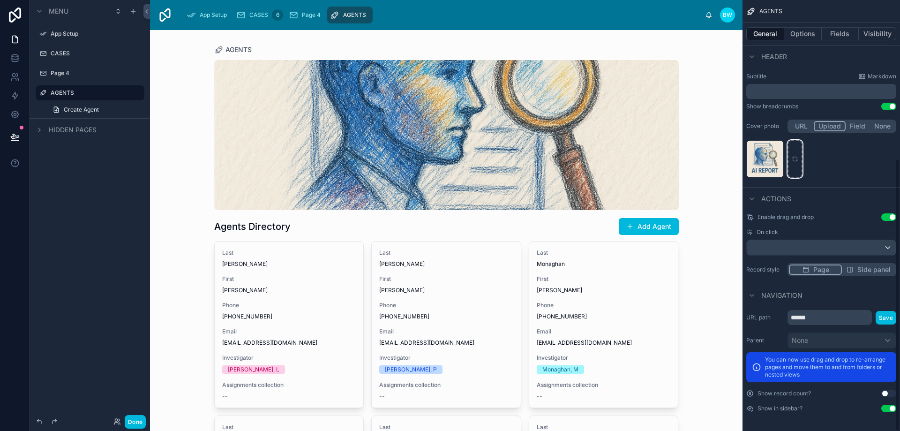
click at [896, 393] on div "**********" at bounding box center [822, 215] width 158 height 431
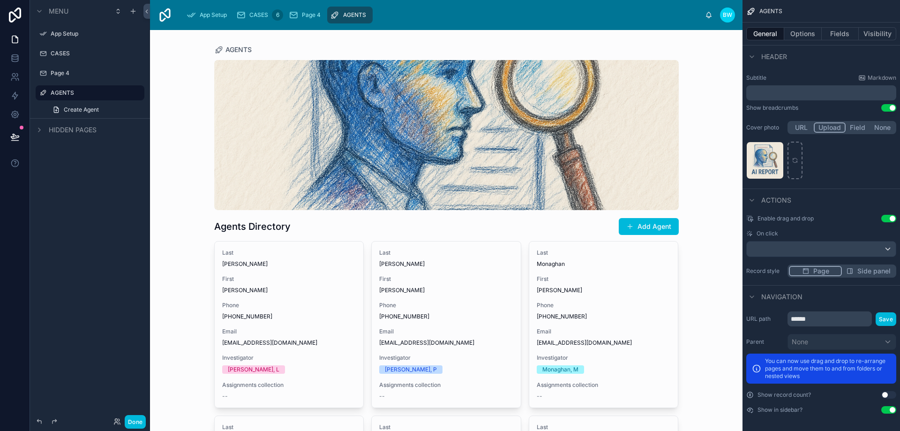
click at [870, 273] on span "Side panel" at bounding box center [874, 270] width 33 height 9
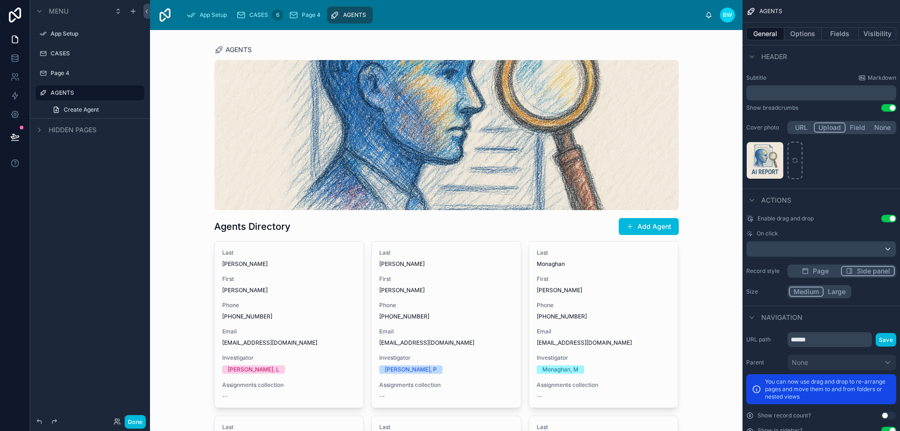
click at [595, 281] on div at bounding box center [447, 366] width 480 height 672
click at [595, 281] on span "First" at bounding box center [604, 279] width 134 height 8
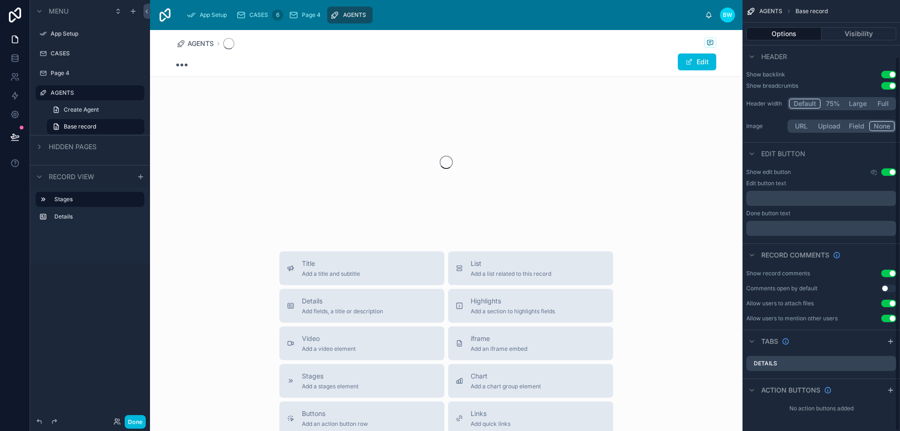
scroll to position [65, 0]
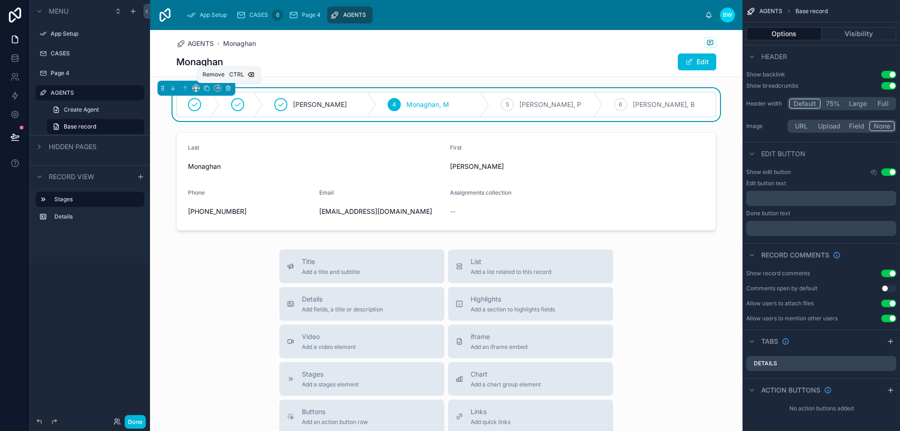
click at [228, 88] on icon at bounding box center [228, 89] width 0 height 2
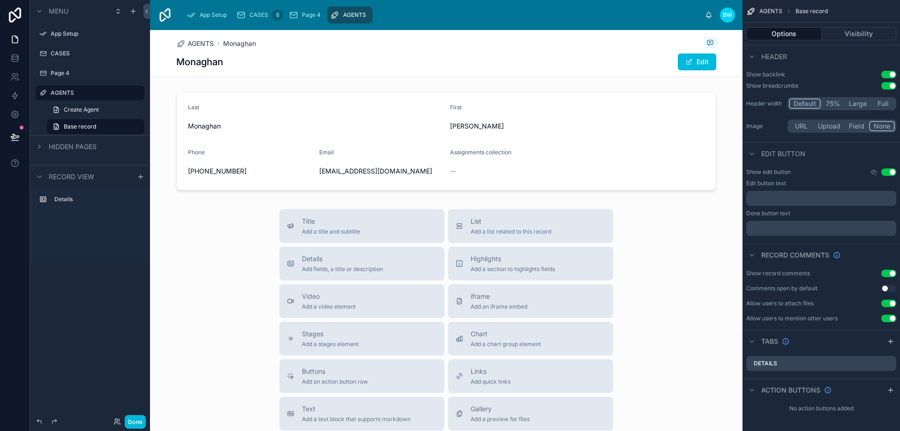
click at [532, 152] on div at bounding box center [446, 141] width 593 height 106
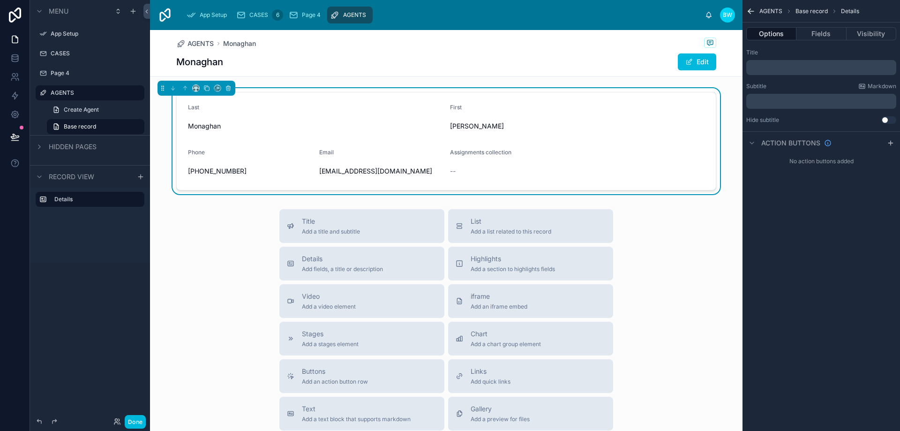
scroll to position [0, 0]
click at [67, 79] on div "Page 4" at bounding box center [90, 73] width 105 height 15
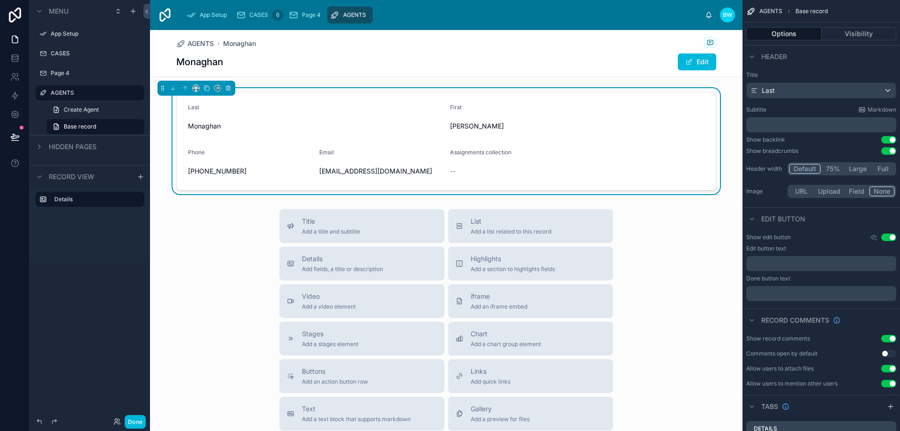
click at [76, 69] on div "Page 4" at bounding box center [97, 73] width 92 height 8
click at [0, 0] on icon "scrollable content" at bounding box center [0, 0] width 0 height 0
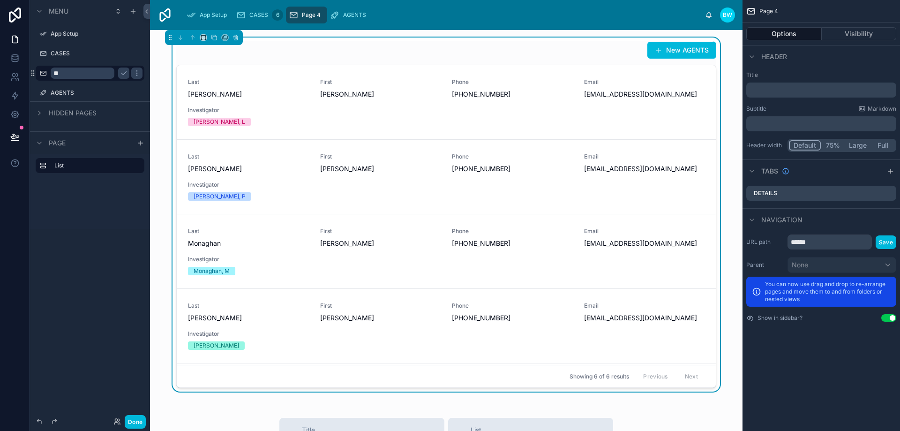
type input "*"
type input "******"
click at [98, 89] on div "AGENTS" at bounding box center [97, 93] width 92 height 8
click at [116, 183] on div "List" at bounding box center [90, 191] width 120 height 75
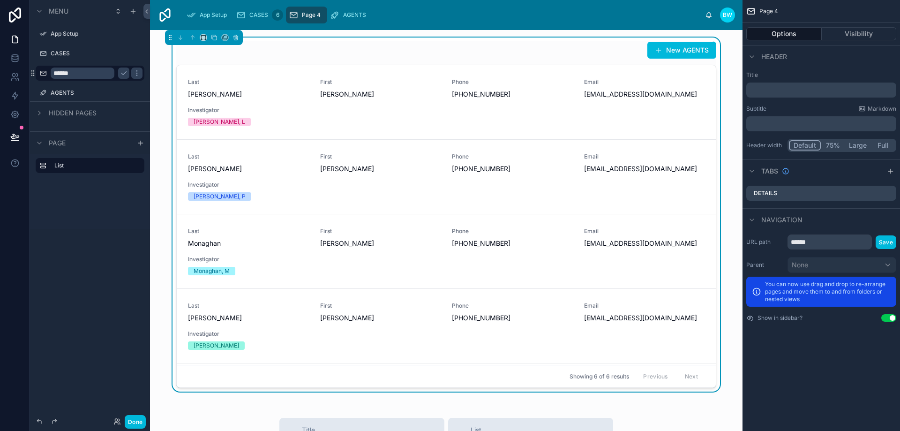
click at [336, 71] on link "Last Williams First Bryan Phone (470) 350-9953 Email vatech1988@gmail.com Inves…" at bounding box center [446, 102] width 539 height 75
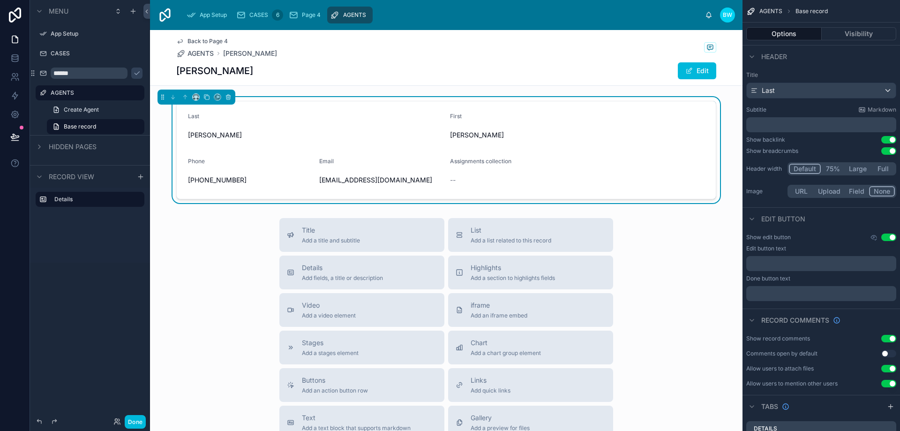
click at [77, 74] on input "******" at bounding box center [89, 73] width 77 height 11
click at [133, 73] on icon "scrollable content" at bounding box center [137, 73] width 8 height 8
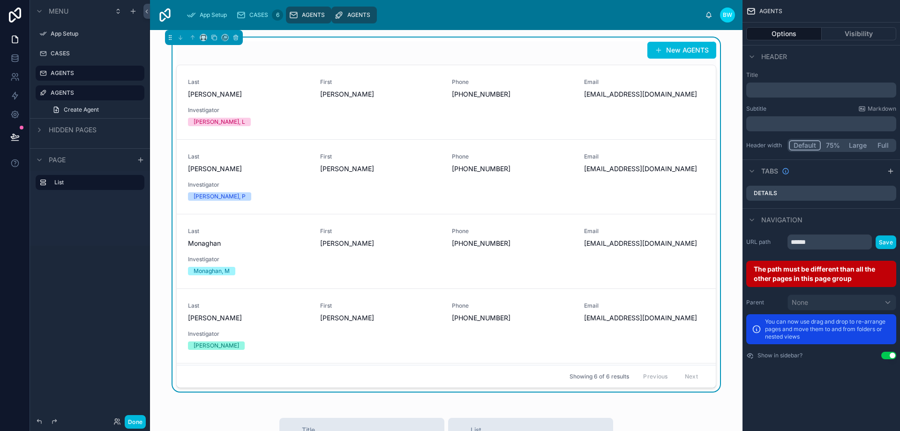
click at [883, 355] on button "Use setting" at bounding box center [889, 356] width 15 height 8
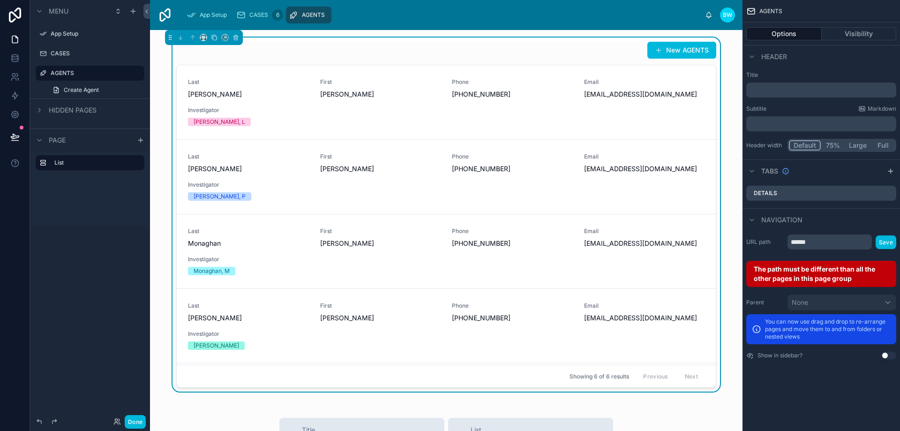
click at [221, 14] on span "App Setup" at bounding box center [213, 15] width 27 height 8
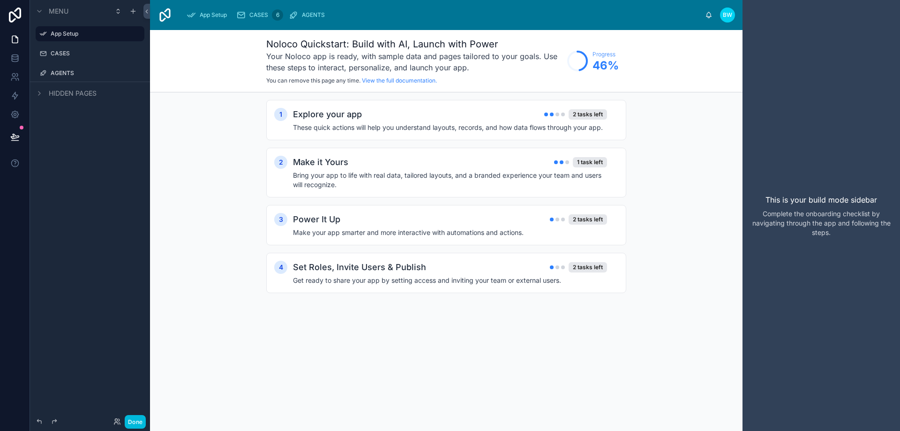
click at [0, 0] on icon "scrollable content" at bounding box center [0, 0] width 0 height 0
click at [174, 38] on span "Remove" at bounding box center [179, 40] width 25 height 9
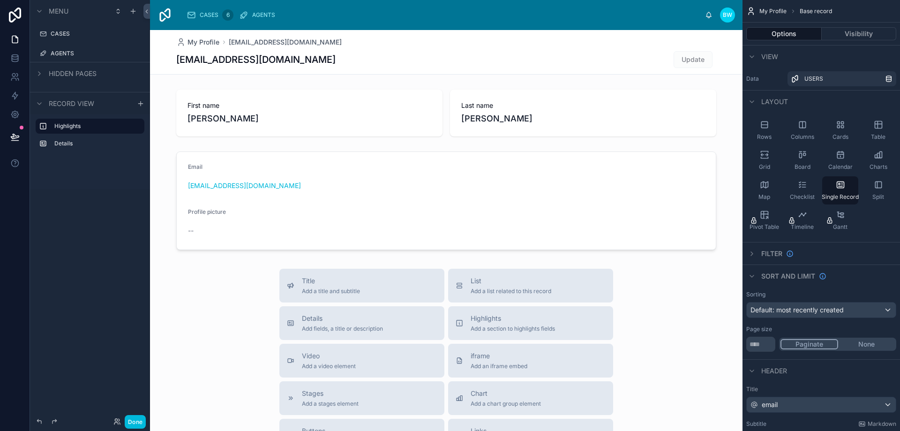
click at [67, 28] on div "CASES" at bounding box center [90, 33] width 105 height 15
click at [67, 34] on label "CASES" at bounding box center [95, 34] width 88 height 8
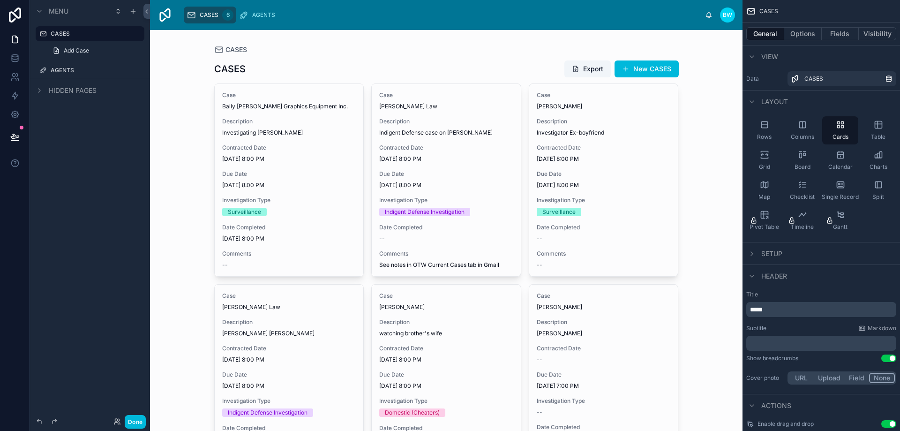
click at [213, 52] on div at bounding box center [447, 283] width 480 height 507
click at [791, 79] on link "CASES" at bounding box center [842, 78] width 109 height 15
drag, startPoint x: 786, startPoint y: 49, endPoint x: 804, endPoint y: 34, distance: 23.3
click at [804, 34] on button "Options" at bounding box center [804, 33] width 38 height 13
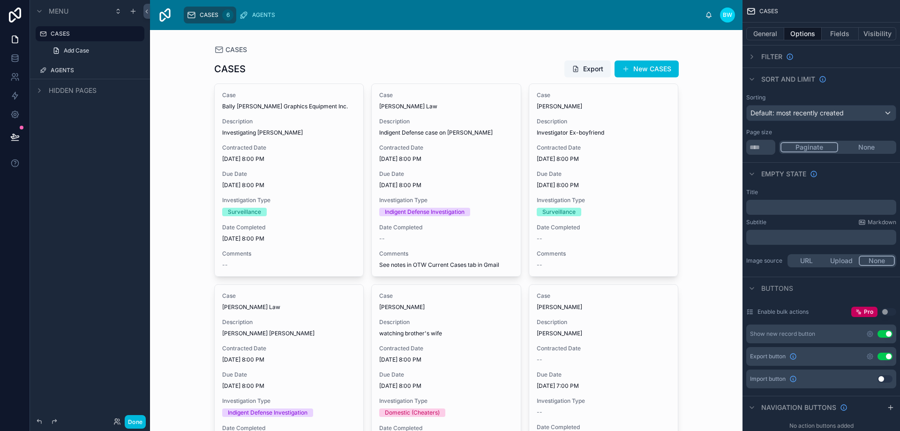
click at [232, 50] on span "CASES" at bounding box center [237, 49] width 22 height 9
click at [759, 12] on div "CASES" at bounding box center [822, 11] width 158 height 23
click at [751, 12] on icon "scrollable content" at bounding box center [751, 11] width 9 height 9
click at [761, 35] on button "General" at bounding box center [766, 33] width 38 height 13
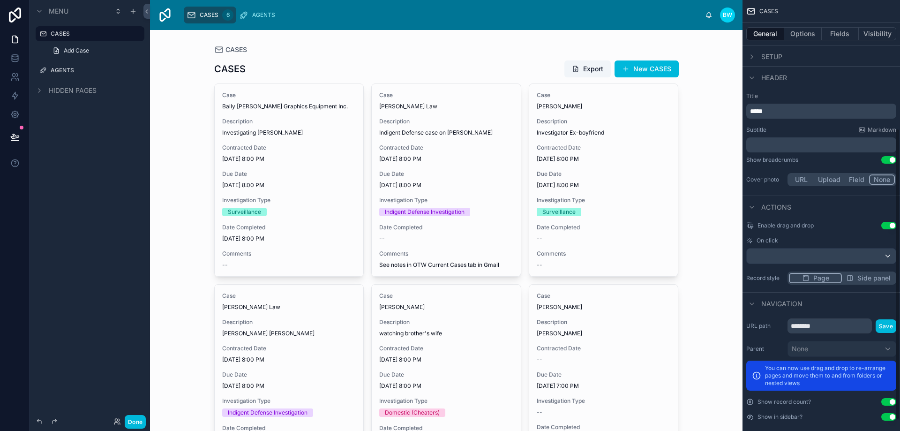
scroll to position [207, 0]
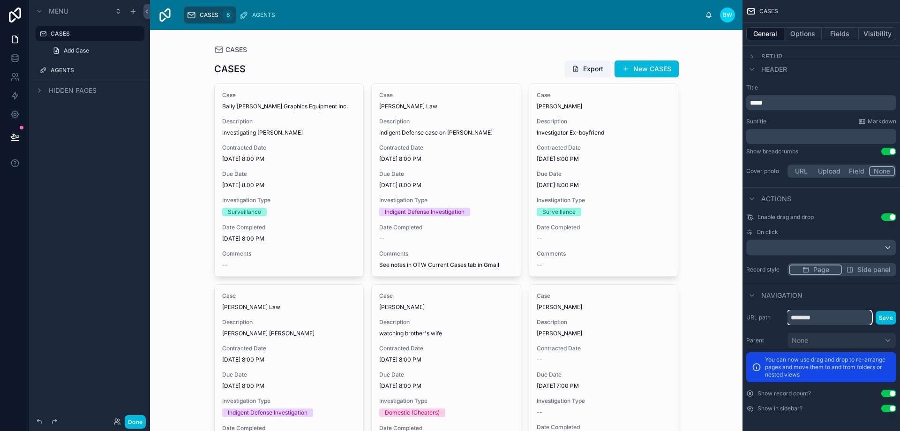
drag, startPoint x: 859, startPoint y: 319, endPoint x: 791, endPoint y: 321, distance: 67.6
click at [792, 321] on input "********" at bounding box center [830, 317] width 84 height 15
click at [826, 292] on div "Navigation" at bounding box center [822, 295] width 158 height 23
click at [884, 312] on button "Save" at bounding box center [886, 318] width 21 height 14
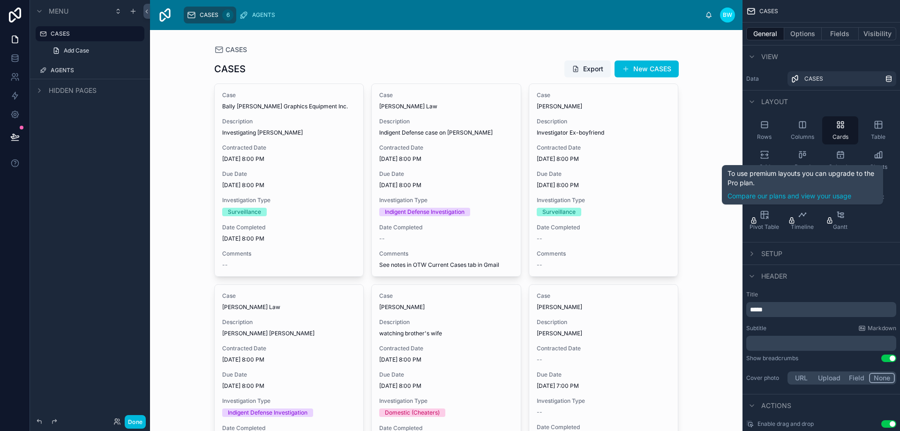
click at [799, 252] on div "Setup" at bounding box center [822, 253] width 158 height 23
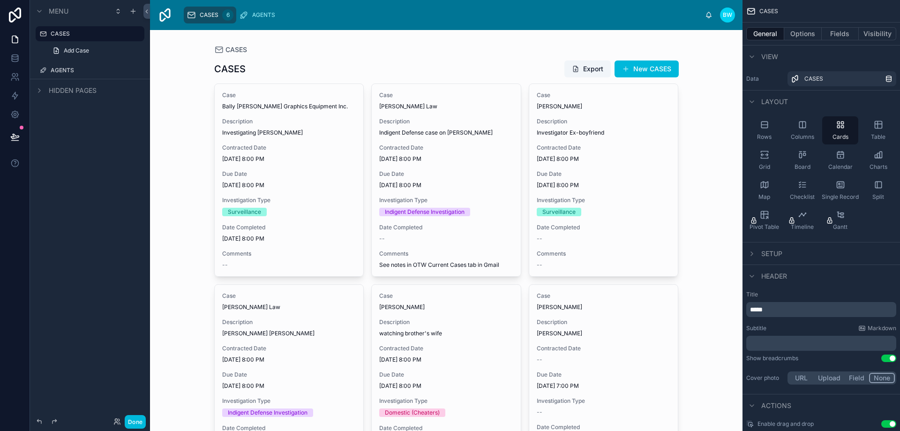
click at [763, 250] on span "Setup" at bounding box center [772, 253] width 21 height 9
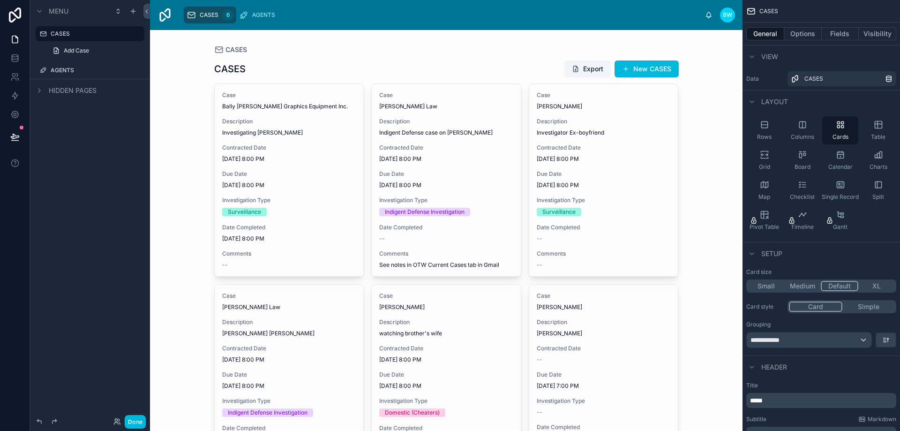
click at [773, 286] on button "Small" at bounding box center [766, 286] width 37 height 10
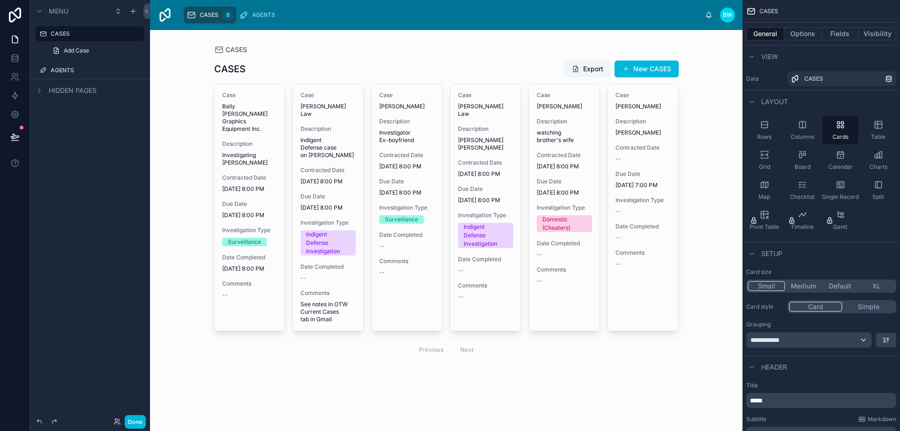
click at [796, 282] on button "Medium" at bounding box center [804, 286] width 37 height 10
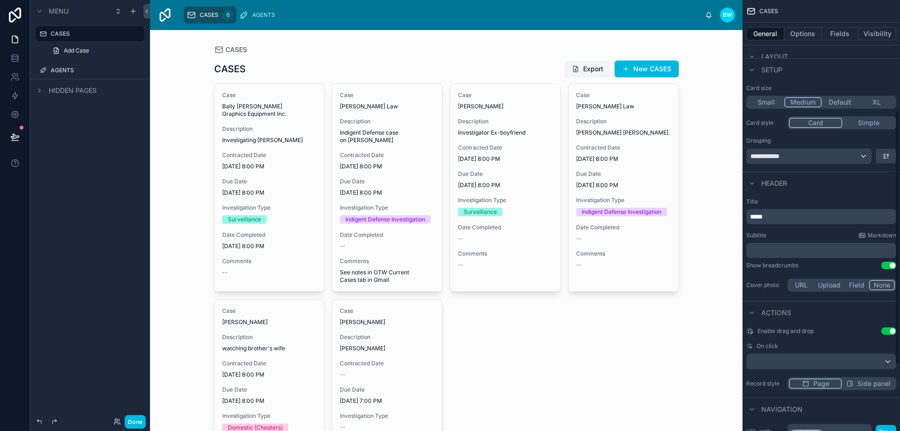
scroll to position [188, 0]
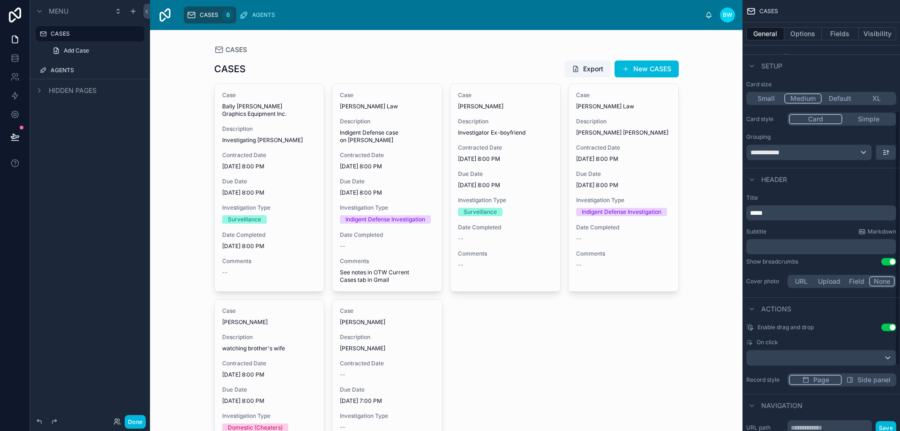
click at [767, 245] on p "﻿" at bounding box center [822, 246] width 144 height 9
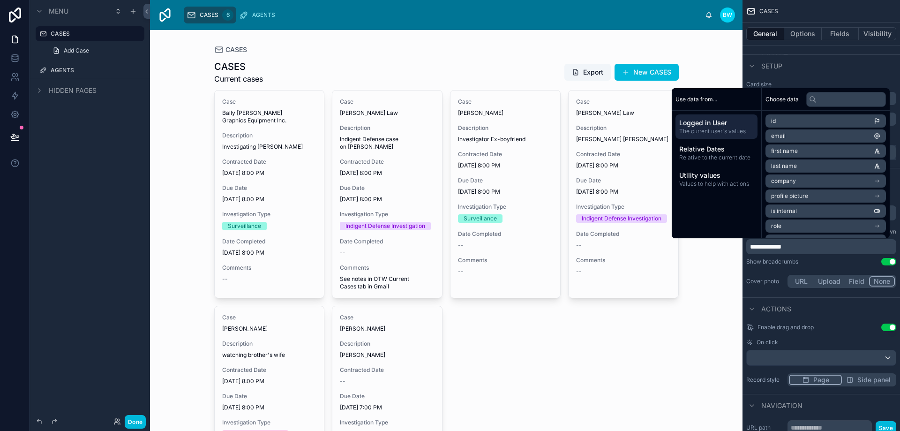
click at [718, 175] on span "Utility values" at bounding box center [717, 175] width 75 height 9
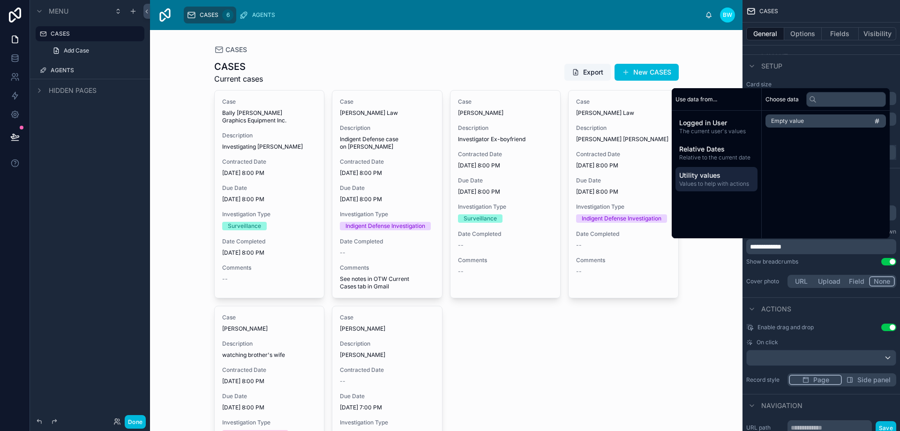
click at [724, 157] on span "Relative to the current date" at bounding box center [717, 158] width 75 height 8
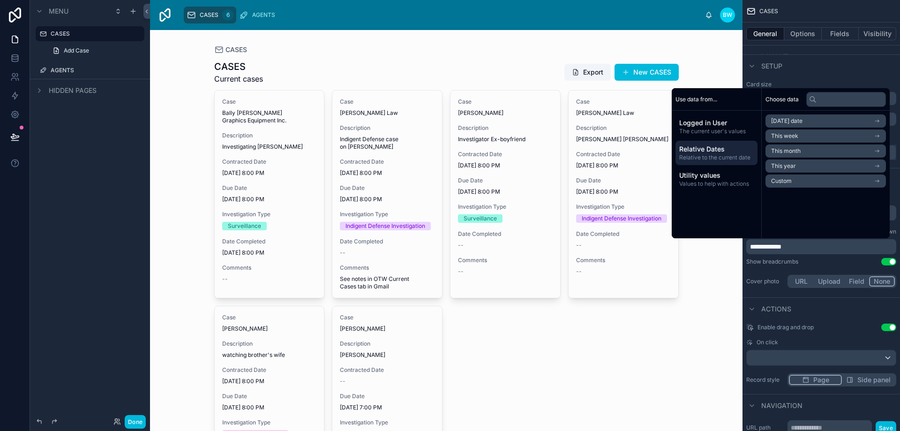
click at [714, 133] on span "The current user's values" at bounding box center [717, 132] width 75 height 8
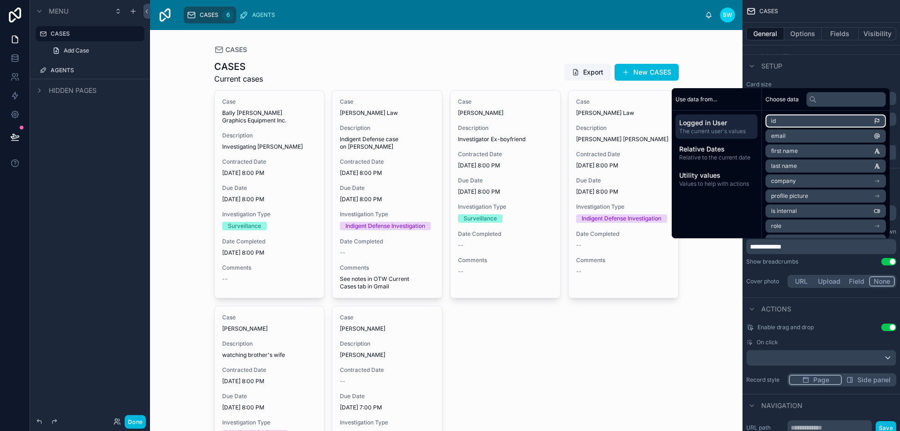
click at [785, 121] on li "id" at bounding box center [826, 120] width 121 height 13
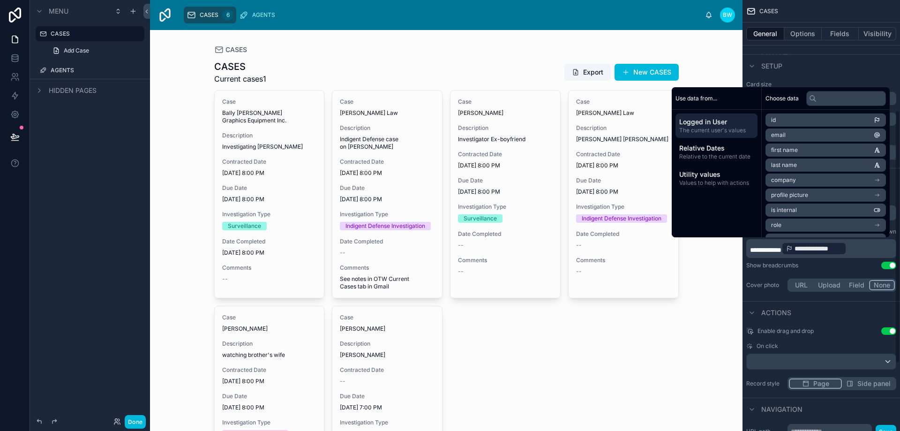
click at [825, 268] on div "Show breadcrumbs Use setting" at bounding box center [822, 266] width 150 height 8
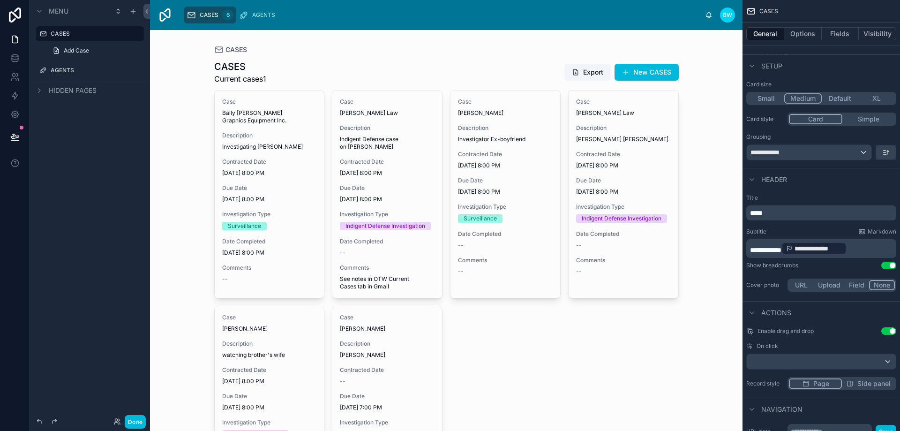
click at [249, 13] on div "AGENTS" at bounding box center [259, 15] width 40 height 15
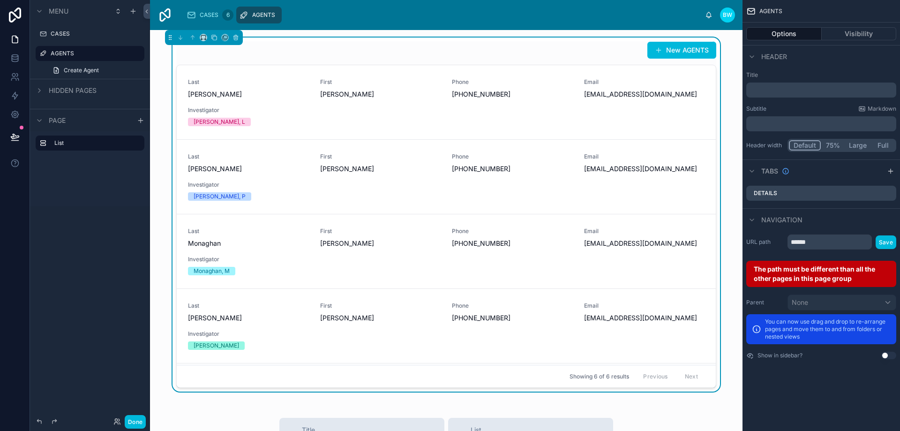
click at [319, 21] on div "CASES 6 AGENTS" at bounding box center [442, 15] width 525 height 21
click at [680, 55] on button "New AGENTS" at bounding box center [682, 50] width 69 height 17
click at [677, 50] on button "New AGENTS" at bounding box center [682, 50] width 69 height 17
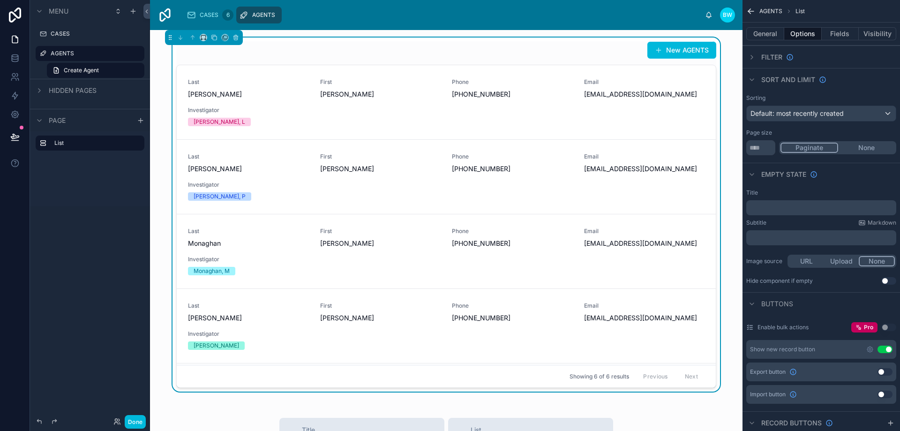
click at [677, 50] on button "New AGENTS" at bounding box center [682, 50] width 69 height 17
click at [20, 37] on link at bounding box center [15, 39] width 30 height 19
click at [39, 41] on div "CASES" at bounding box center [90, 33] width 120 height 17
click at [45, 10] on div "Menu" at bounding box center [51, 11] width 35 height 11
click at [42, 36] on icon "scrollable content" at bounding box center [40, 34] width 8 height 8
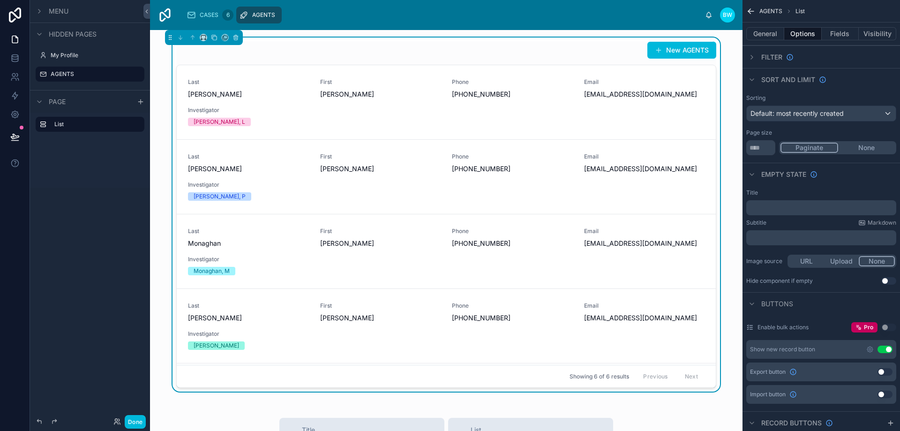
click at [42, 36] on icon "scrollable content" at bounding box center [40, 34] width 8 height 8
click at [38, 13] on icon "scrollable content" at bounding box center [40, 12] width 8 height 8
click at [104, 32] on label "CASES" at bounding box center [95, 34] width 88 height 8
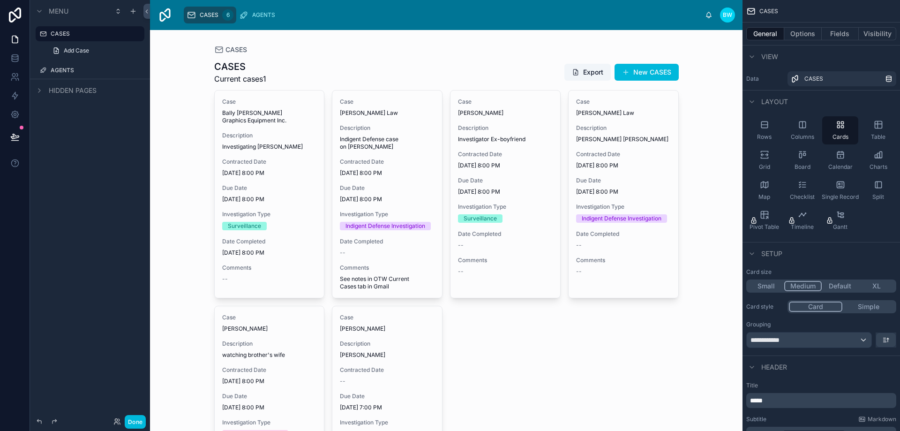
click at [0, 0] on icon "scrollable content" at bounding box center [0, 0] width 0 height 0
click at [42, 34] on icon "scrollable content" at bounding box center [43, 34] width 8 height 8
click at [42, 34] on icon "scrollable content" at bounding box center [43, 34] width 9 height 9
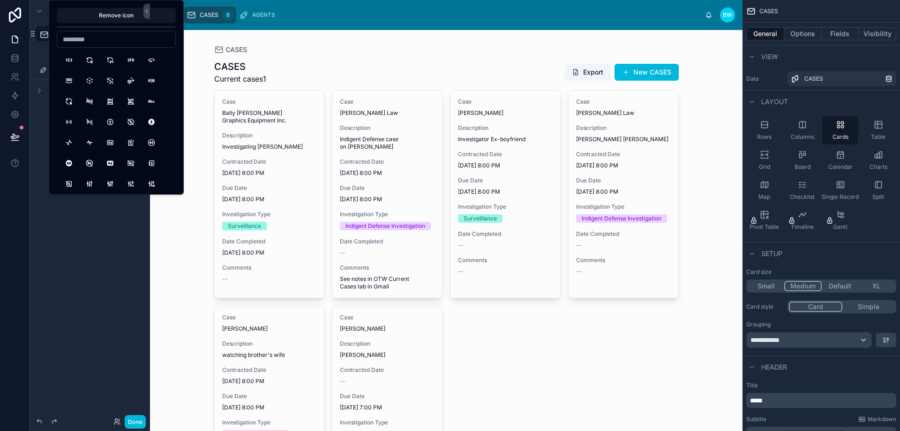
click at [95, 41] on input at bounding box center [116, 39] width 118 height 13
type input "****"
click at [109, 62] on button "BriefcaseFilled" at bounding box center [110, 60] width 17 height 17
click at [40, 53] on div "Add Case" at bounding box center [90, 50] width 120 height 17
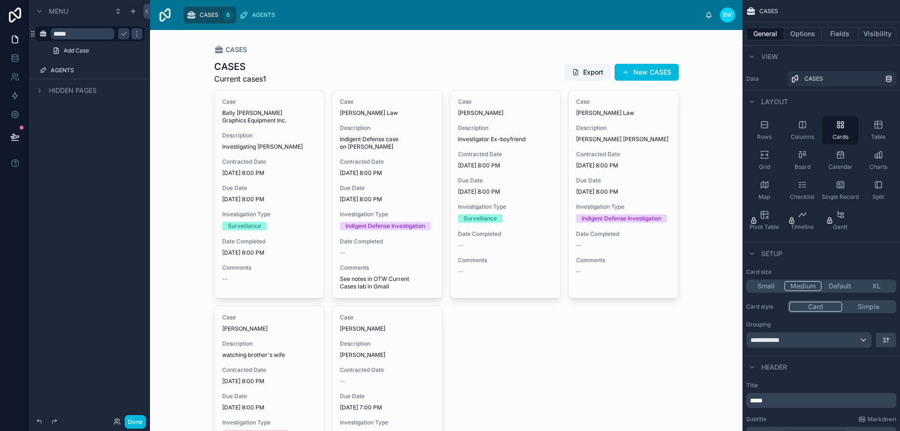
click at [42, 71] on icon "scrollable content" at bounding box center [43, 71] width 8 height 8
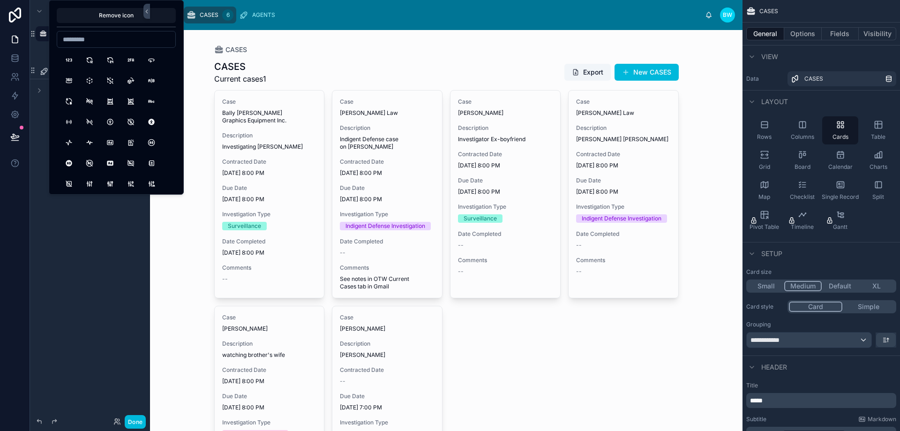
click at [42, 71] on icon "scrollable content" at bounding box center [43, 71] width 9 height 9
click at [91, 40] on input at bounding box center [116, 39] width 118 height 13
drag, startPoint x: 103, startPoint y: 37, endPoint x: 62, endPoint y: 38, distance: 40.8
click at [62, 38] on input "***" at bounding box center [116, 39] width 118 height 13
type input "***"
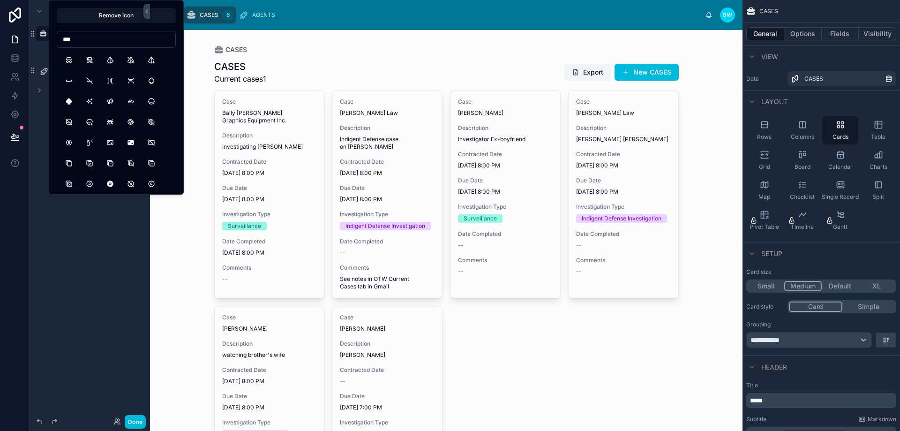
click at [66, 62] on button "Spy" at bounding box center [69, 60] width 17 height 17
click at [83, 216] on div "Menu ***** Add Case ****** Hidden pages" at bounding box center [90, 210] width 120 height 420
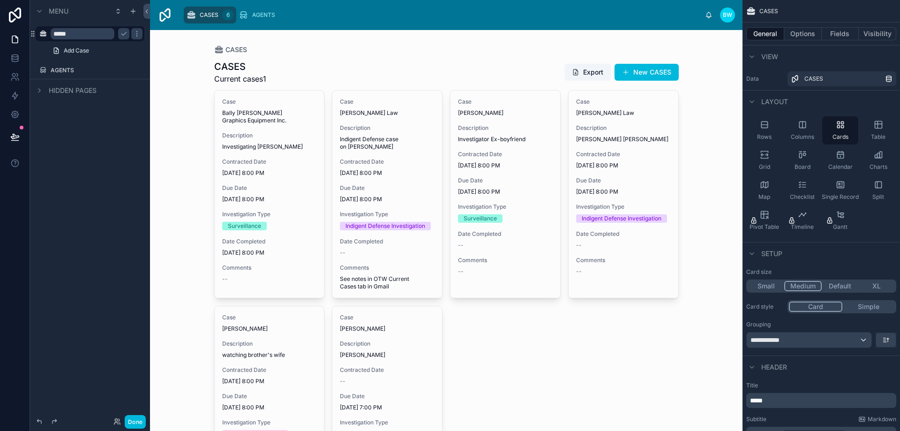
click at [41, 91] on icon "scrollable content" at bounding box center [40, 91] width 8 height 8
click at [52, 130] on label "AGENTS" at bounding box center [95, 131] width 88 height 8
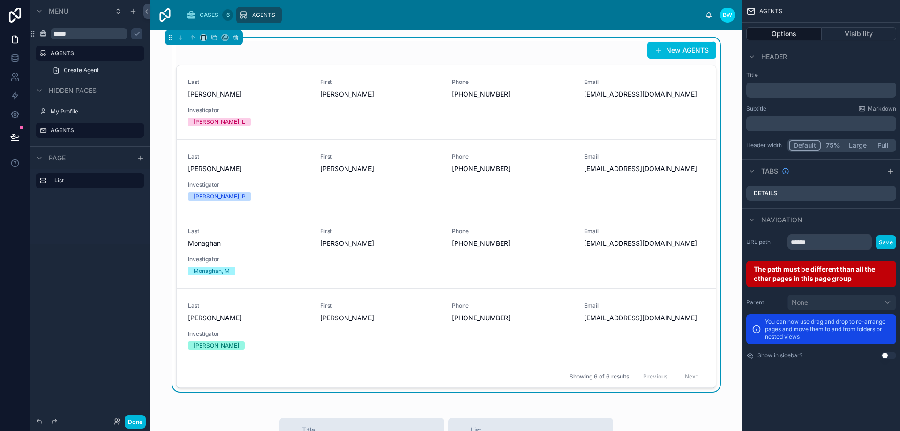
click at [68, 174] on div "List" at bounding box center [90, 180] width 109 height 15
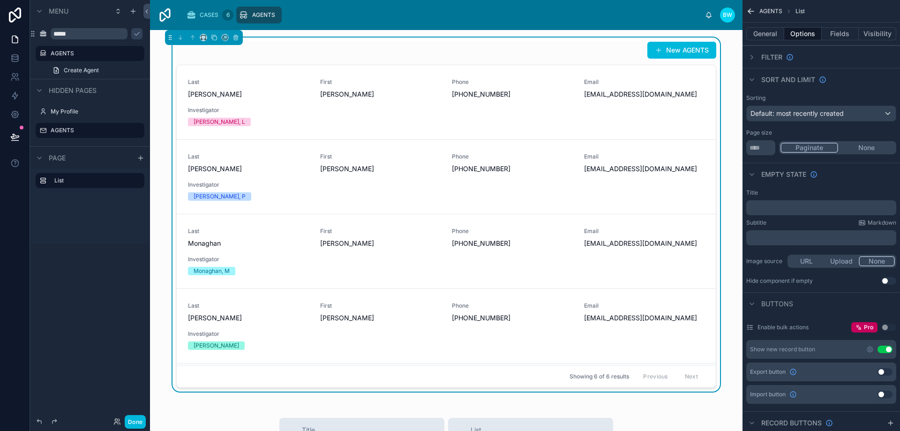
click at [64, 131] on label "AGENTS" at bounding box center [95, 131] width 88 height 8
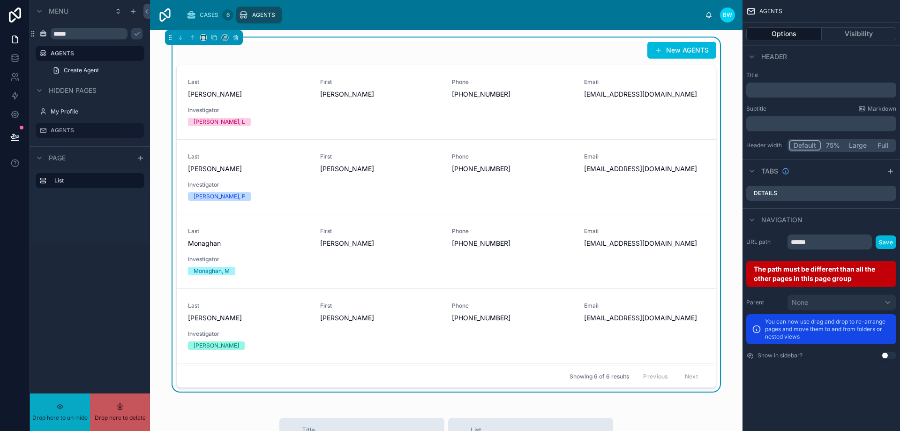
drag, startPoint x: 61, startPoint y: 131, endPoint x: 65, endPoint y: 183, distance: 52.3
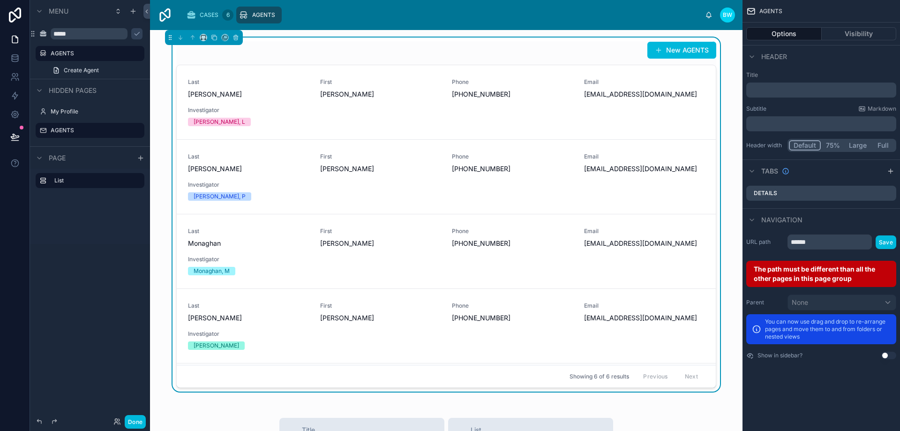
click at [0, 0] on icon "scrollable content" at bounding box center [0, 0] width 0 height 0
click at [184, 139] on span "Remove" at bounding box center [179, 136] width 25 height 9
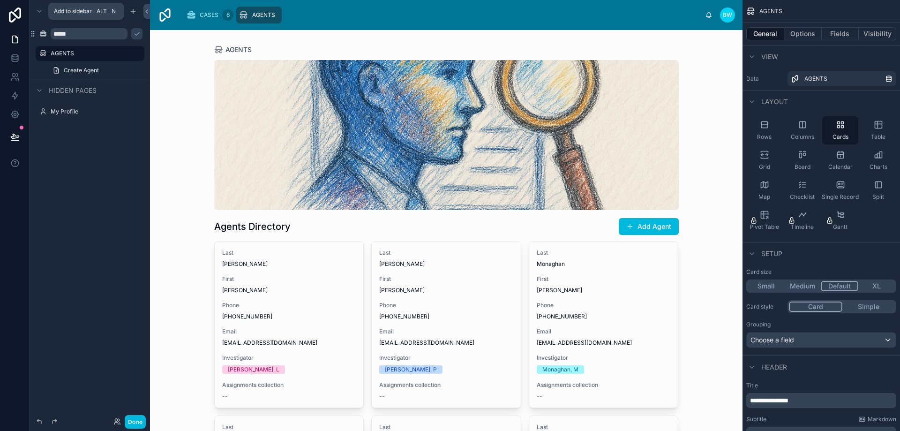
click at [135, 10] on icon "scrollable content" at bounding box center [133, 12] width 8 height 8
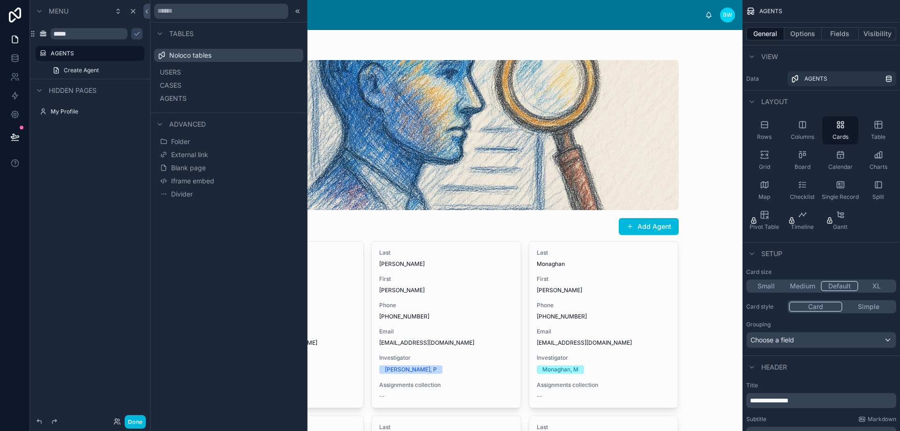
click at [85, 201] on div "Menu ***** AGENTS Create Agent Hidden pages My Profile" at bounding box center [90, 210] width 120 height 420
click at [297, 15] on icon at bounding box center [298, 12] width 8 height 8
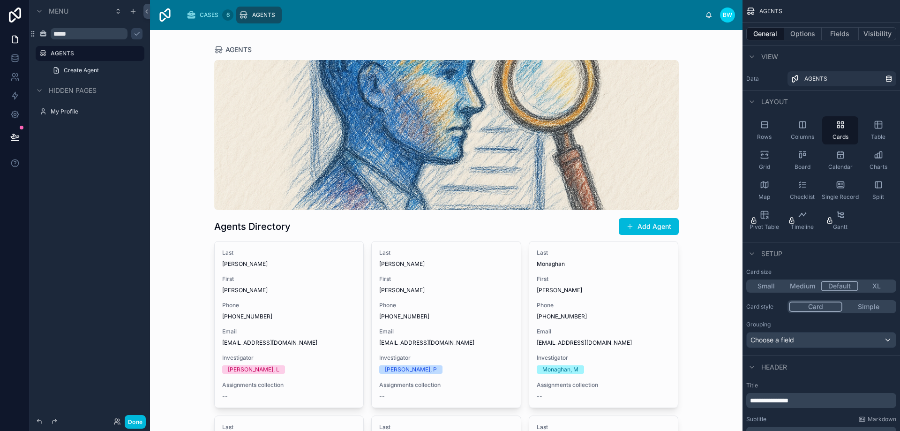
click at [197, 19] on div "CASES 6" at bounding box center [210, 15] width 47 height 15
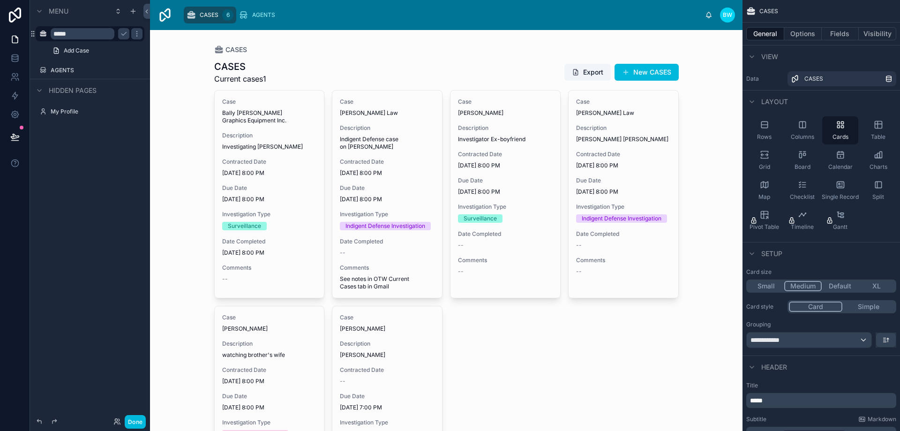
click at [252, 14] on span "AGENTS" at bounding box center [263, 15] width 23 height 8
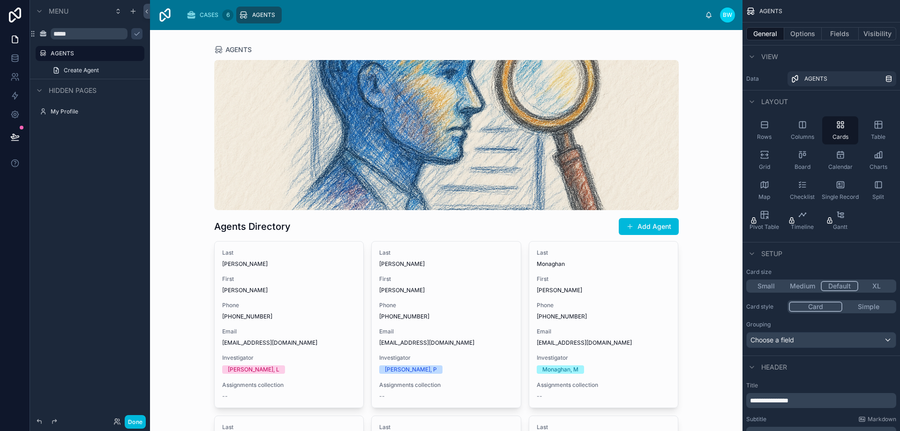
click at [204, 18] on span "CASES" at bounding box center [209, 15] width 19 height 8
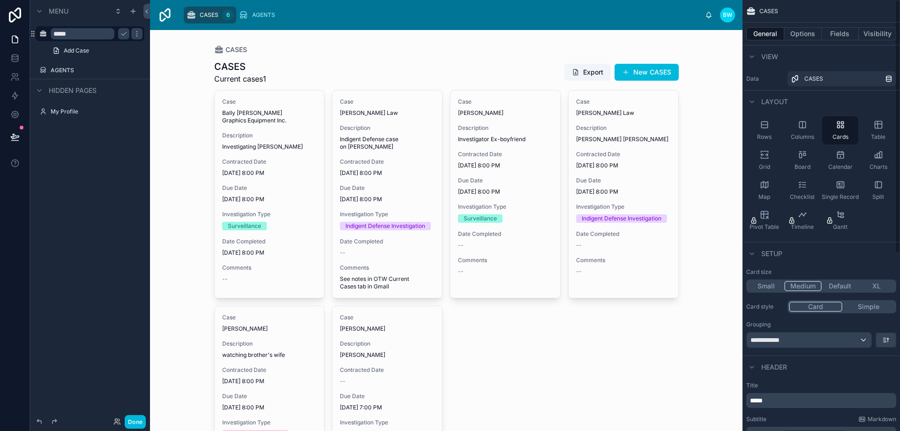
click at [803, 40] on button "Options" at bounding box center [804, 33] width 38 height 13
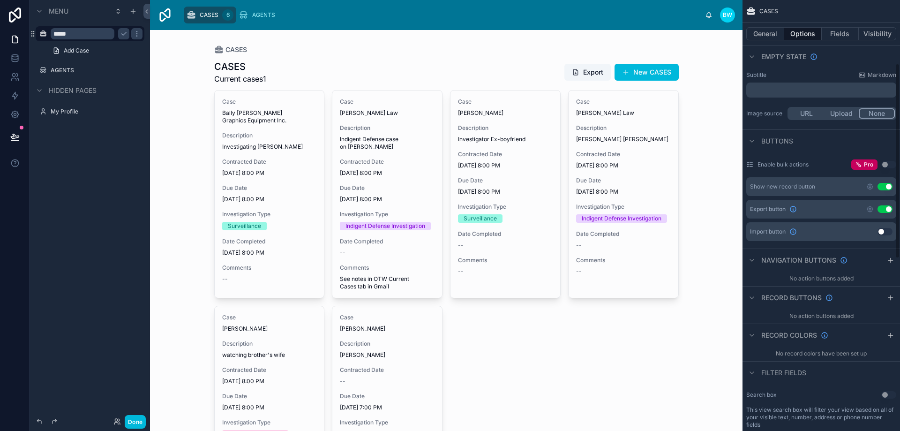
scroll to position [141, 0]
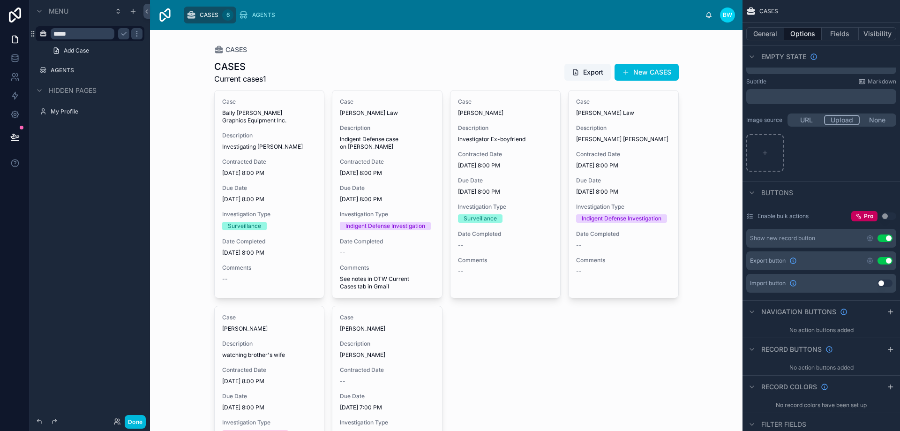
click at [841, 120] on button "Upload" at bounding box center [842, 120] width 36 height 10
click at [767, 152] on icon "scrollable content" at bounding box center [765, 153] width 7 height 7
type input "**********"
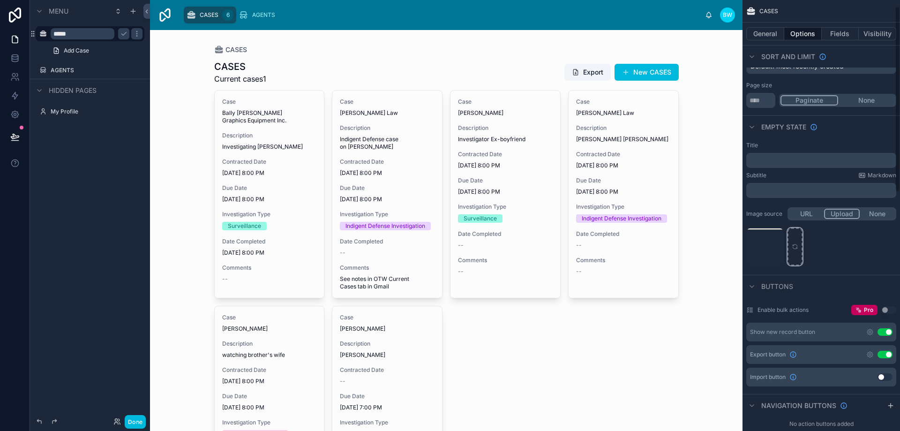
scroll to position [0, 0]
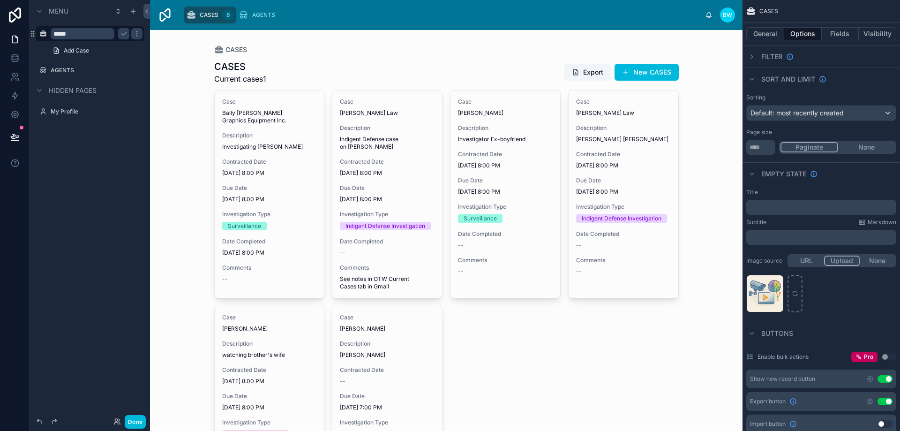
click at [264, 70] on div at bounding box center [447, 294] width 480 height 529
click at [769, 34] on button "General" at bounding box center [766, 33] width 38 height 13
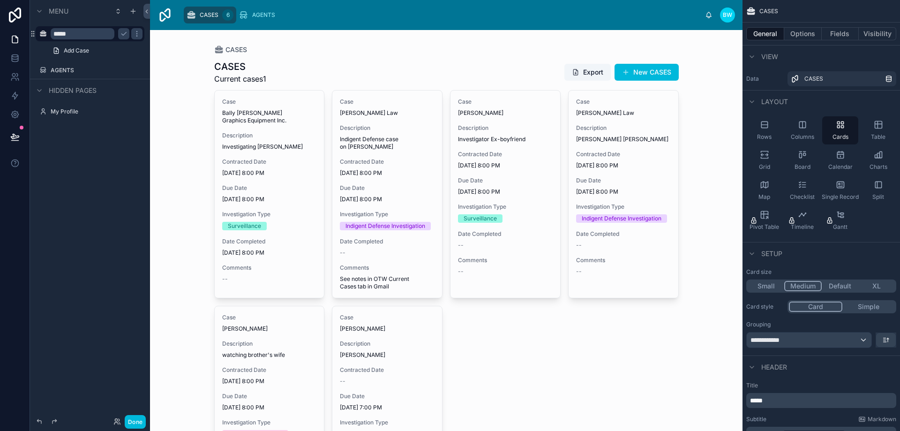
click at [607, 139] on span "[PERSON_NAME] [PERSON_NAME]" at bounding box center [623, 140] width 95 height 8
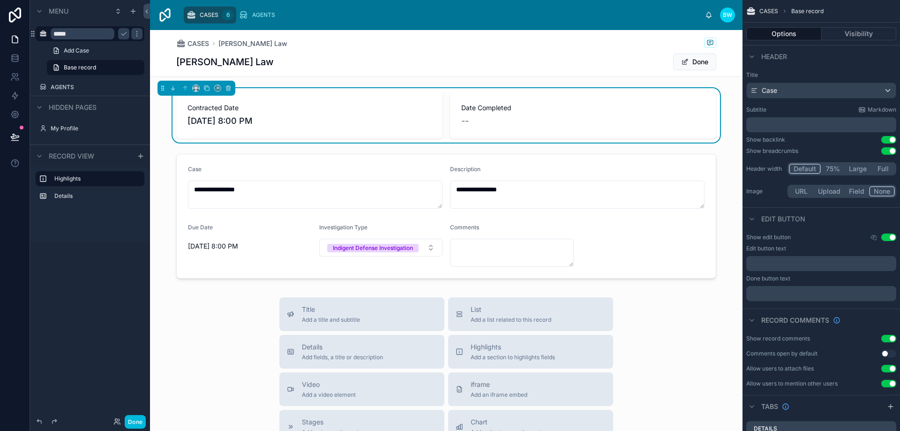
click at [198, 46] on span "CASES" at bounding box center [199, 43] width 22 height 9
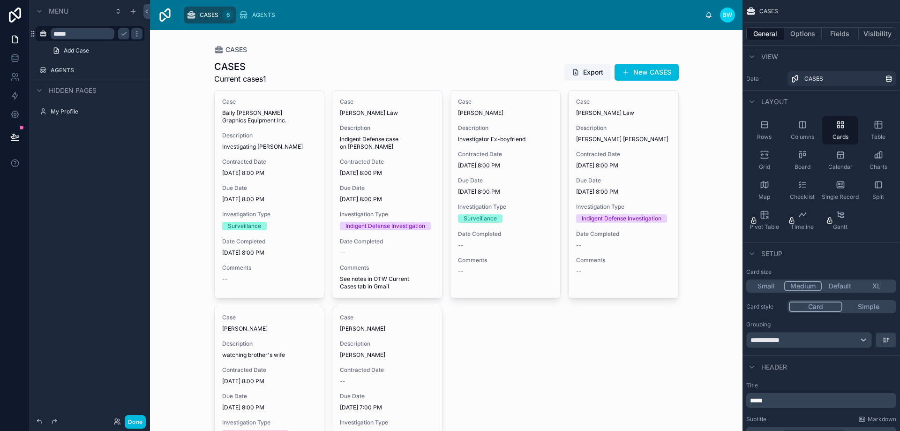
click at [77, 70] on label "AGENTS" at bounding box center [95, 71] width 88 height 8
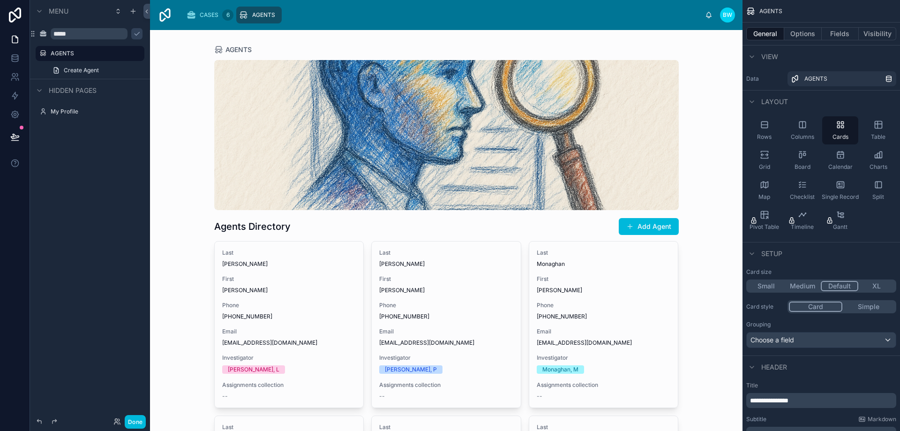
click at [641, 229] on div at bounding box center [447, 366] width 480 height 672
click at [75, 38] on input "*****" at bounding box center [89, 33] width 77 height 11
click at [45, 53] on icon "scrollable content" at bounding box center [43, 54] width 8 height 8
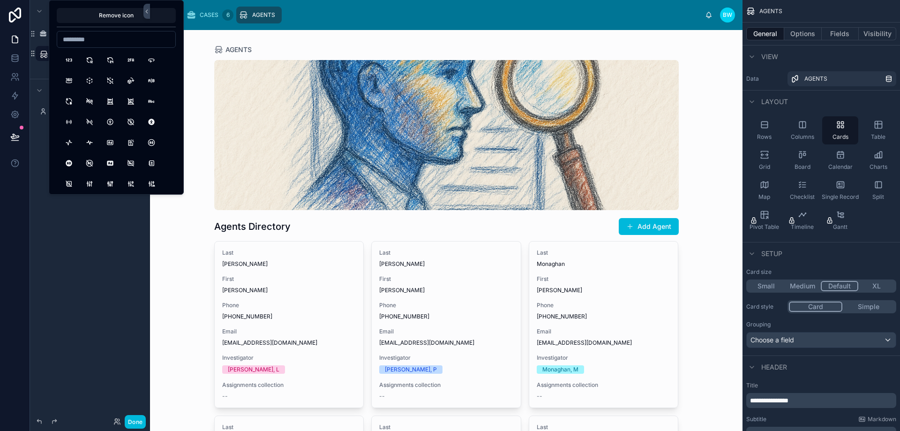
click at [43, 35] on icon "scrollable content" at bounding box center [43, 34] width 8 height 8
click at [38, 184] on div "Menu ***** AGENTS Create Agent Hidden pages My Profile" at bounding box center [90, 210] width 120 height 420
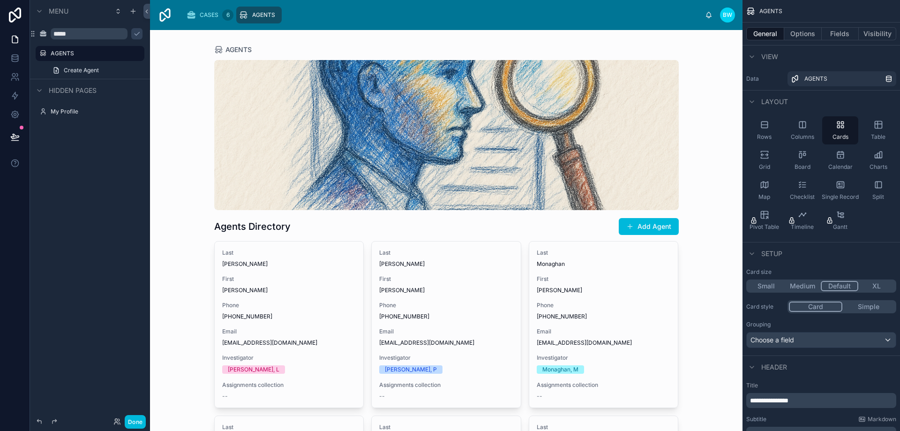
click at [75, 36] on input "*****" at bounding box center [89, 33] width 77 height 11
click at [0, 0] on icon "scrollable content" at bounding box center [0, 0] width 0 height 0
click at [109, 208] on div "Menu ***** AGENTS Create Agent Hidden pages My Profile" at bounding box center [90, 210] width 120 height 420
click at [218, 14] on div "CASES 6" at bounding box center [210, 15] width 47 height 15
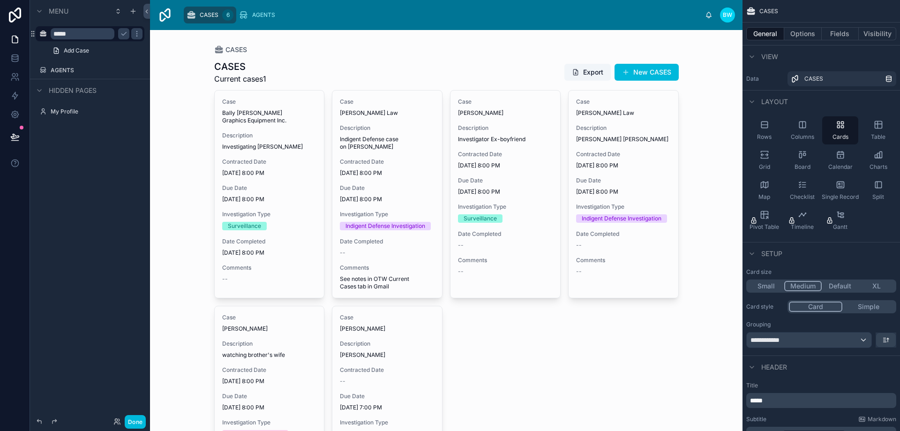
click at [245, 15] on icon "scrollable content" at bounding box center [243, 14] width 9 height 9
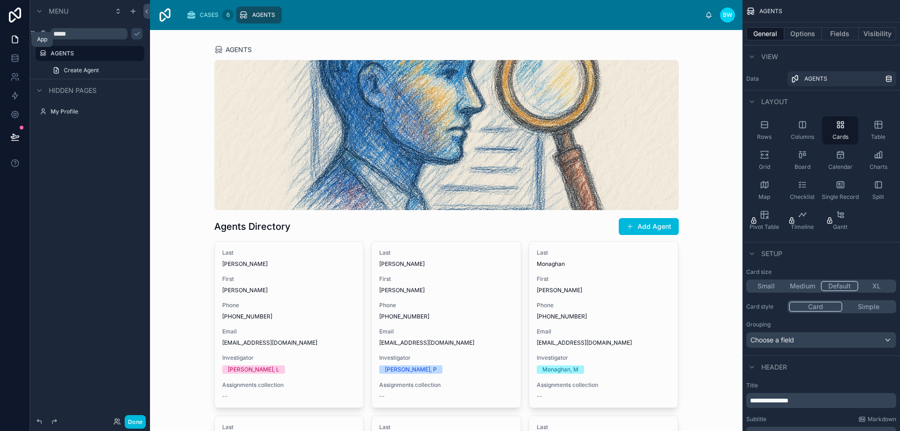
click at [42, 42] on div "App" at bounding box center [42, 40] width 10 height 8
click at [12, 36] on icon at bounding box center [14, 39] width 9 height 9
click at [63, 129] on span "Review & Publish" at bounding box center [59, 132] width 45 height 8
click at [15, 140] on icon at bounding box center [14, 136] width 9 height 9
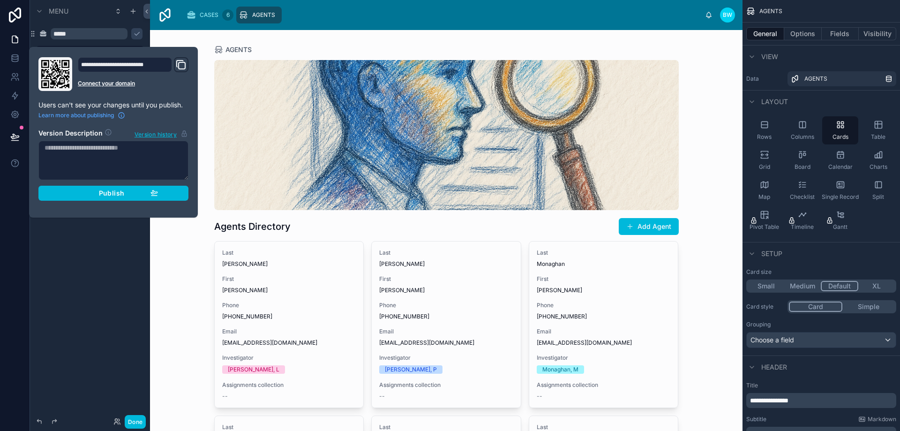
click at [85, 192] on div "Publish" at bounding box center [113, 193] width 89 height 8
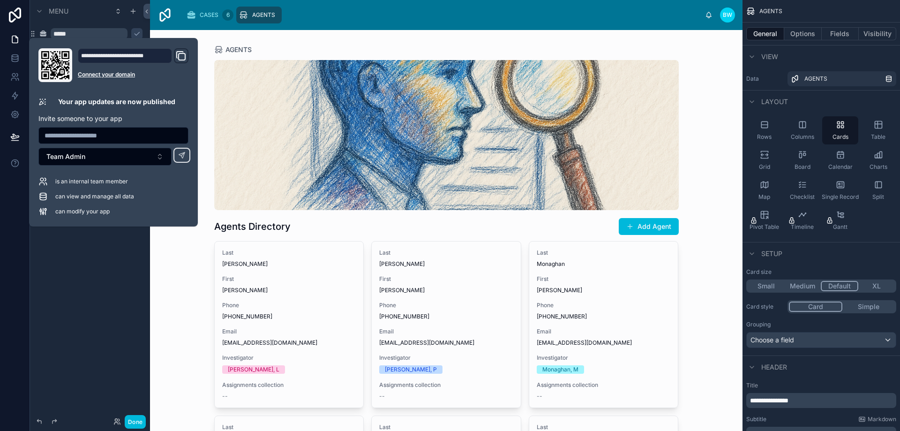
click at [1, 257] on div at bounding box center [15, 215] width 30 height 431
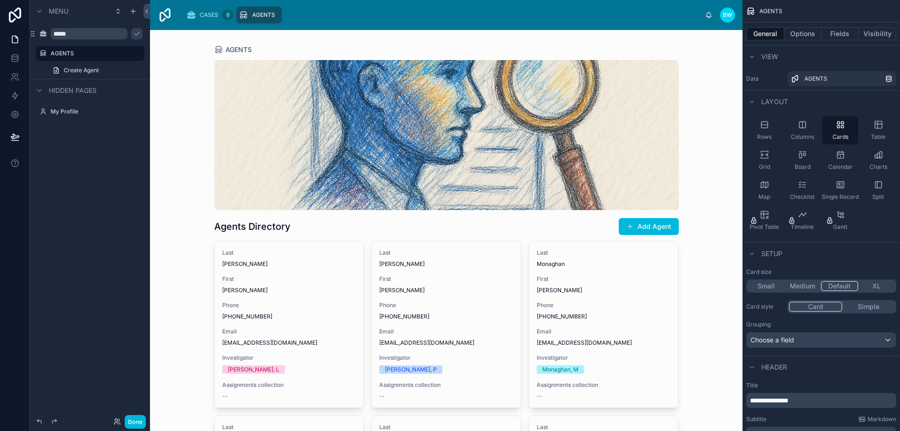
click at [13, 16] on icon at bounding box center [15, 15] width 19 height 15
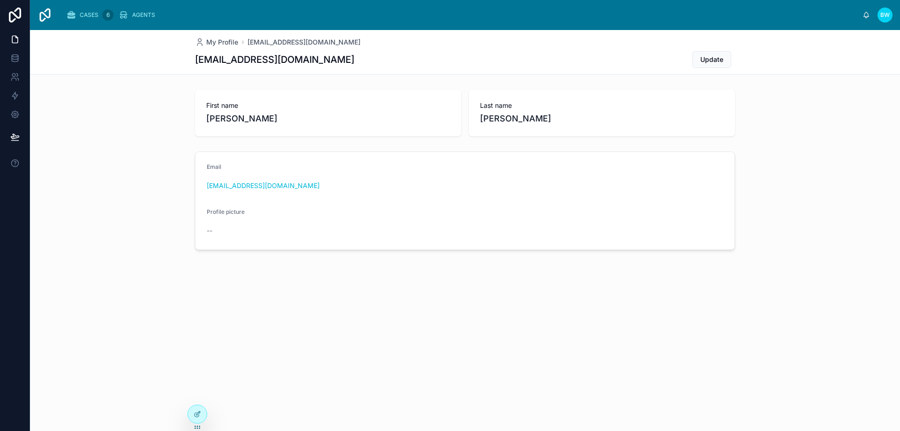
click at [78, 17] on div "CASES 6" at bounding box center [90, 15] width 47 height 15
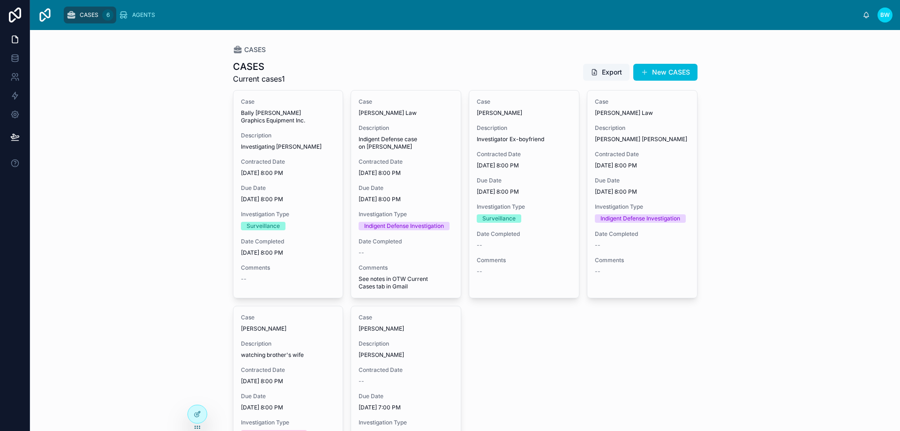
click at [143, 15] on span "AGENTS" at bounding box center [143, 15] width 23 height 8
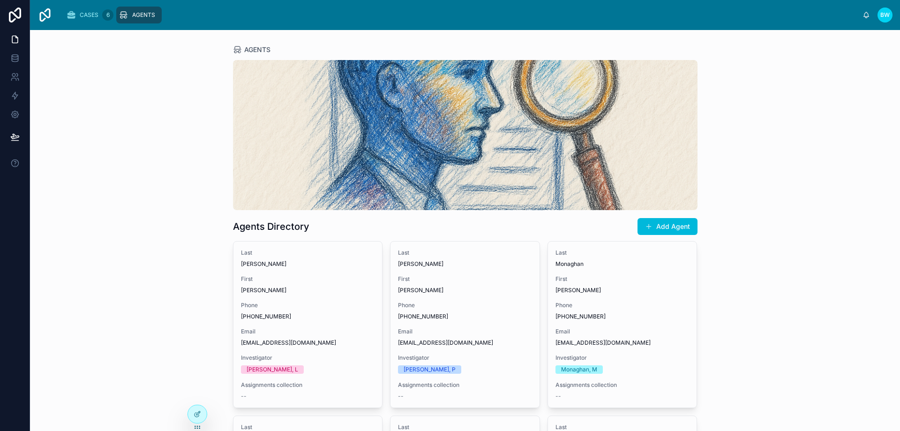
click at [81, 12] on span "CASES" at bounding box center [89, 15] width 19 height 8
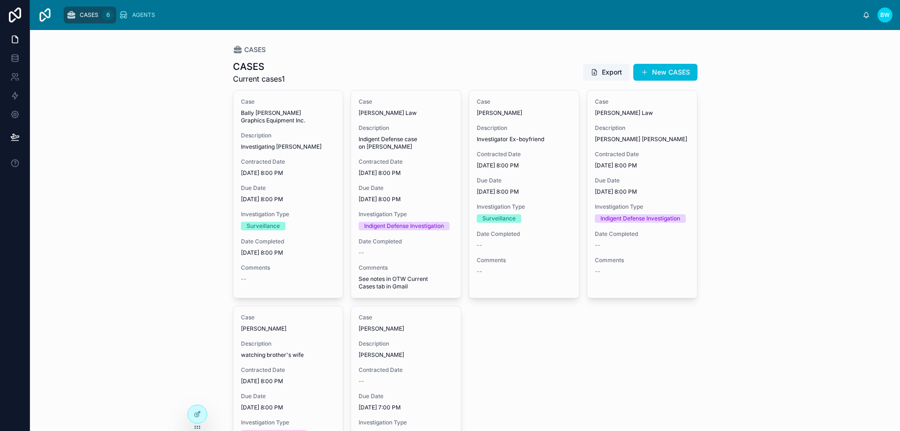
click at [136, 12] on span "AGENTS" at bounding box center [143, 15] width 23 height 8
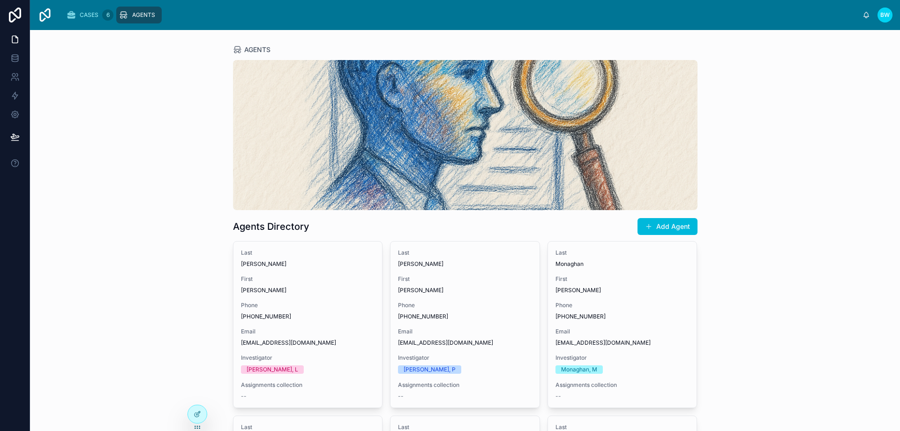
click at [103, 14] on div "6" at bounding box center [107, 14] width 11 height 11
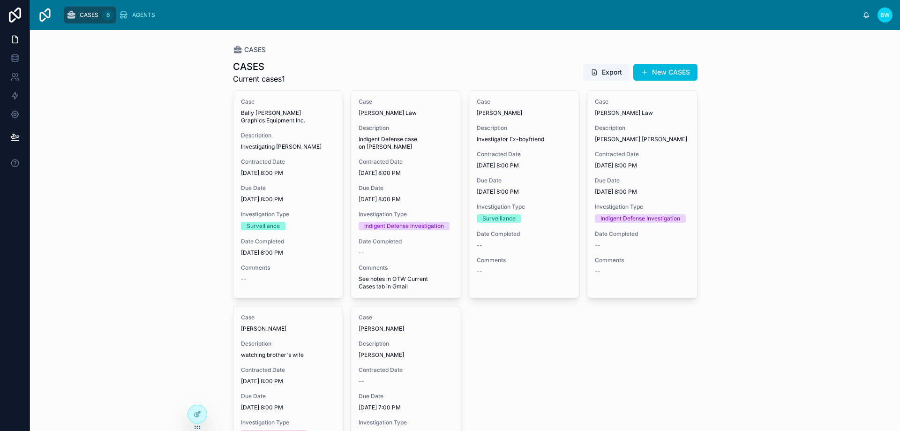
click at [41, 18] on img at bounding box center [45, 15] width 15 height 15
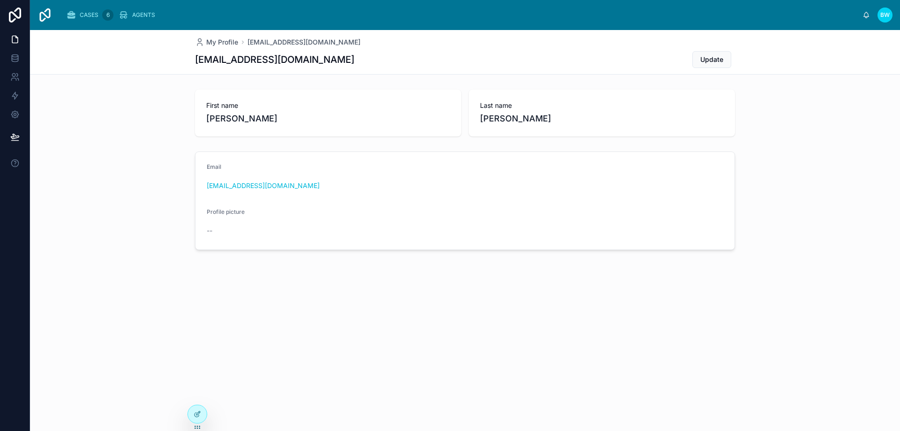
click at [885, 16] on span "BW" at bounding box center [885, 15] width 9 height 8
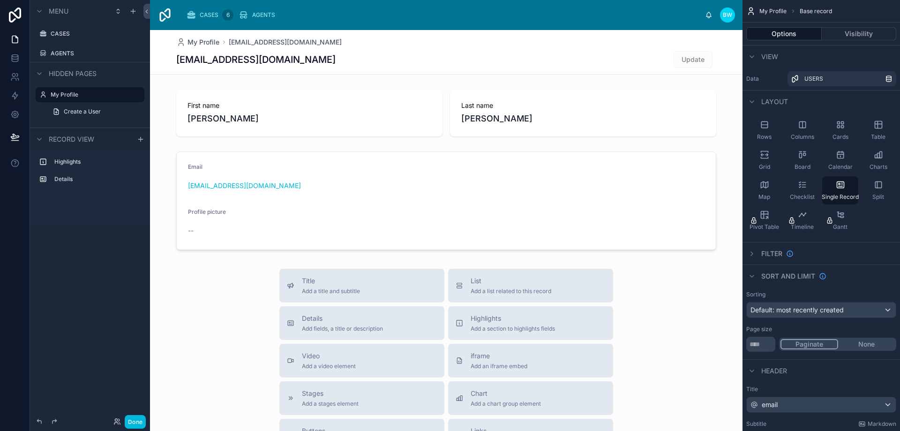
click at [110, 179] on label "Details" at bounding box center [95, 179] width 83 height 8
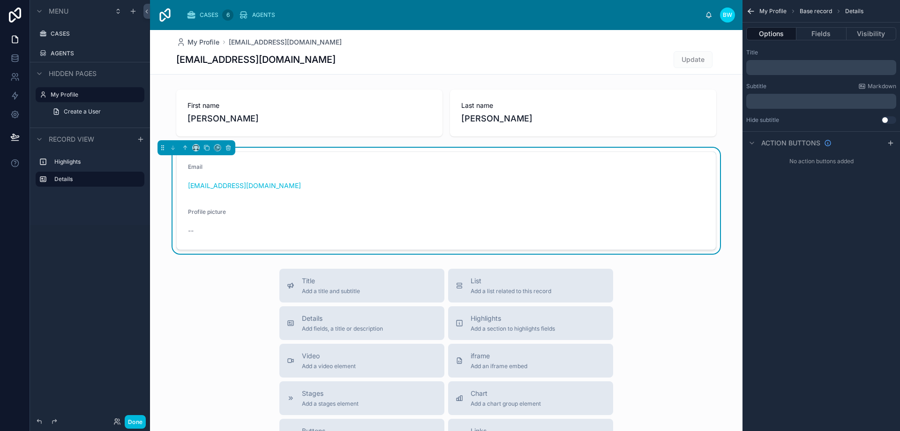
click at [68, 37] on label "CASES" at bounding box center [95, 34] width 88 height 8
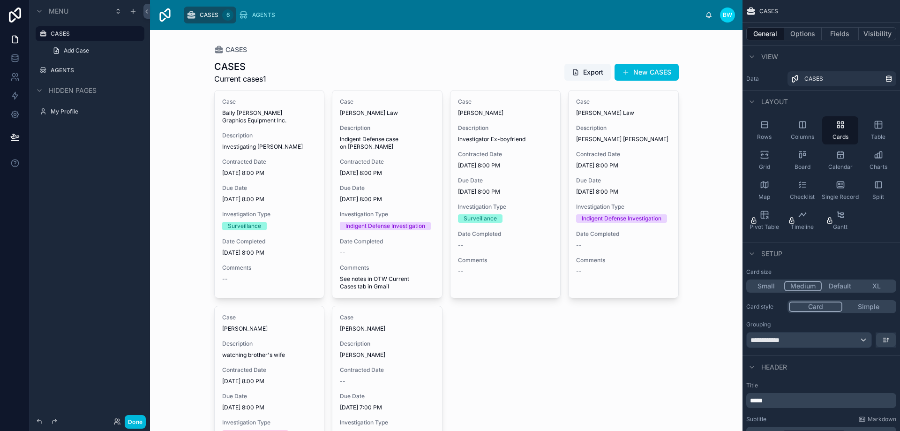
click at [70, 93] on span "Hidden pages" at bounding box center [73, 90] width 48 height 9
click at [68, 92] on span "Hidden pages" at bounding box center [73, 90] width 48 height 9
click at [51, 64] on div "AGENTS" at bounding box center [90, 70] width 105 height 15
click at [53, 70] on label "AGENTS" at bounding box center [95, 71] width 88 height 8
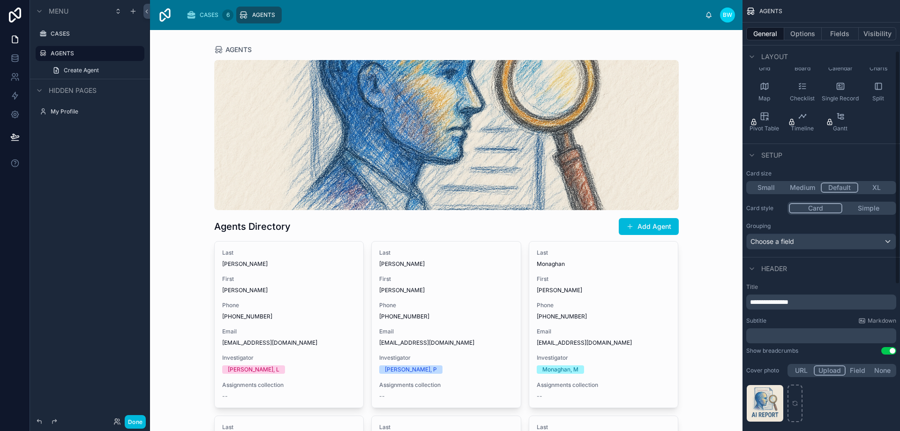
scroll to position [94, 0]
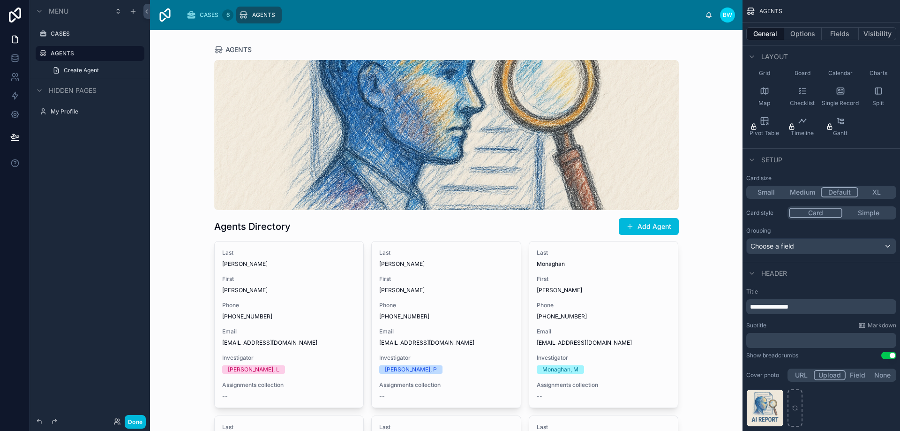
click at [62, 36] on label "CASES" at bounding box center [95, 34] width 88 height 8
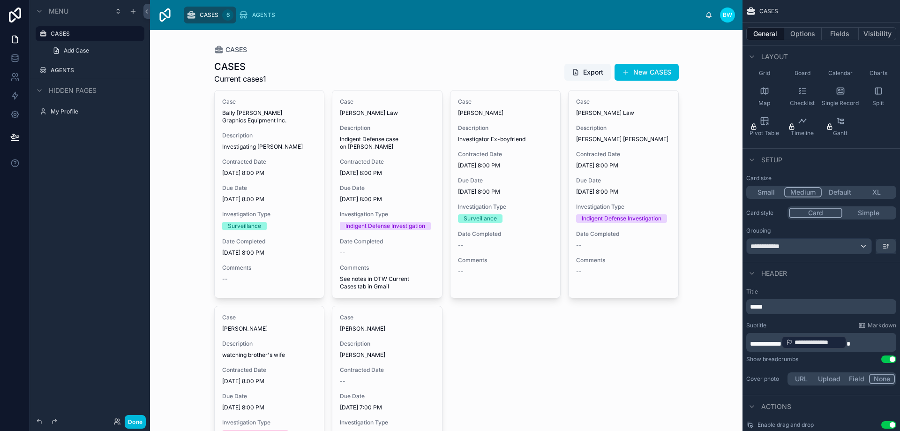
click at [65, 47] on span "Add Case" at bounding box center [76, 51] width 25 height 8
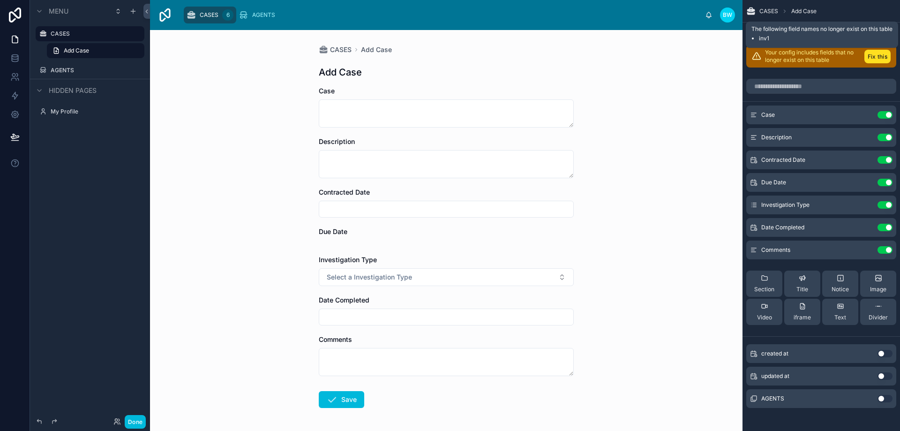
click at [878, 58] on button "Fix this" at bounding box center [878, 57] width 26 height 14
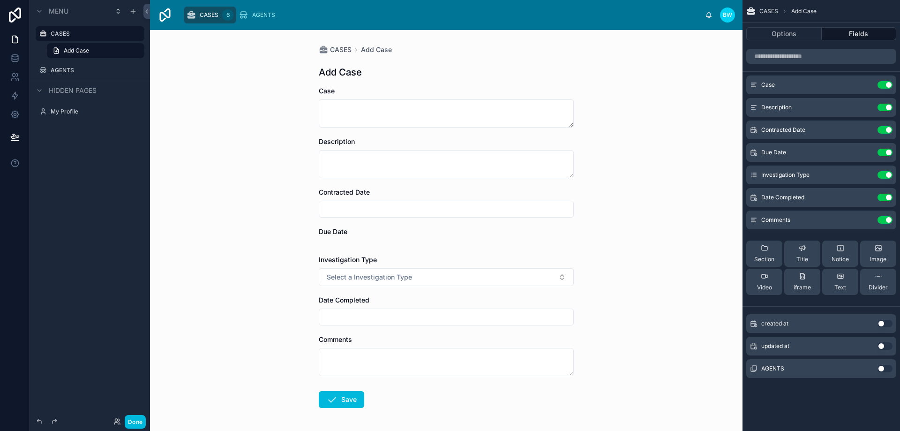
click at [790, 40] on button "Options" at bounding box center [785, 33] width 76 height 13
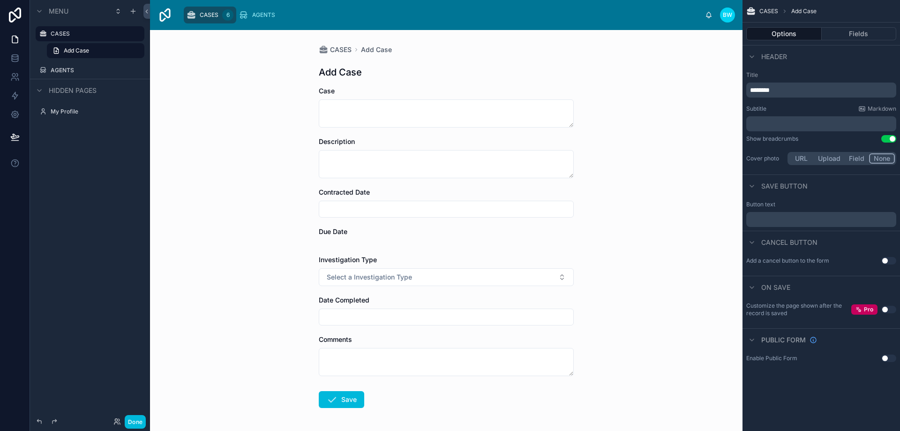
click at [833, 158] on button "Upload" at bounding box center [829, 158] width 31 height 10
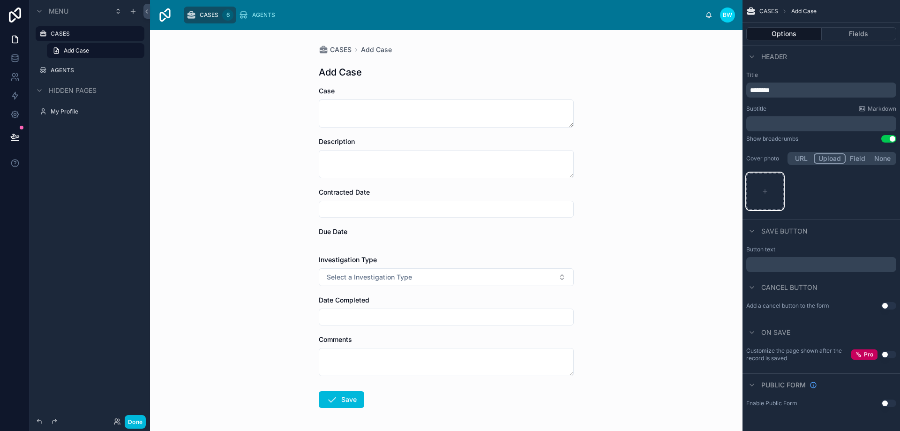
click at [767, 190] on icon "scrollable content" at bounding box center [765, 191] width 7 height 7
type input "**********"
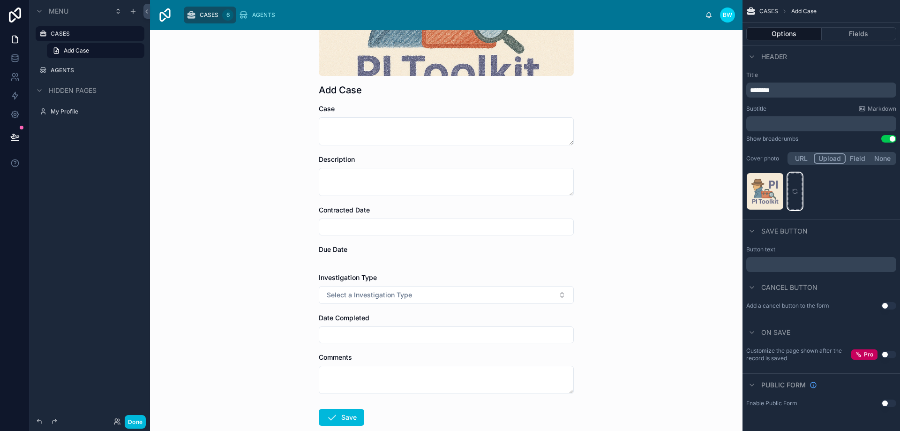
scroll to position [141, 0]
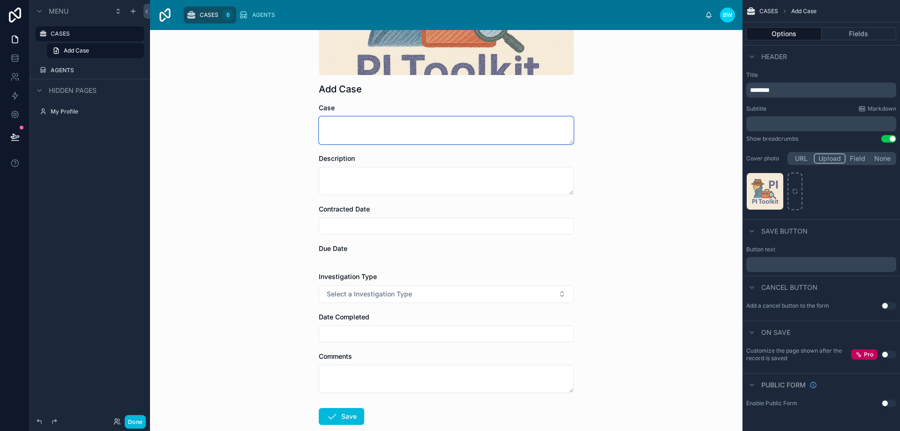
click at [358, 133] on textarea at bounding box center [446, 130] width 255 height 28
click at [390, 288] on button "Select a Investigation Type" at bounding box center [446, 294] width 255 height 18
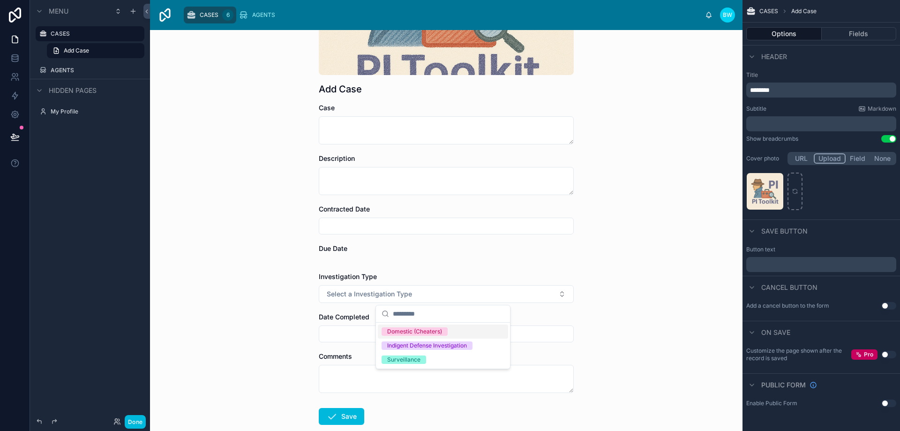
click at [428, 335] on div "Domestic (Cheaters)" at bounding box center [414, 331] width 55 height 8
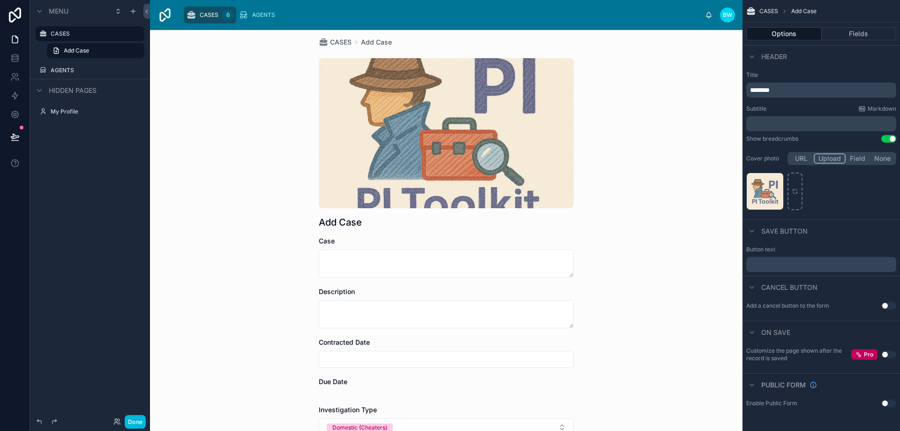
scroll to position [0, 0]
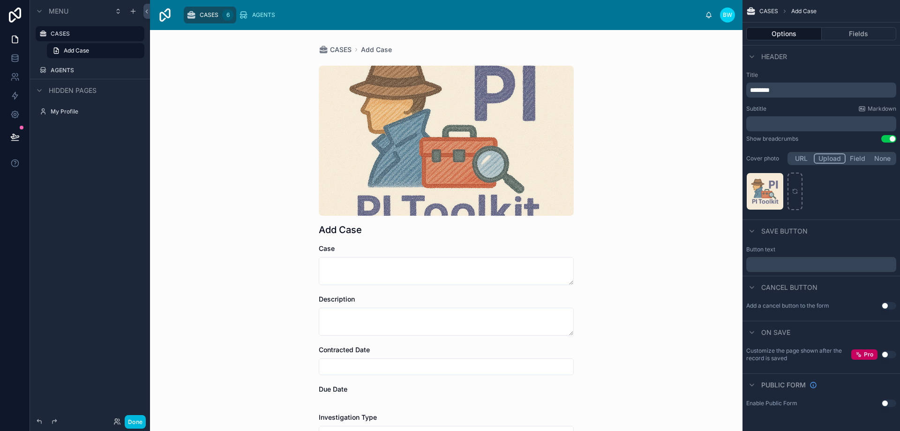
click at [764, 15] on span "CASES" at bounding box center [769, 12] width 19 height 8
click at [765, 10] on span "CASES" at bounding box center [769, 12] width 19 height 8
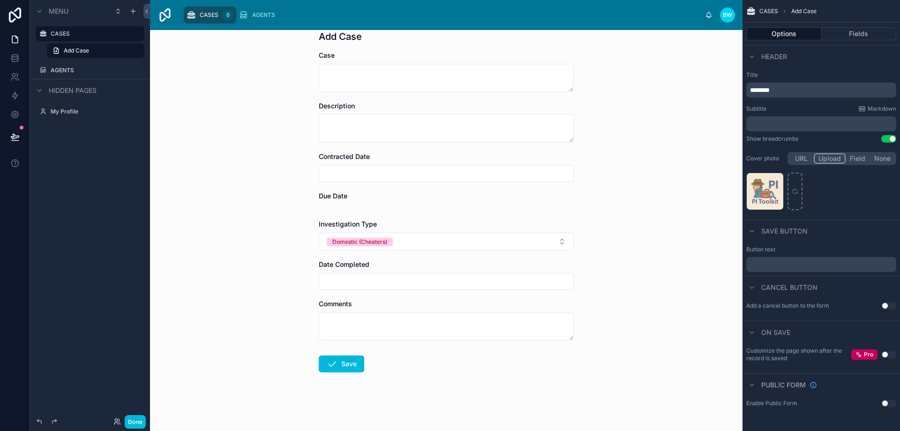
scroll to position [195, 0]
click at [483, 223] on div "Investigation Type" at bounding box center [446, 222] width 255 height 9
click at [380, 316] on textarea at bounding box center [446, 325] width 255 height 28
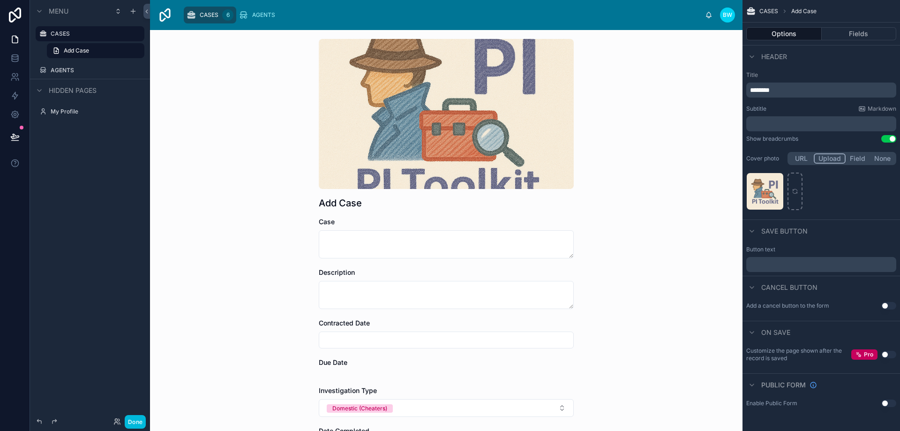
scroll to position [0, 0]
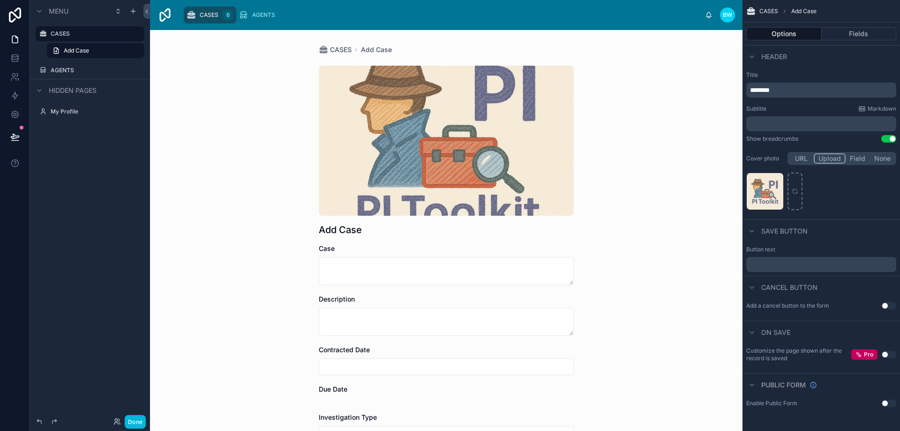
click at [81, 51] on span "Add Case" at bounding box center [76, 51] width 25 height 8
click at [868, 32] on button "Fields" at bounding box center [859, 33] width 75 height 13
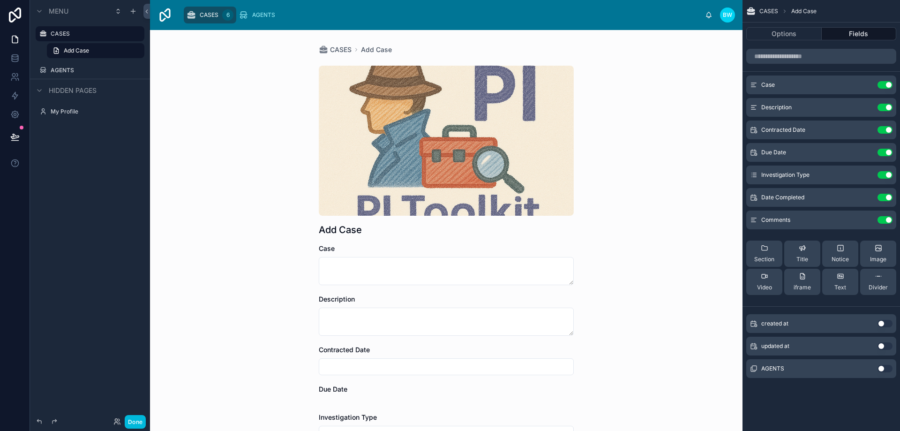
click at [891, 371] on button "Use setting" at bounding box center [885, 369] width 15 height 8
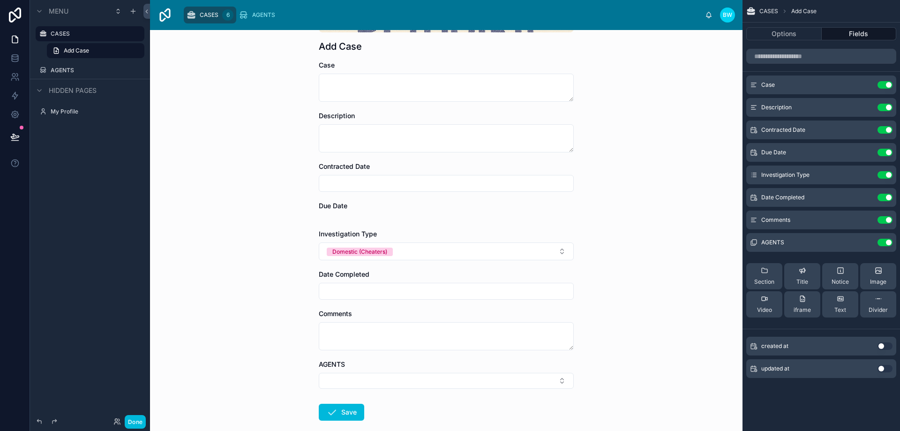
scroll to position [233, 0]
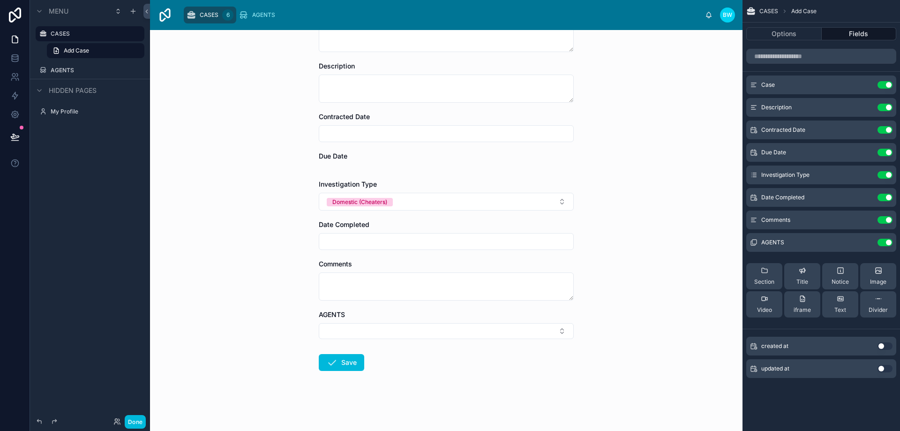
click at [390, 325] on button "Select Button" at bounding box center [446, 331] width 255 height 16
click at [401, 373] on div "[PERSON_NAME], L" at bounding box center [443, 368] width 130 height 15
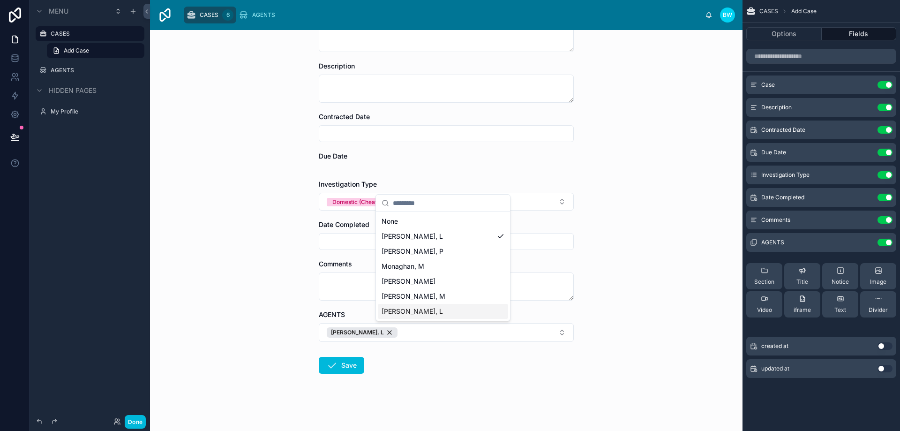
click at [422, 317] on div "[PERSON_NAME], L" at bounding box center [443, 311] width 130 height 15
click at [657, 226] on div "CASES Add Case Add Case Case Description Contracted Date Due Date Investigation…" at bounding box center [446, 230] width 593 height 401
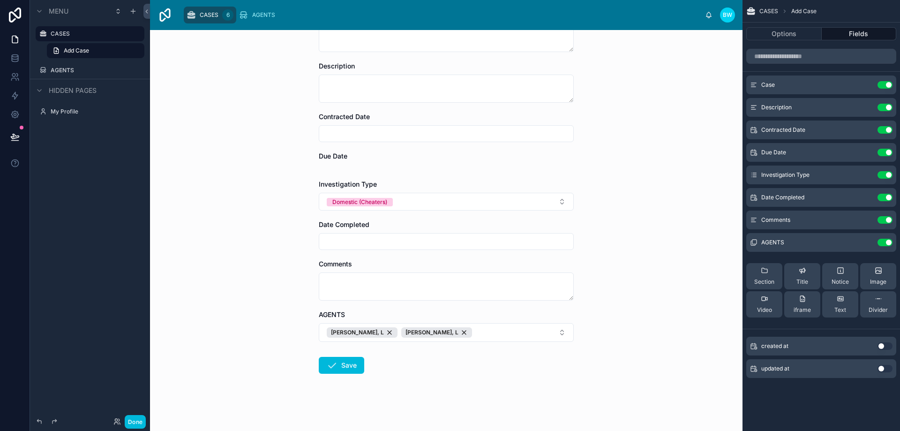
click at [338, 364] on button "Save" at bounding box center [341, 365] width 45 height 17
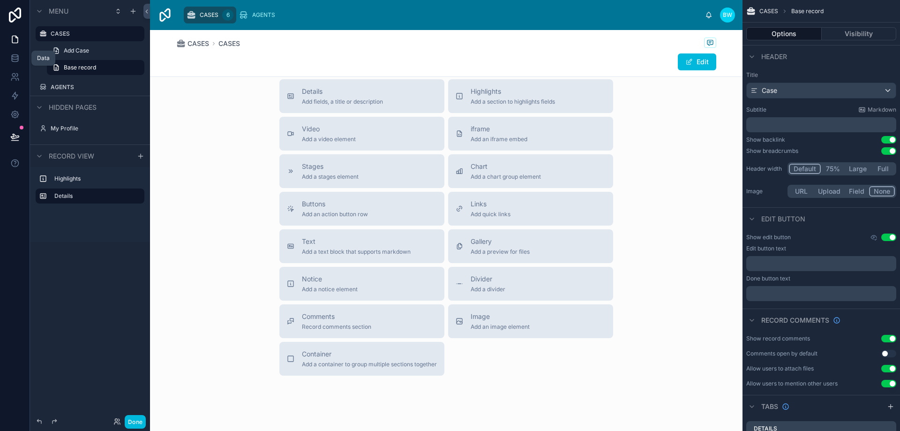
scroll to position [249, 0]
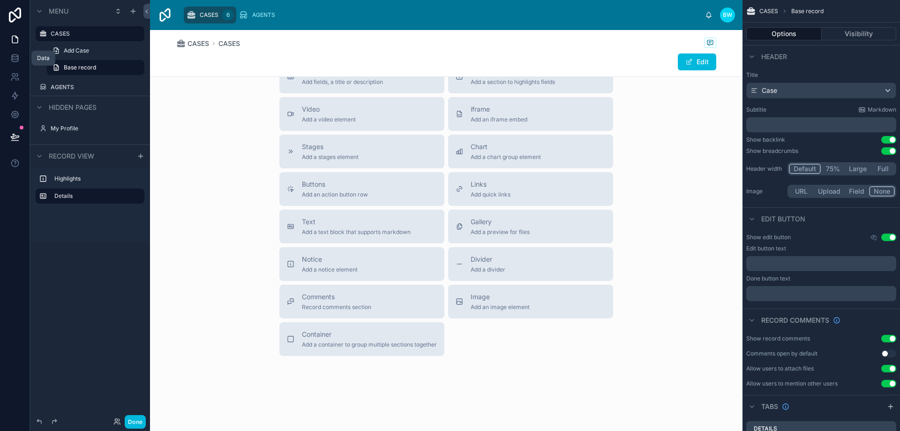
click at [13, 59] on icon at bounding box center [14, 57] width 9 height 9
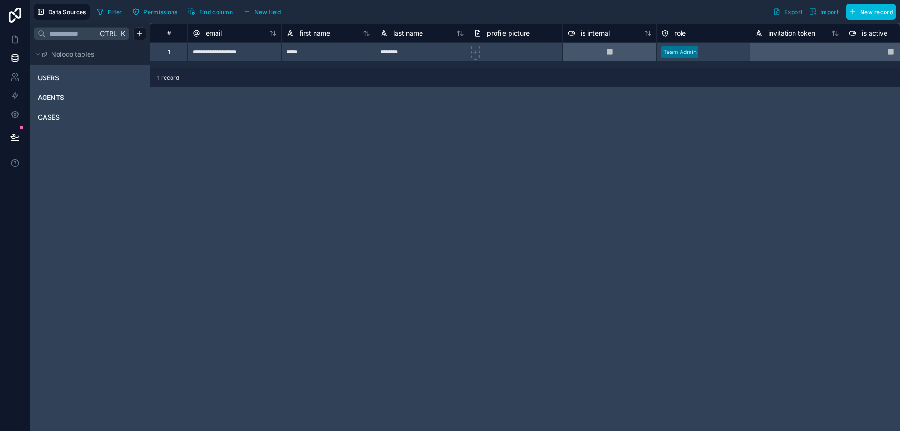
click at [60, 117] on link "CASES" at bounding box center [76, 117] width 76 height 9
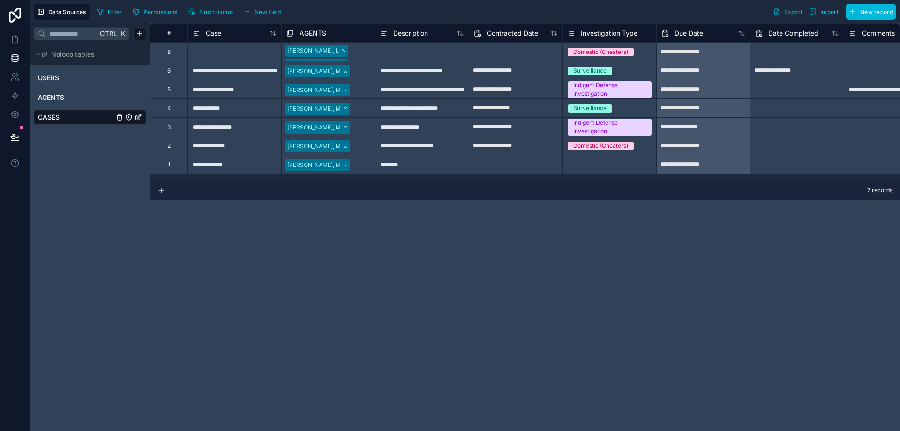
click at [174, 53] on div "8" at bounding box center [169, 51] width 38 height 19
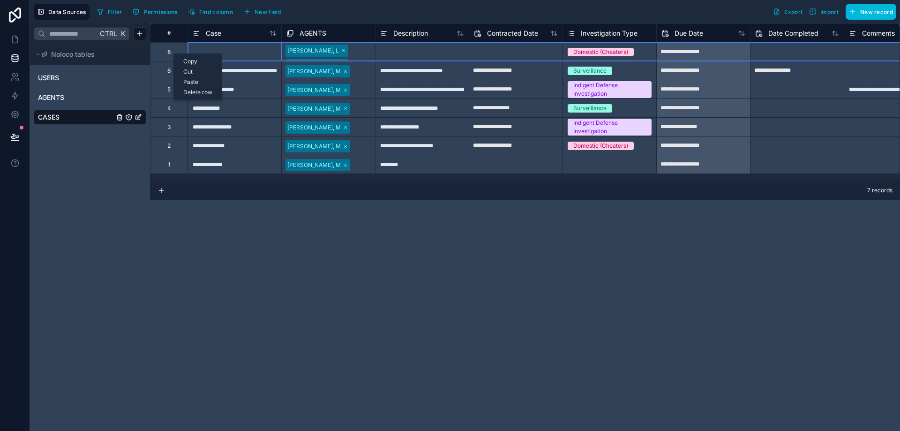
click at [199, 94] on div "Delete row" at bounding box center [198, 92] width 48 height 10
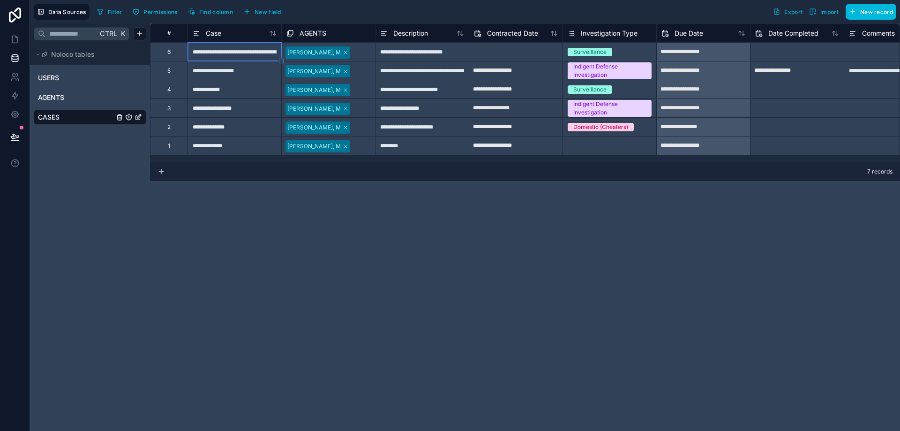
type input "**********"
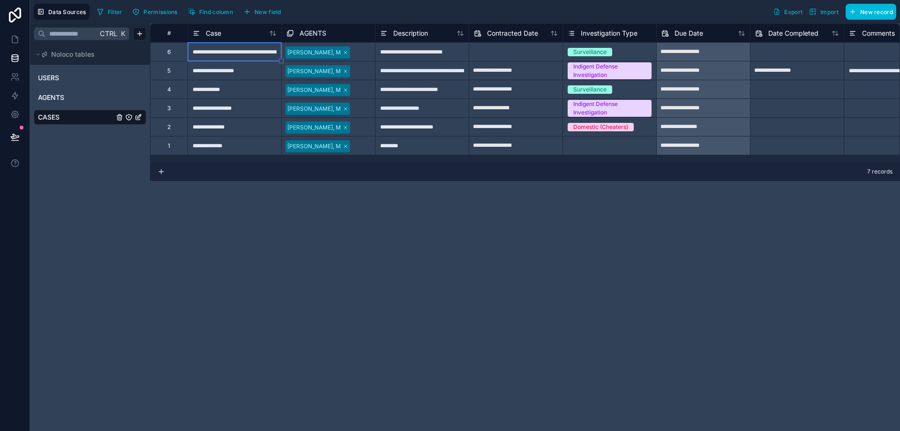
type input "**********"
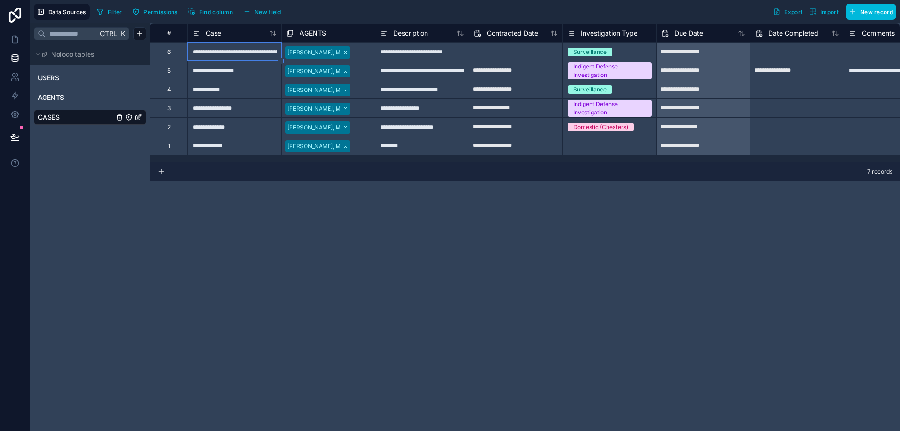
type input "**********"
click at [18, 38] on icon at bounding box center [14, 39] width 9 height 9
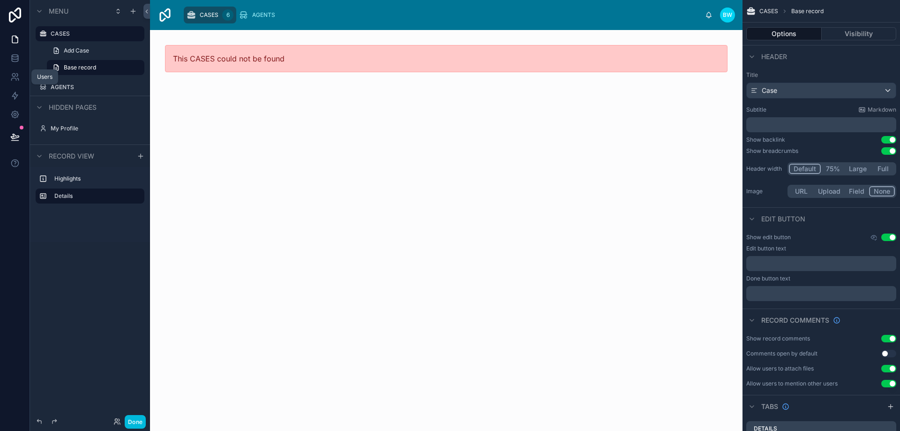
click at [17, 82] on link at bounding box center [15, 77] width 30 height 19
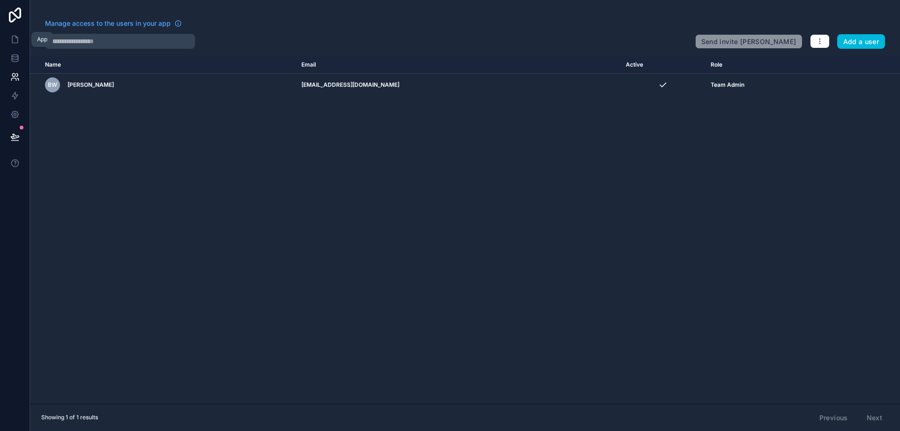
click at [17, 43] on icon at bounding box center [15, 39] width 6 height 7
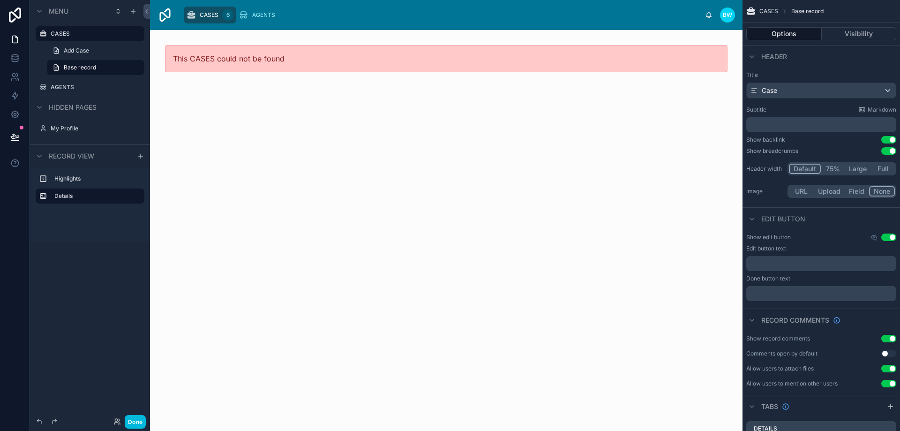
click at [79, 45] on link "Add Case" at bounding box center [96, 50] width 98 height 15
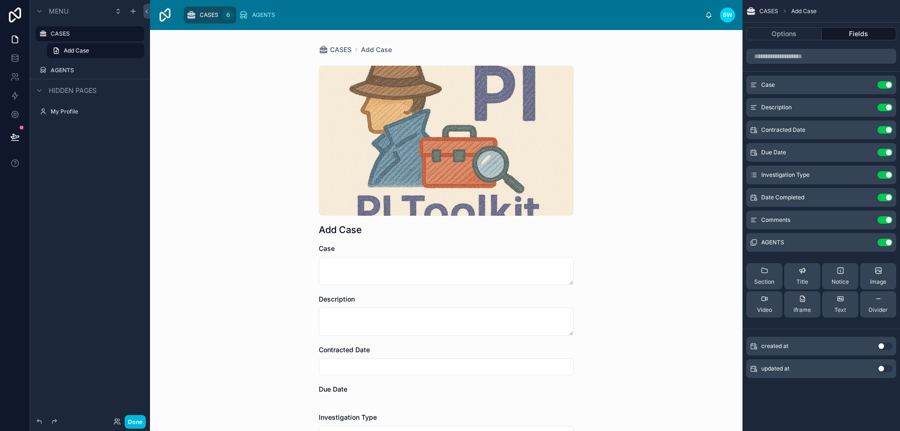
click at [68, 68] on label "AGENTS" at bounding box center [95, 71] width 88 height 8
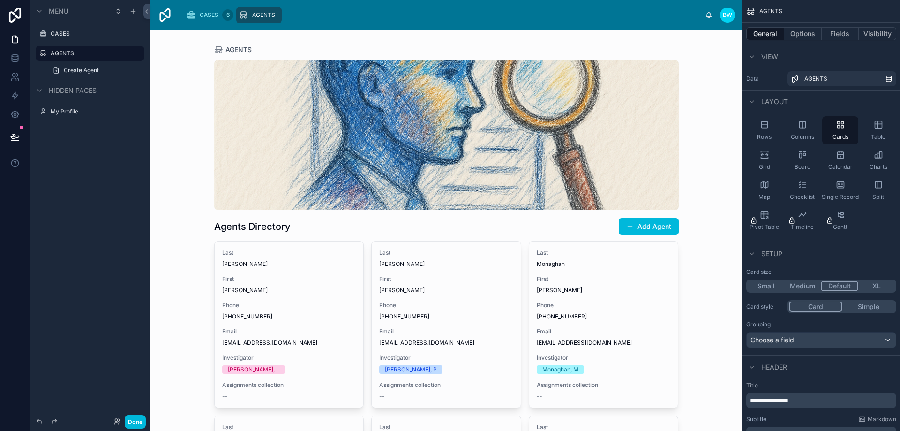
click at [75, 36] on label "CASES" at bounding box center [95, 34] width 88 height 8
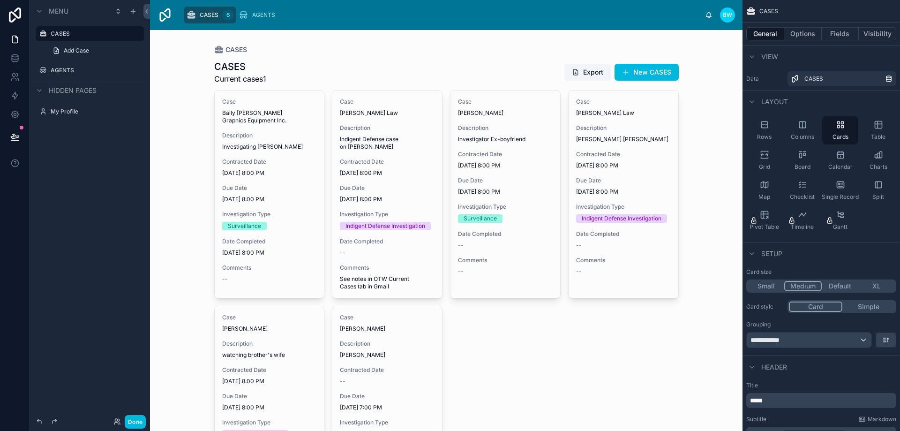
click at [77, 74] on div "AGENTS" at bounding box center [97, 71] width 92 height 8
click at [76, 71] on label "AGENTS" at bounding box center [95, 71] width 88 height 8
